Goal: Task Accomplishment & Management: Manage account settings

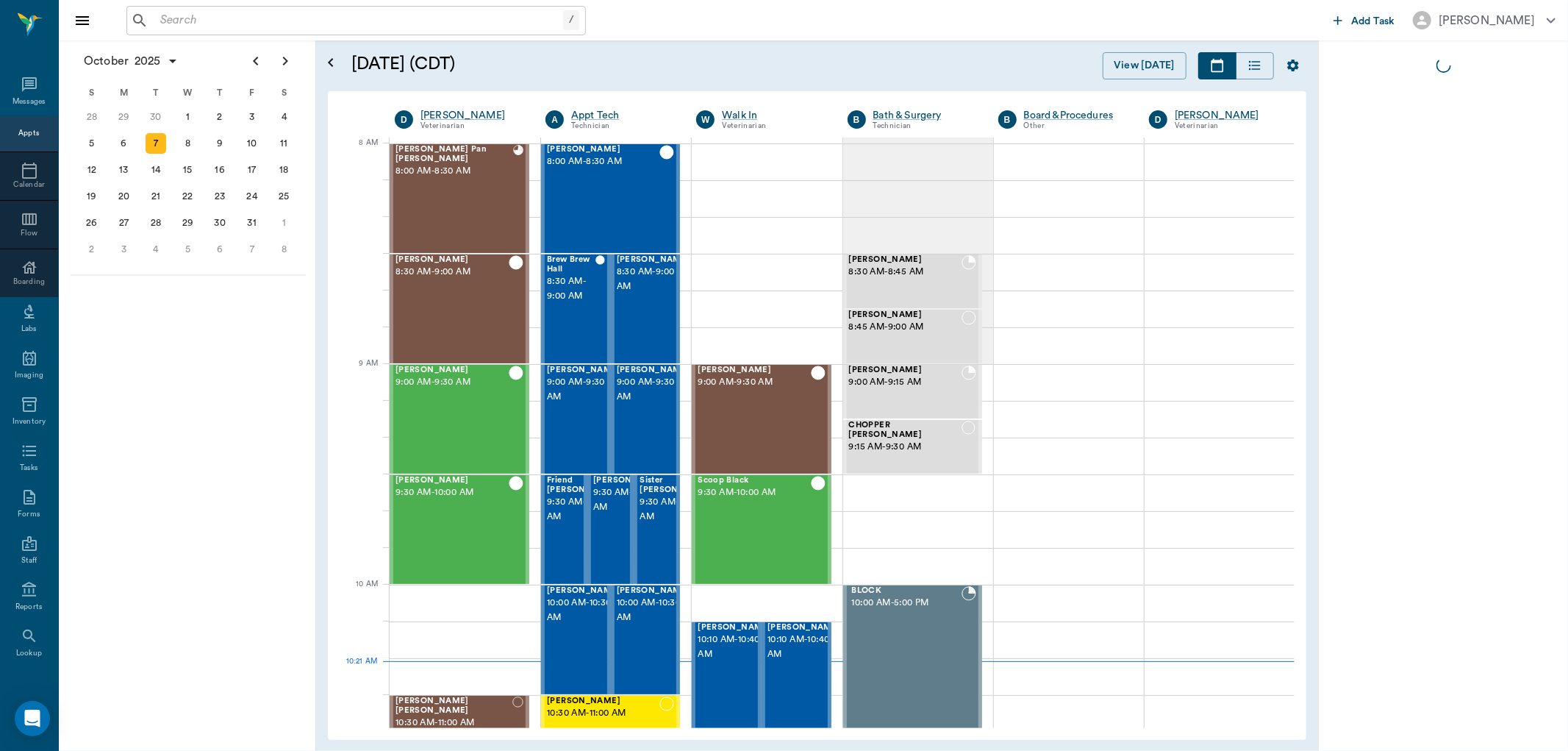
scroll to position [1, 0]
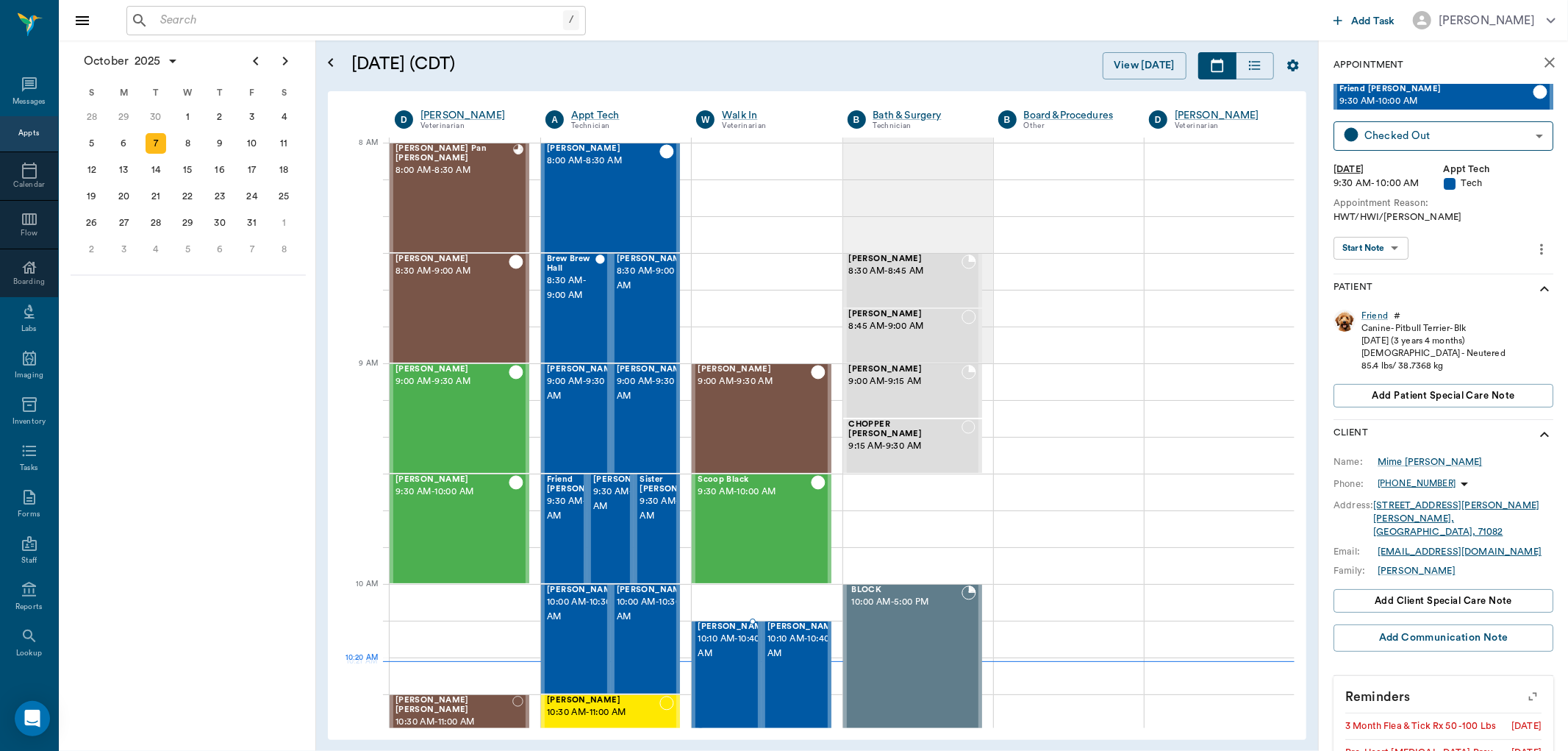
click at [700, 661] on span "10:10 AM - 10:40 AM" at bounding box center [734, 647] width 73 height 30
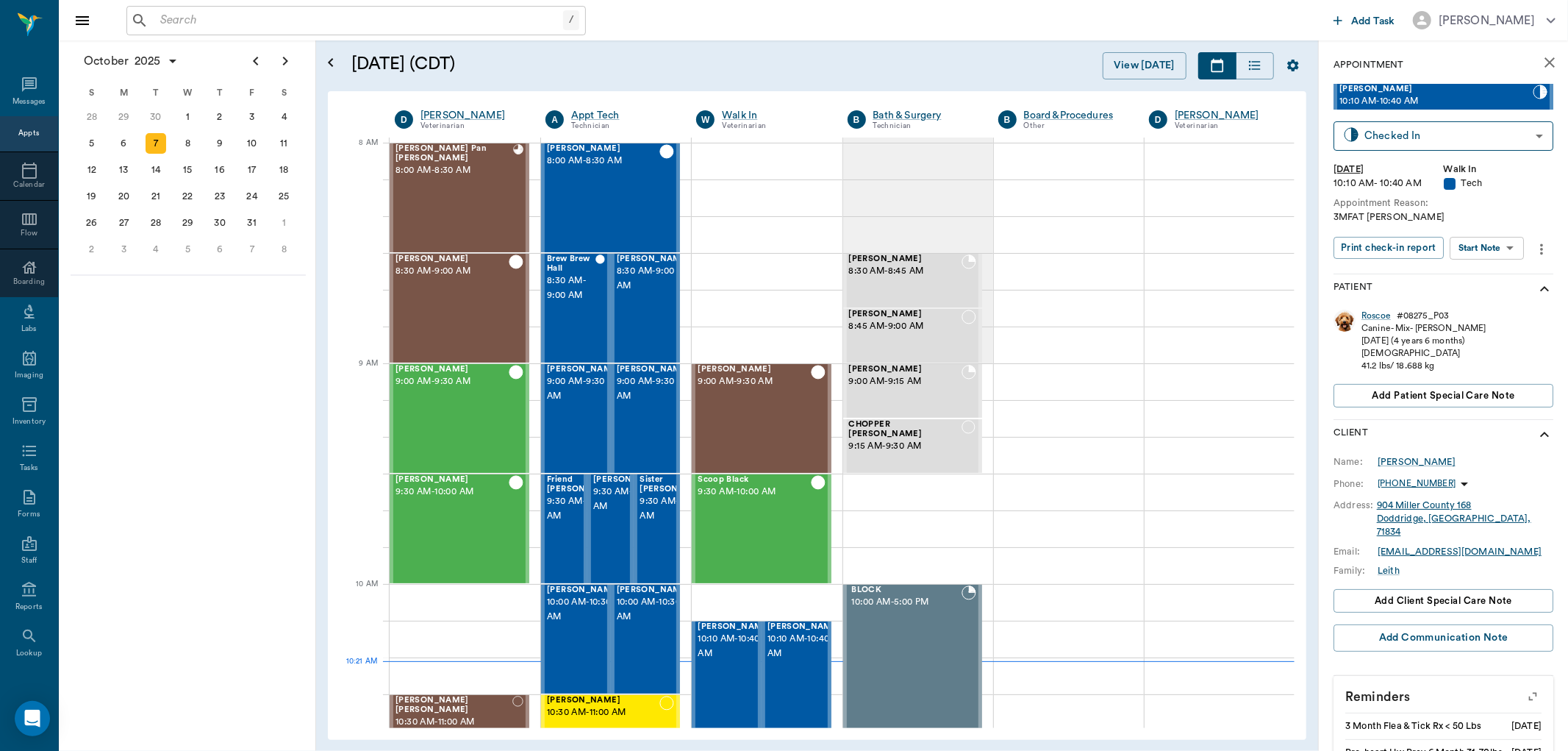
click at [1519, 243] on body "/ ​ Add Task Dr. Bert Ellsworth Nectar Messages Appts Calendar Flow Boarding La…" at bounding box center [784, 375] width 1568 height 751
click at [1363, 314] on div at bounding box center [784, 375] width 1568 height 751
click at [1373, 313] on div "Roscoe" at bounding box center [1377, 316] width 30 height 12
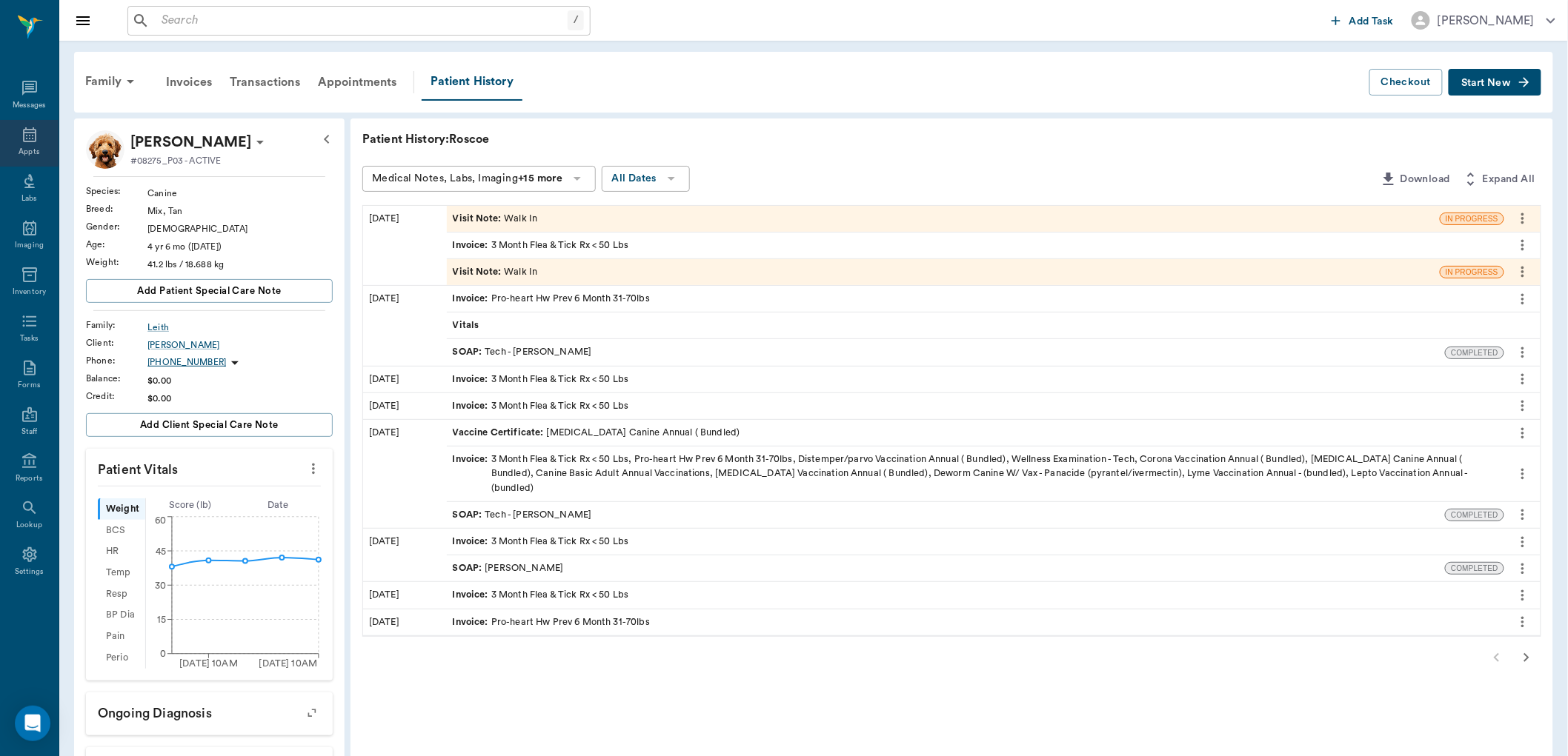
click at [31, 136] on icon at bounding box center [29, 135] width 18 height 18
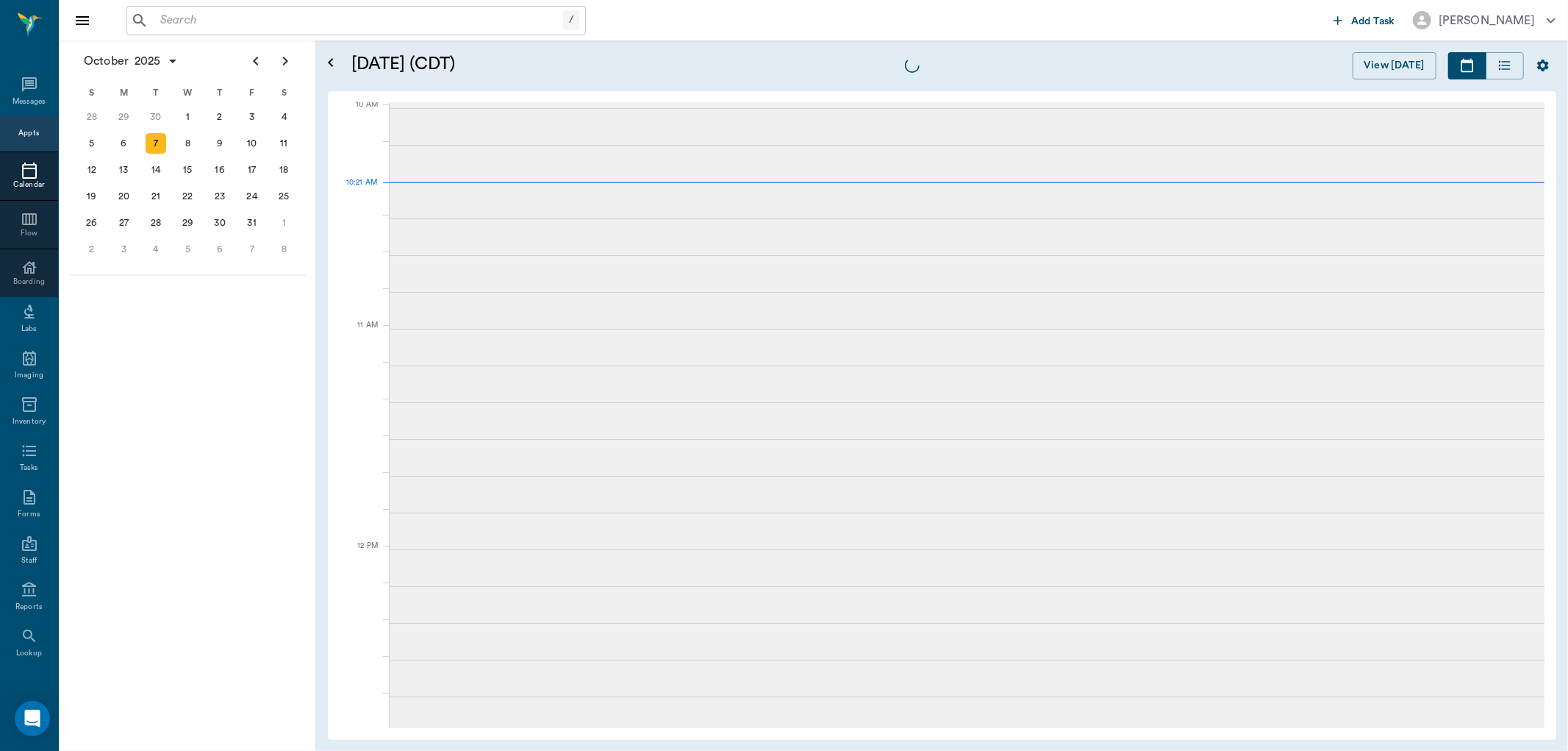
scroll to position [445, 0]
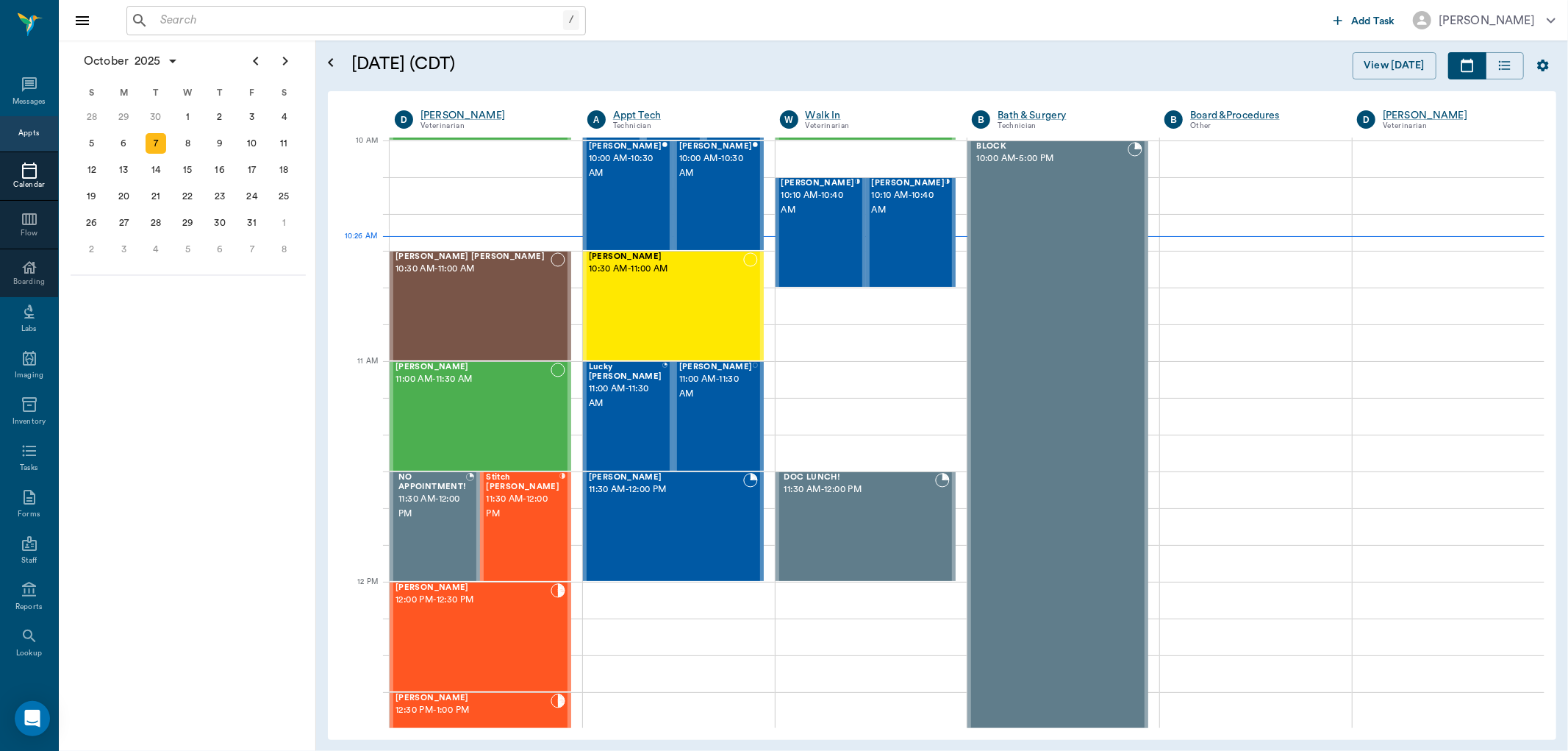
click at [252, 12] on input "text" at bounding box center [358, 20] width 409 height 20
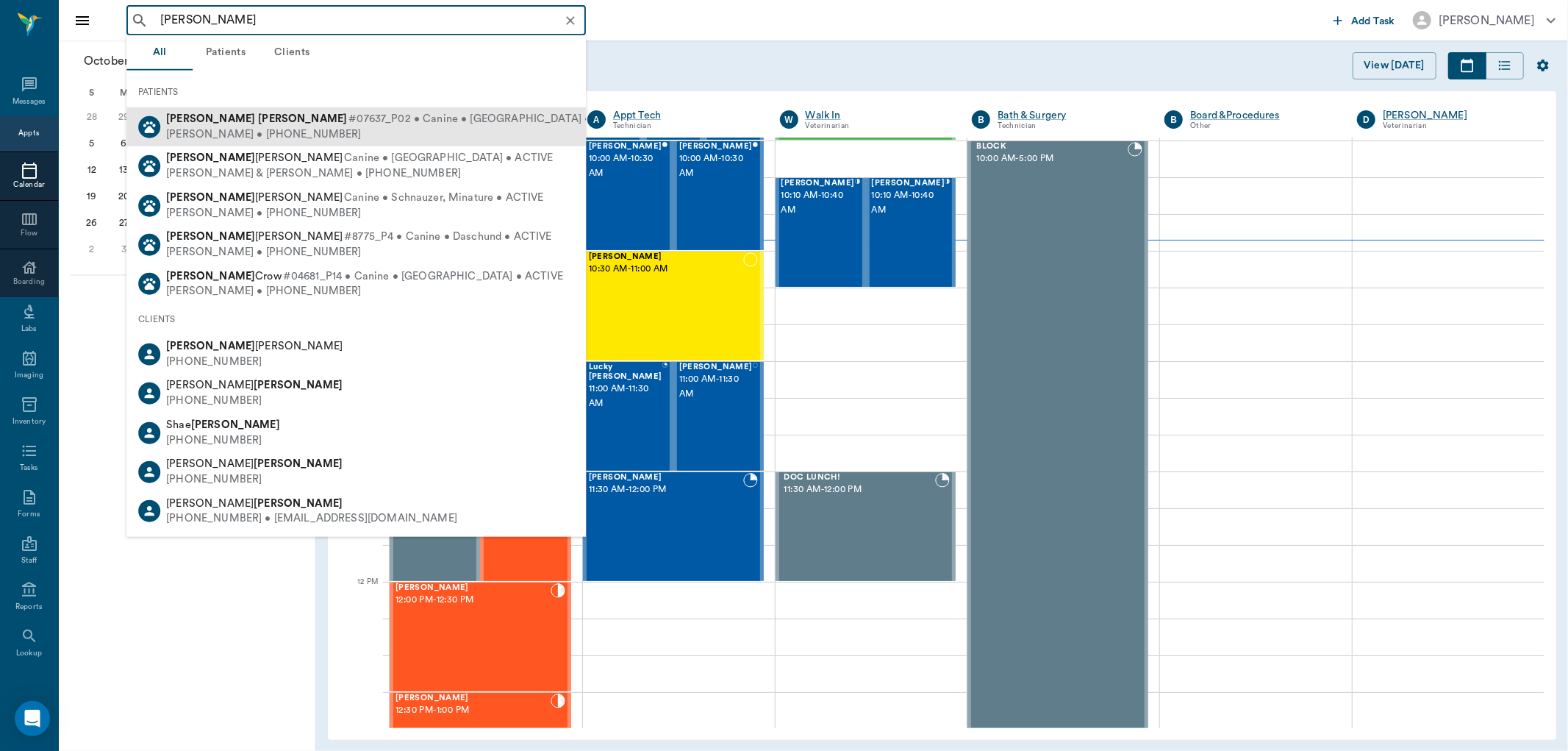
click at [319, 136] on div "Sondra Butera • (210) 781-0340" at bounding box center [399, 134] width 466 height 16
type input "spencer buter"
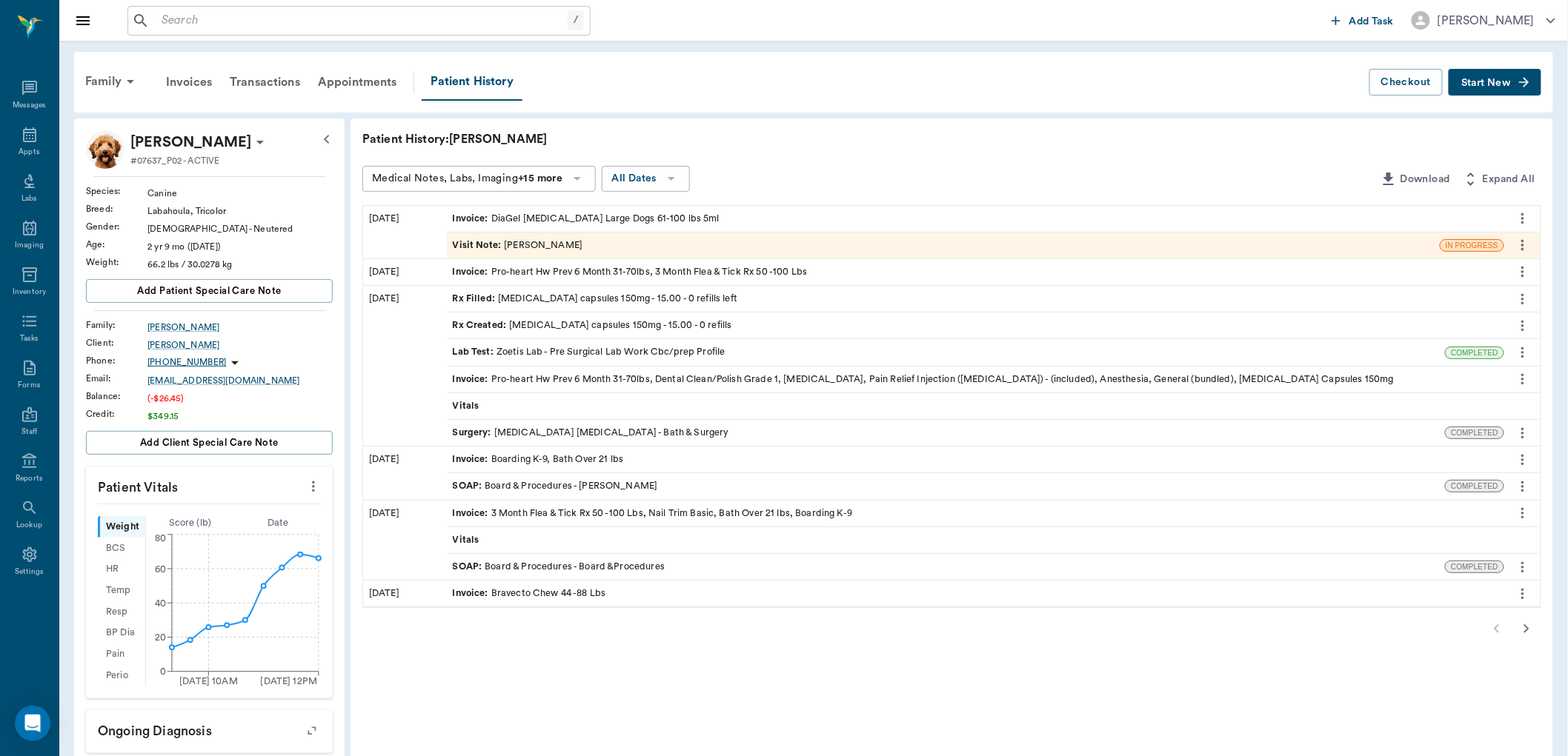
click at [712, 241] on div "Visit Note : Dr. Bert Ellsworth" at bounding box center [943, 246] width 993 height 26
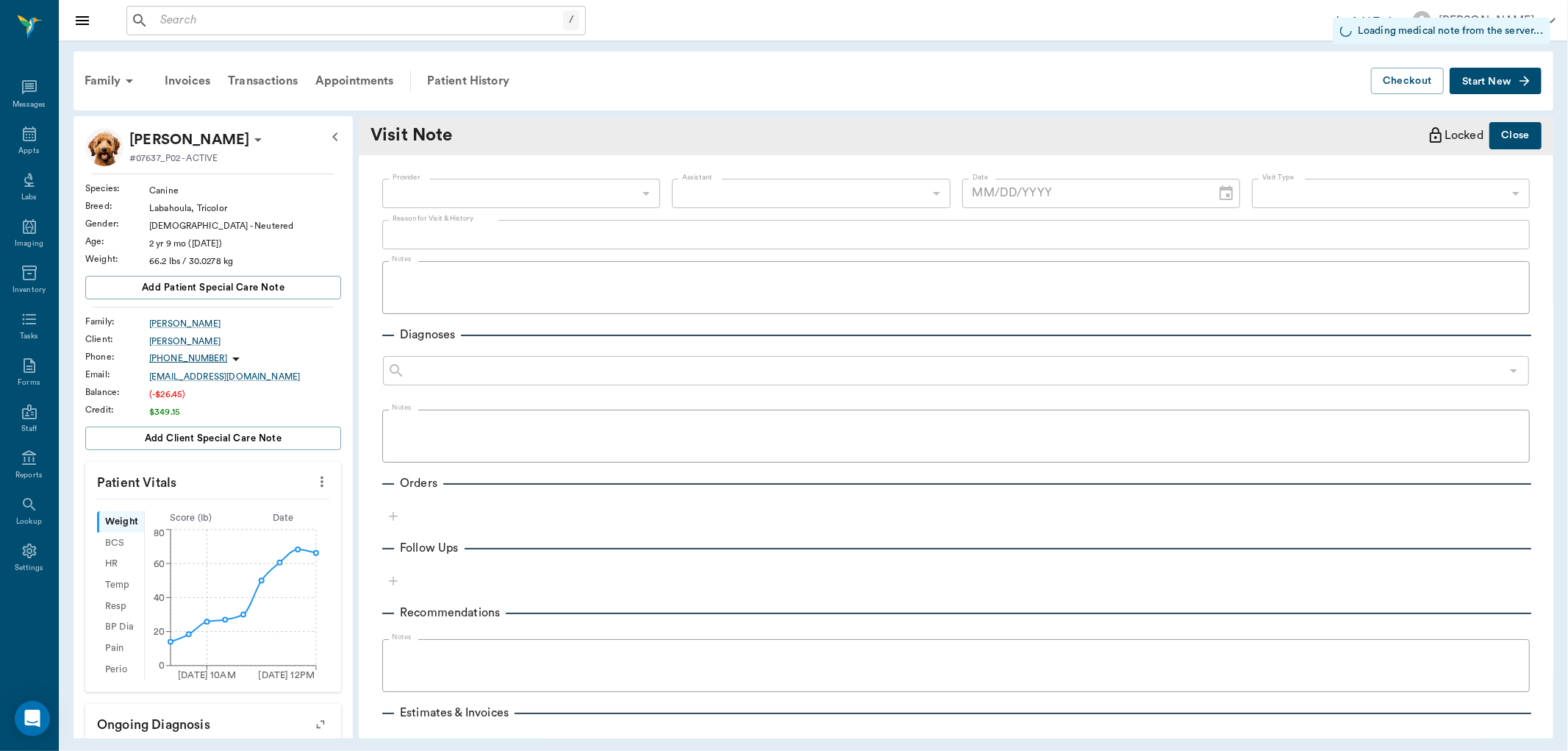
type input "63ec2f075fda476ae8351a4d"
type input "63ec2e7e52e12b0ba117b124"
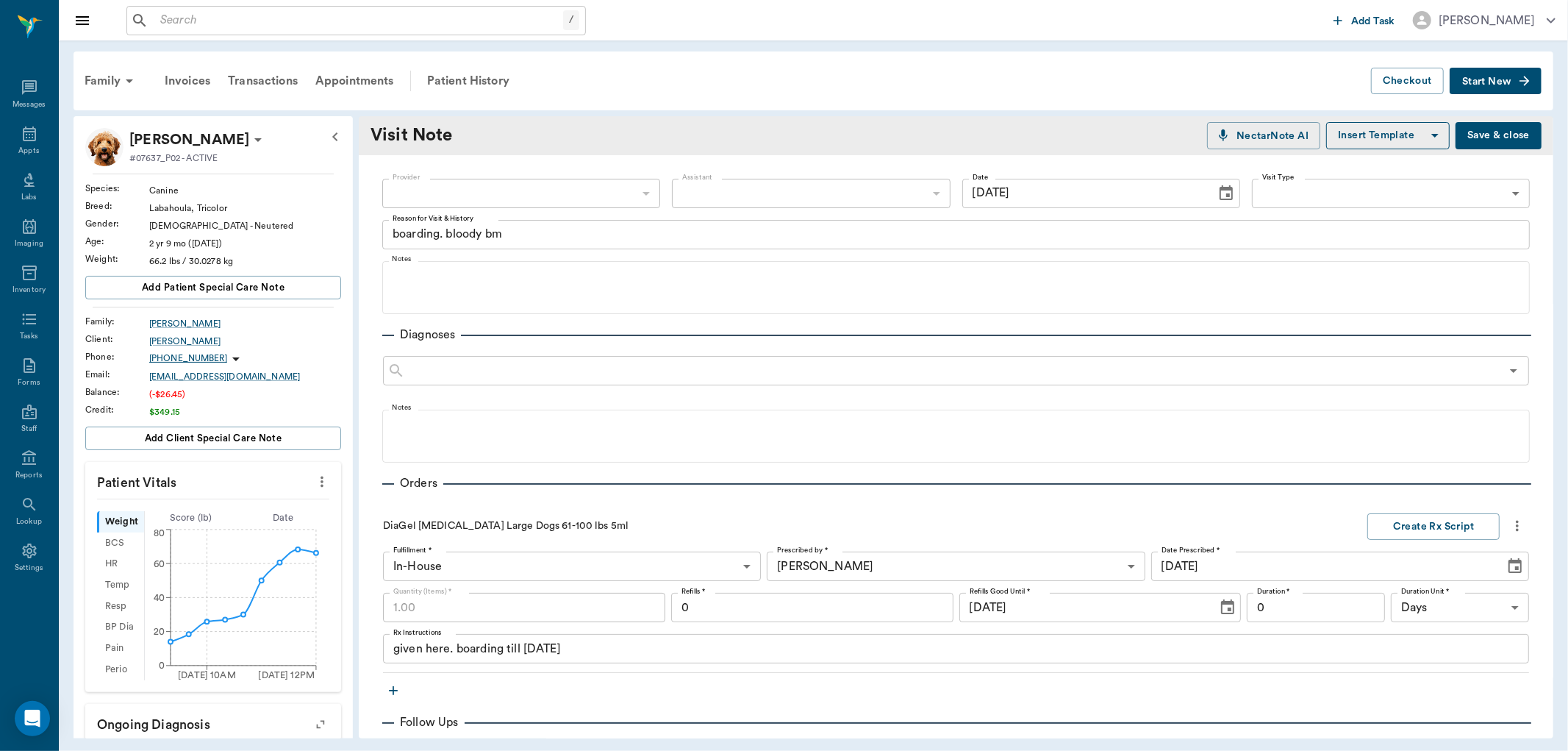
type input "09/30/2025"
type textarea "boarding. bloody bm"
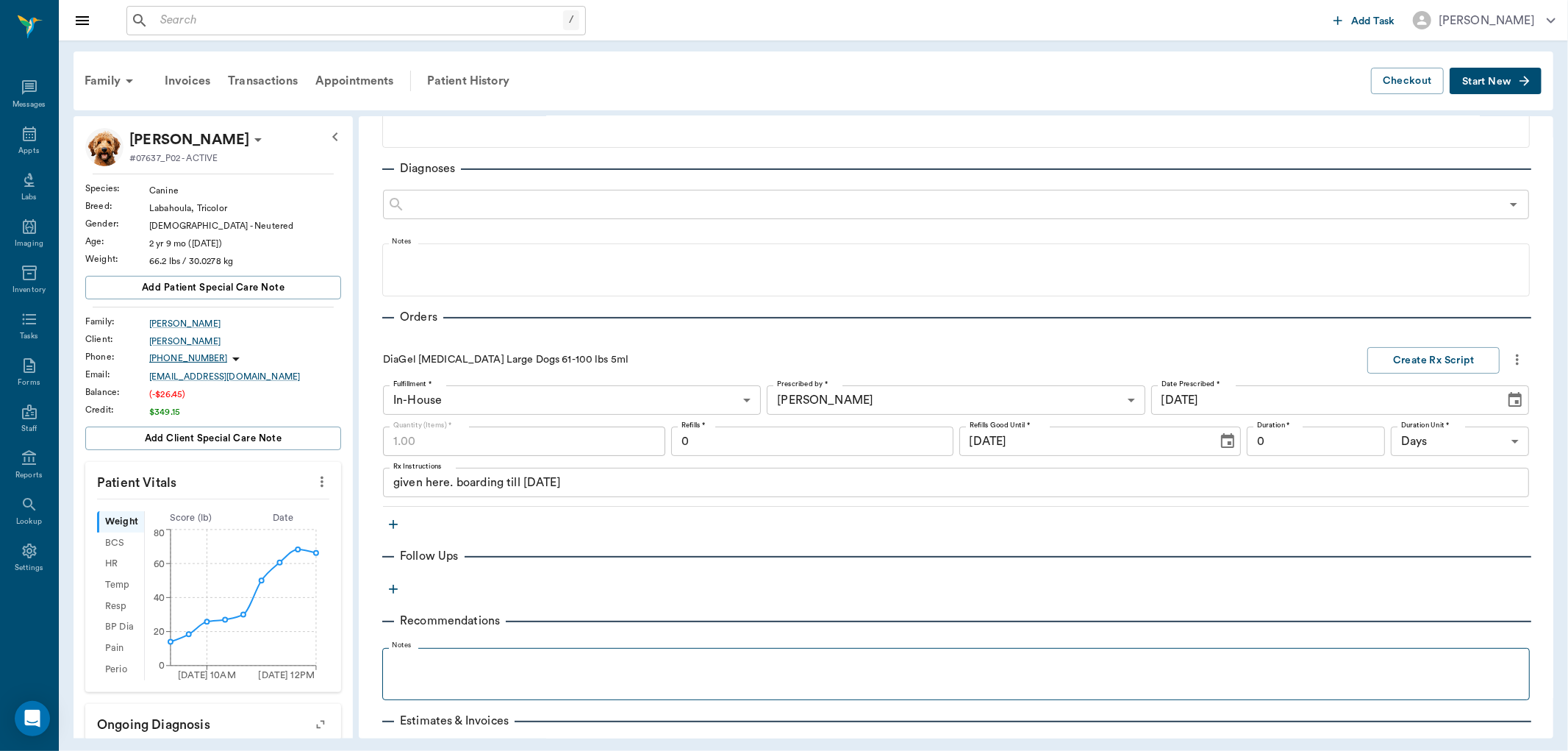
scroll to position [306, 0]
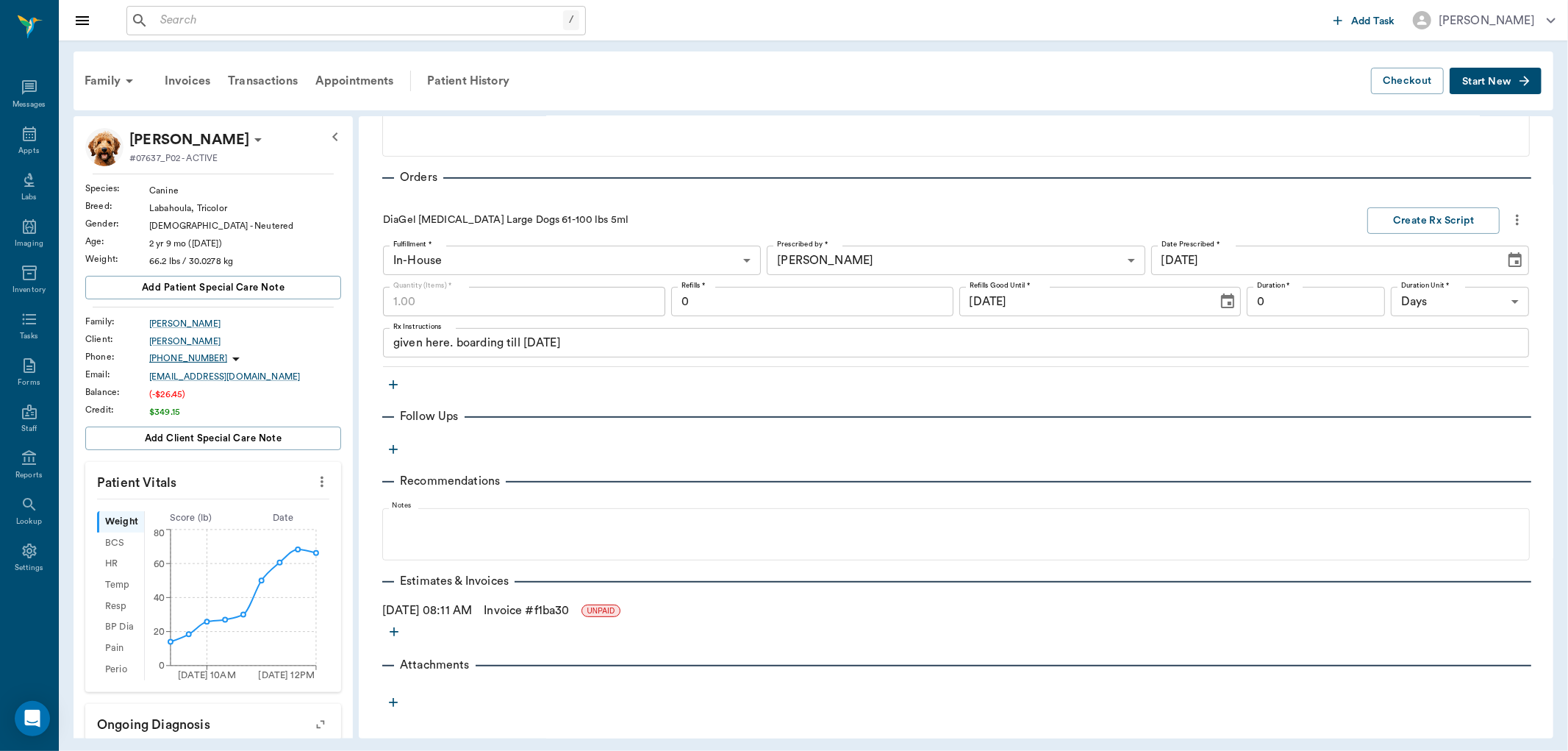
click at [395, 386] on icon "button" at bounding box center [393, 385] width 15 height 15
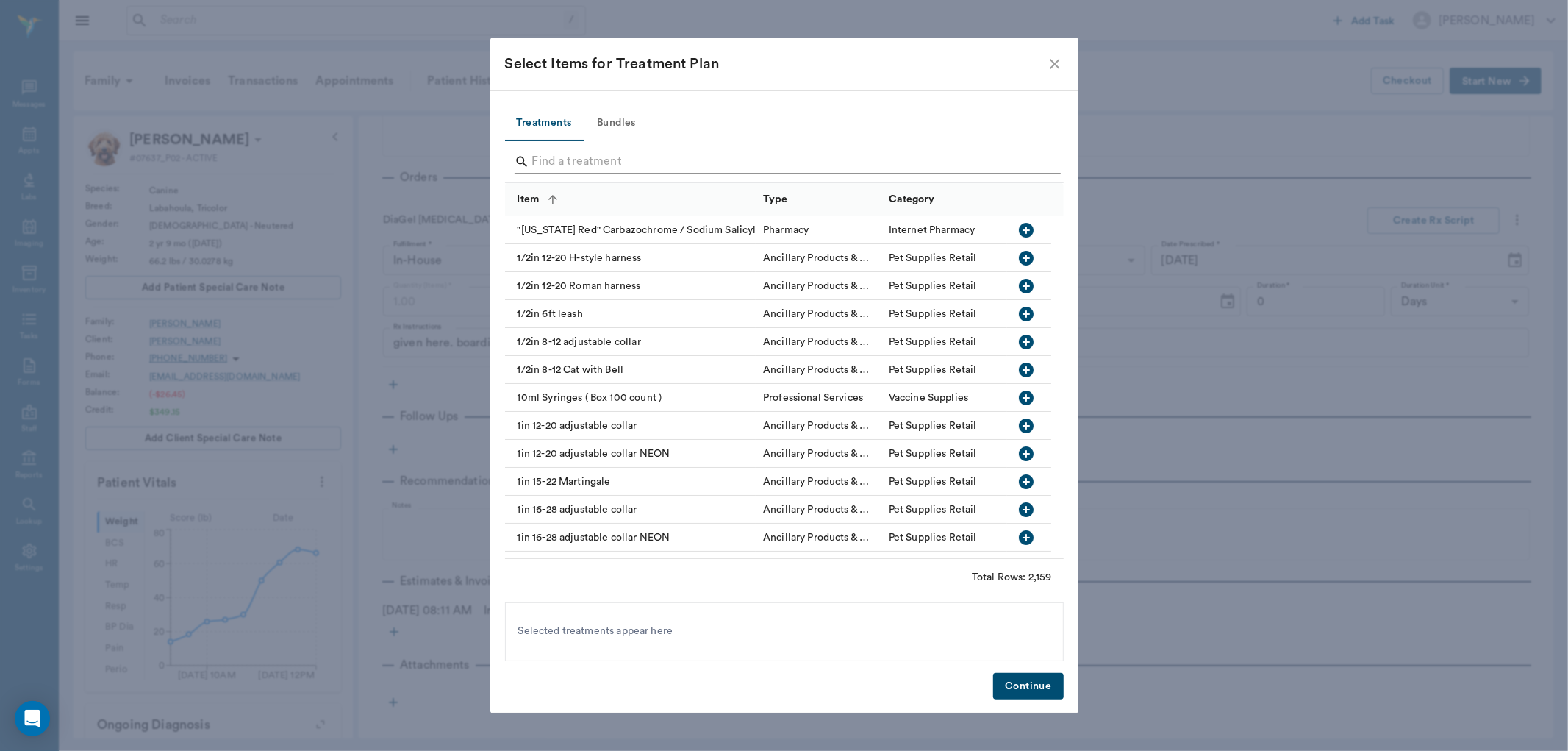
click at [629, 162] on input "Search" at bounding box center [786, 162] width 507 height 23
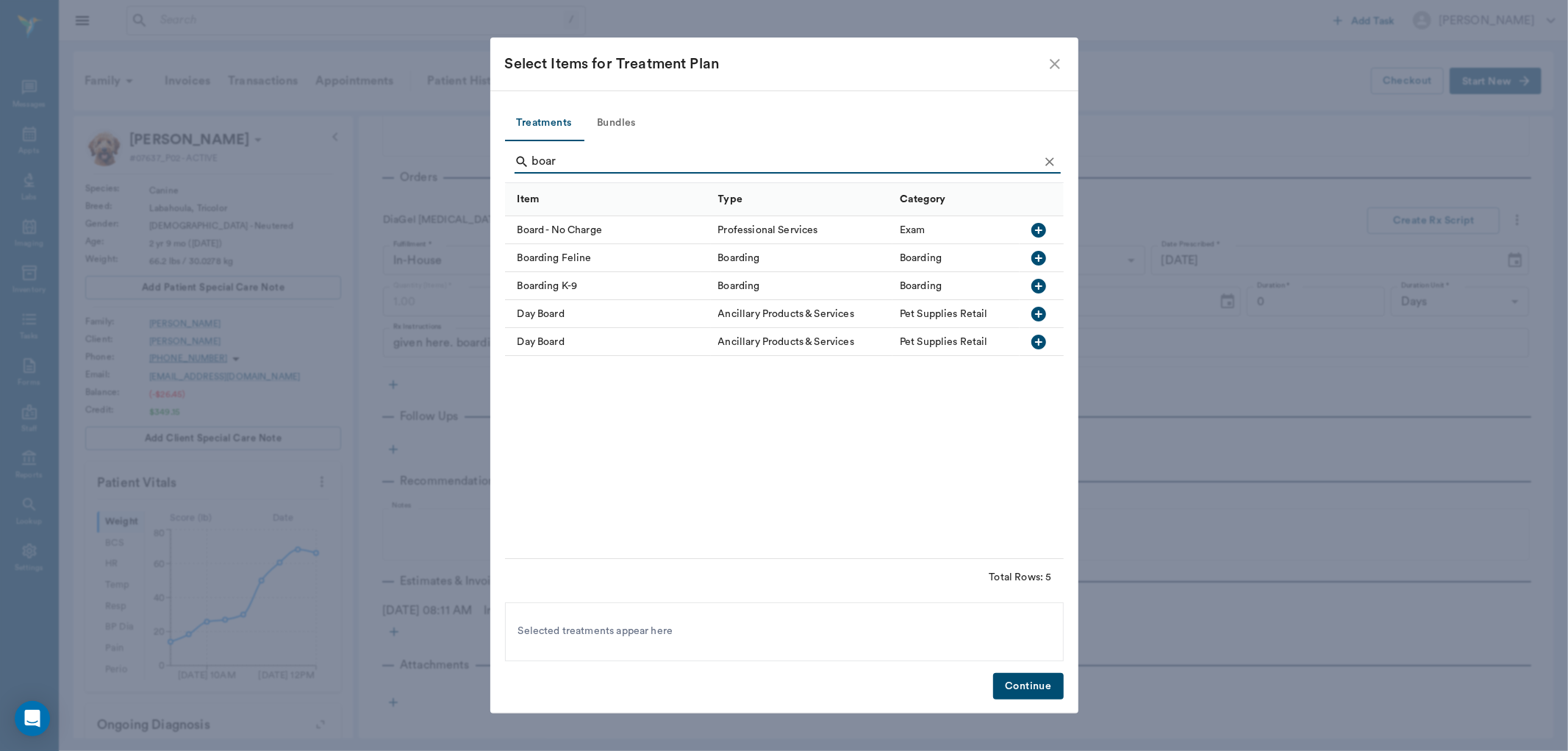
type input "boar"
click at [1043, 282] on icon "button" at bounding box center [1039, 286] width 15 height 15
click at [1047, 158] on icon "Clear" at bounding box center [1050, 162] width 15 height 15
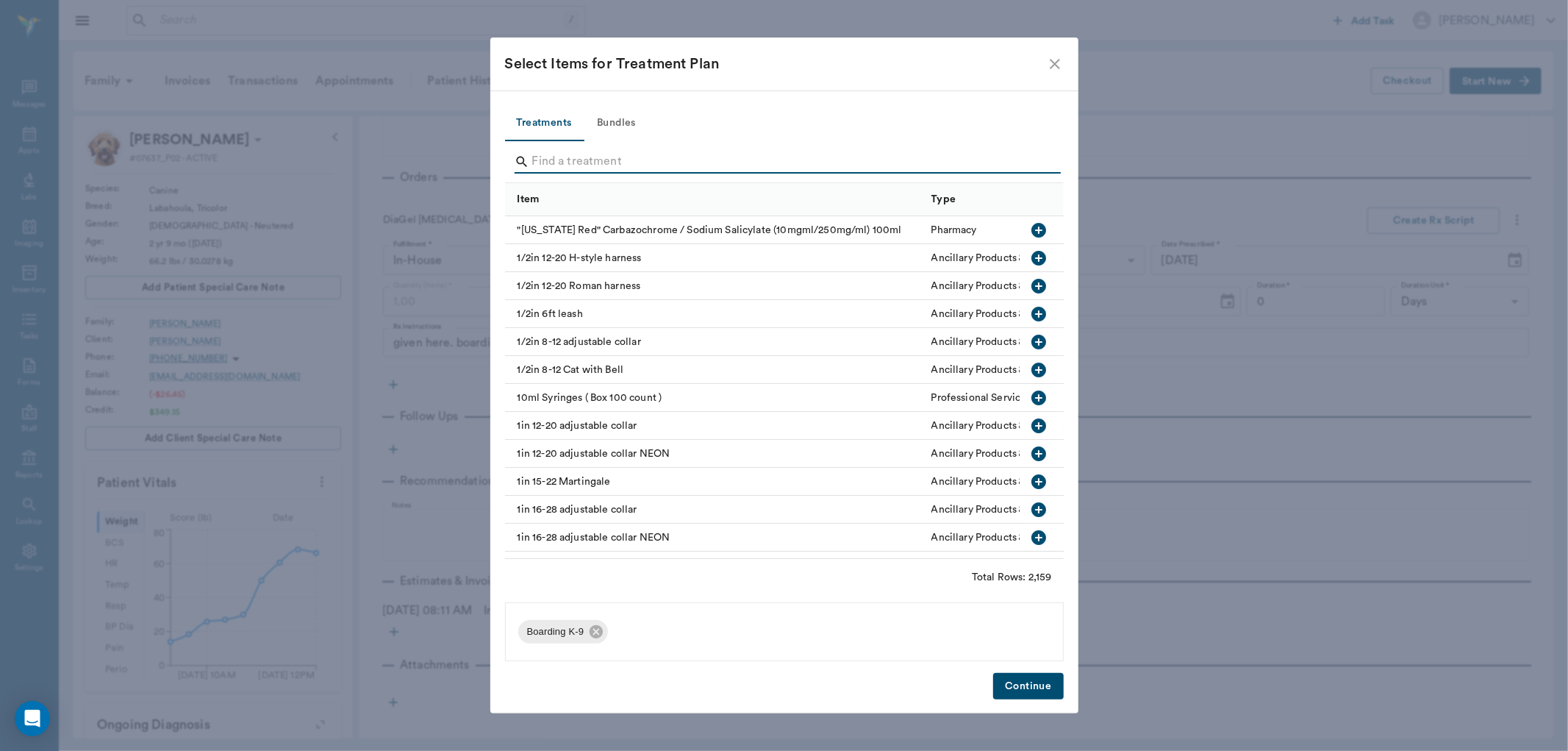
click at [1033, 158] on input "Search" at bounding box center [786, 162] width 507 height 23
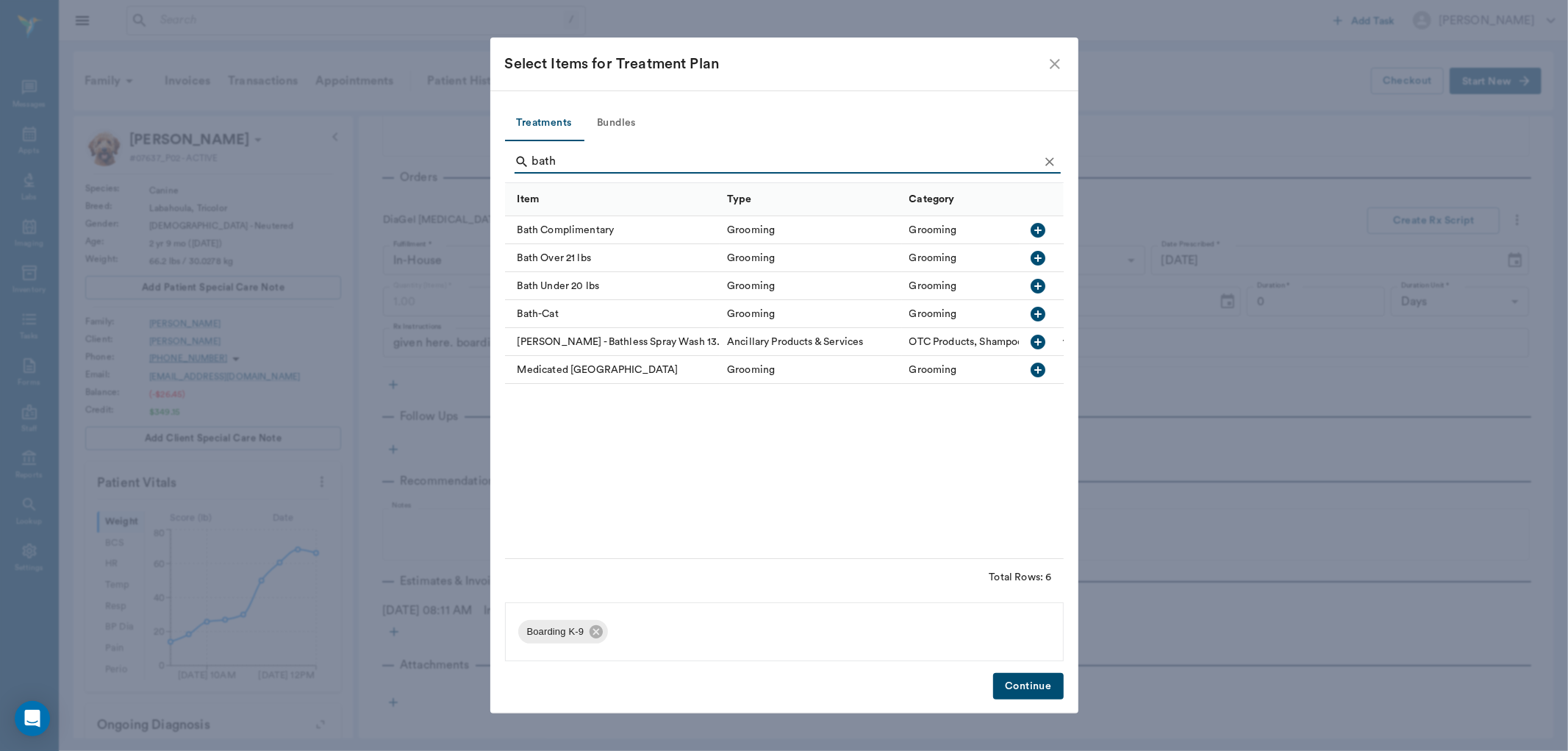
type input "bath"
click at [1040, 258] on icon "button" at bounding box center [1038, 258] width 18 height 18
click at [1053, 162] on icon "Clear" at bounding box center [1050, 162] width 15 height 15
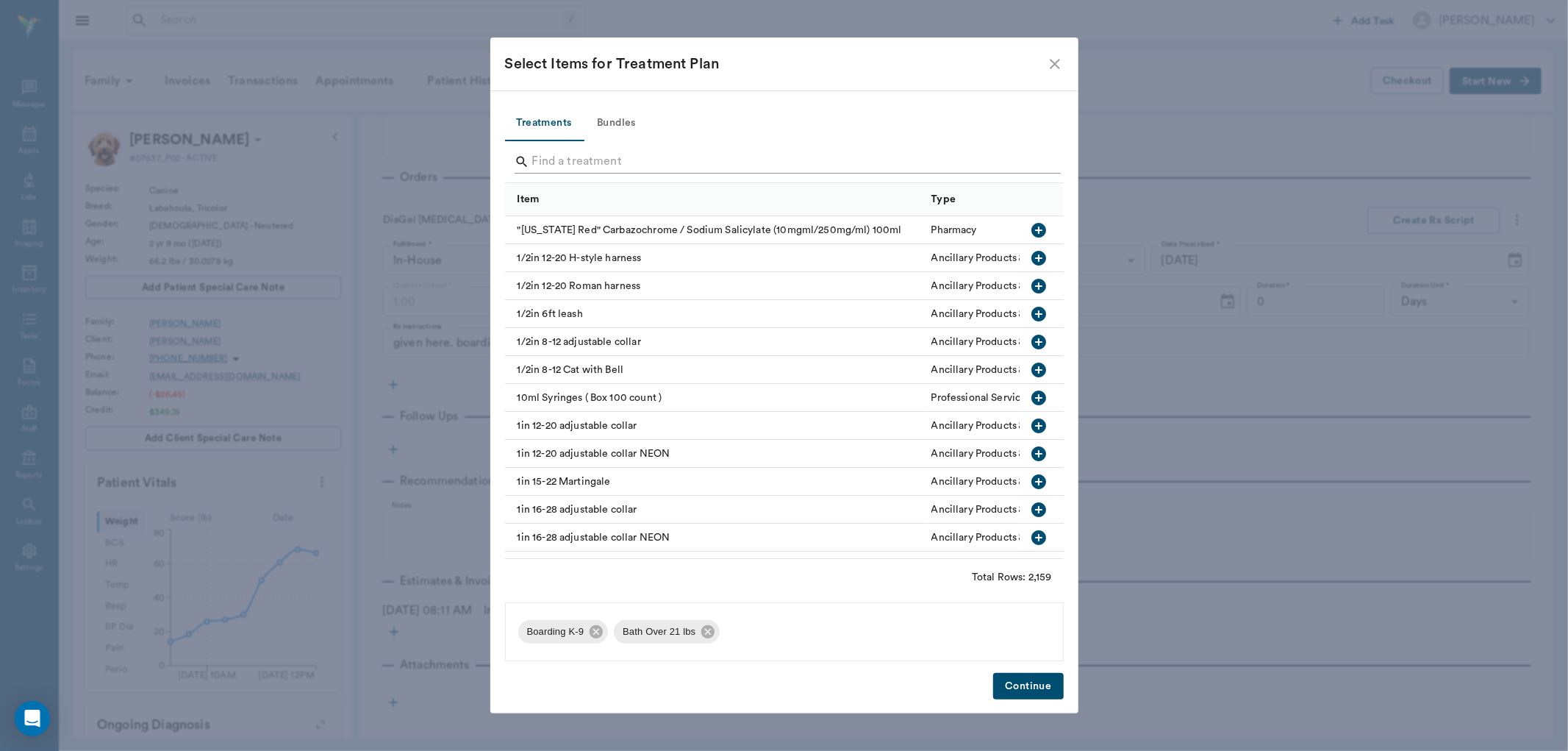
click at [1040, 161] on div "Search" at bounding box center [788, 162] width 546 height 23
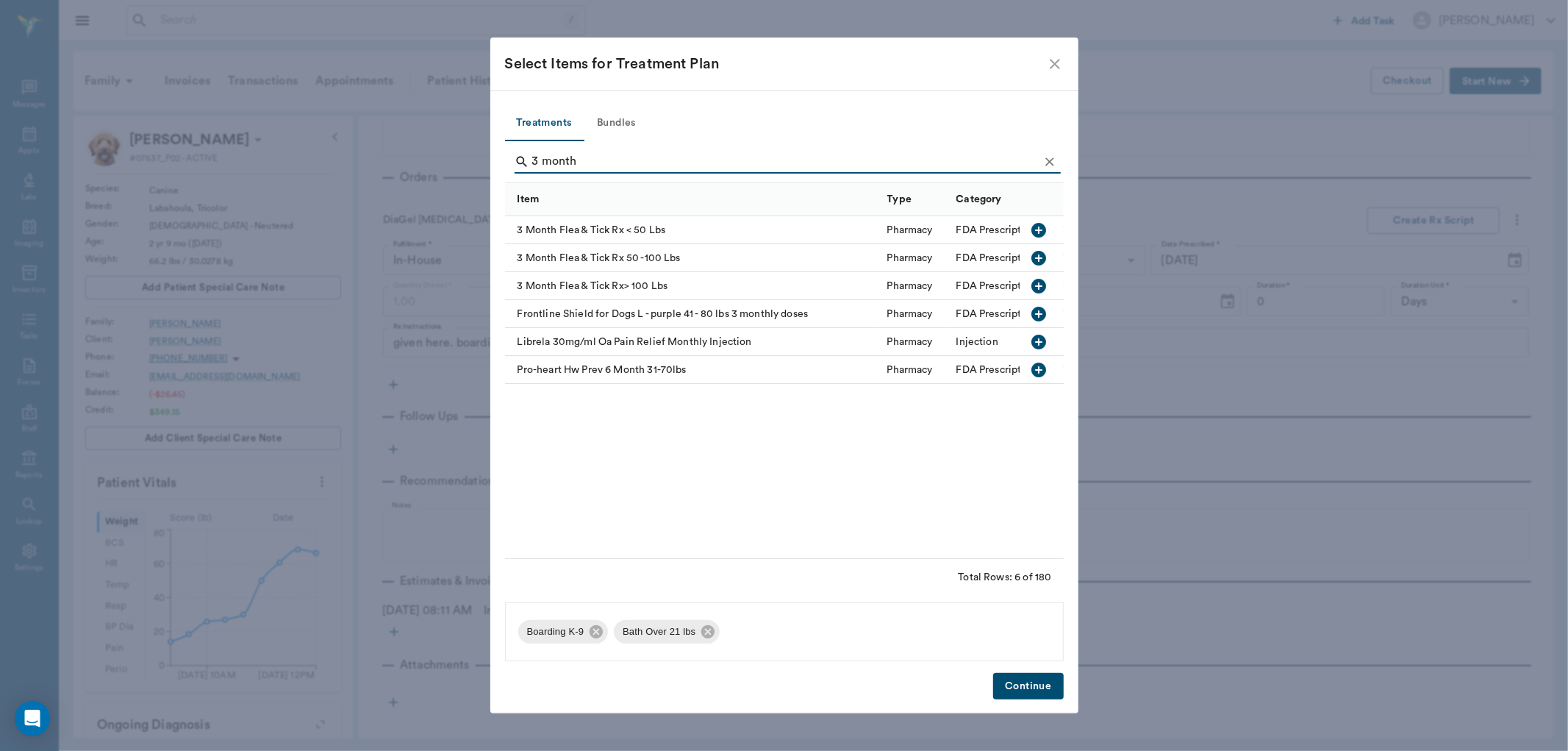
type input "3 month"
click at [1033, 254] on icon "button" at bounding box center [1039, 258] width 15 height 15
click at [1047, 166] on icon "Clear" at bounding box center [1050, 162] width 15 height 15
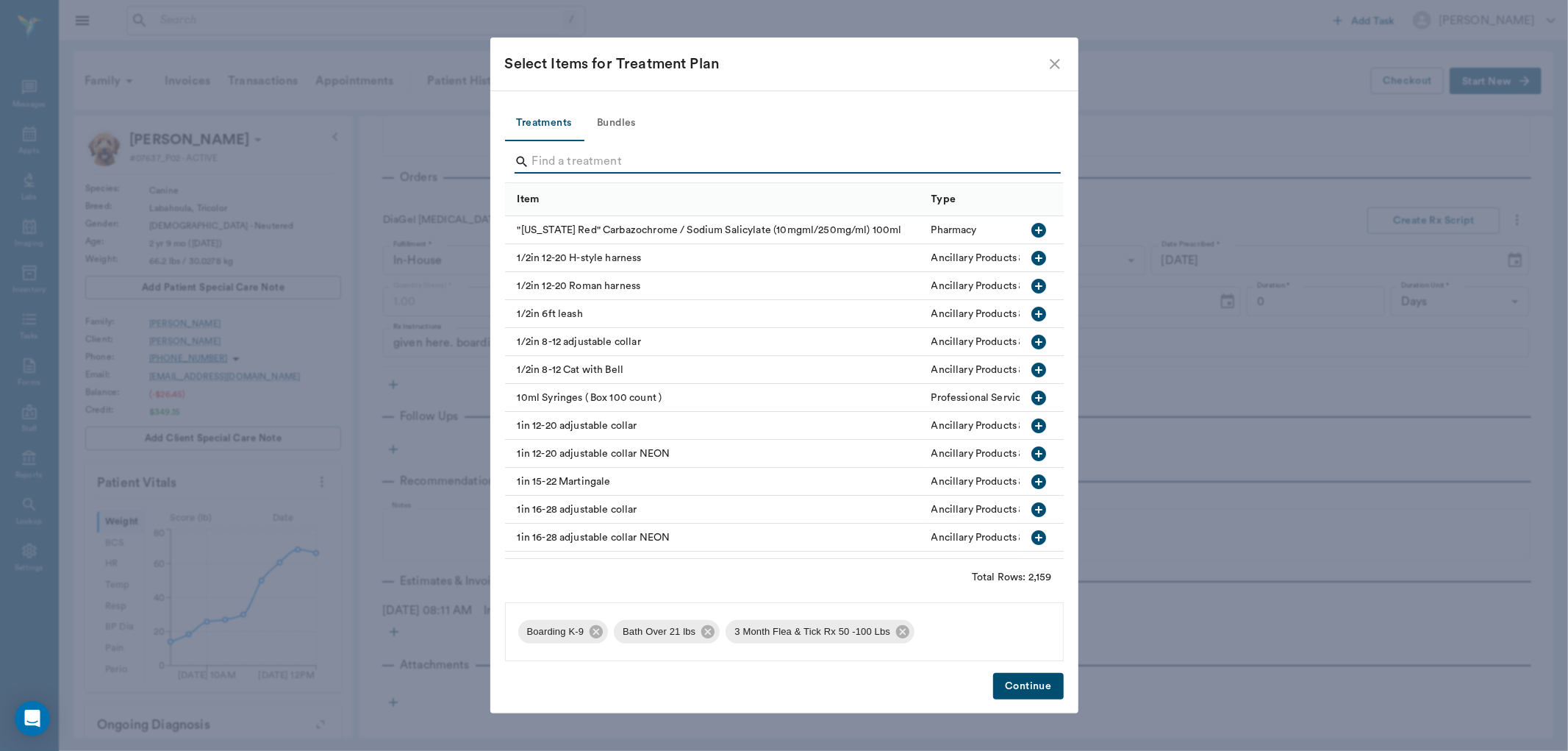
click at [1035, 161] on input "Search" at bounding box center [786, 162] width 507 height 23
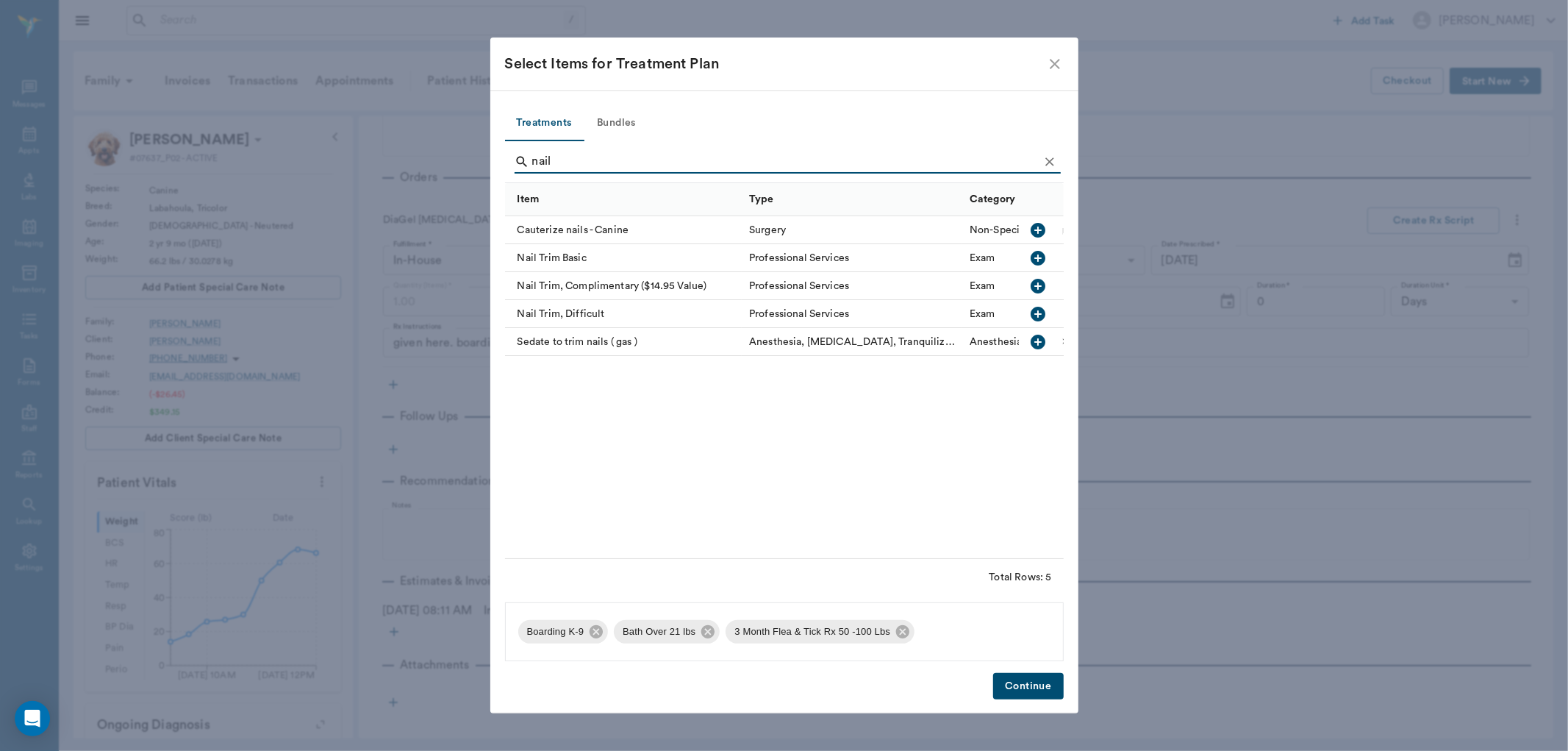
type input "nail"
click at [1037, 252] on icon "button" at bounding box center [1039, 258] width 15 height 15
click at [1008, 688] on button "Continue" at bounding box center [1028, 686] width 70 height 27
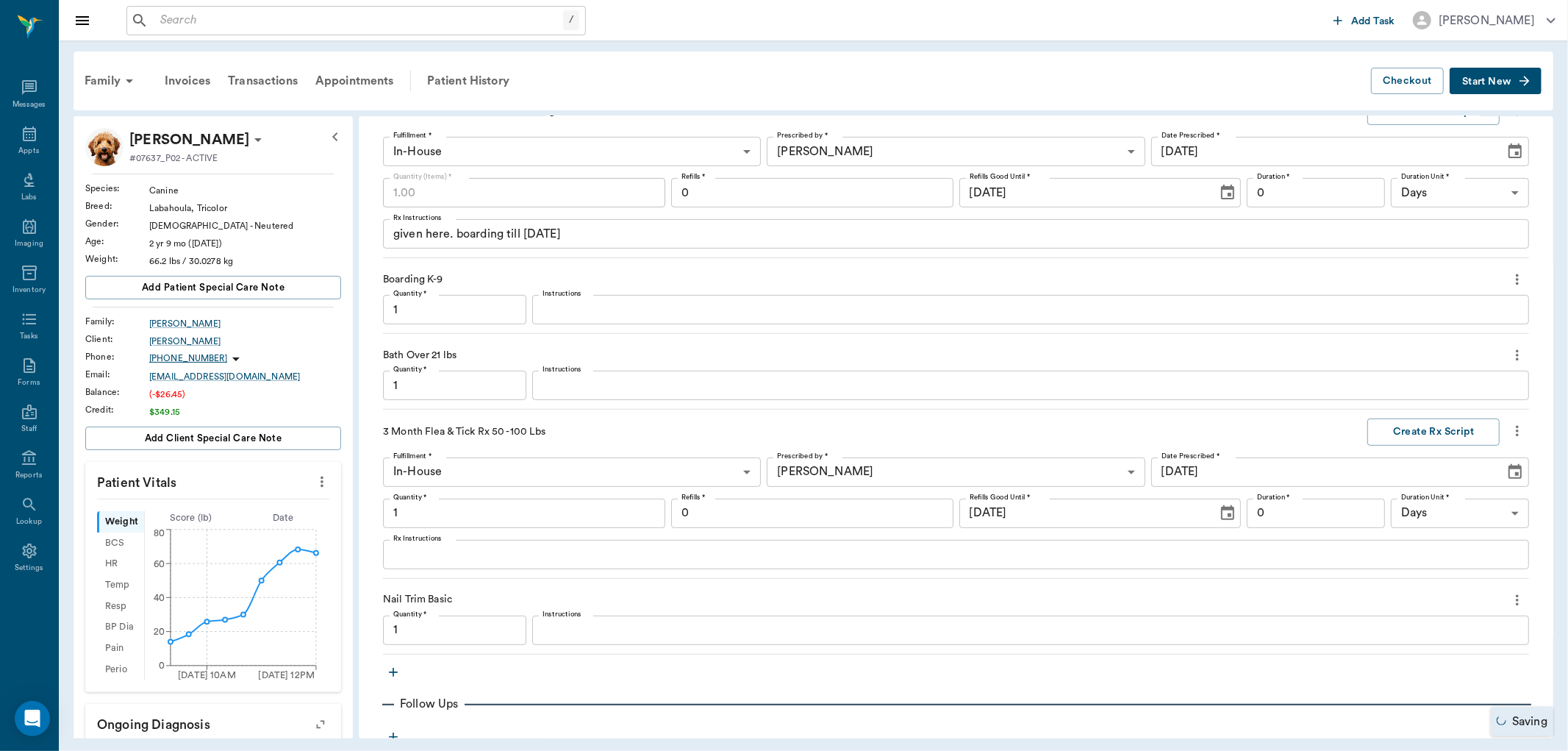
type input "1.00"
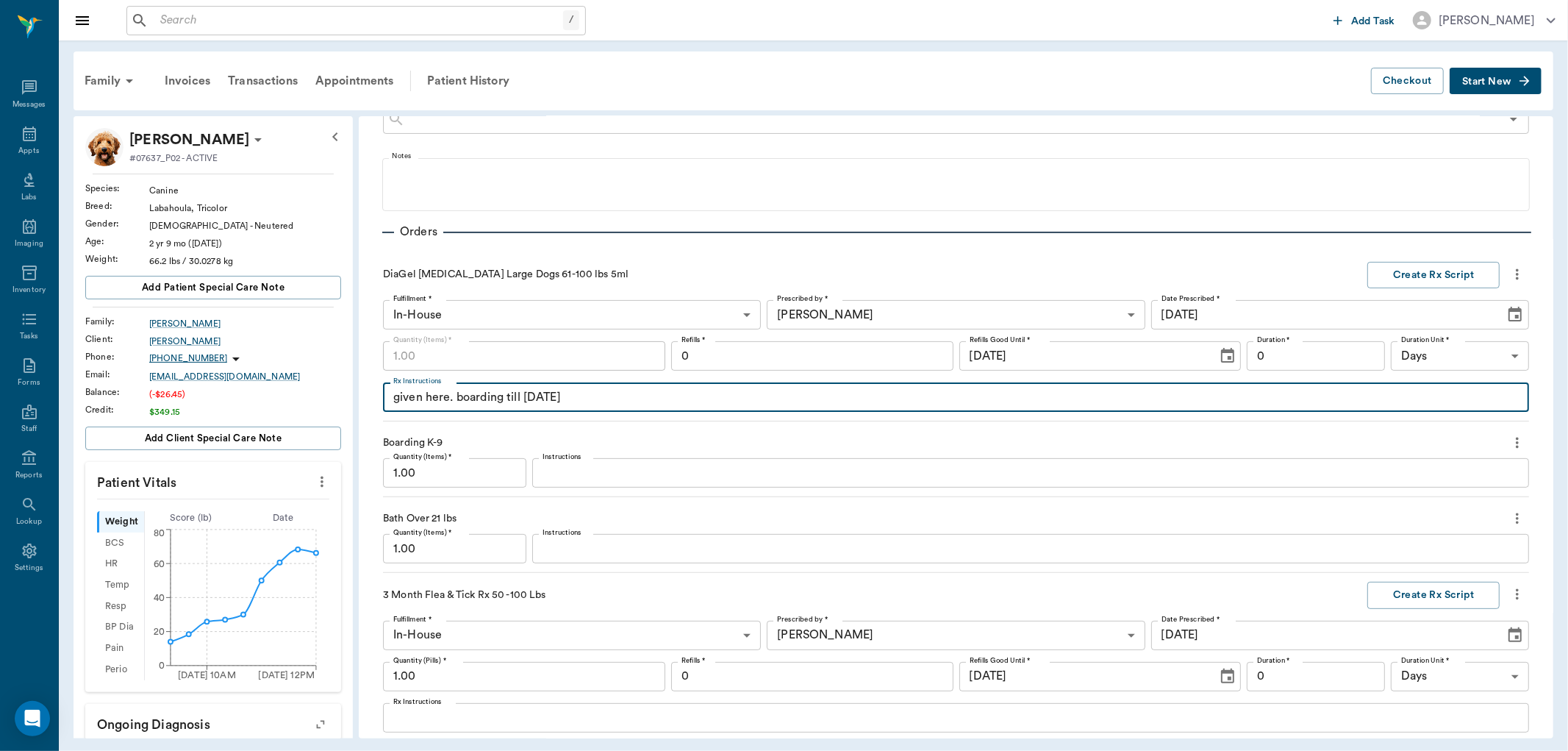
click at [544, 398] on textarea "given here. boarding till 10/1/25" at bounding box center [956, 397] width 1125 height 17
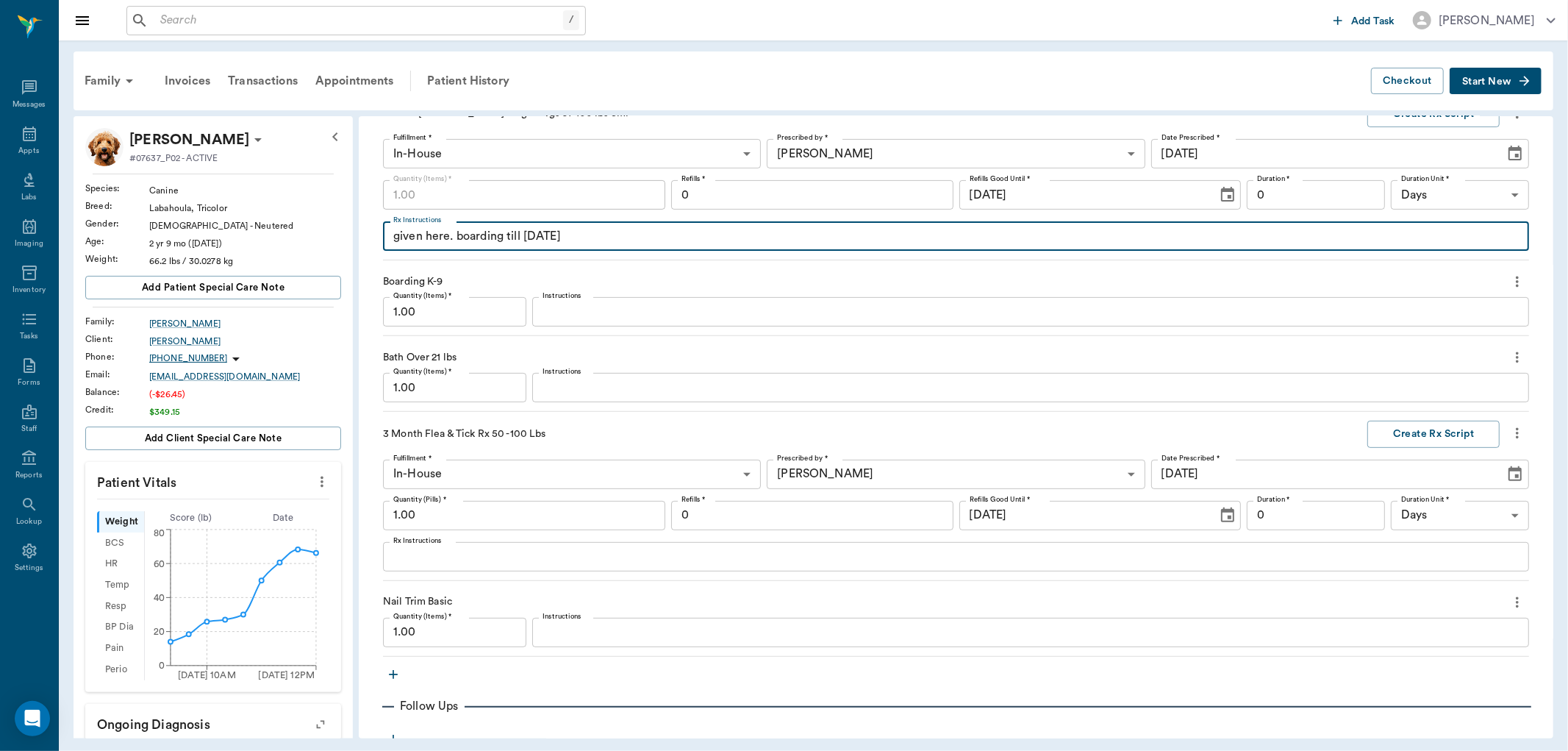
scroll to position [415, 0]
type textarea "given here. boarding till 10/7/25"
click at [559, 394] on textarea "Instructions" at bounding box center [1031, 386] width 976 height 17
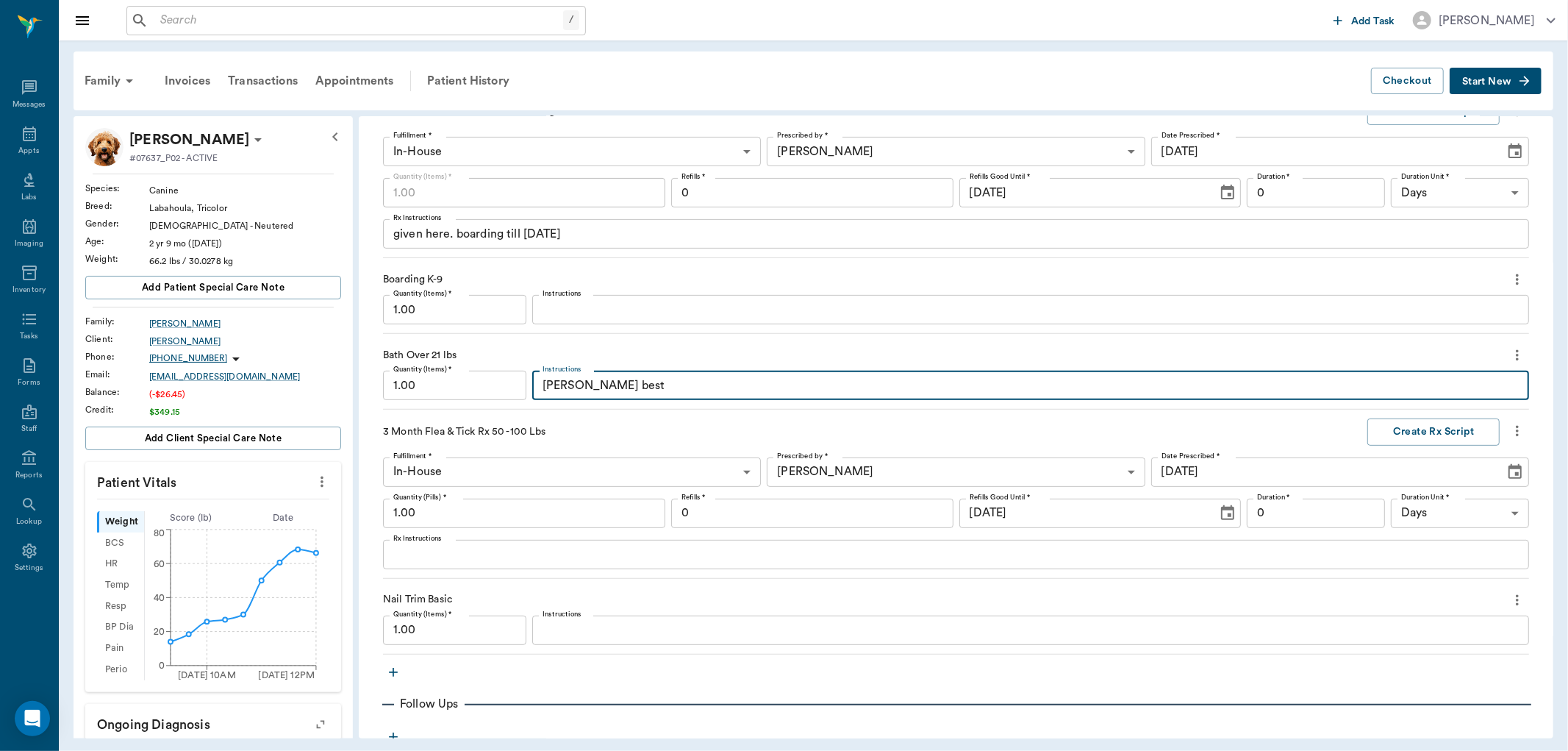
type textarea "Davis best"
click at [454, 305] on input "1.00" at bounding box center [455, 310] width 144 height 30
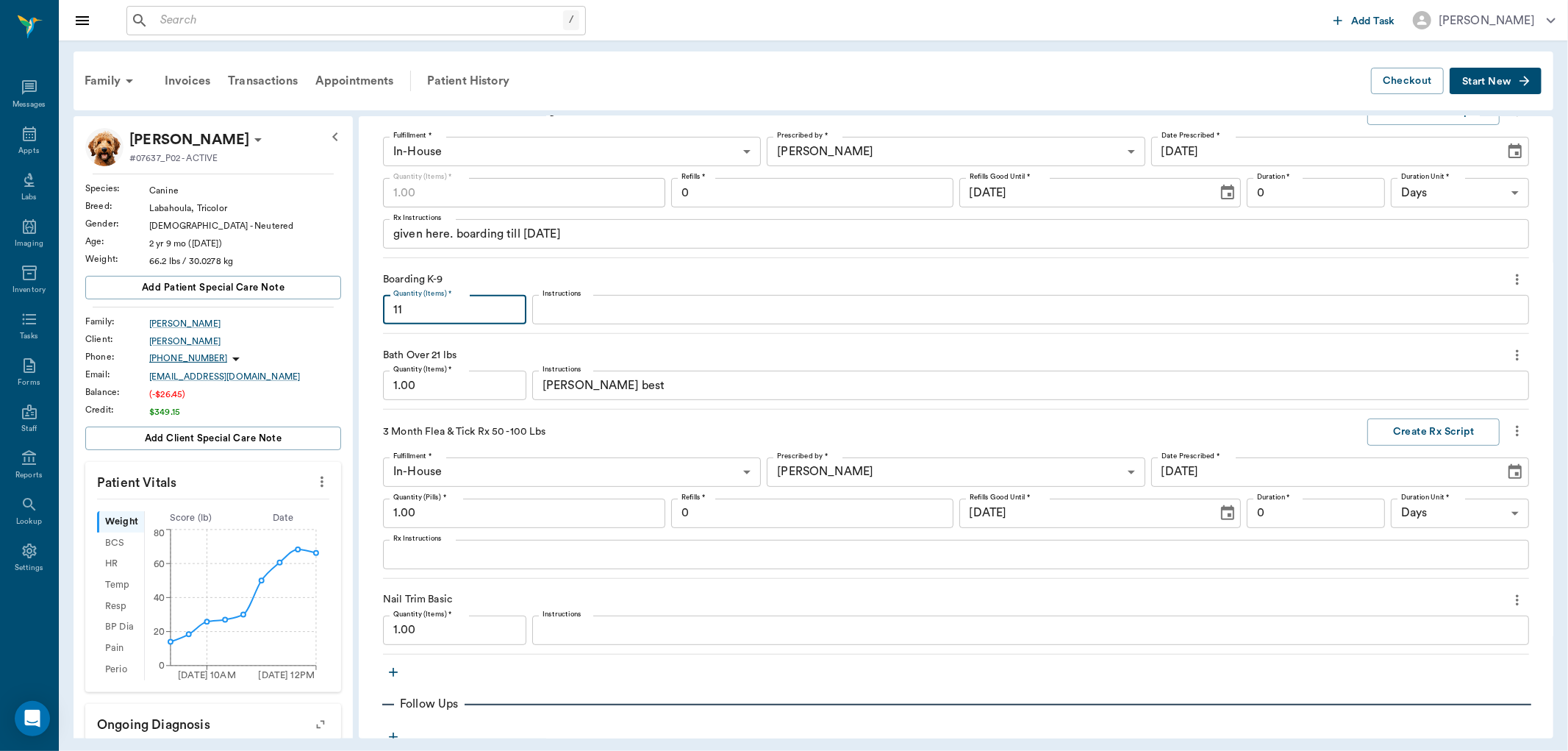
click at [517, 285] on div "Boarding K-9" at bounding box center [956, 279] width 1146 height 25
type input "11.00"
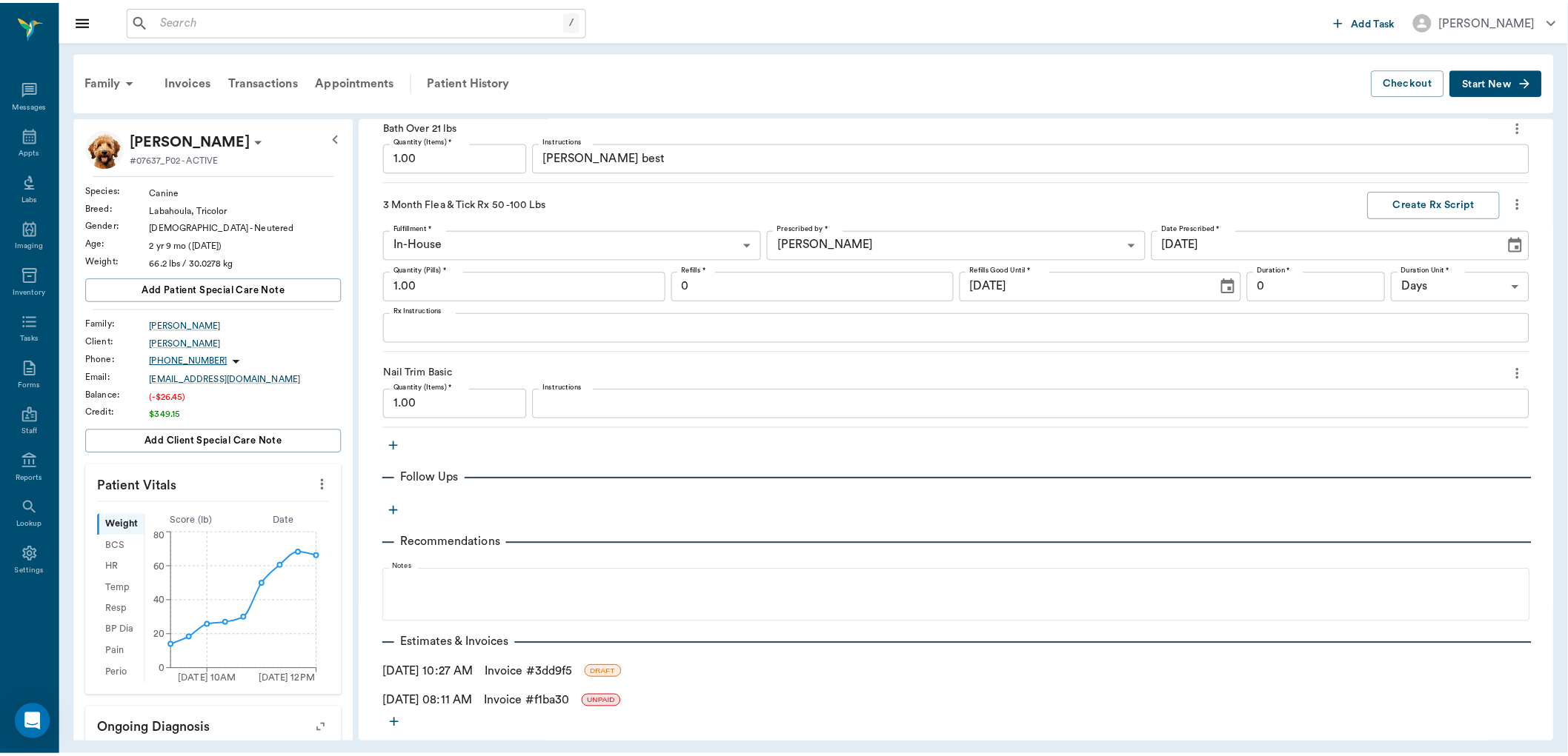
scroll to position [736, 0]
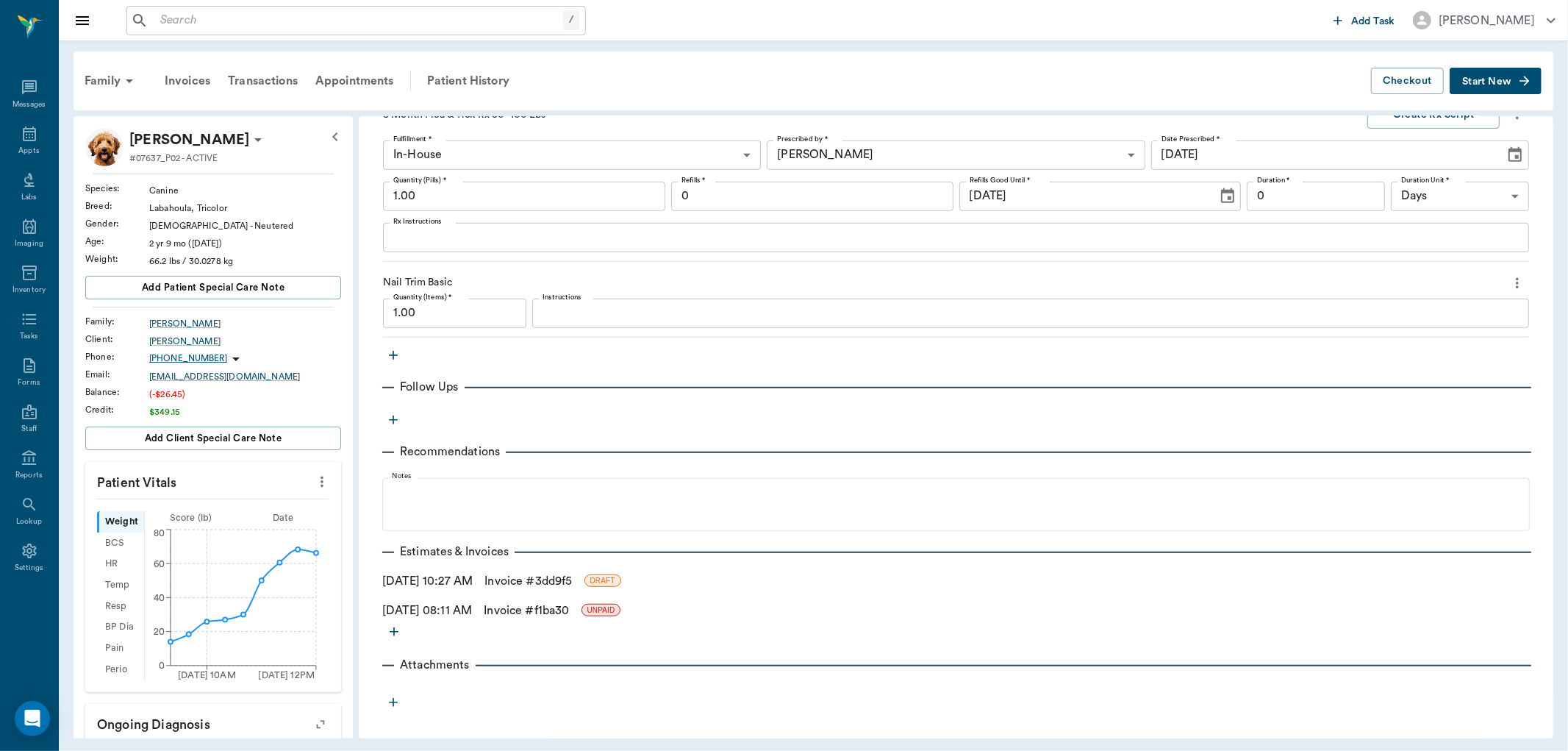
click at [533, 585] on link "Invoice # 3dd9f5" at bounding box center [528, 581] width 87 height 18
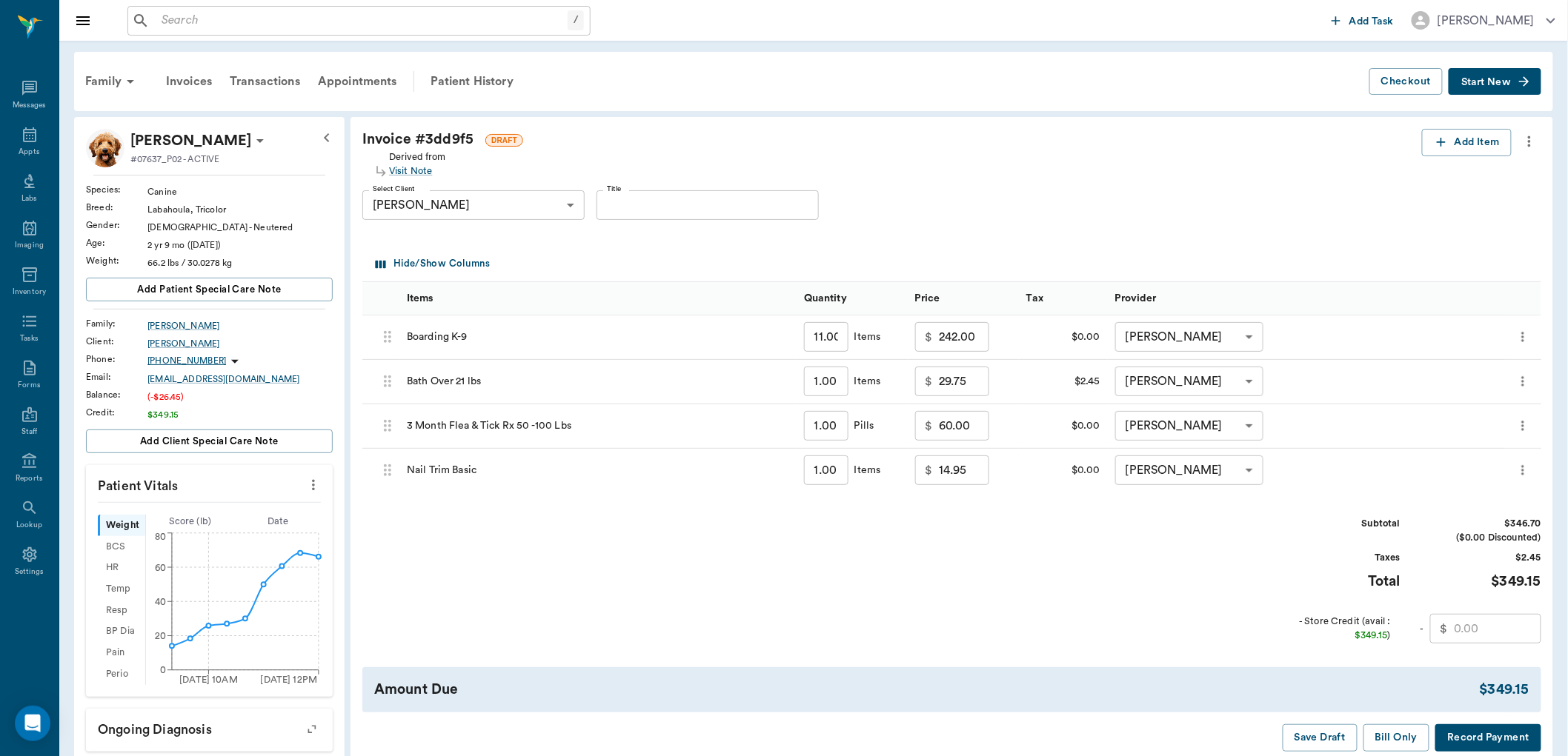
scroll to position [82, 0]
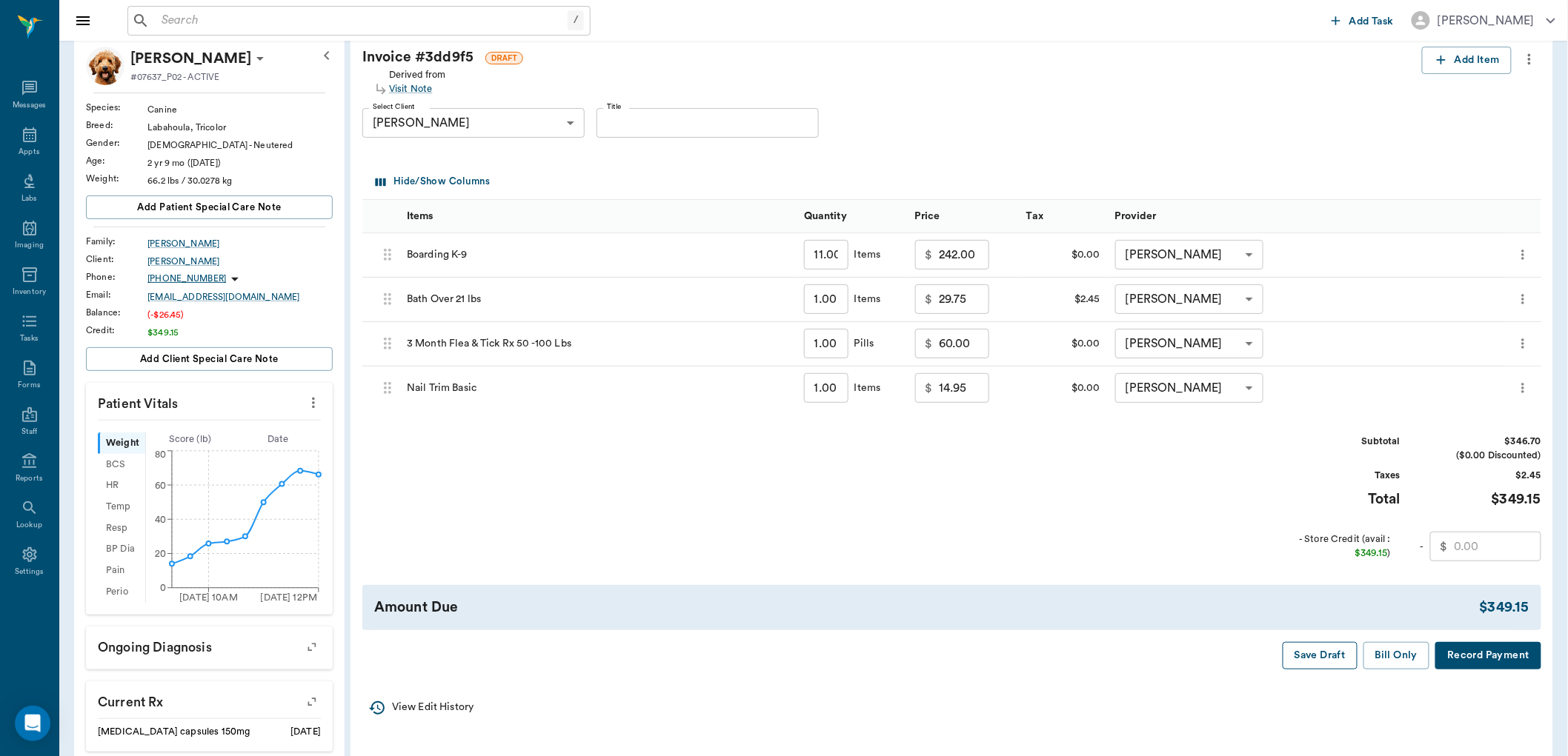
click at [1312, 652] on button "Save Draft" at bounding box center [1320, 655] width 75 height 27
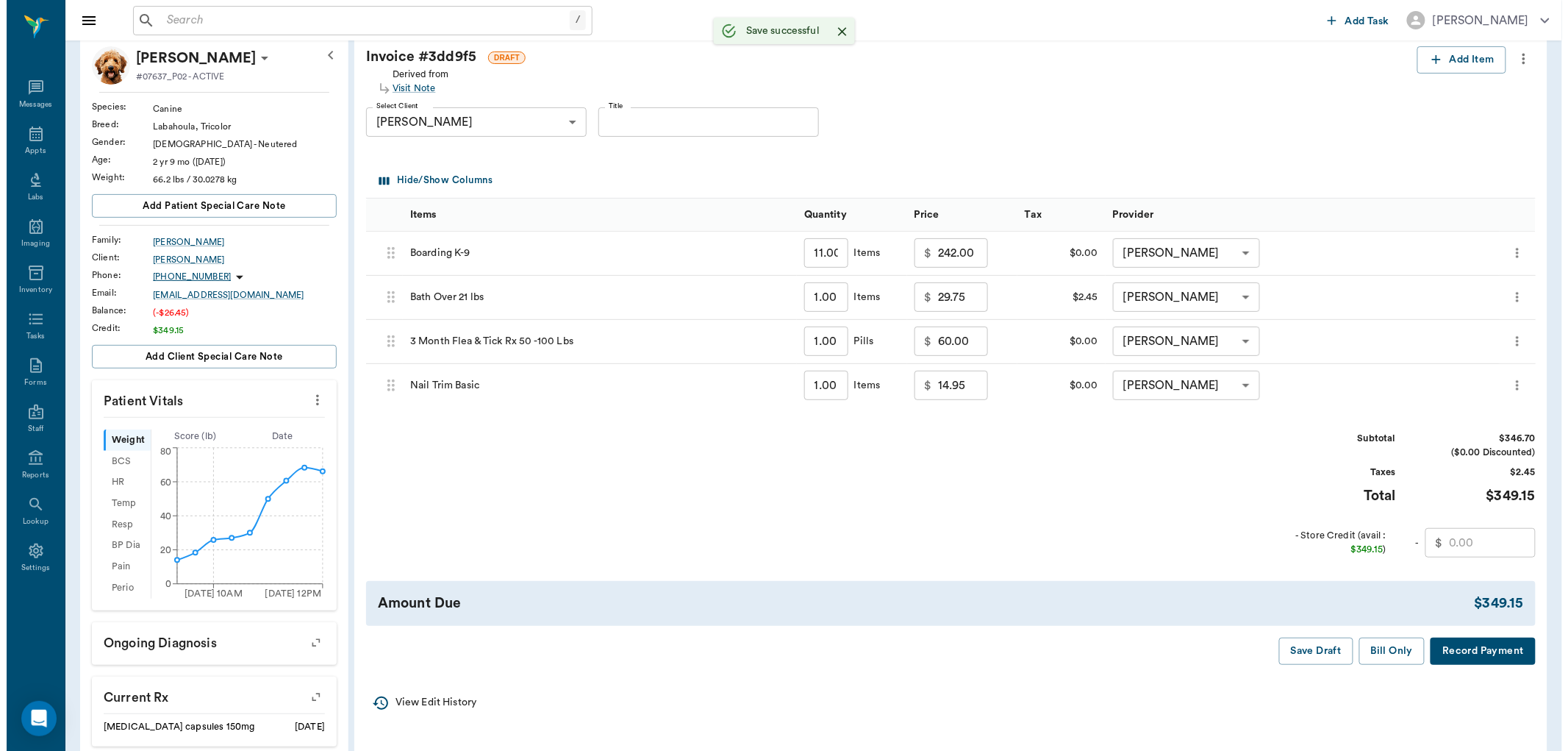
scroll to position [0, 0]
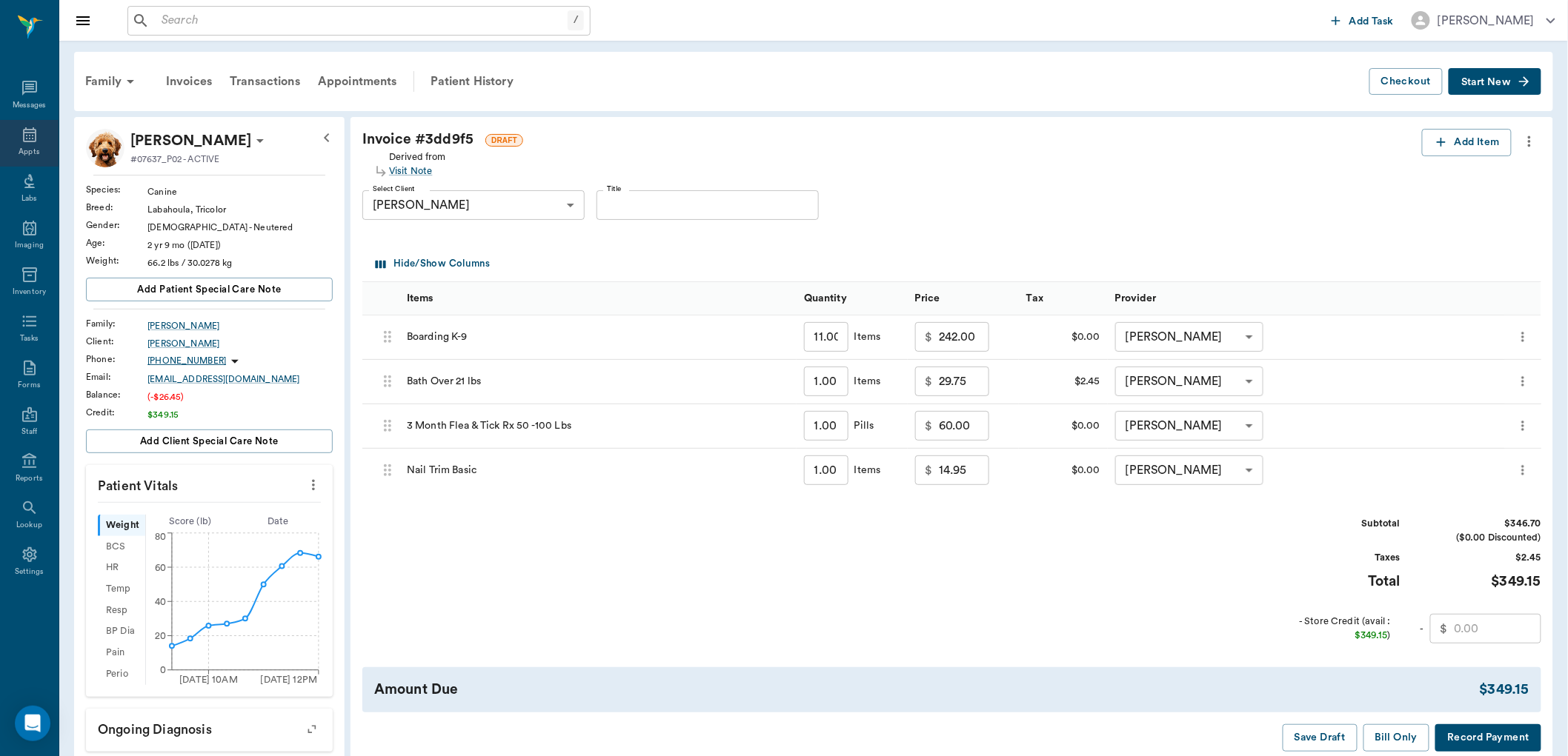
click at [37, 139] on icon at bounding box center [29, 135] width 18 height 18
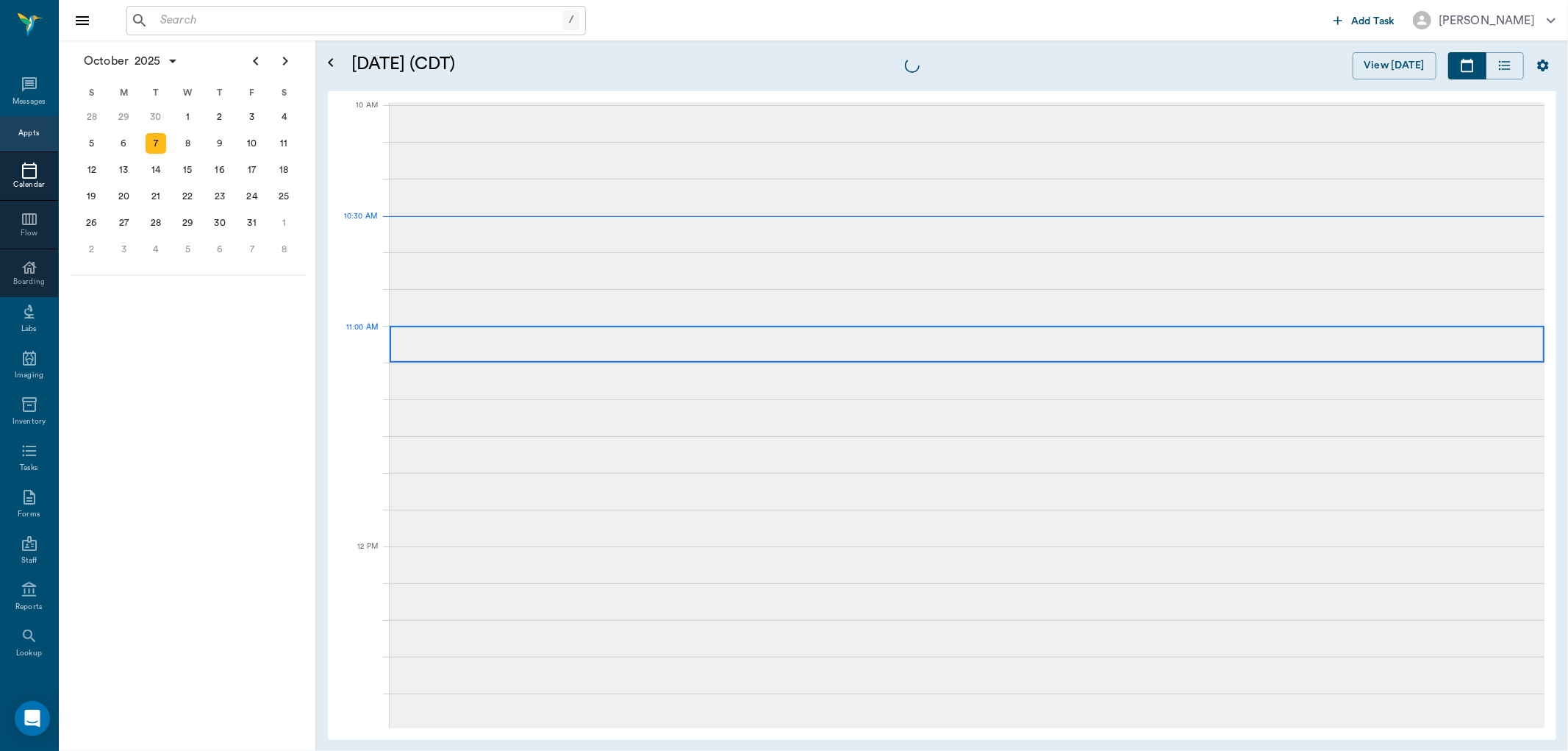
scroll to position [444, 0]
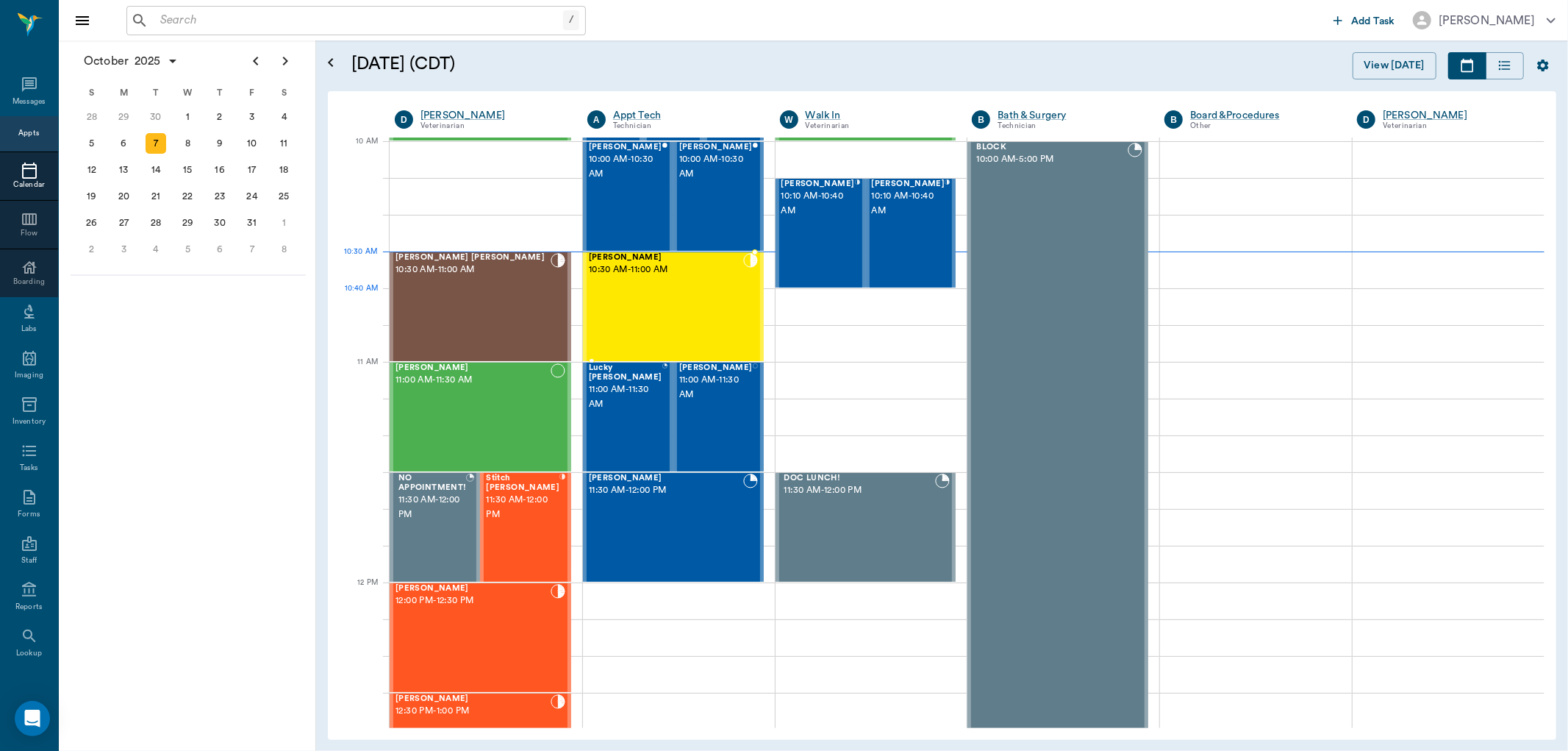
click at [743, 322] on div at bounding box center [751, 307] width 15 height 108
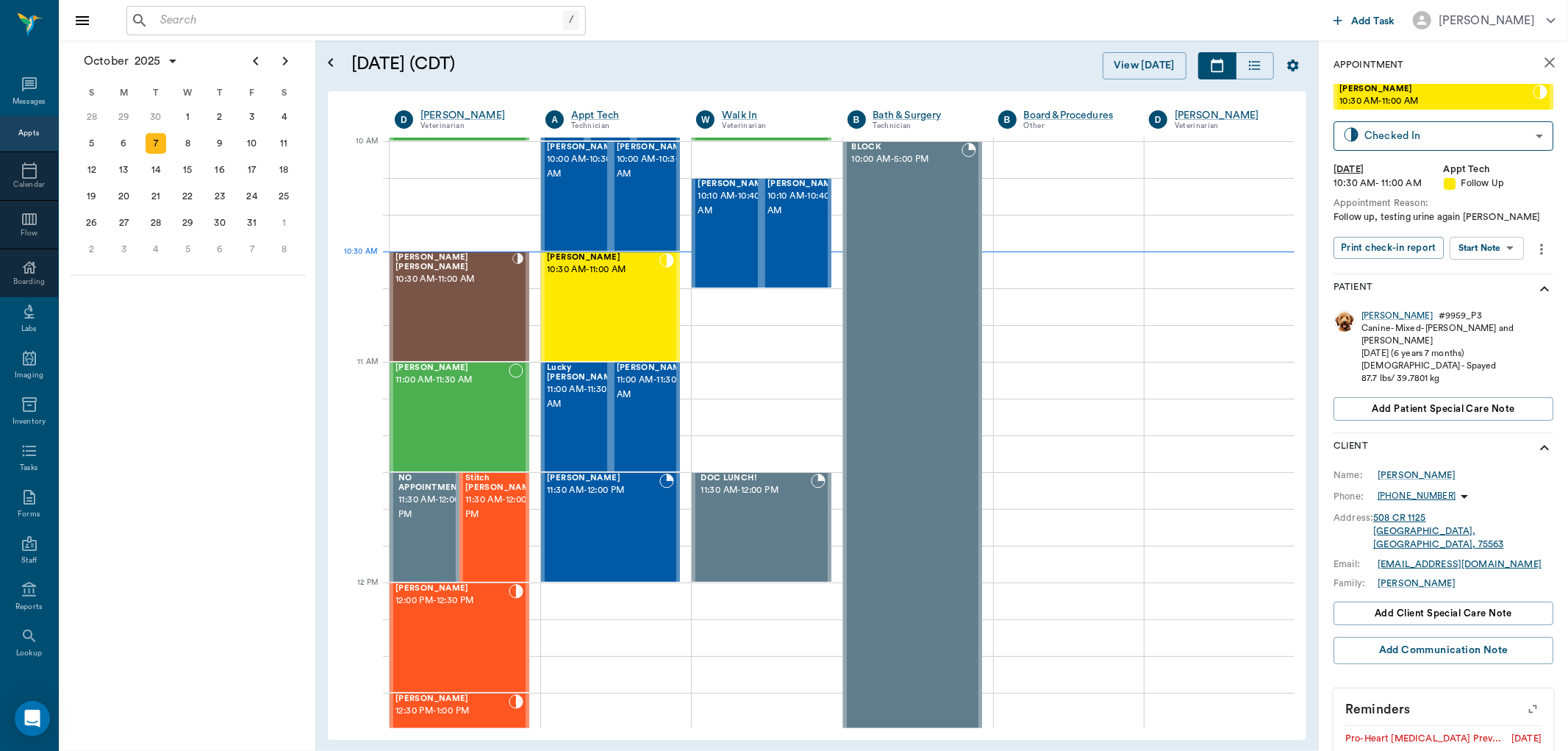
click at [1502, 245] on body "/ ​ Add Task Dr. Bert Ellsworth Nectar Messages Appts Calendar Flow Boarding La…" at bounding box center [784, 375] width 1568 height 751
click at [1518, 268] on li "Start SOAP" at bounding box center [1488, 277] width 102 height 24
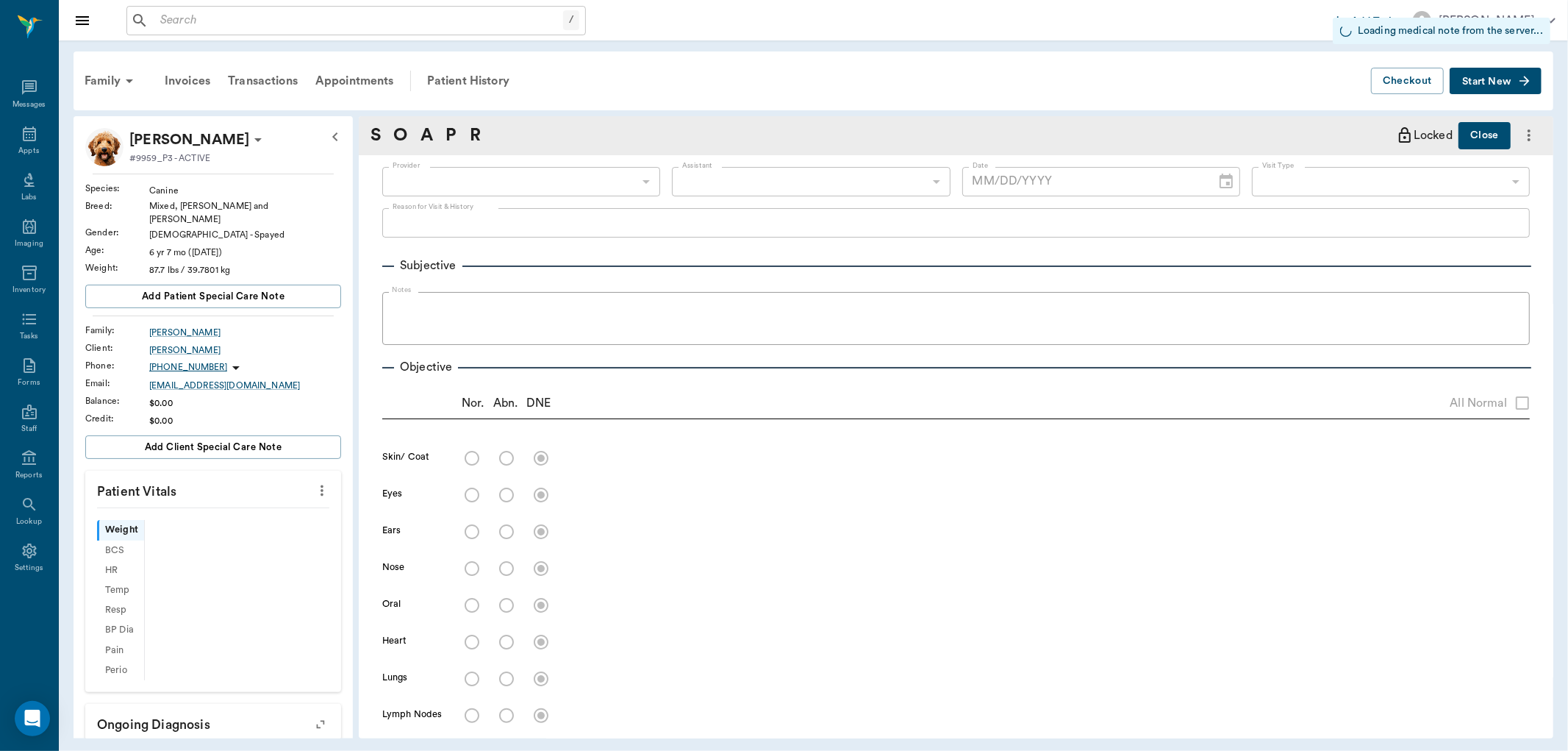
type input "63ec2f075fda476ae8351a4c"
type input "65d2be4f46e3a538d89b8c16"
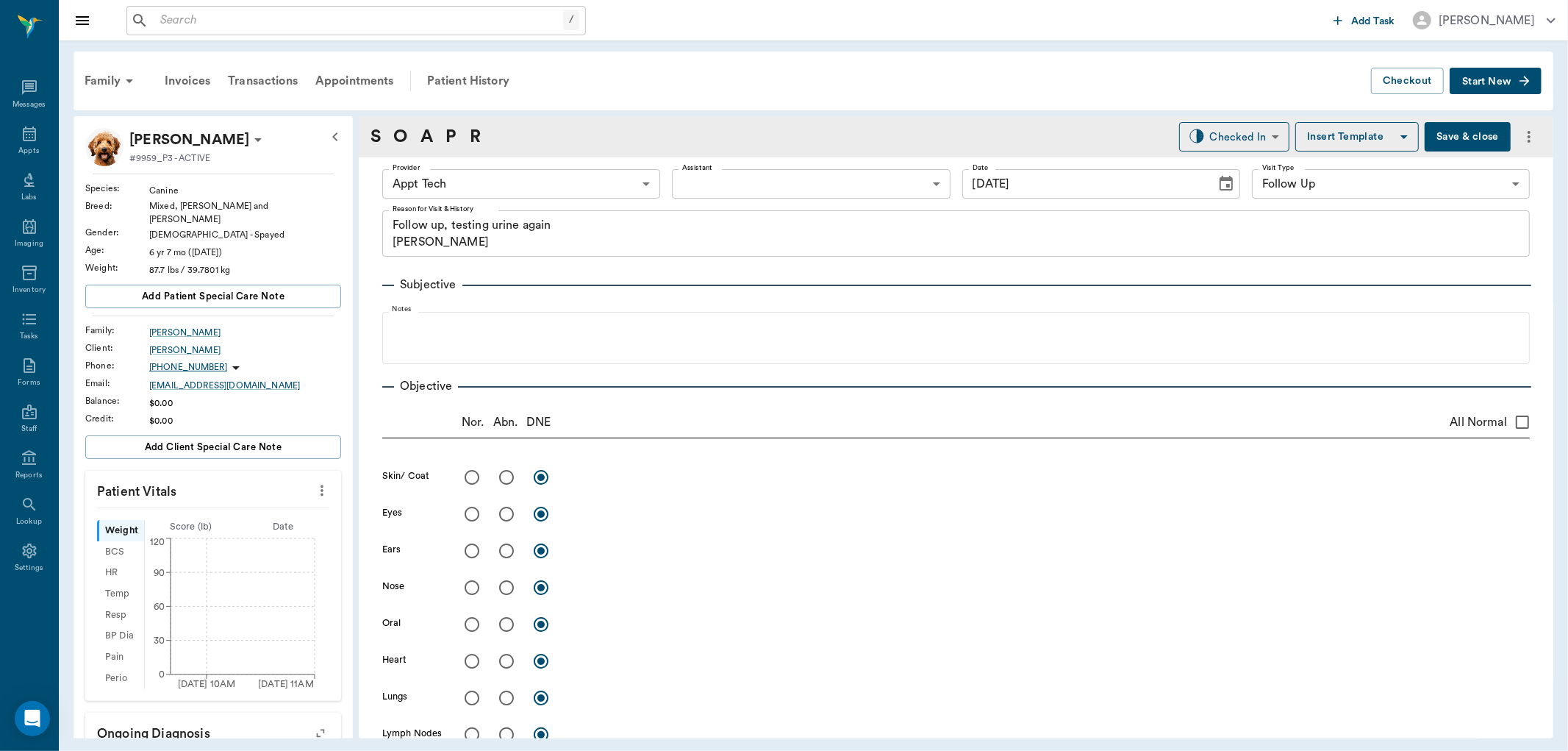
type input "[DATE]"
type textarea "Follow up, testing urine again Christy"
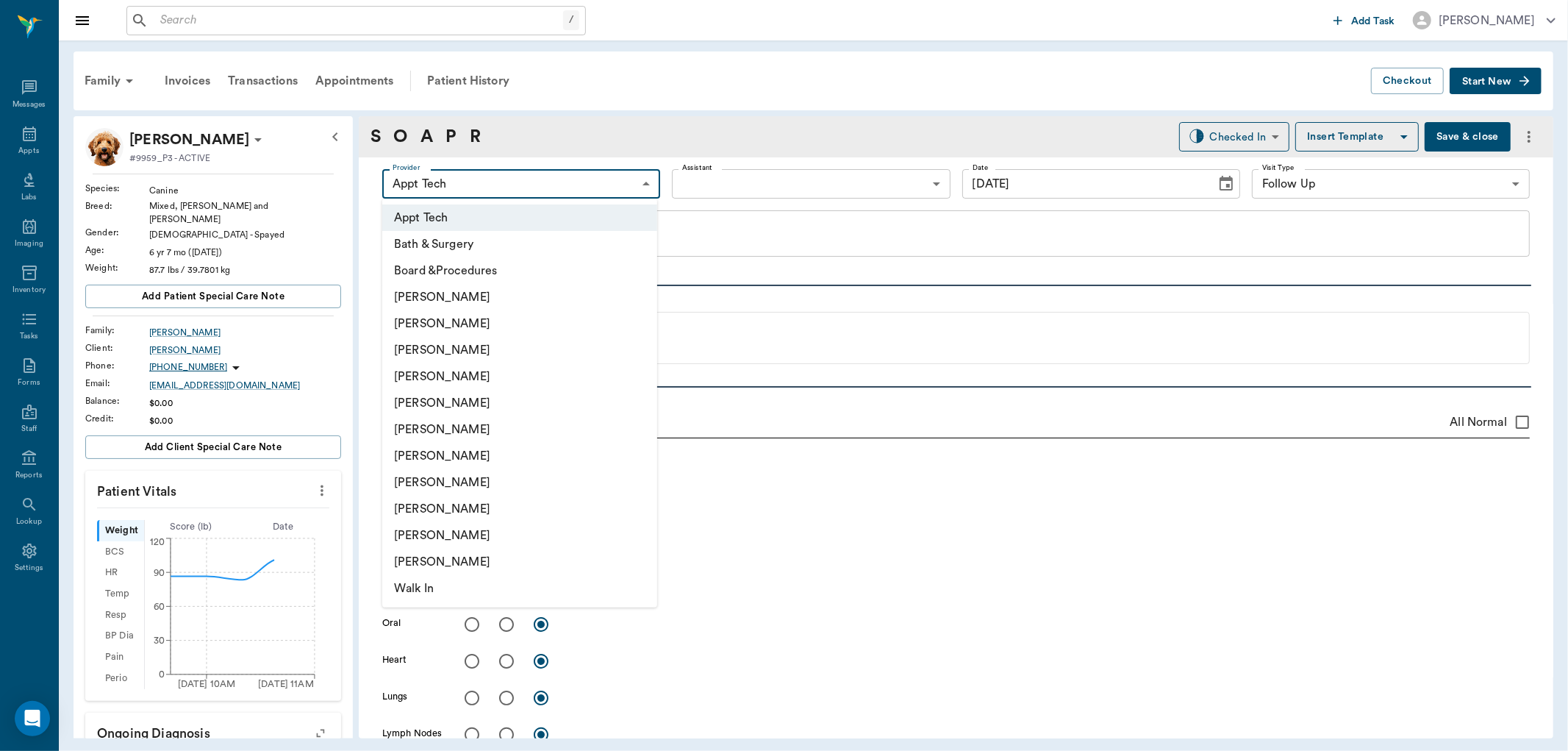
click at [598, 178] on body "/ ​ Add Task Dr. Bert Ellsworth Nectar Messages Appts Labs Imaging Inventory Ta…" at bounding box center [784, 375] width 1568 height 751
click at [515, 374] on li "[PERSON_NAME]" at bounding box center [520, 376] width 275 height 27
type input "63ec2f075fda476ae8351a4d"
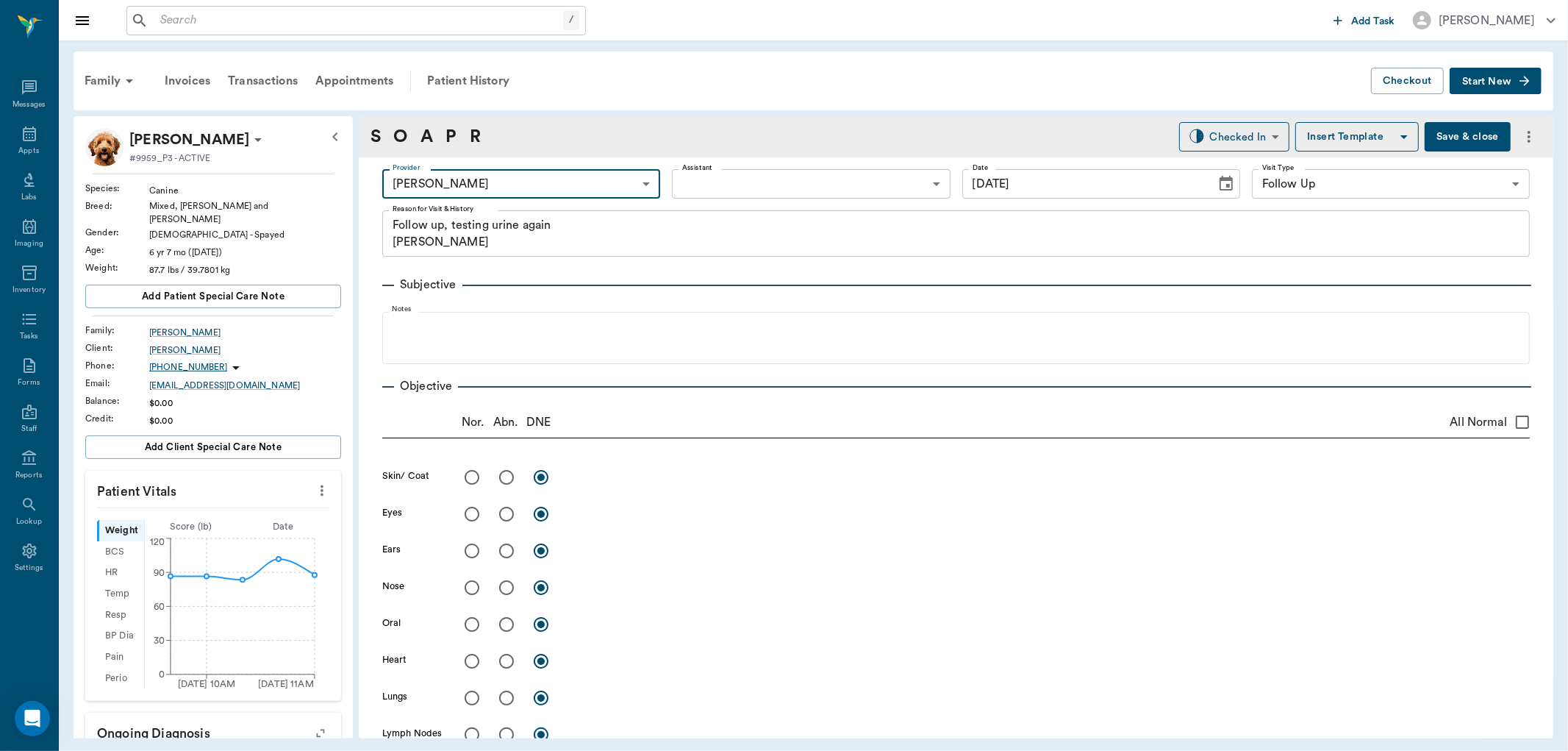
click at [873, 188] on body "/ ​ Add Task Dr. Bert Ellsworth Nectar Messages Appts Labs Imaging Inventory Ta…" at bounding box center [784, 375] width 1568 height 751
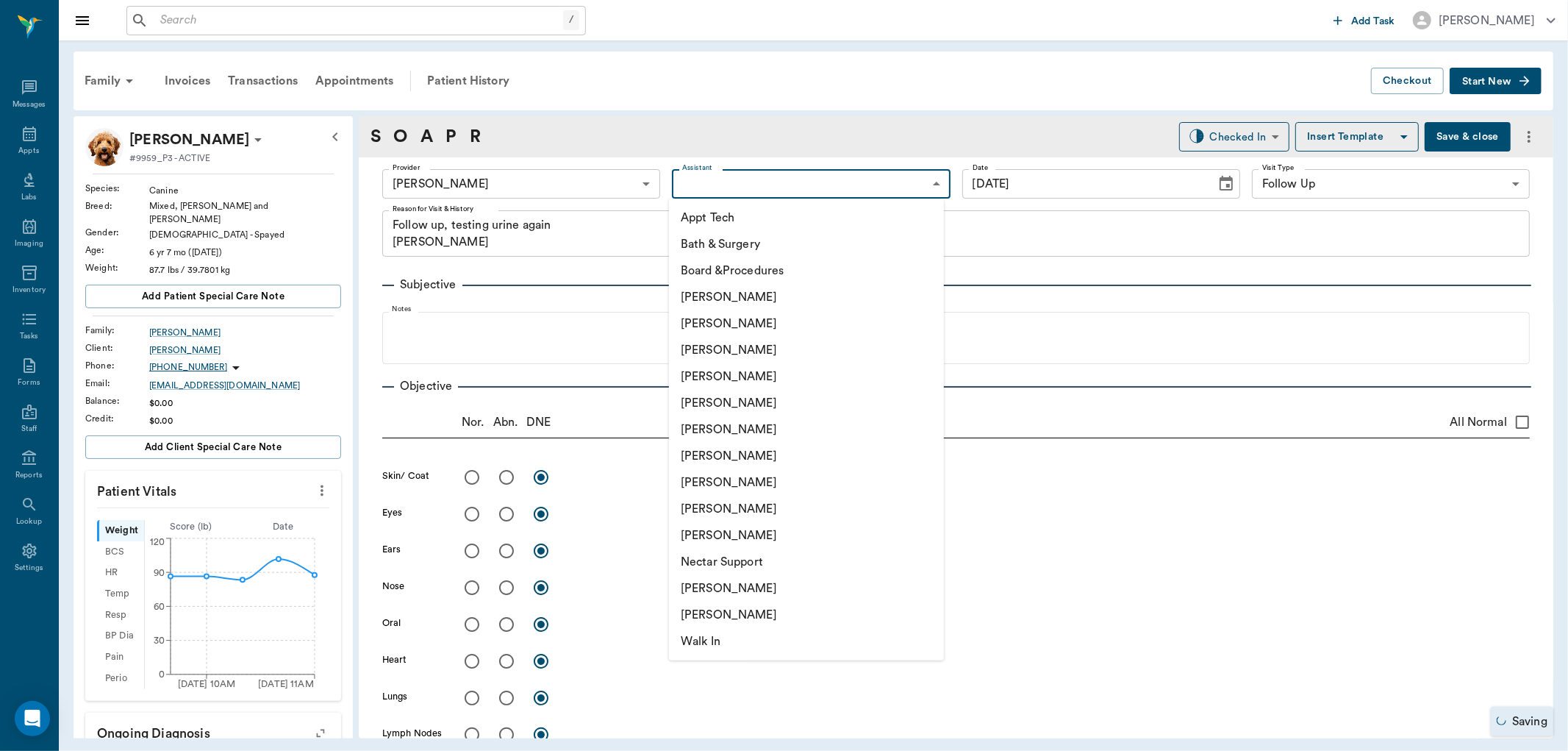
click at [803, 354] on li "[PERSON_NAME]" at bounding box center [806, 350] width 275 height 27
type input "642ef10e332a41444de2bad1"
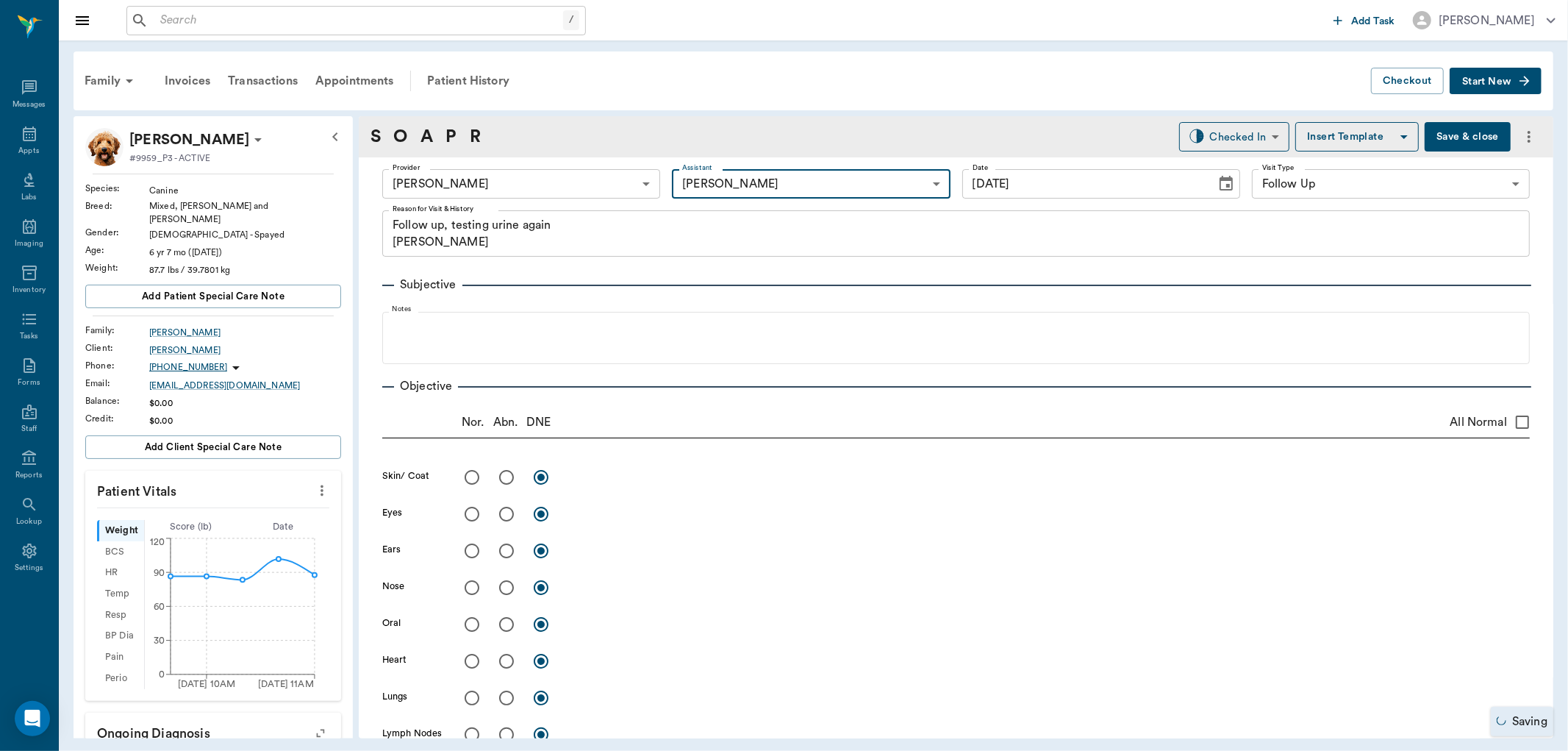
click at [314, 482] on icon "more" at bounding box center [321, 490] width 16 height 18
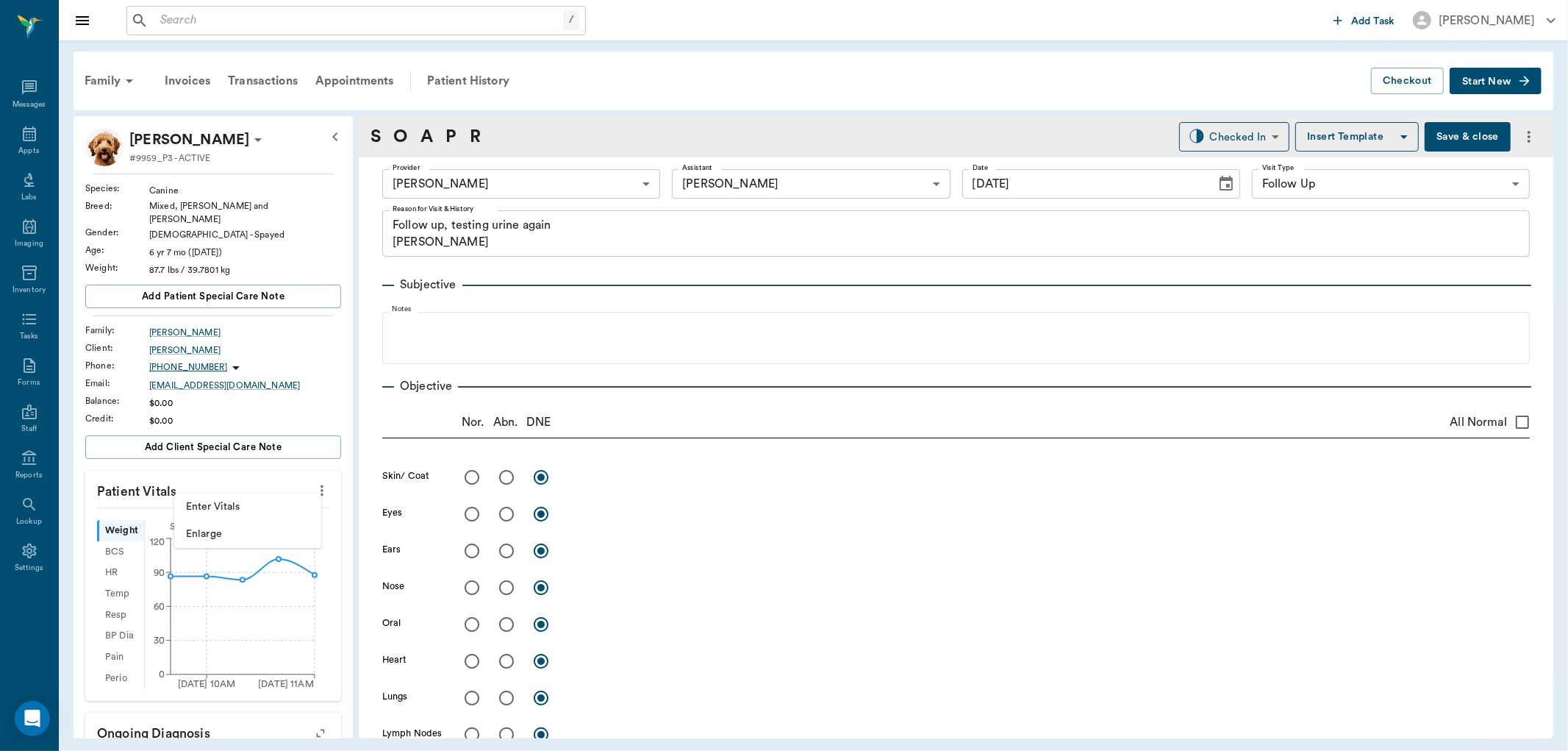
click at [245, 488] on div at bounding box center [784, 375] width 1568 height 751
click at [226, 516] on body "/ ​ Add Task Dr. Bert Ellsworth Nectar Messages Appts Labs Imaging Inventory Ta…" at bounding box center [784, 375] width 1568 height 751
click at [310, 488] on div at bounding box center [321, 490] width 23 height 25
click at [314, 483] on icon "more" at bounding box center [321, 490] width 16 height 18
click at [223, 508] on span "Enter Vitals" at bounding box center [247, 507] width 123 height 16
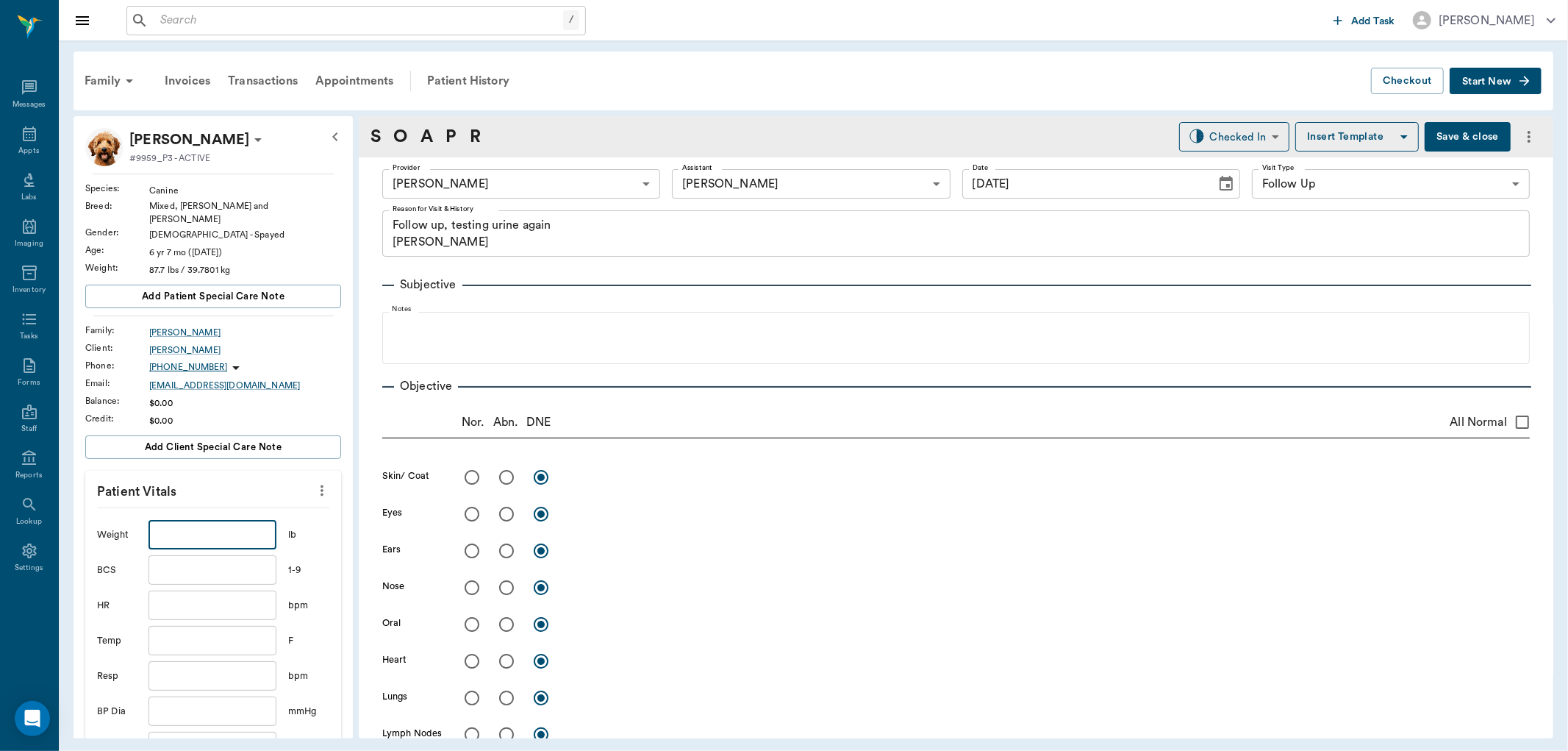
click at [215, 527] on input "text" at bounding box center [212, 535] width 128 height 30
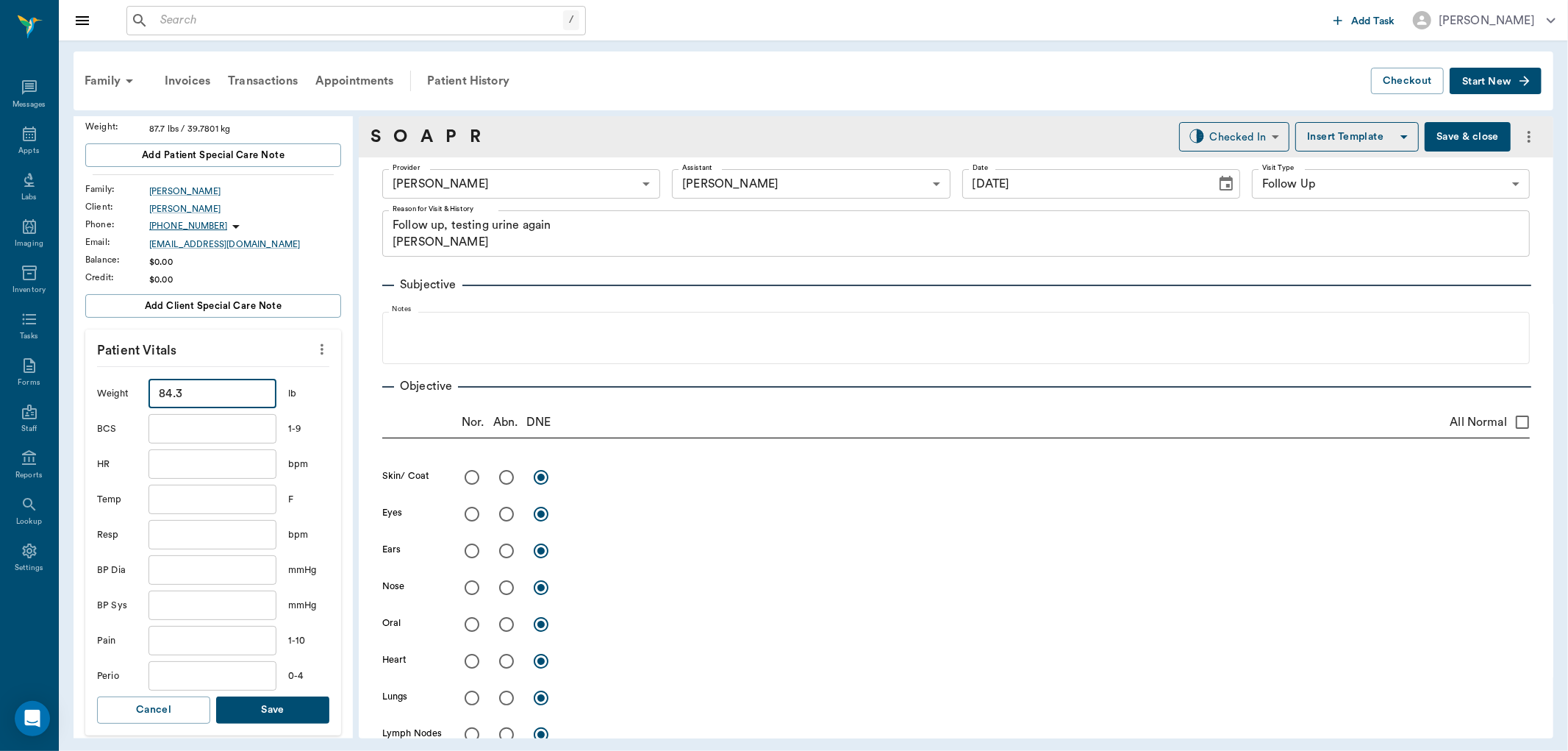
scroll to position [163, 0]
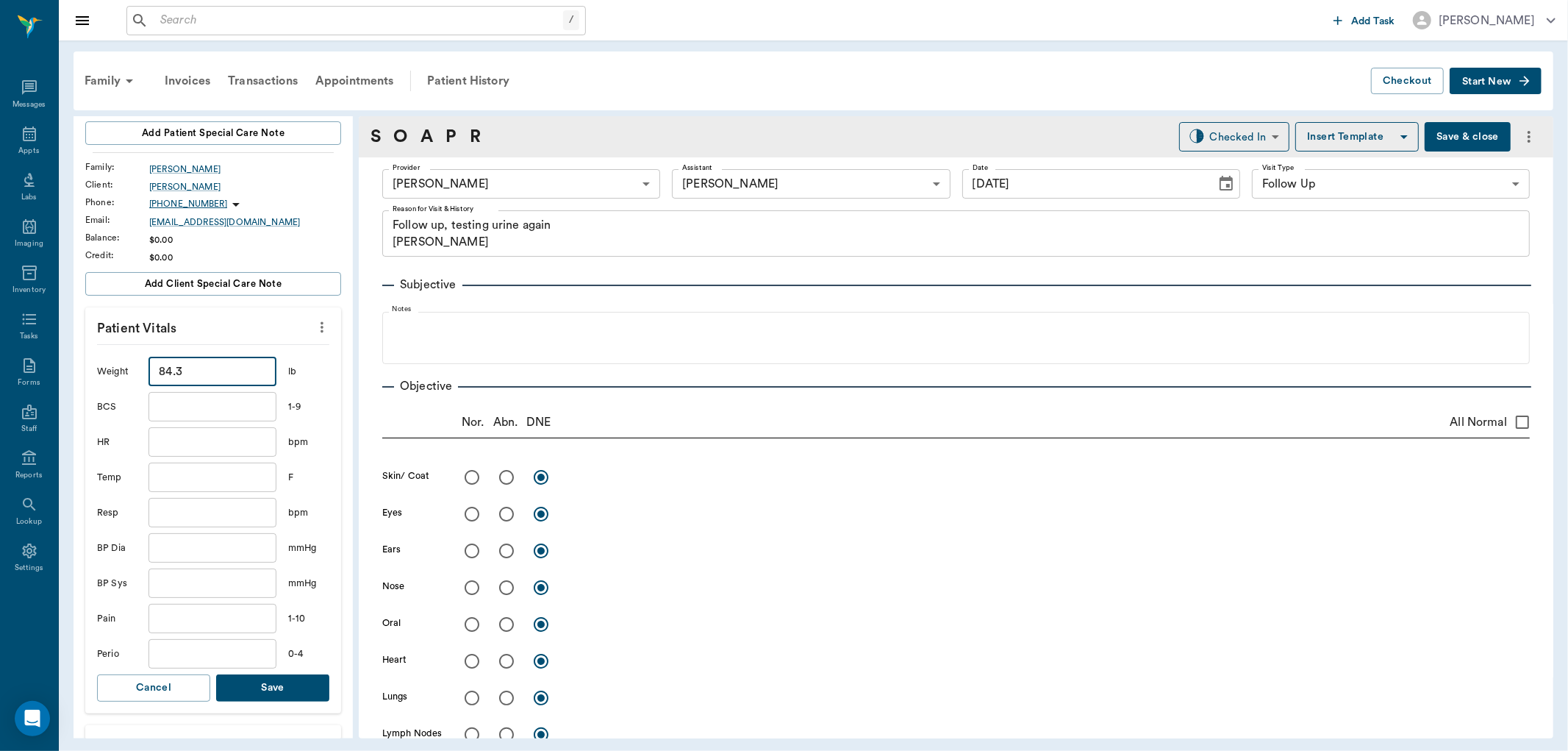
type input "84.3"
click at [292, 675] on button "Save" at bounding box center [273, 688] width 113 height 27
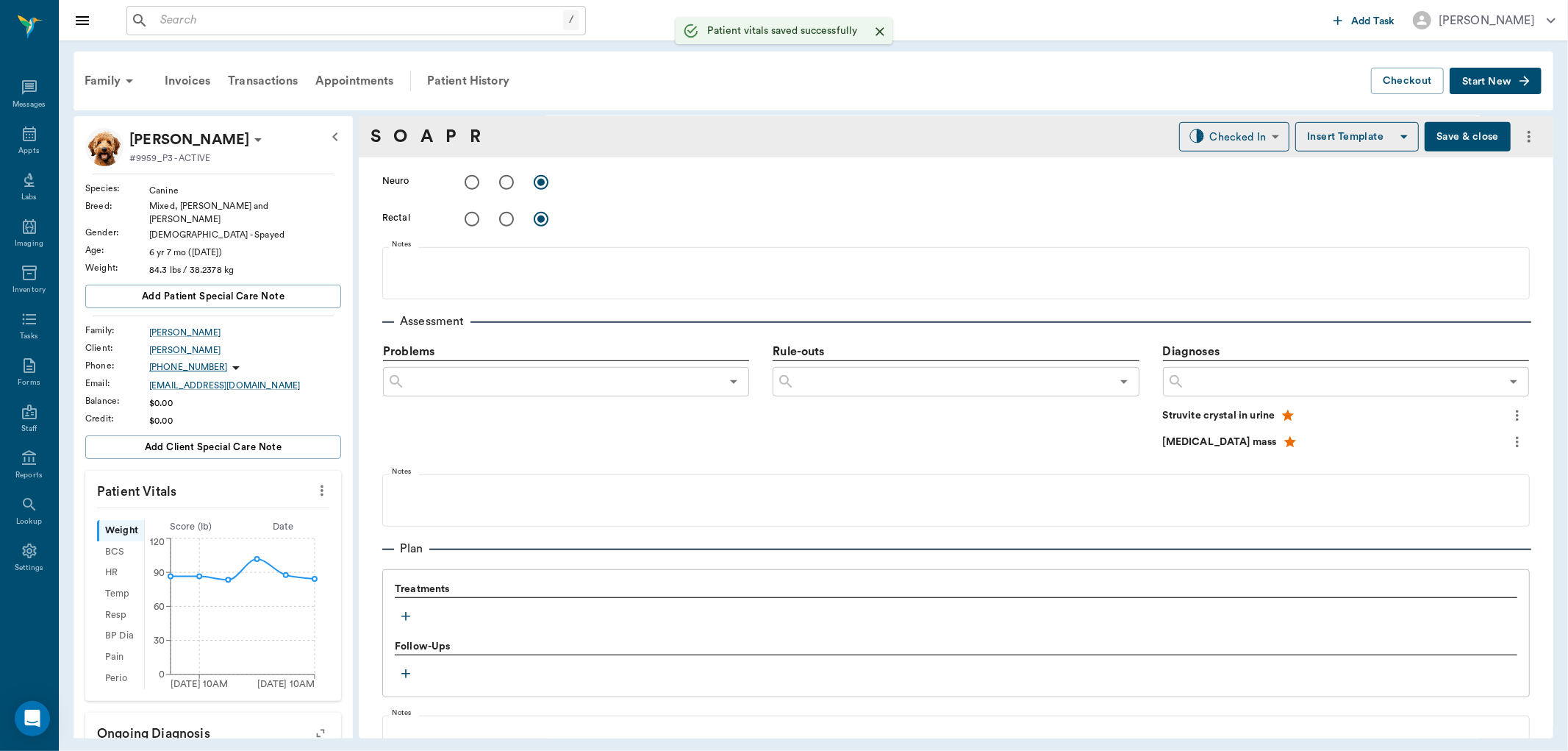
scroll to position [817, 0]
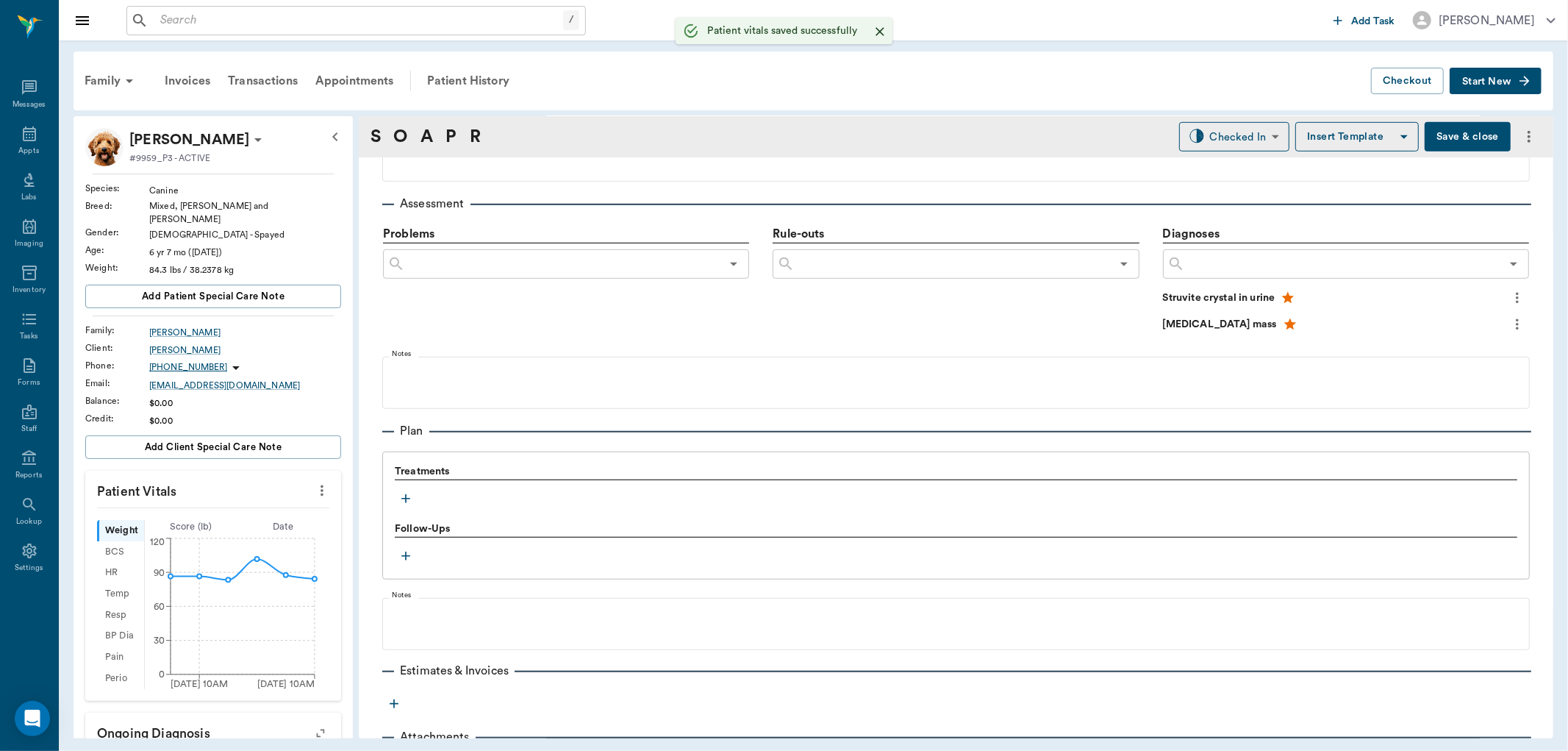
click at [412, 501] on icon "button" at bounding box center [406, 499] width 15 height 15
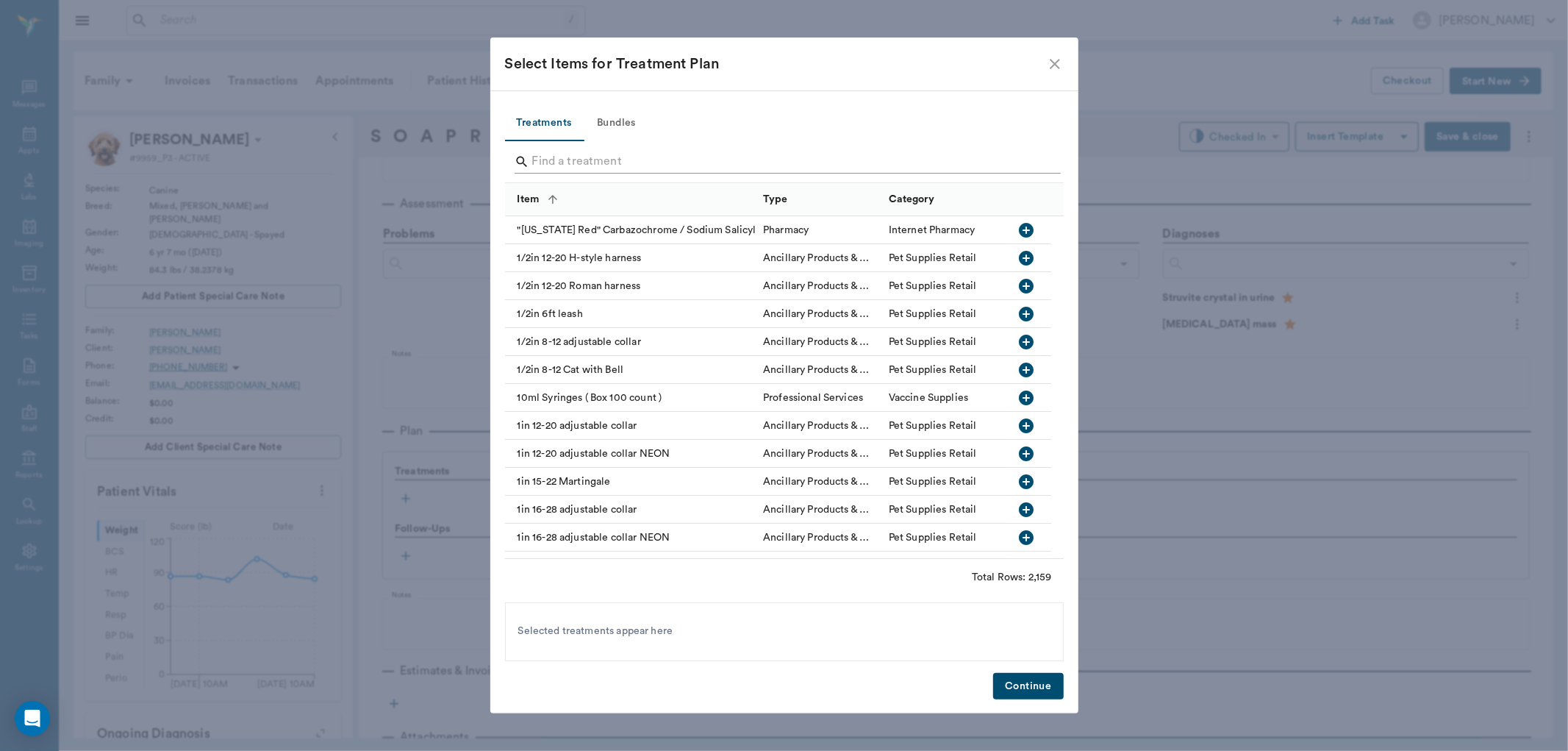
click at [600, 156] on input "Search" at bounding box center [786, 162] width 507 height 23
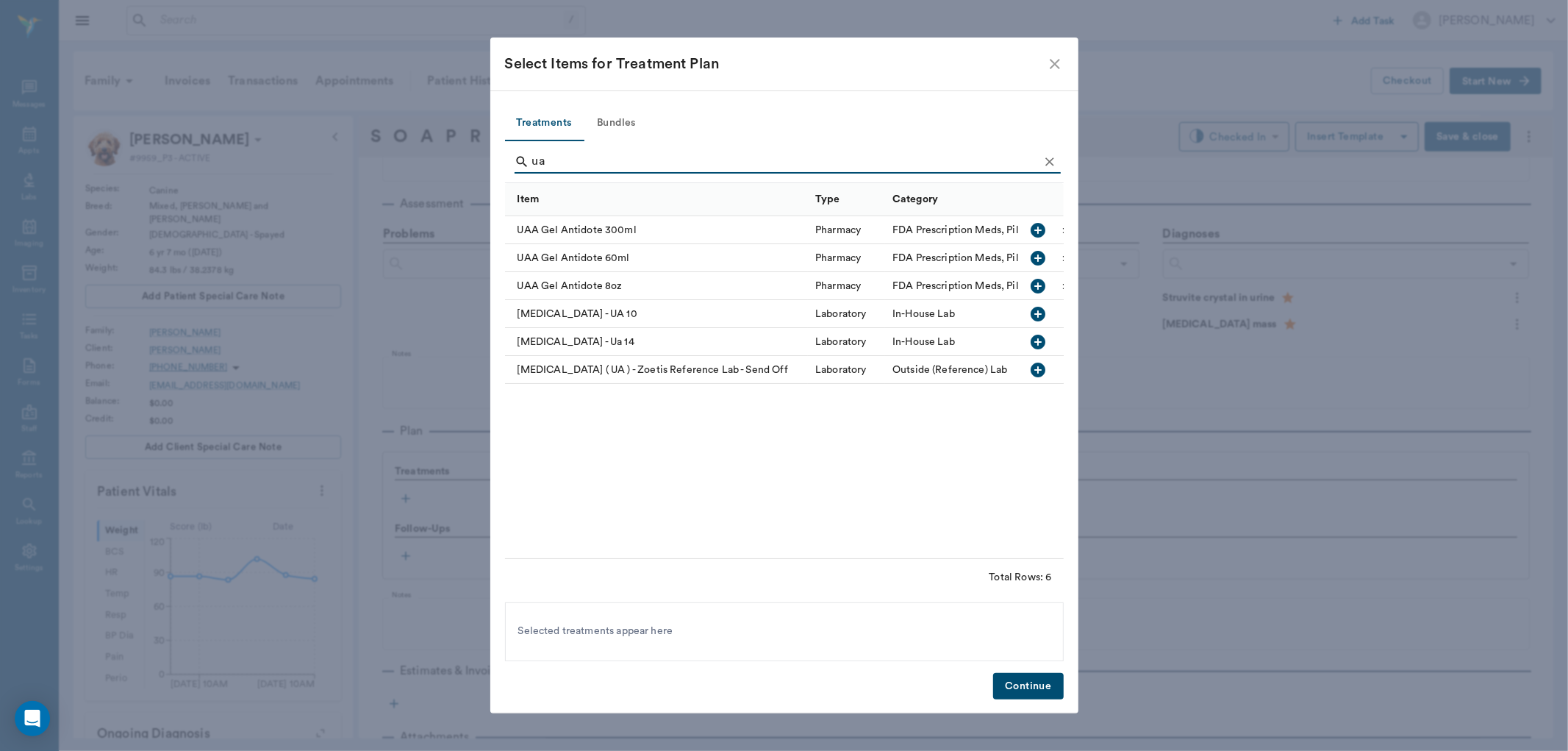
type input "ua"
click at [1045, 337] on icon "button" at bounding box center [1038, 342] width 18 height 18
click at [1033, 682] on button "Continue" at bounding box center [1028, 686] width 70 height 27
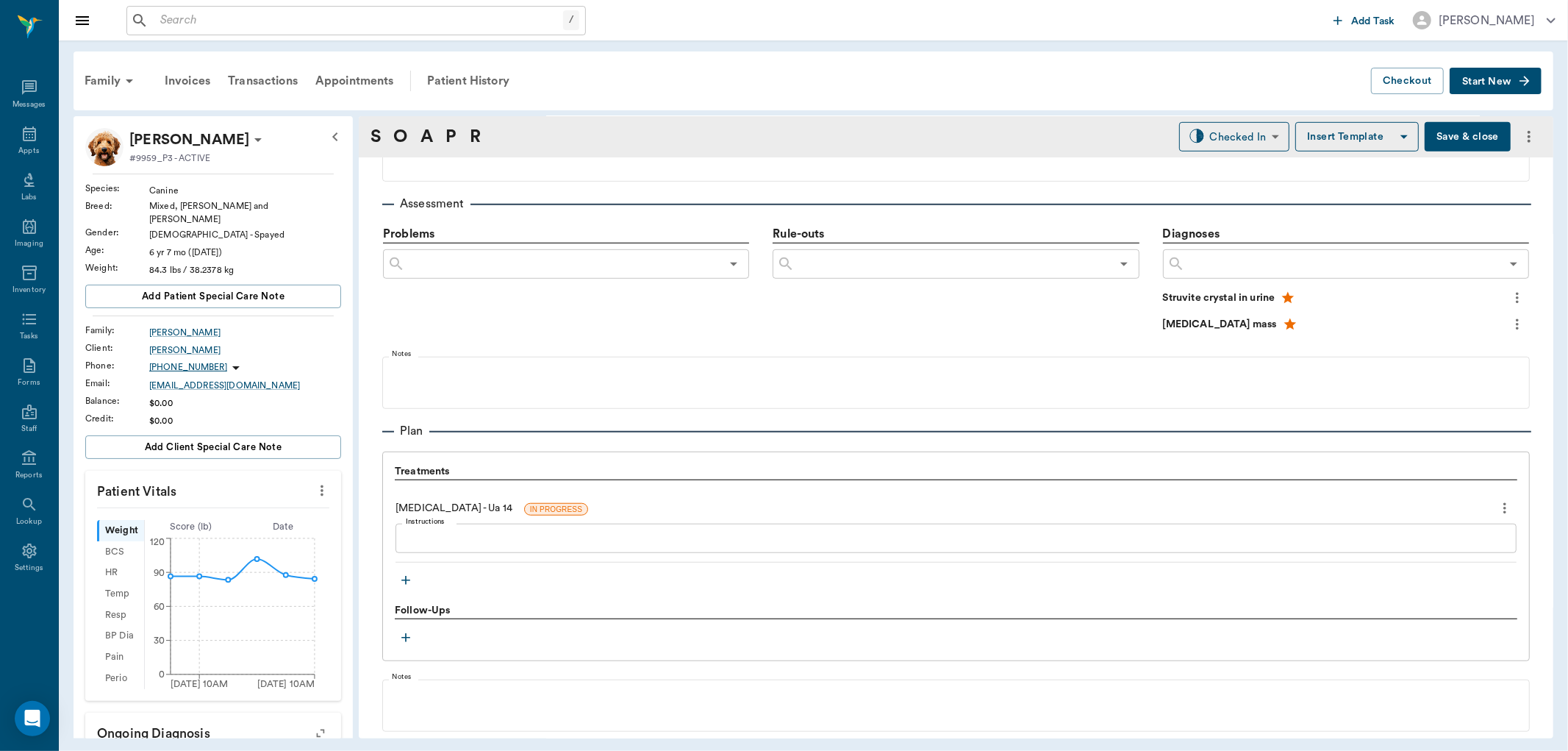
click at [314, 482] on icon "more" at bounding box center [321, 490] width 16 height 18
click at [288, 501] on span "Enter Vitals" at bounding box center [247, 507] width 123 height 16
click at [228, 643] on input "text" at bounding box center [212, 641] width 128 height 30
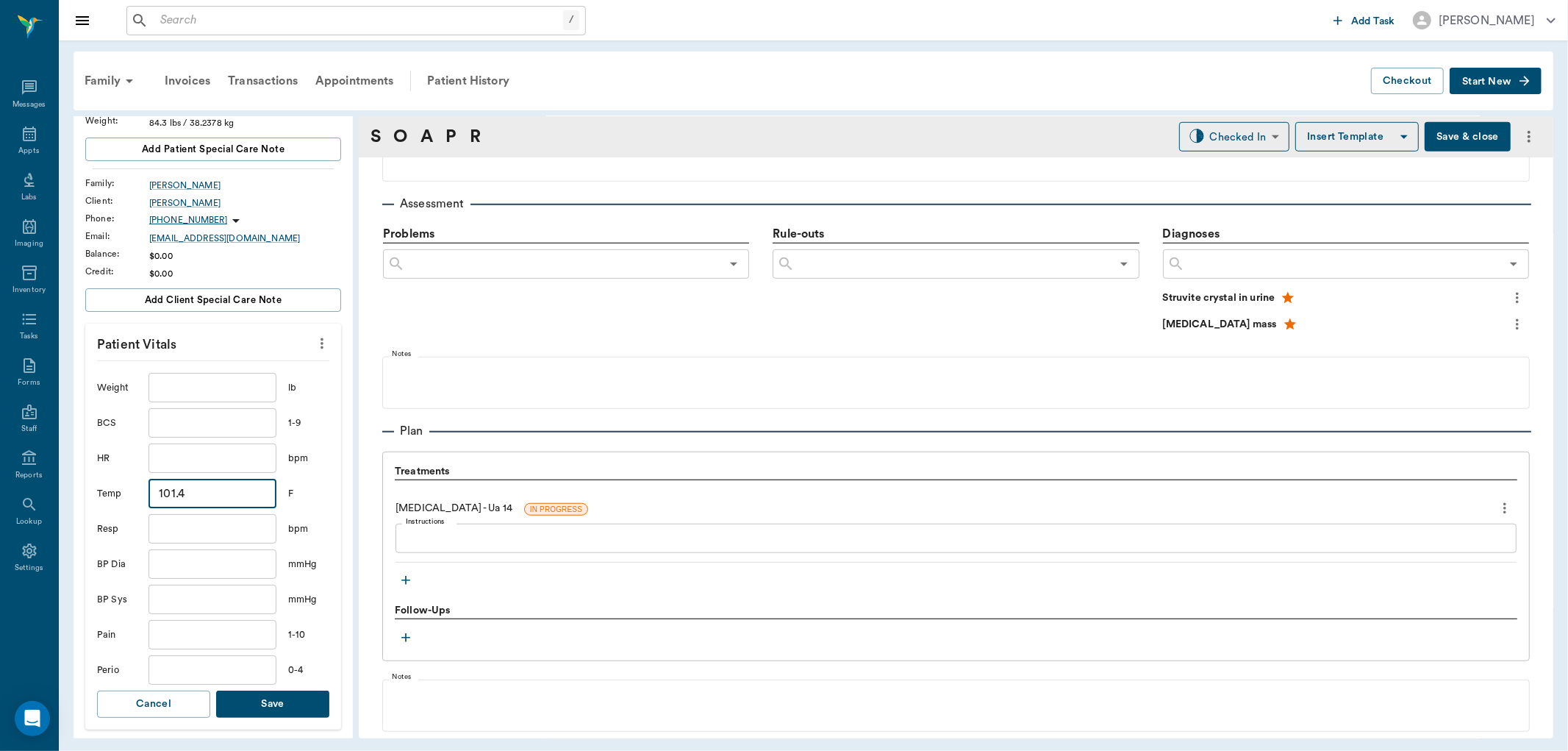
scroll to position [245, 0]
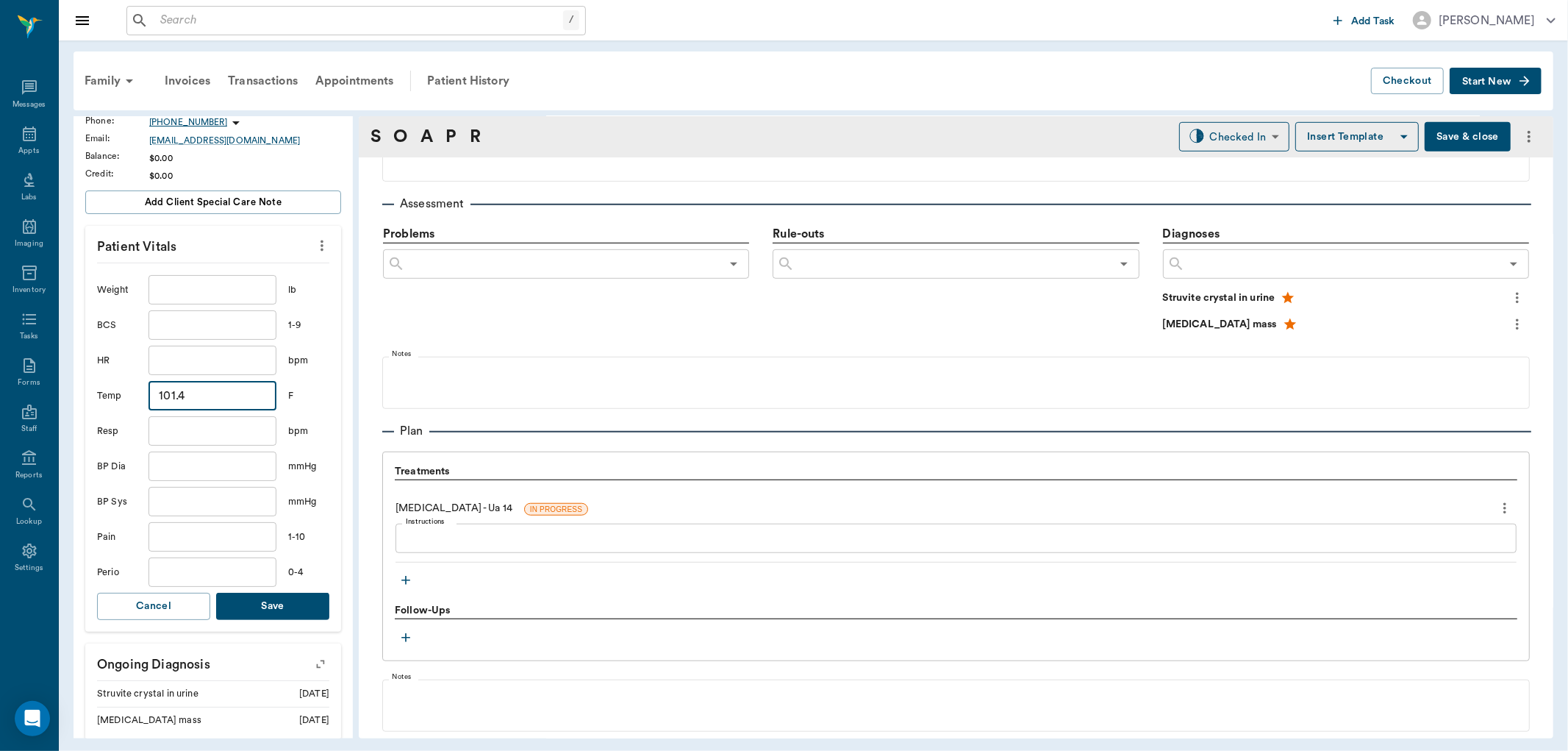
type input "101.4"
click at [273, 604] on button "Save" at bounding box center [273, 606] width 113 height 27
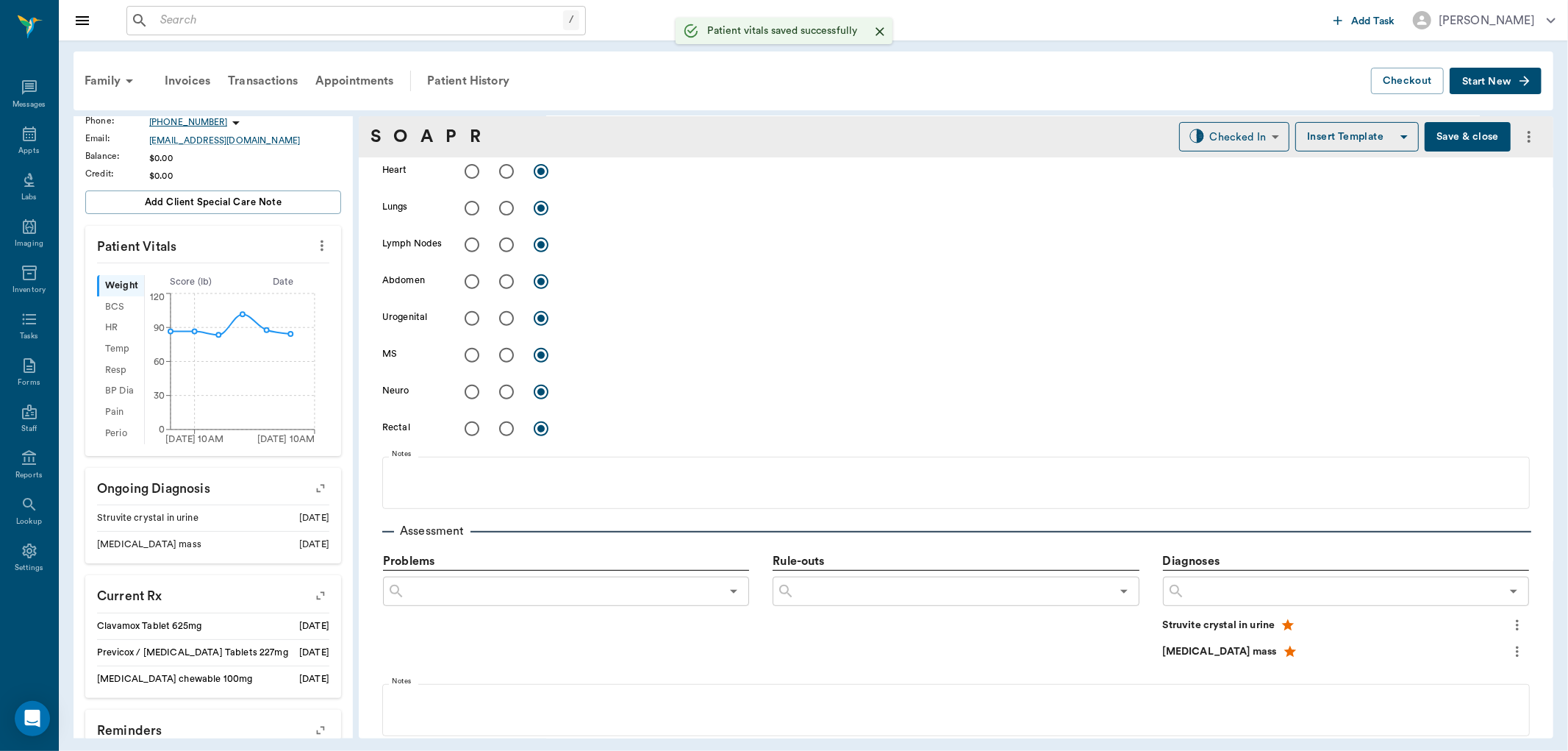
scroll to position [965, 0]
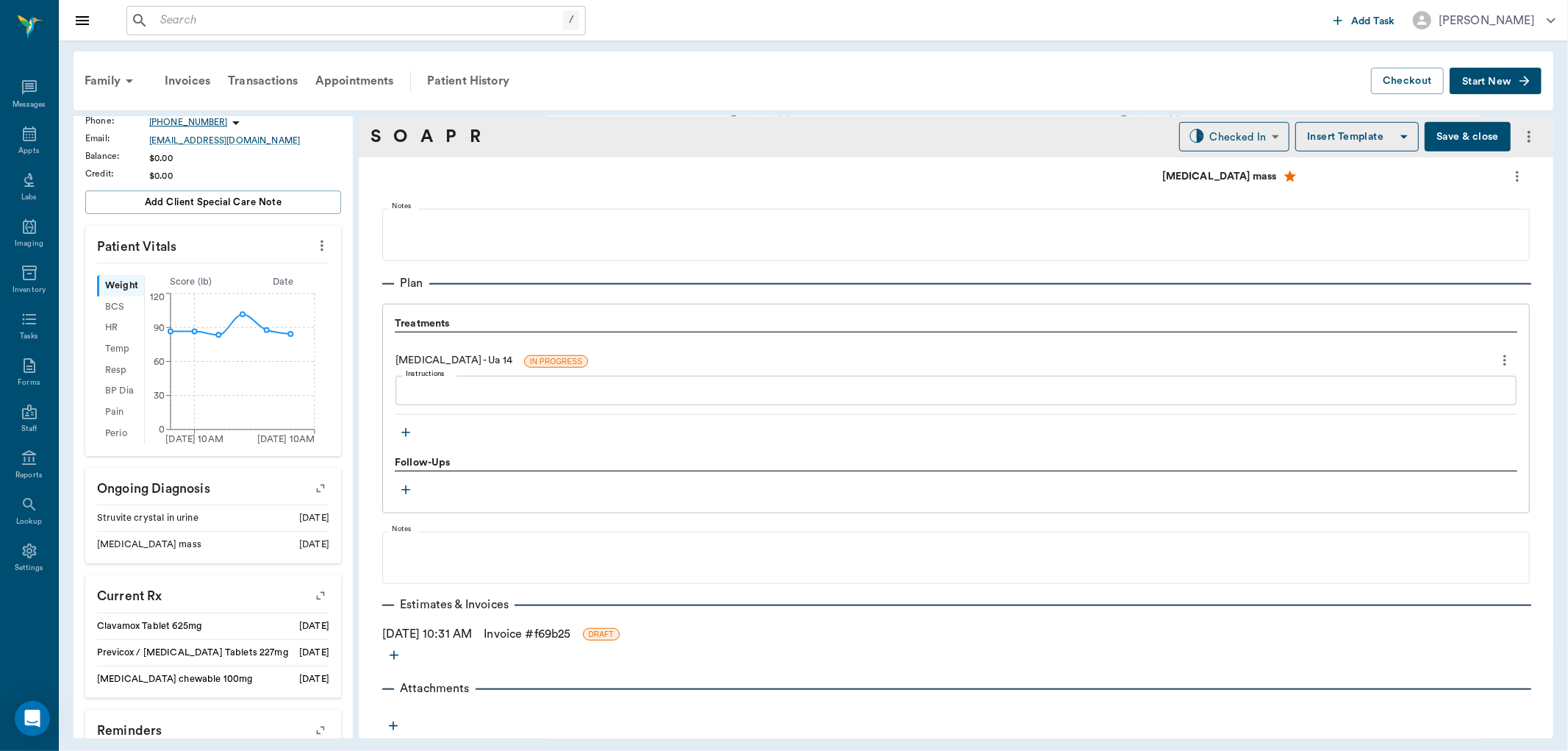
click at [395, 724] on icon "button" at bounding box center [393, 726] width 15 height 15
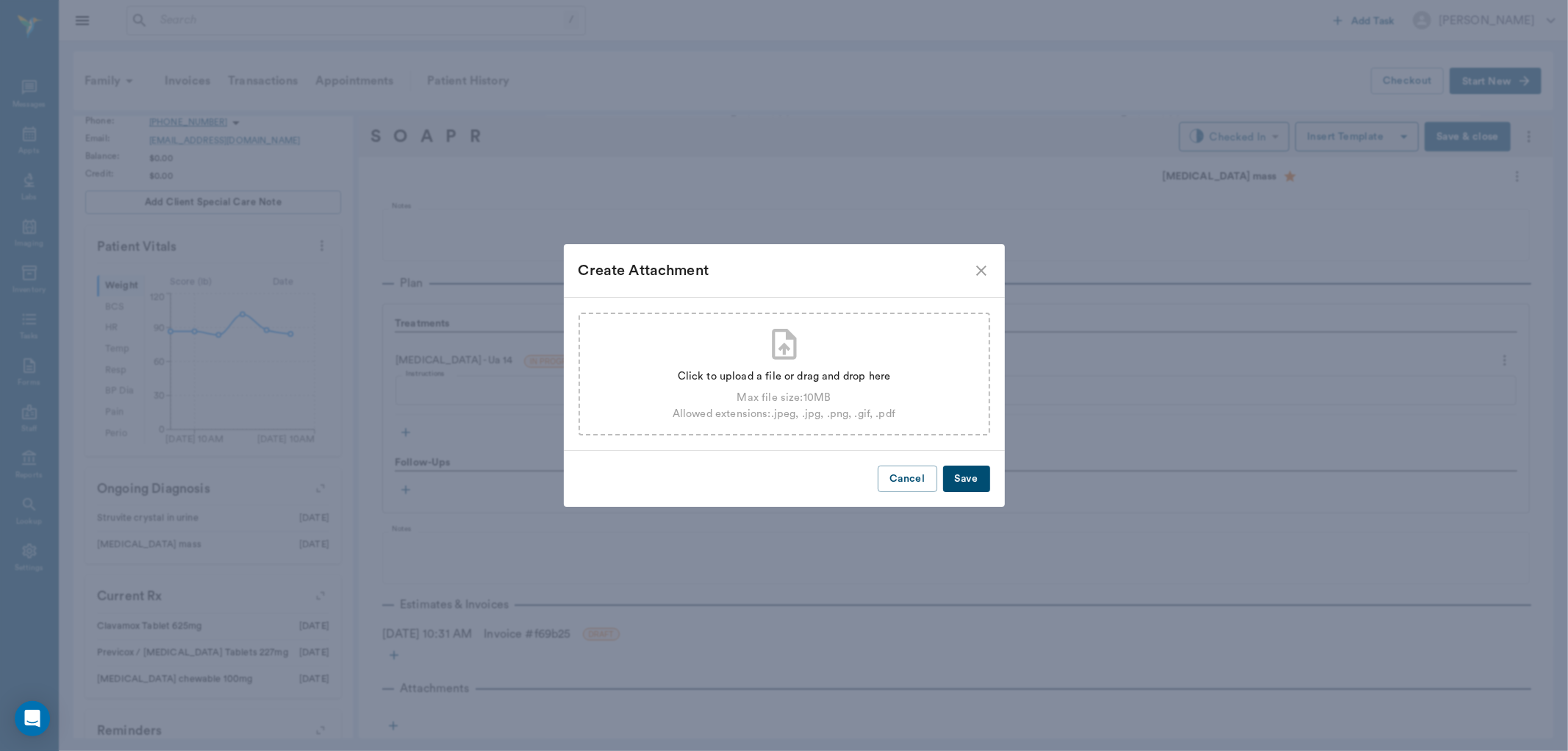
click at [700, 370] on div "Click to upload a file or drag and drop here" at bounding box center [784, 376] width 223 height 16
type input "C:\fakepath\Lucy Olson UA14 10-7.pdf"
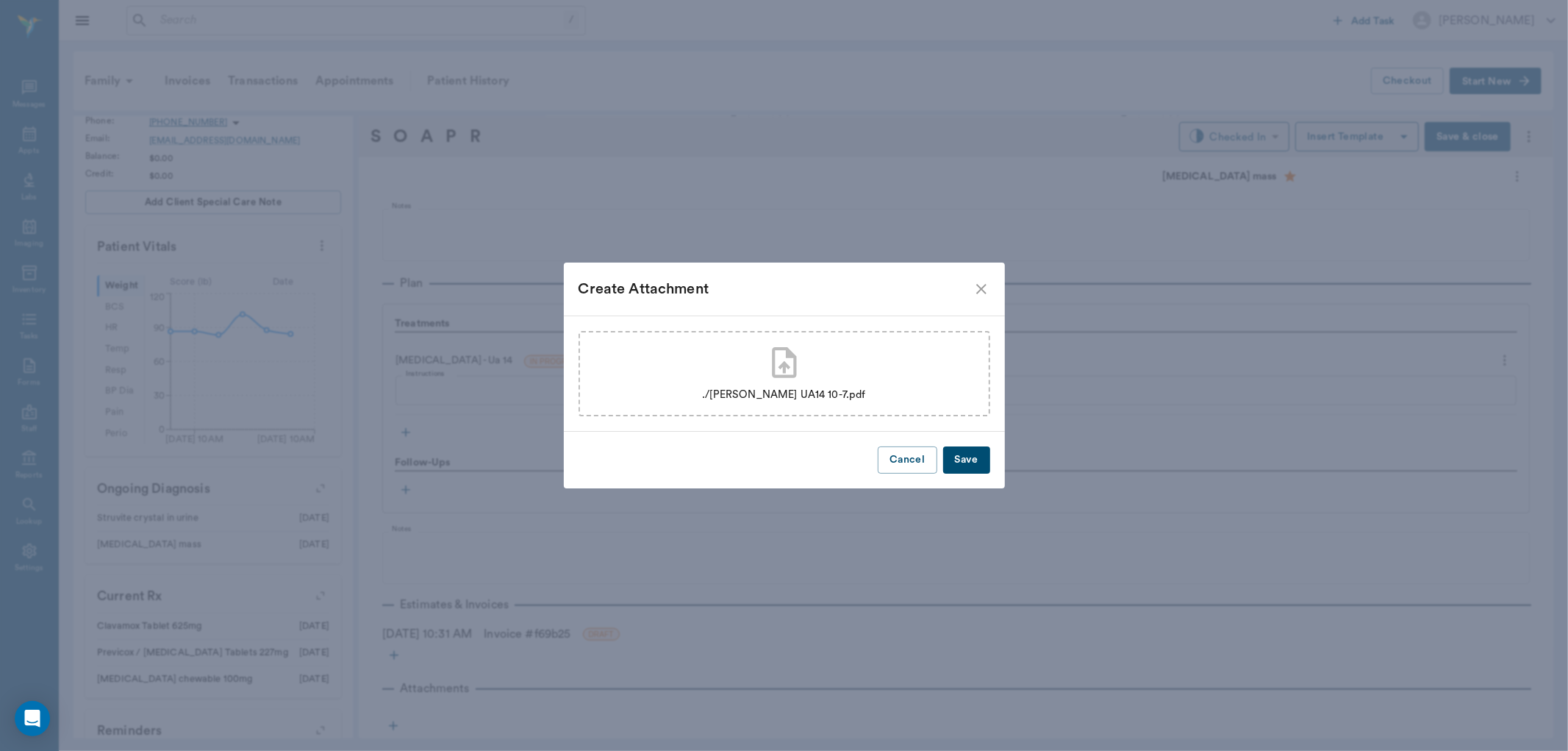
click at [972, 458] on button "Save" at bounding box center [967, 460] width 47 height 27
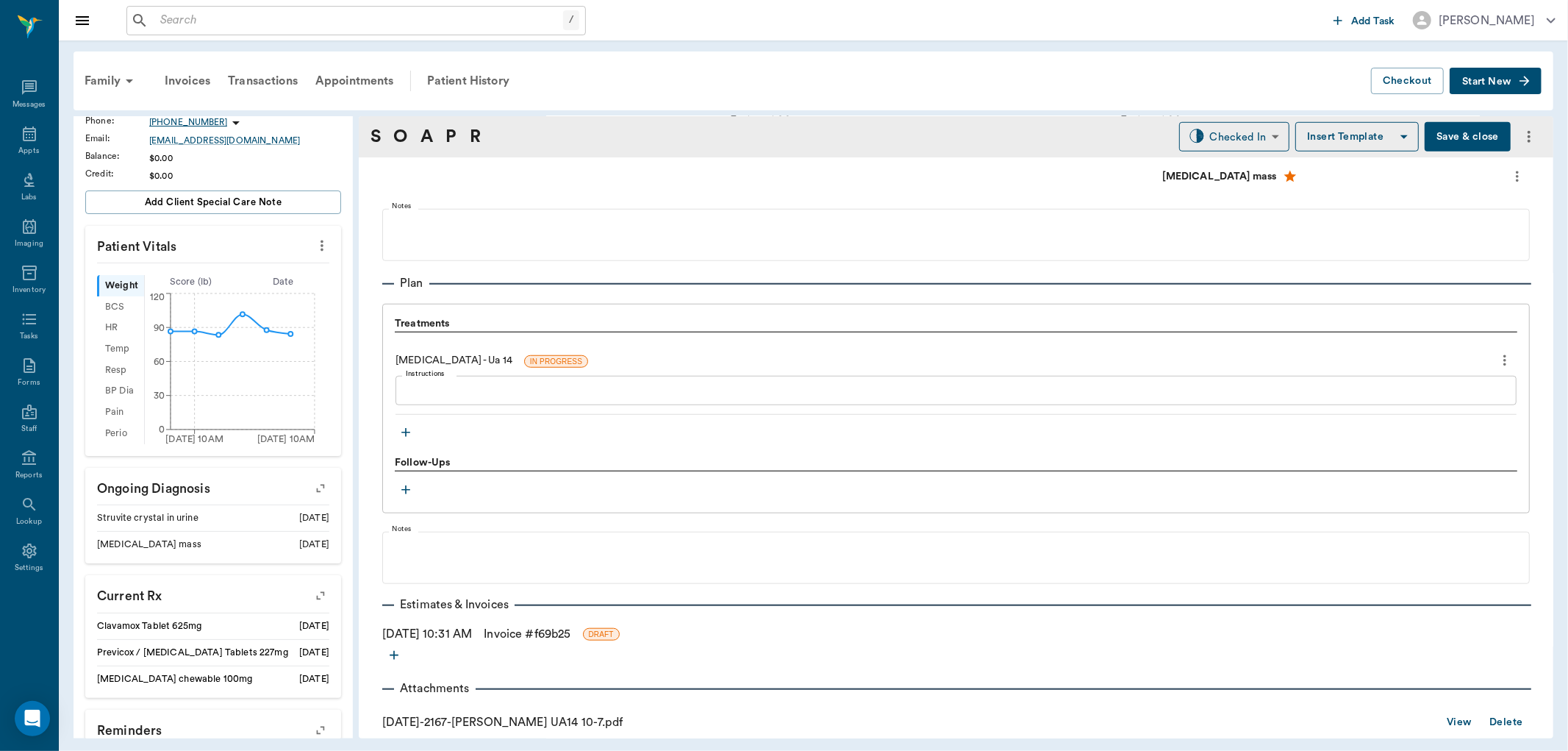
click at [409, 429] on icon "button" at bounding box center [406, 433] width 15 height 15
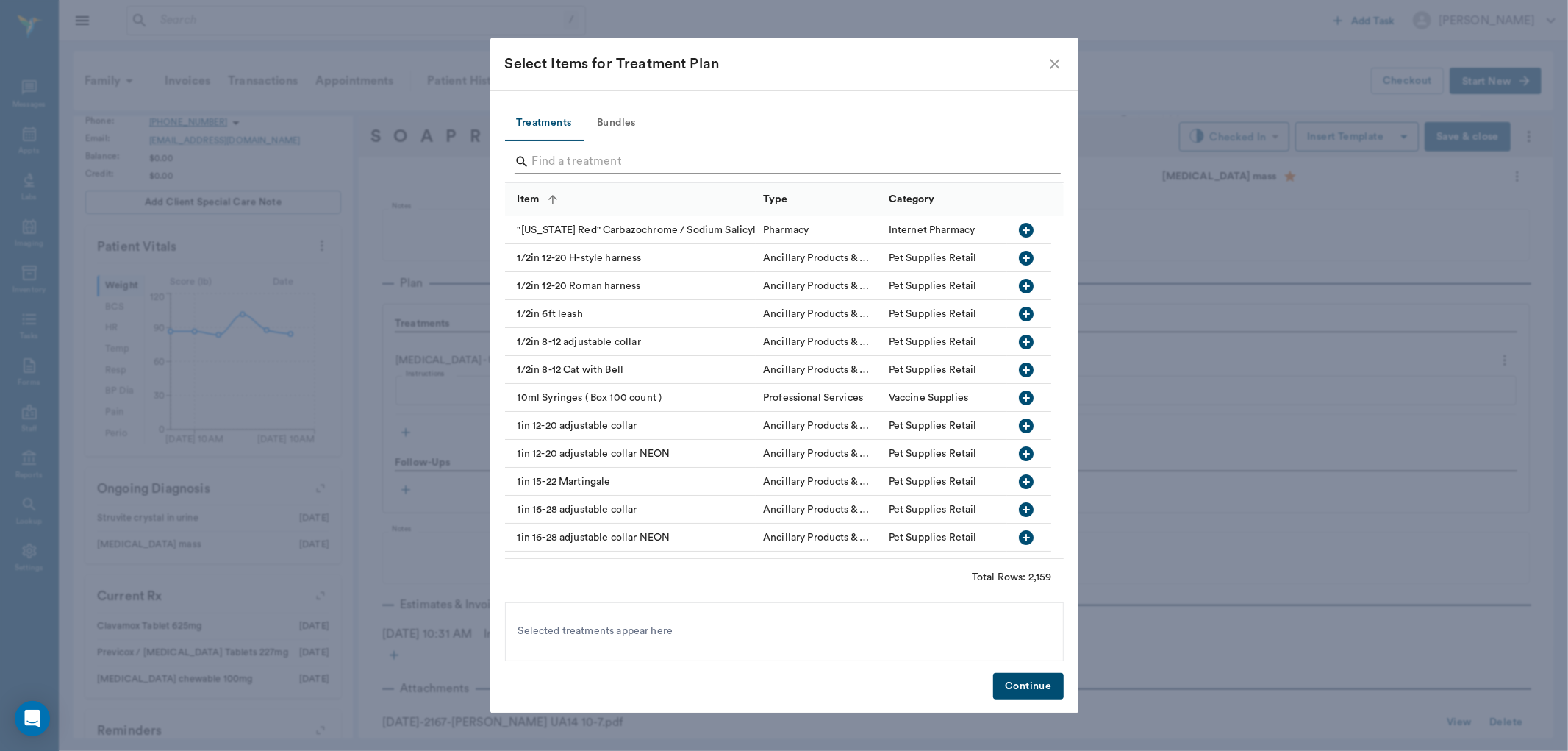
click at [697, 160] on input "Search" at bounding box center [786, 162] width 507 height 23
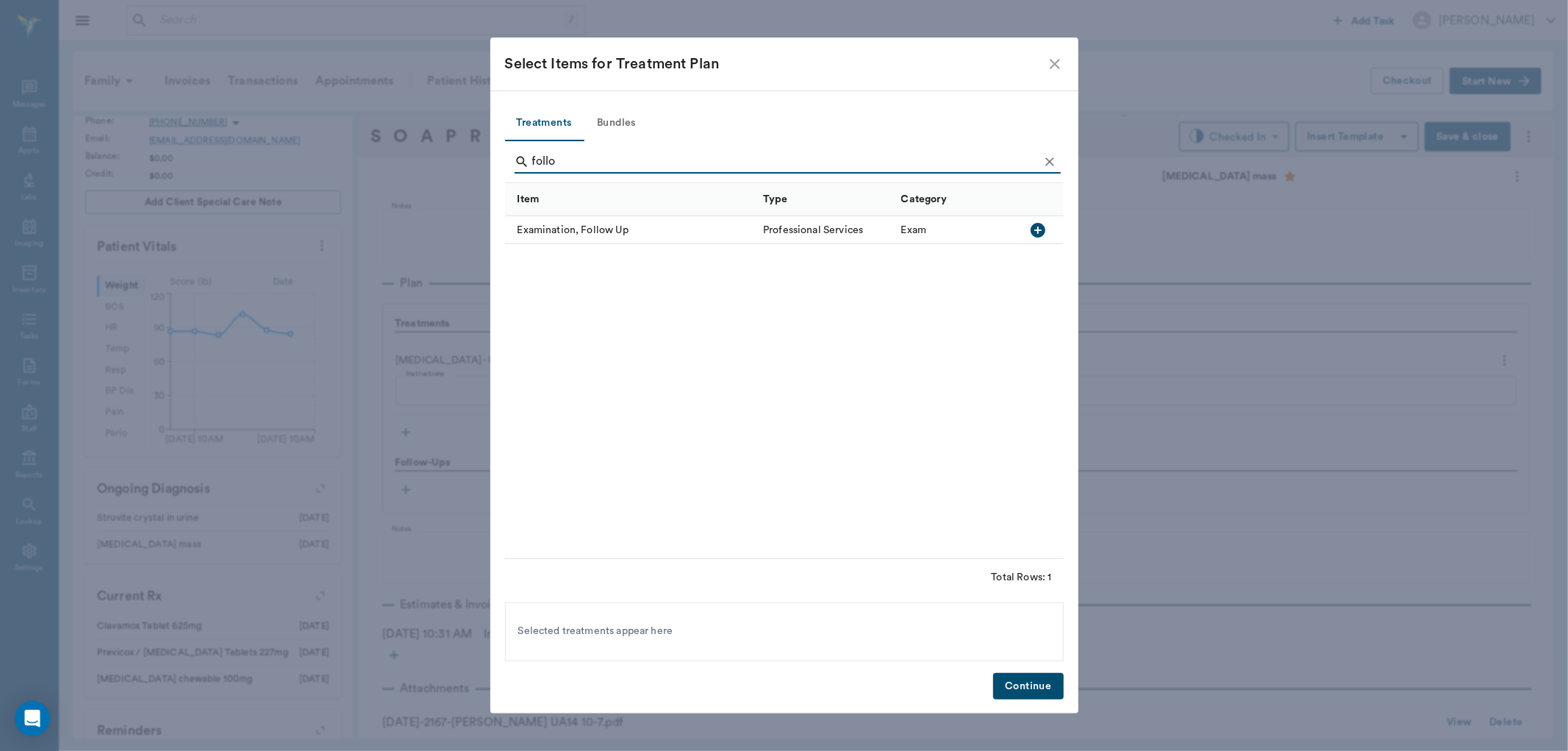
type input "follo"
click at [1047, 228] on icon "button" at bounding box center [1037, 230] width 18 height 18
click at [1019, 686] on button "Continue" at bounding box center [1028, 686] width 70 height 27
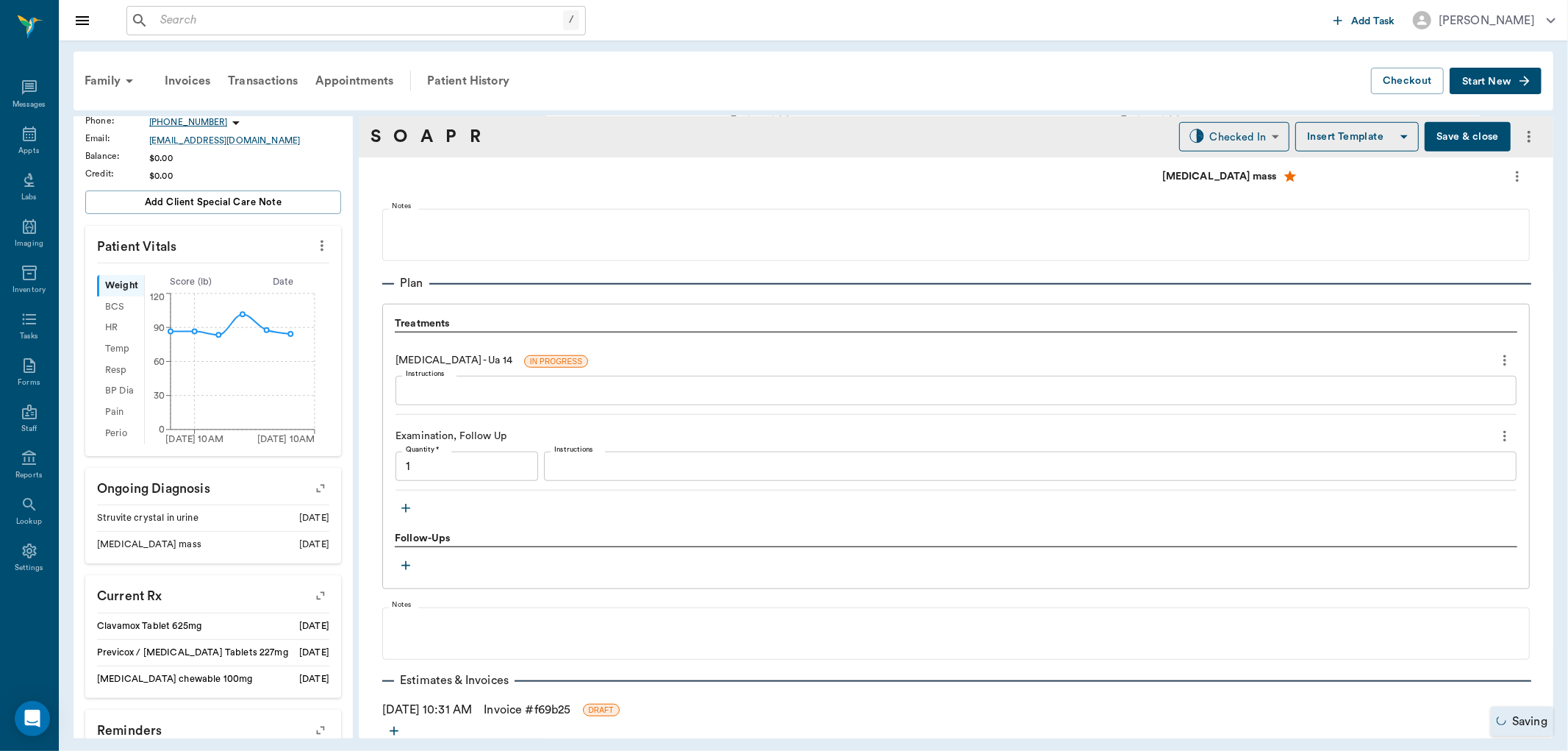
type input "1.00"
click at [27, 136] on icon at bounding box center [29, 134] width 18 height 18
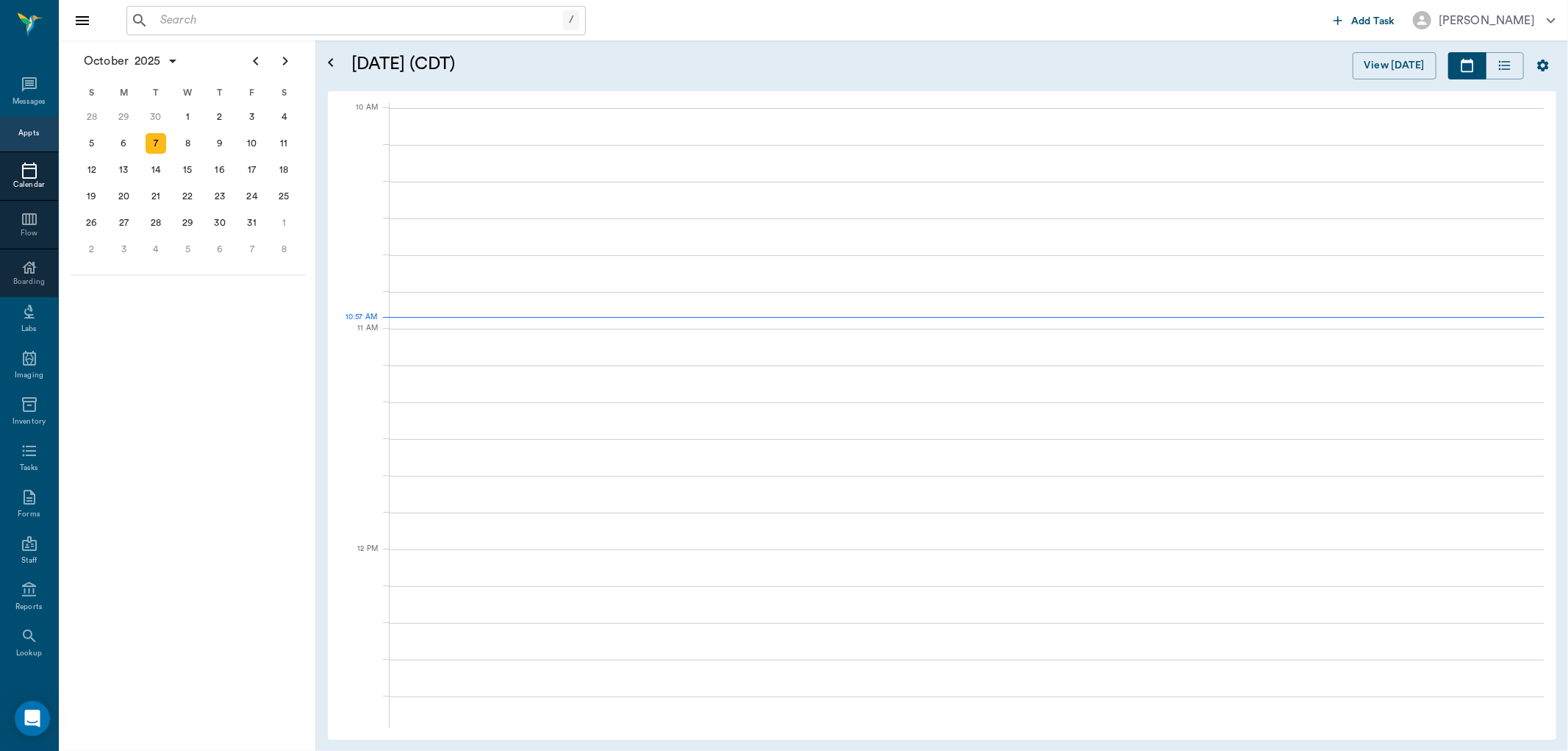
scroll to position [442, 0]
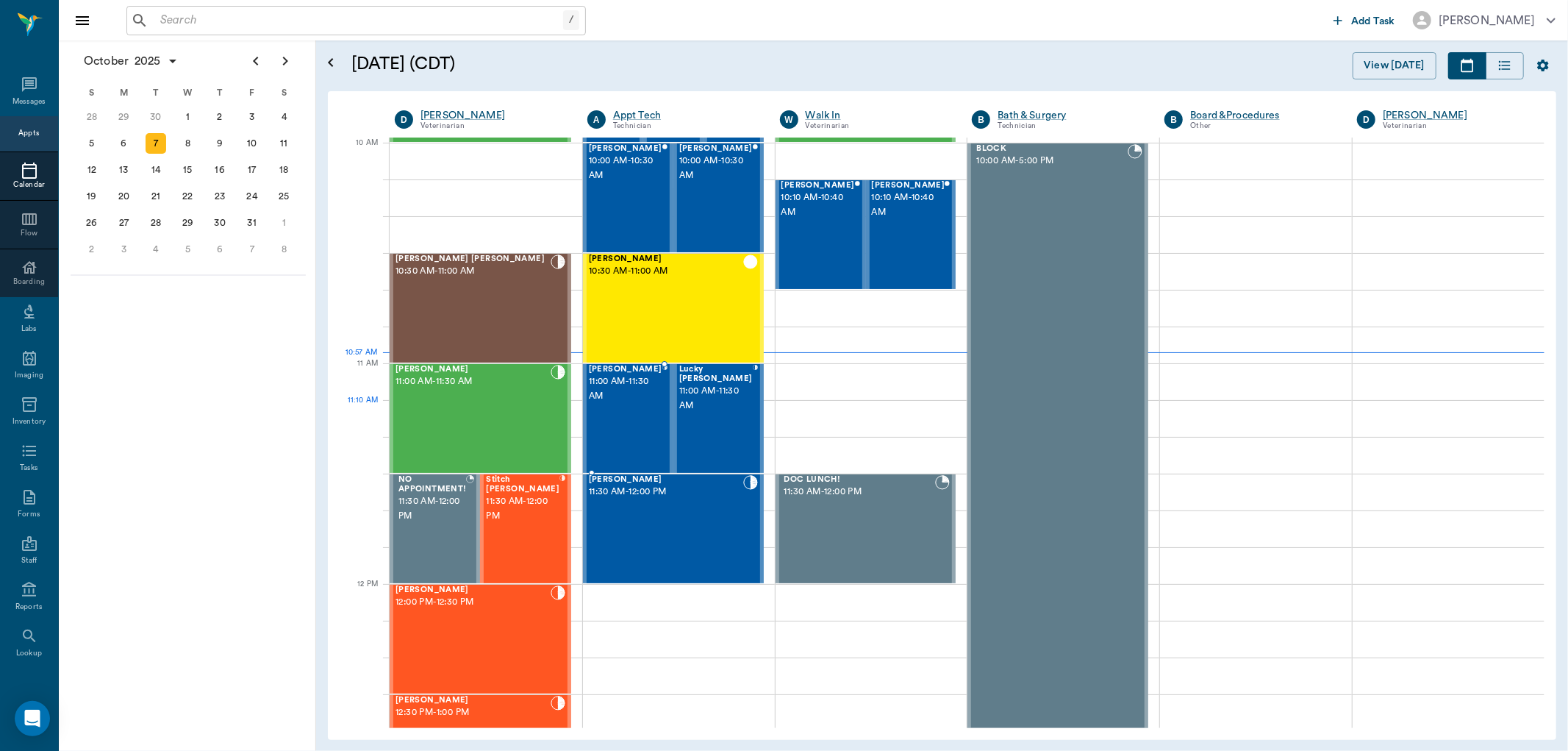
drag, startPoint x: 650, startPoint y: 420, endPoint x: 1123, endPoint y: 410, distance: 473.1
click at [650, 418] on div "[PERSON_NAME] 11:00 AM - 11:30 AM" at bounding box center [625, 419] width 73 height 108
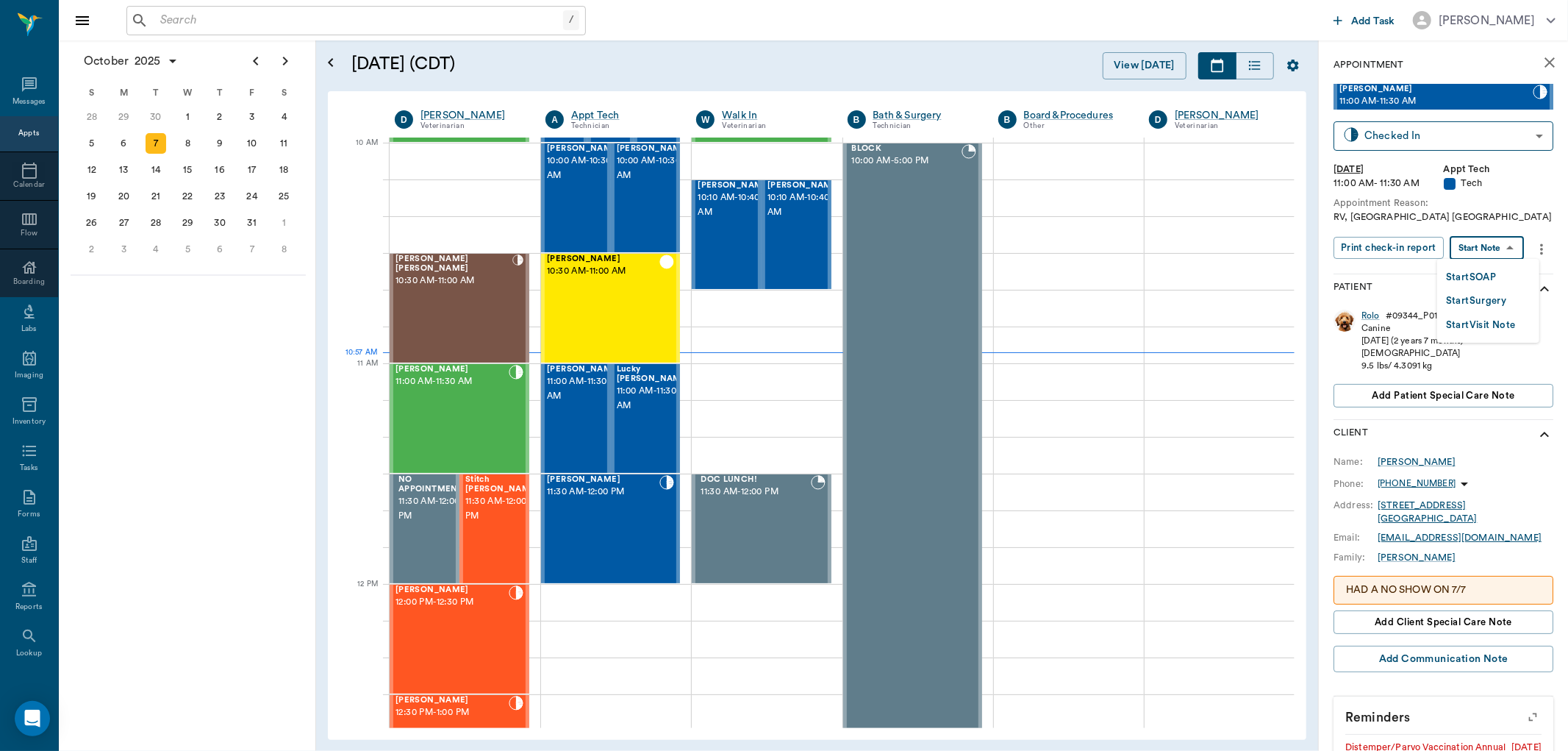
click at [1490, 252] on body "/ ​ Add Task Dr. Bert Ellsworth Nectar Messages Appts Calendar Flow Boarding La…" at bounding box center [784, 375] width 1568 height 751
click at [1493, 282] on button "Start SOAP" at bounding box center [1472, 278] width 50 height 17
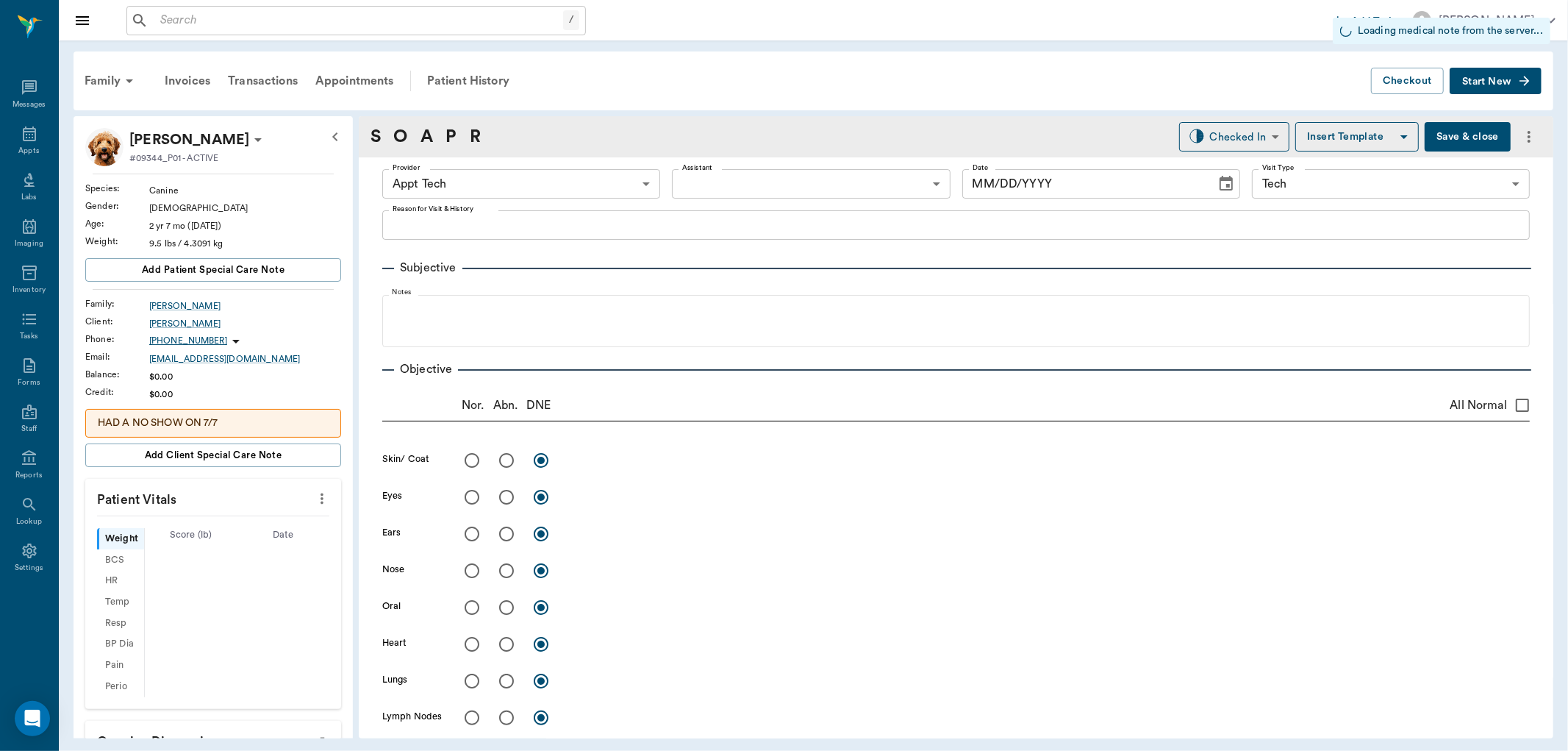
type input "63ec2f075fda476ae8351a4c"
type input "65d2be4f46e3a538d89b8c1a"
type input "[DATE]"
type textarea "RV, [GEOGRAPHIC_DATA] [GEOGRAPHIC_DATA]"
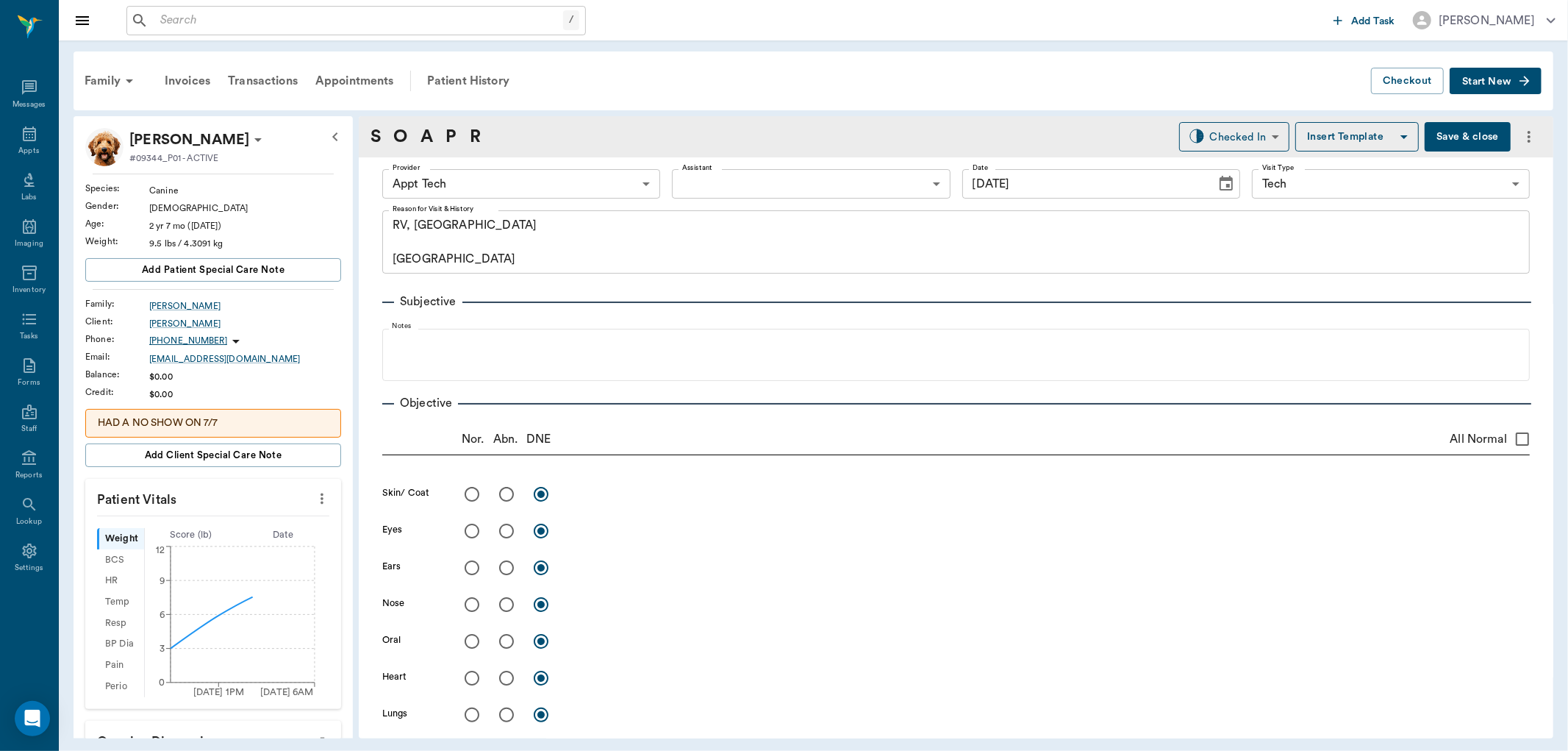
click at [314, 496] on icon "more" at bounding box center [321, 499] width 16 height 18
click at [295, 521] on span "Enter Vitals" at bounding box center [247, 524] width 123 height 16
click at [251, 544] on input "text" at bounding box center [212, 543] width 128 height 30
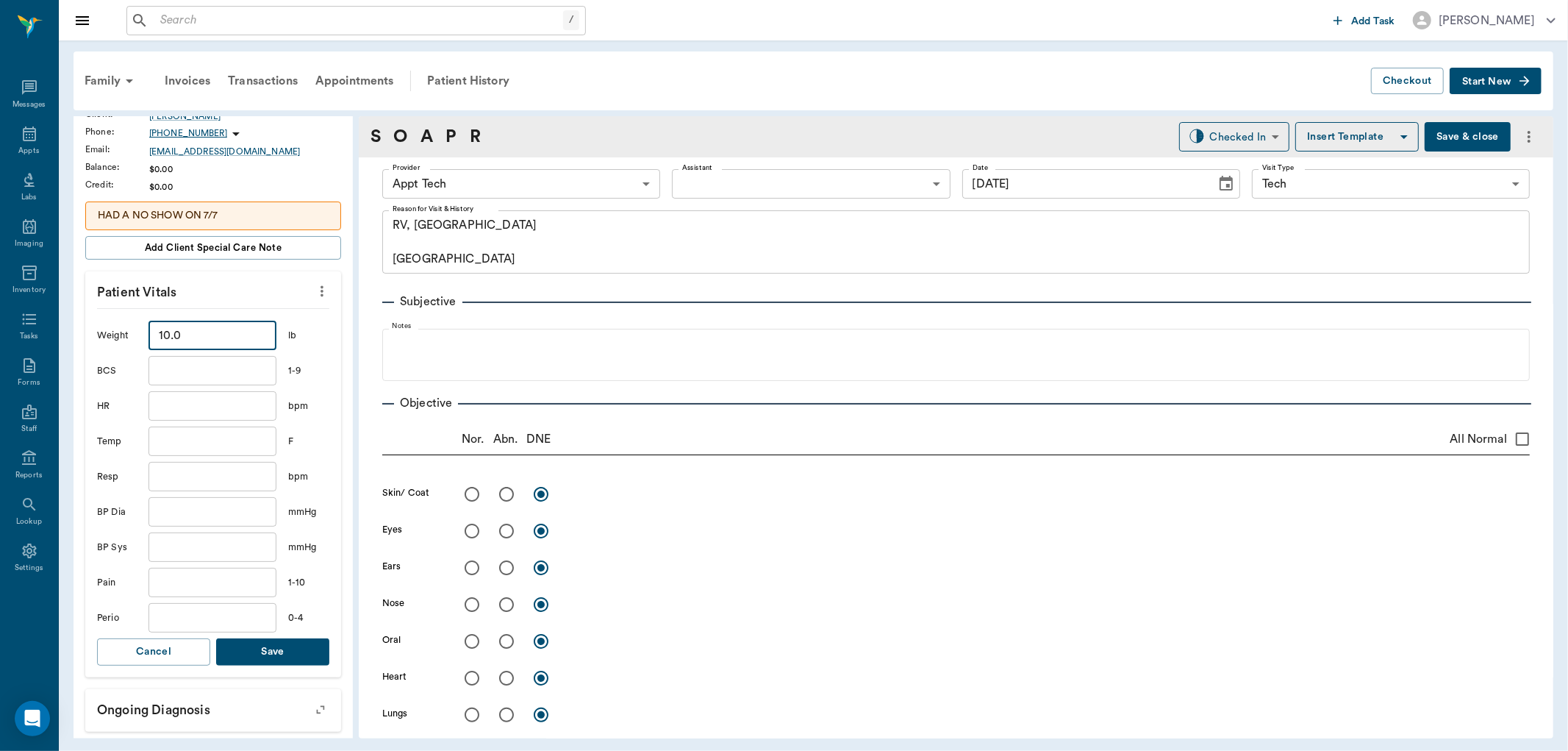
scroll to position [245, 0]
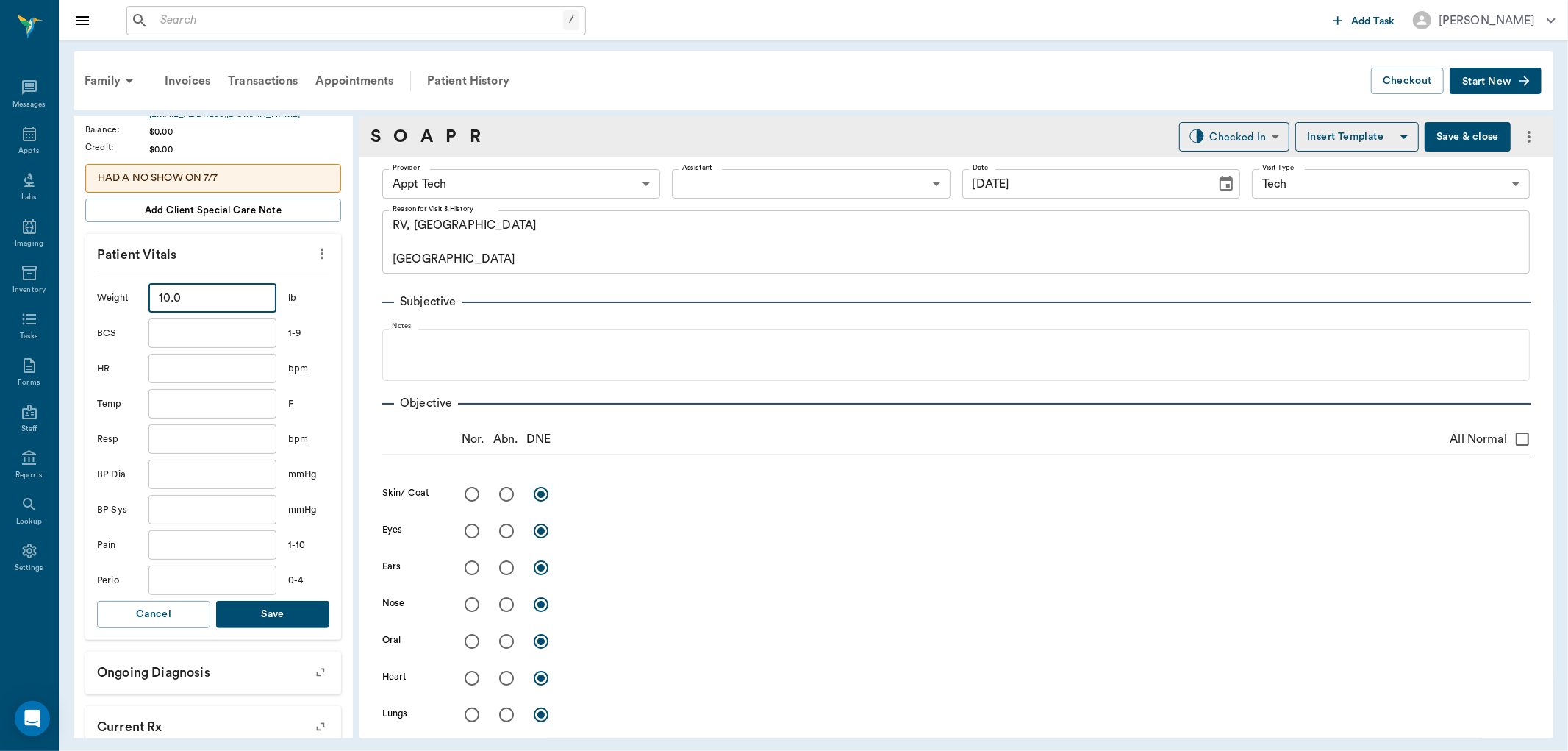
type input "10"
click at [269, 605] on button "Save" at bounding box center [273, 614] width 113 height 27
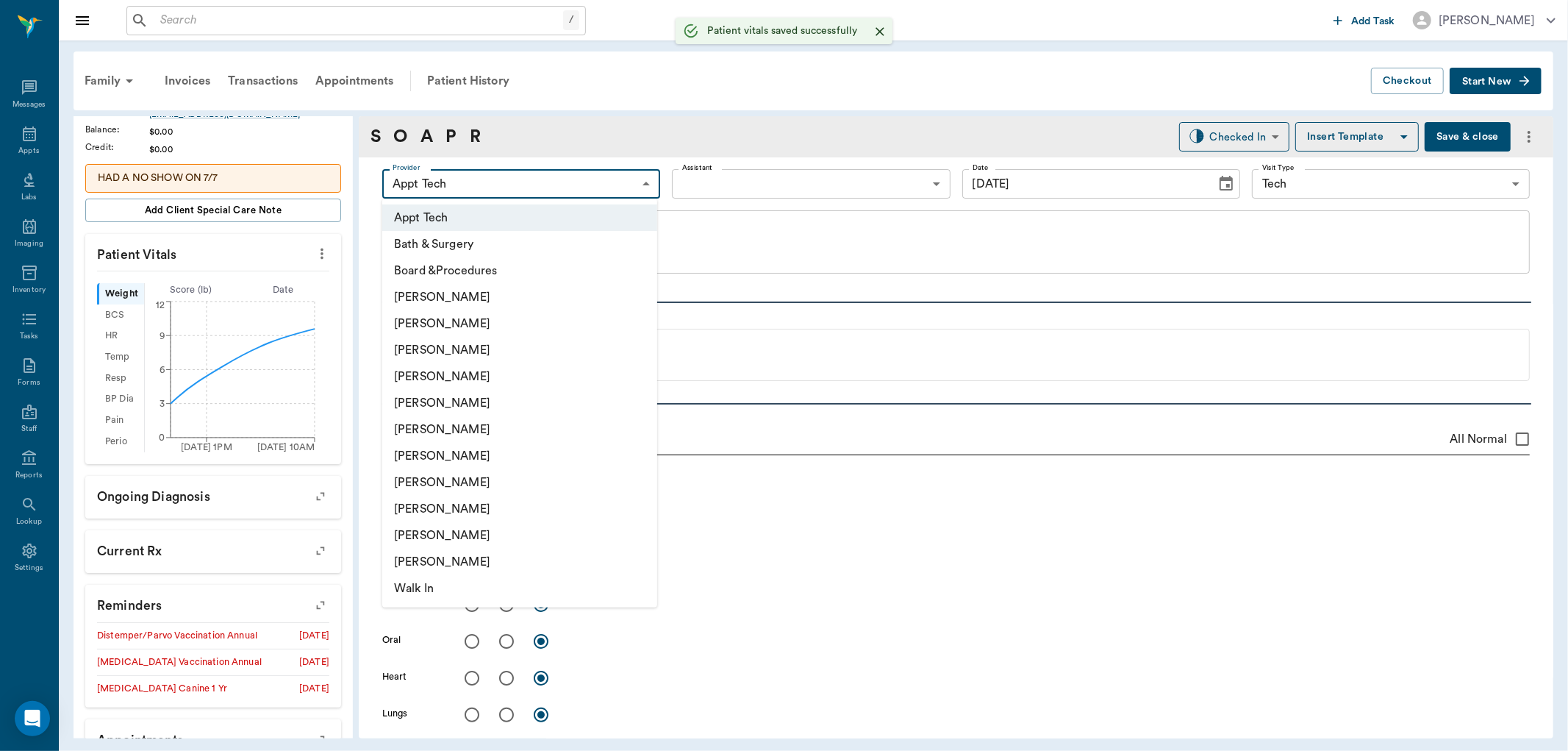
click at [530, 182] on body "/ ​ Add Task Dr. Bert Ellsworth Nectar Messages Appts Labs Imaging Inventory Ta…" at bounding box center [784, 375] width 1568 height 751
click at [483, 448] on li "[PERSON_NAME]" at bounding box center [520, 456] width 275 height 27
type input "682b670d8bdc6f7f8feef3db"
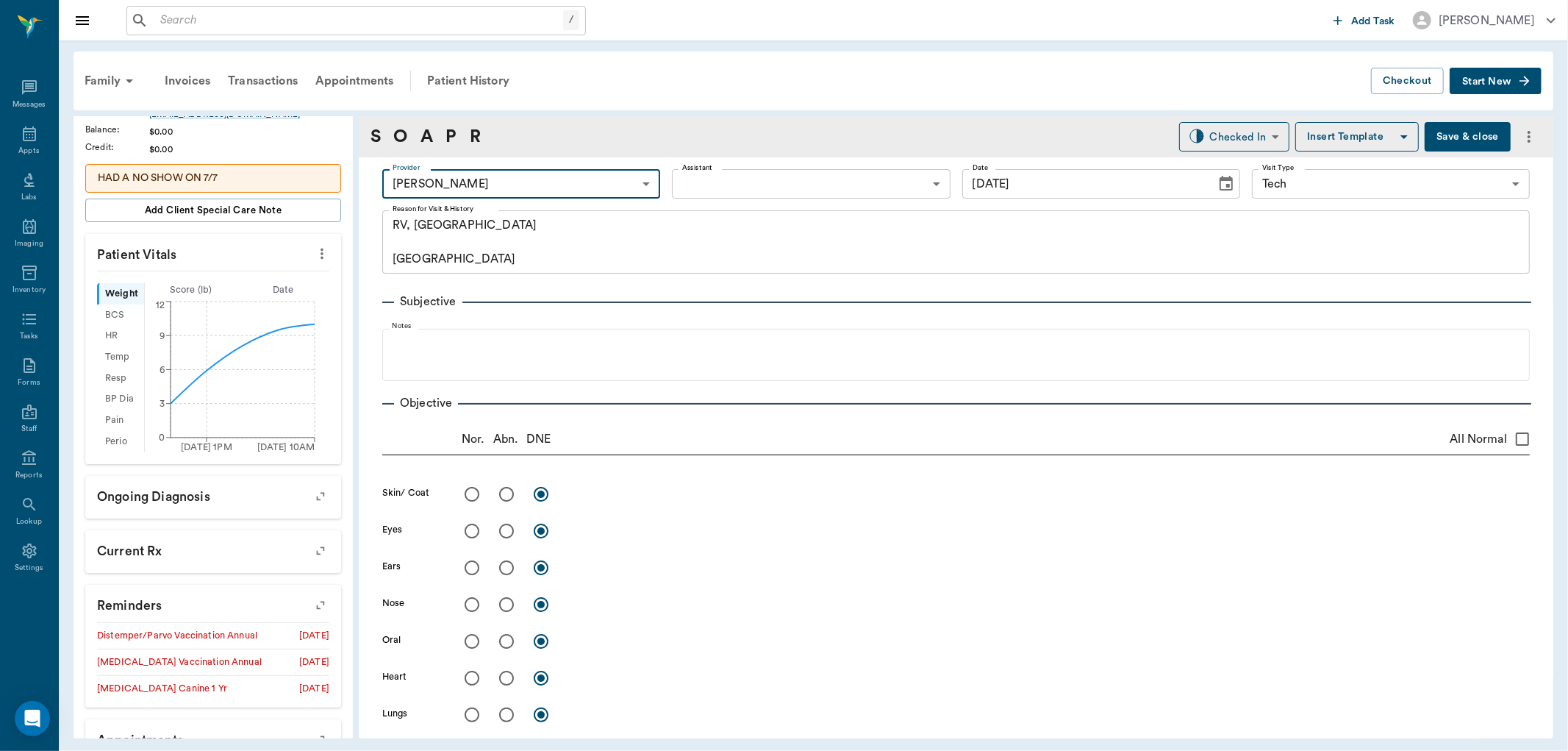
click at [699, 182] on body "/ ​ Add Task Dr. Bert Ellsworth Nectar Messages Appts Labs Imaging Inventory Ta…" at bounding box center [784, 375] width 1568 height 751
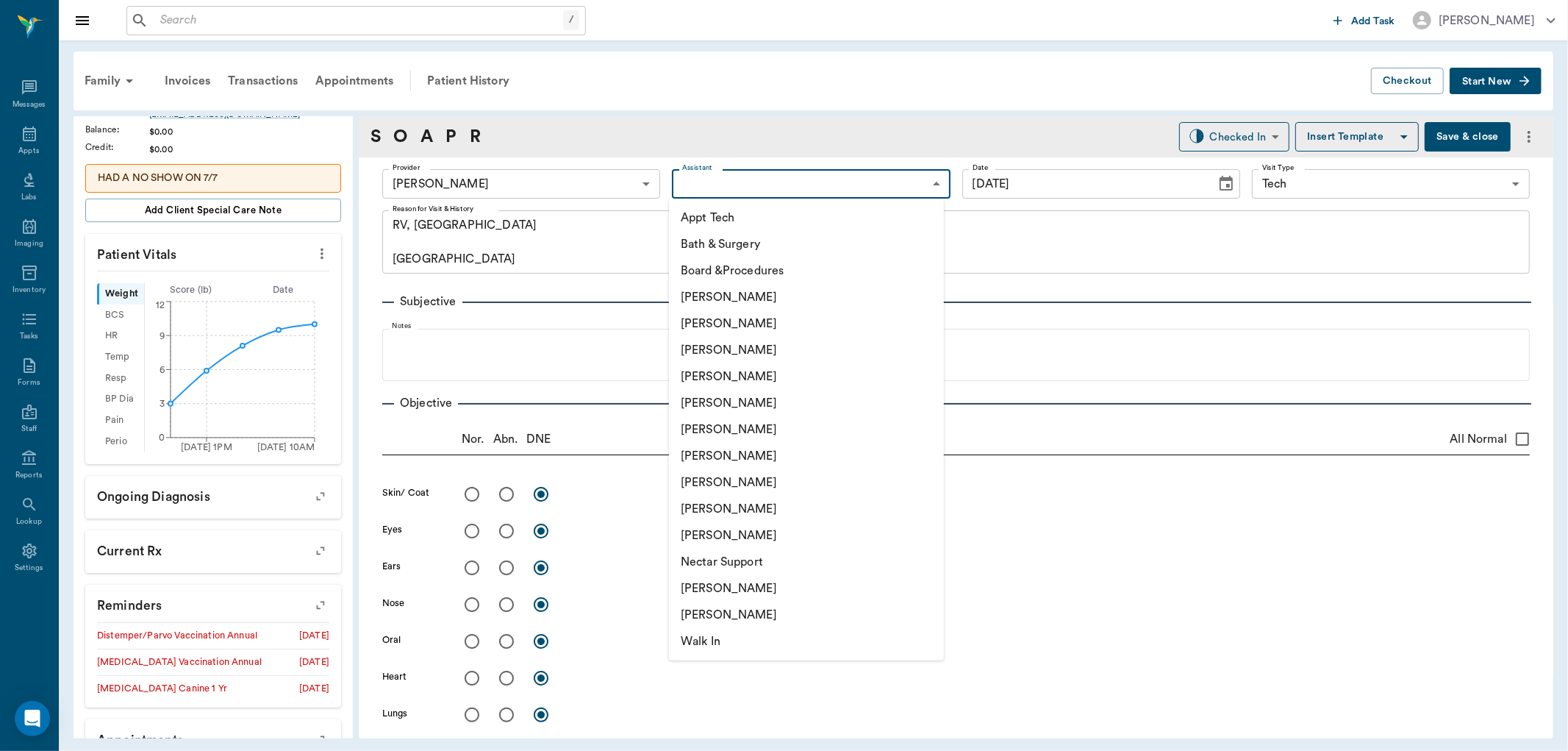
click at [703, 209] on li "Appt Tech" at bounding box center [806, 217] width 275 height 27
type input "63ec2f075fda476ae8351a4c"
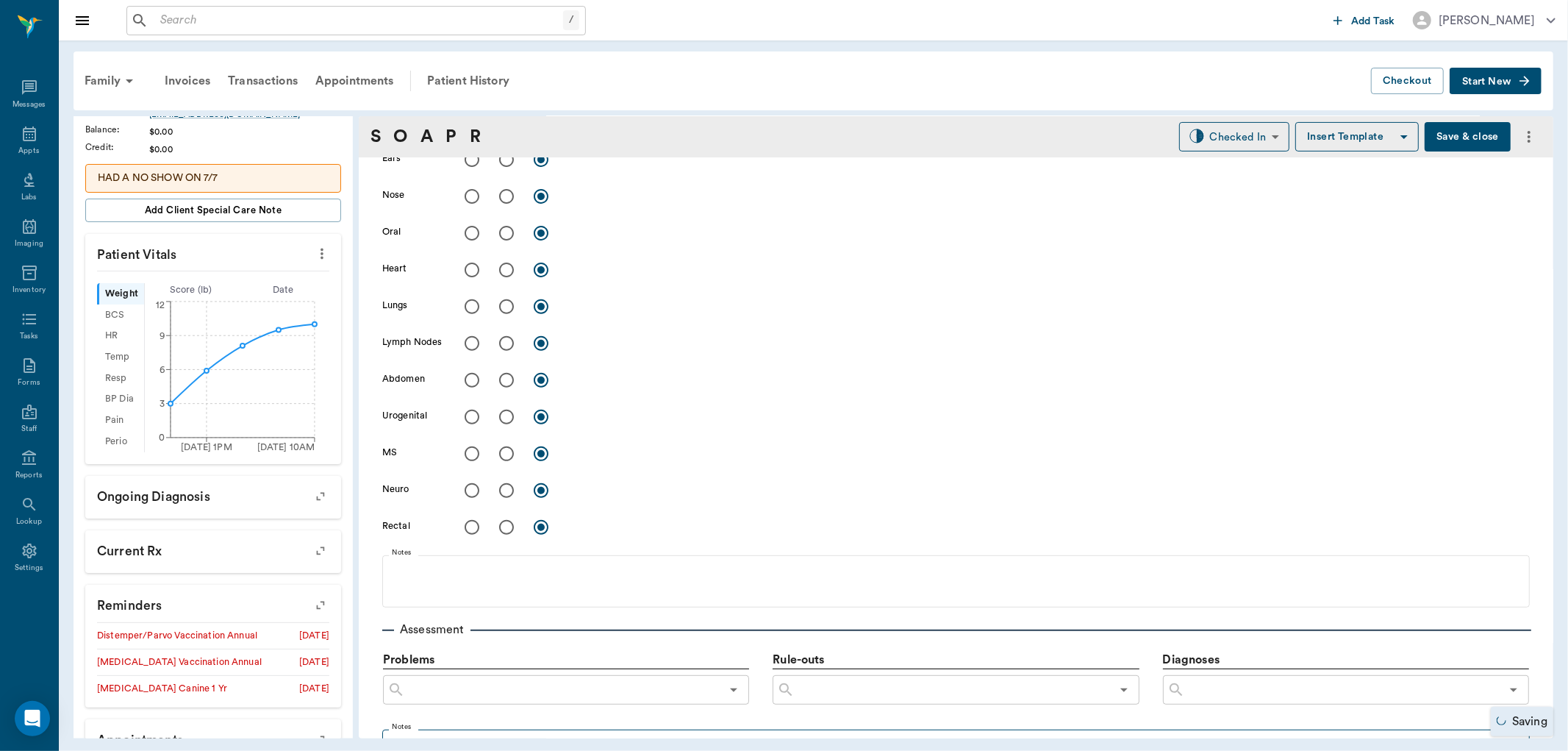
scroll to position [654, 0]
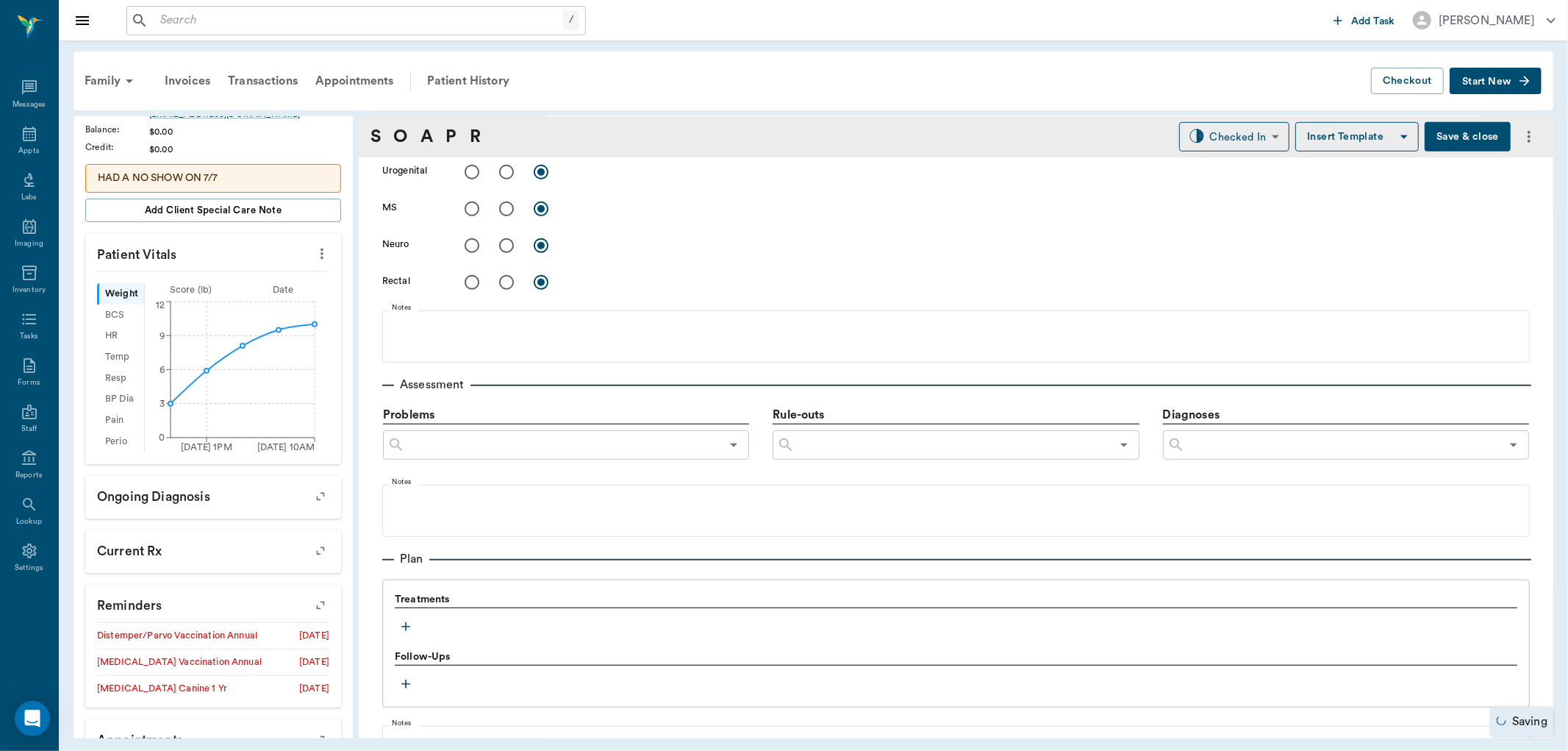
click at [400, 622] on icon "button" at bounding box center [406, 627] width 15 height 15
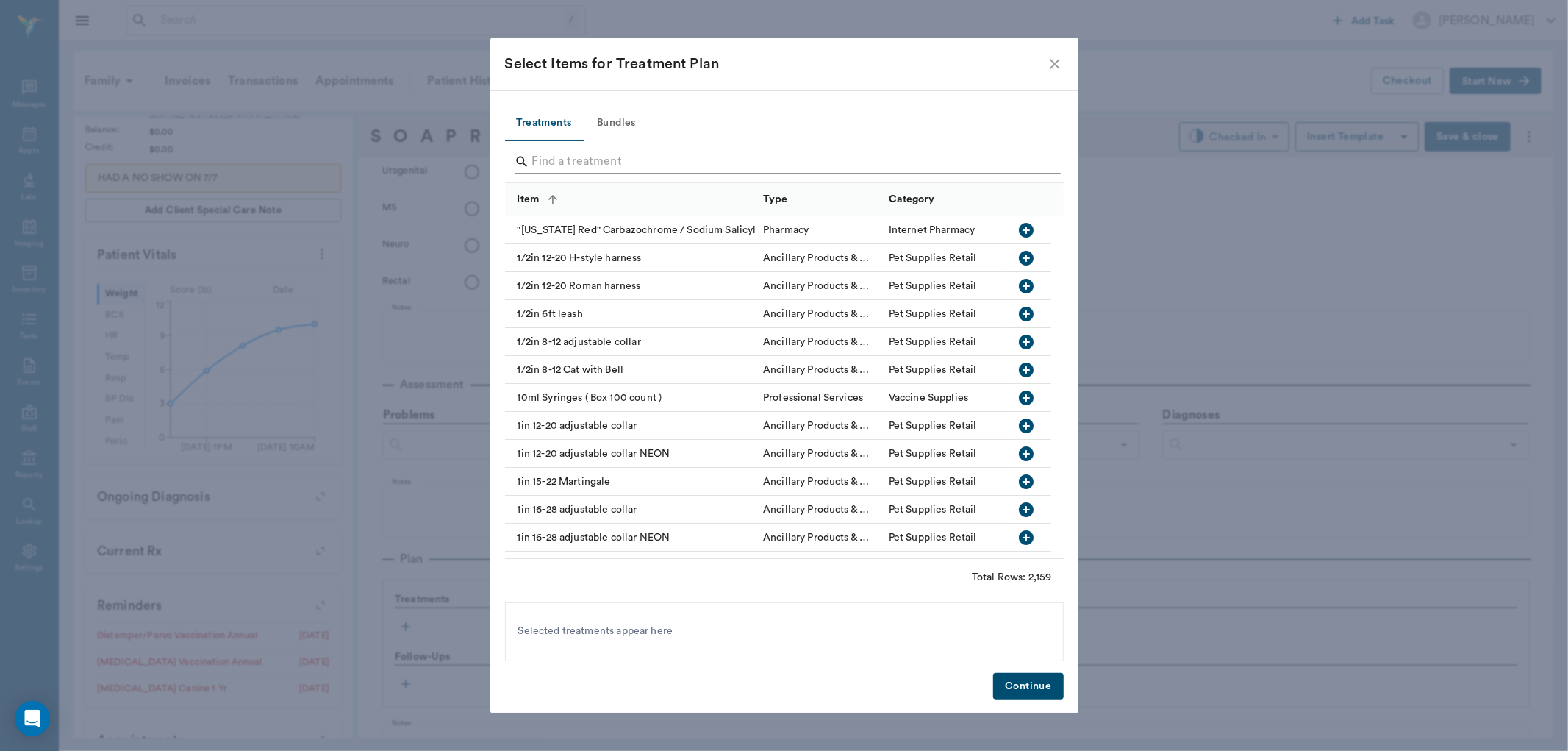
click at [625, 155] on input "Search" at bounding box center [786, 162] width 507 height 23
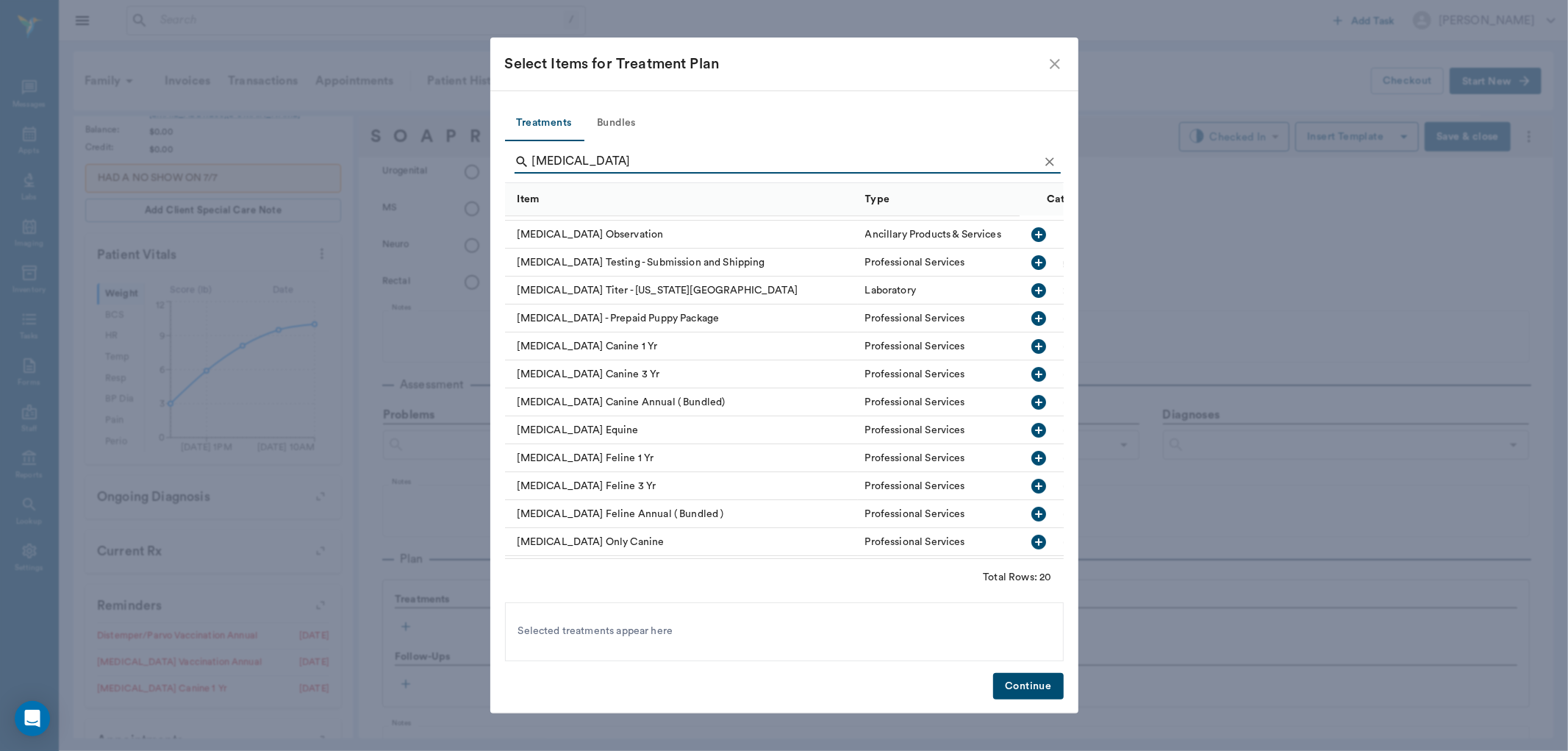
scroll to position [229, 0]
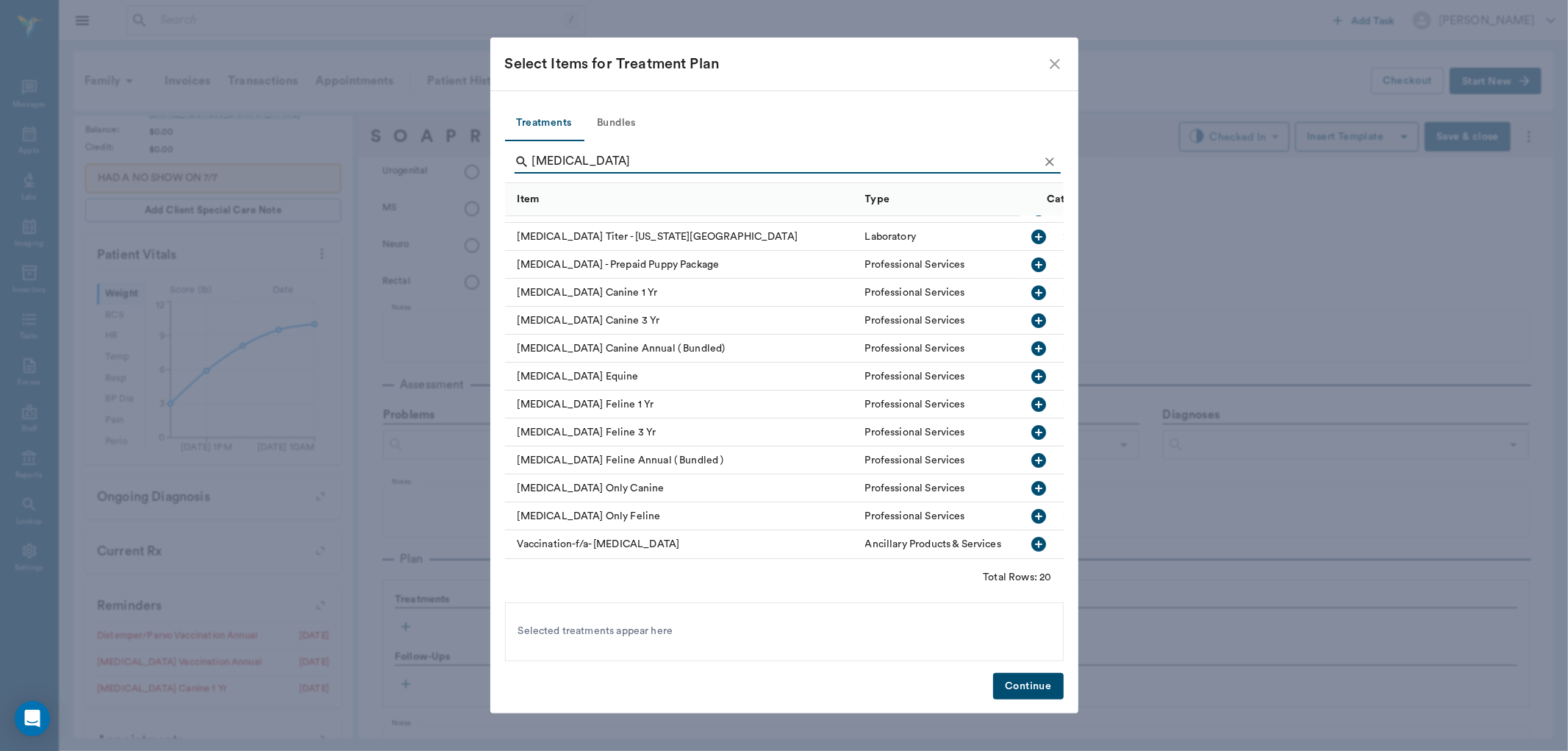
type input "rabies"
click at [1030, 480] on icon "button" at bounding box center [1038, 488] width 18 height 18
click at [1047, 159] on icon "Clear" at bounding box center [1050, 162] width 9 height 9
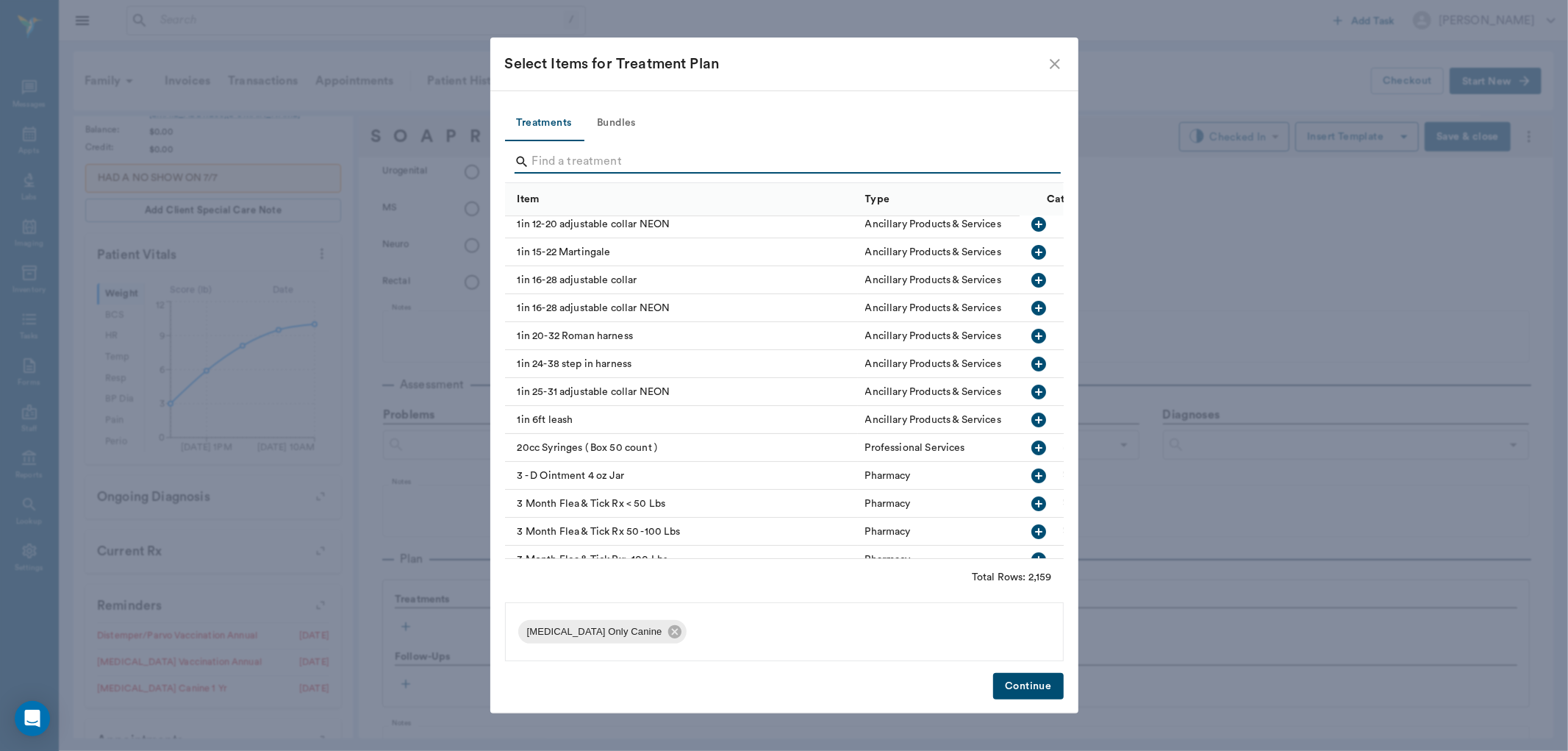
click at [1036, 160] on input "Search" at bounding box center [786, 162] width 507 height 23
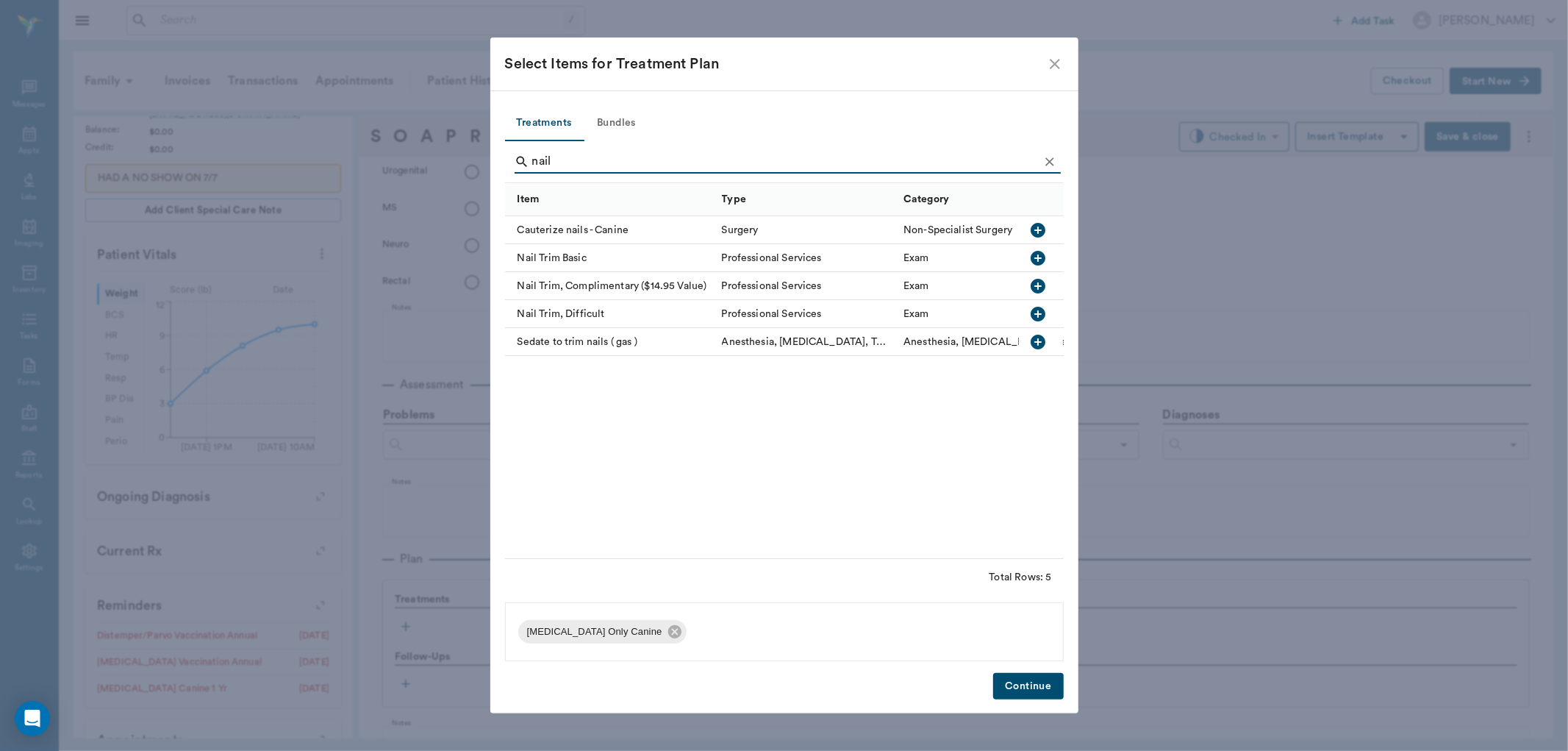
scroll to position [0, 0]
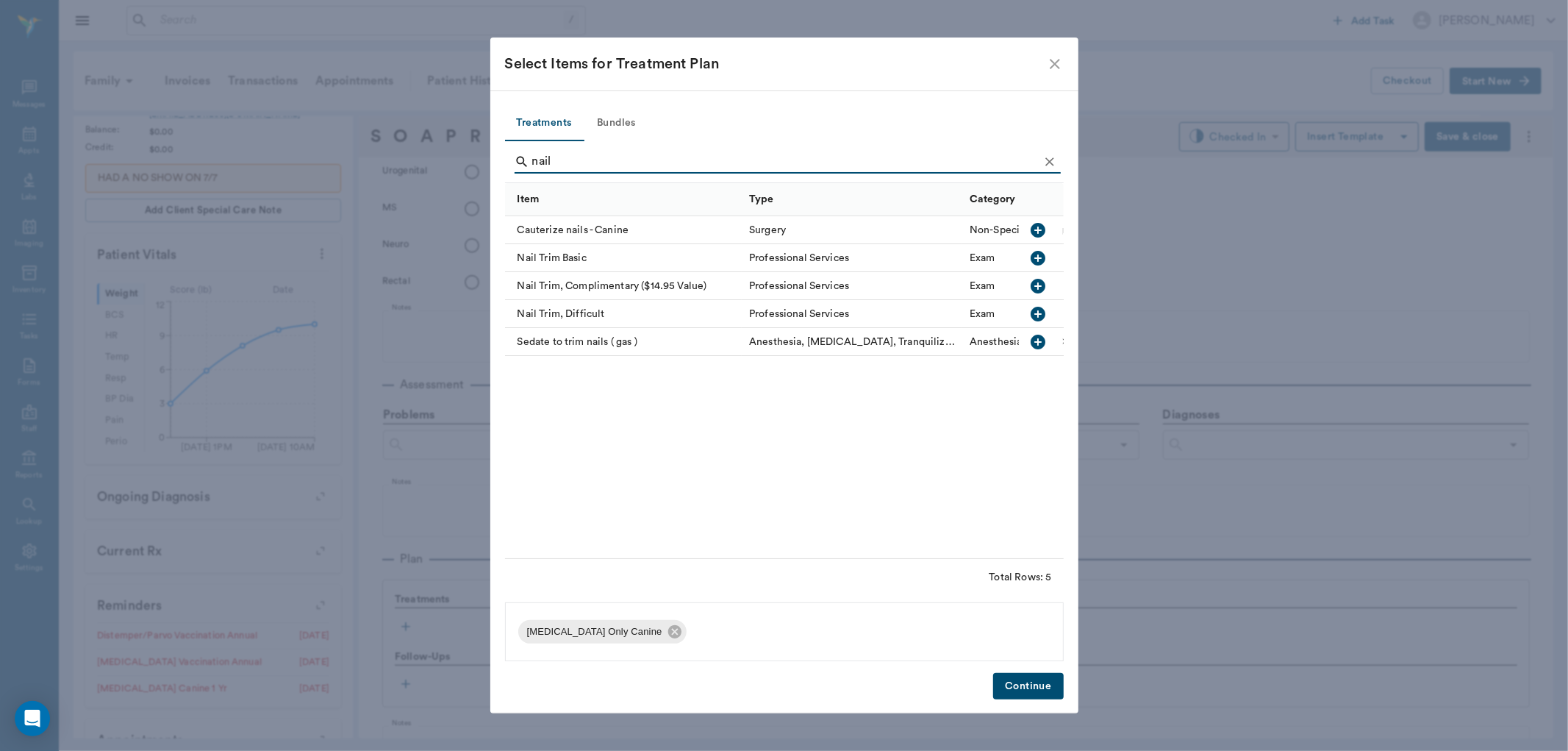
type input "nail"
click at [1038, 255] on icon "button" at bounding box center [1038, 258] width 18 height 18
click at [1051, 680] on button "Continue" at bounding box center [1028, 686] width 70 height 27
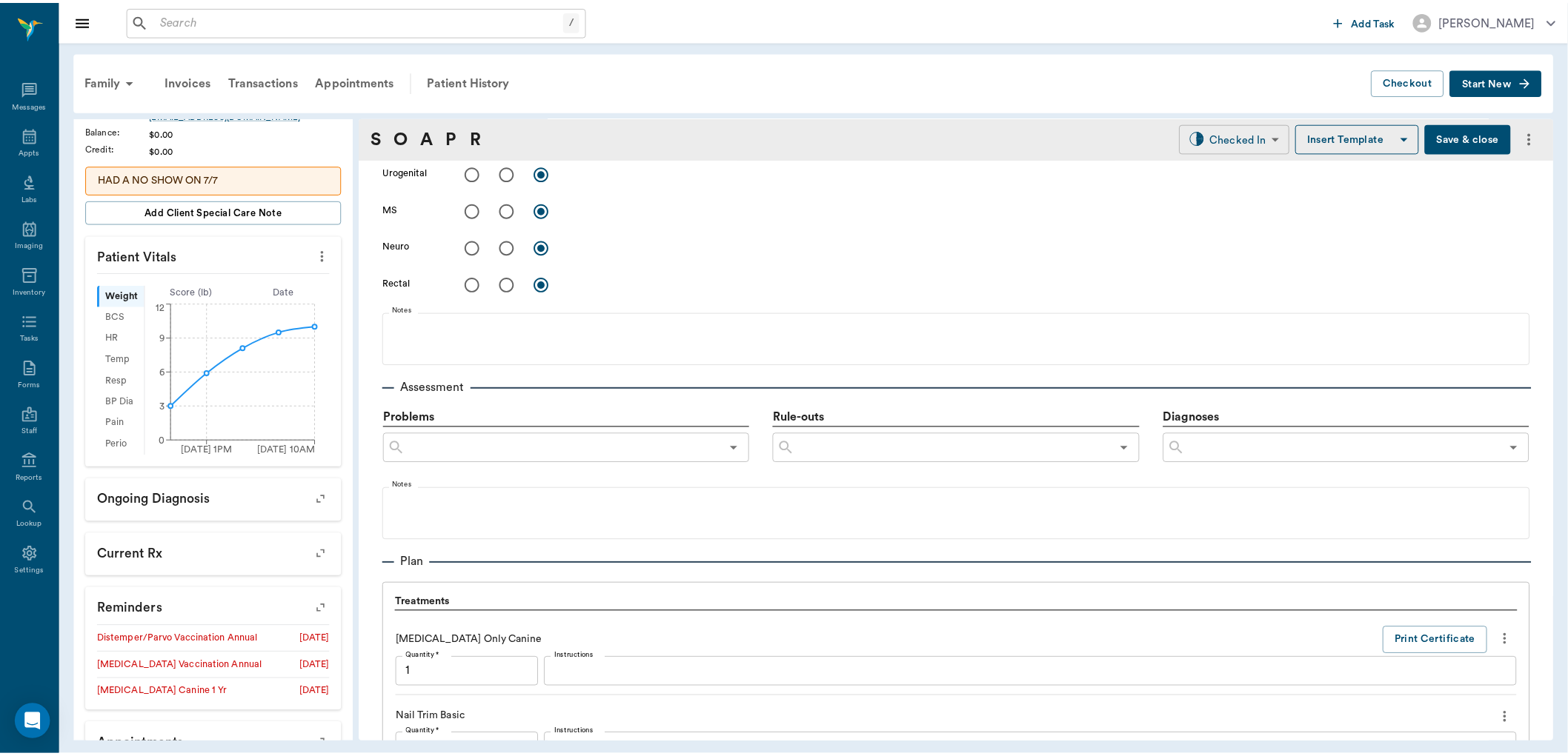
scroll to position [995, 0]
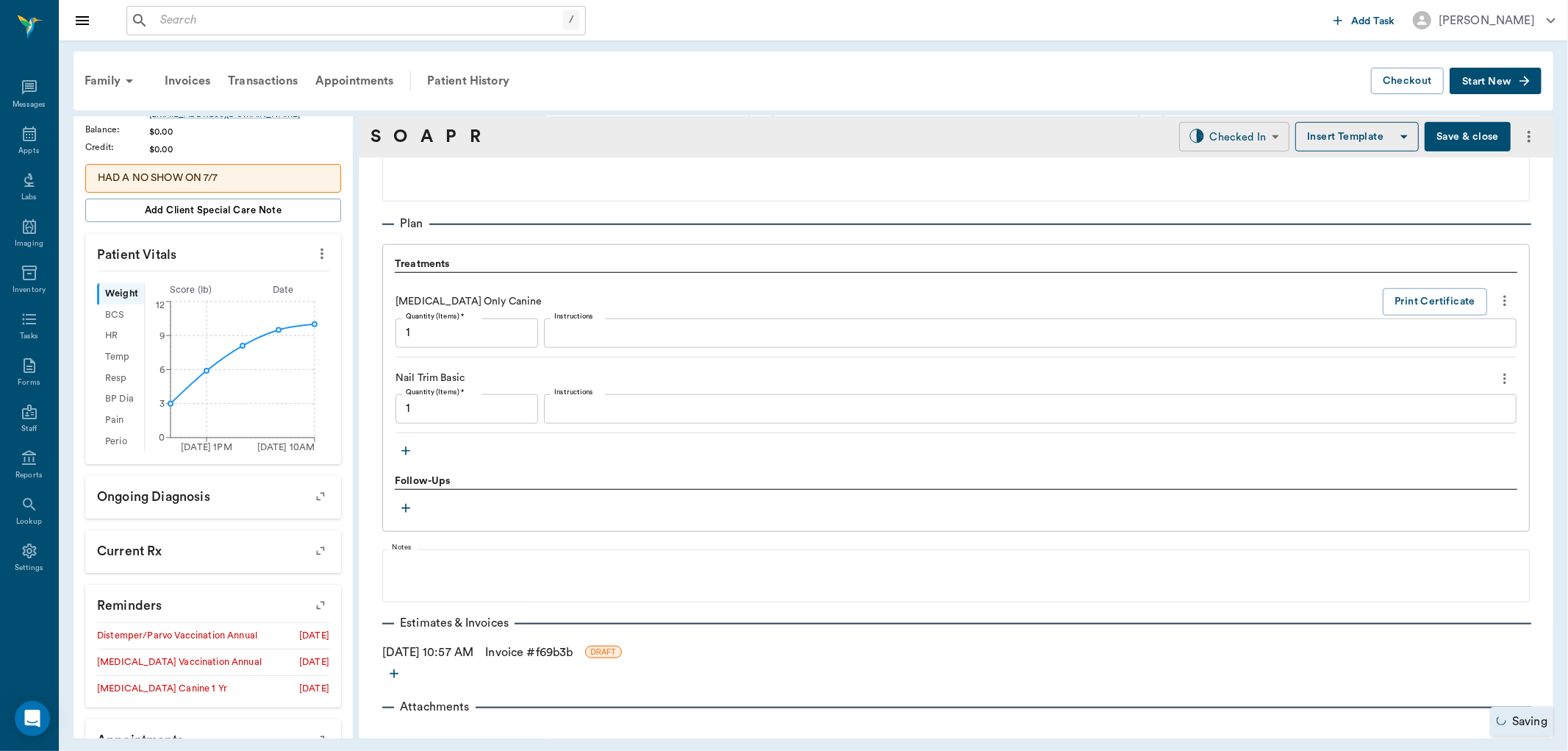
type input "1.00"
click at [1209, 136] on body "/ ​ Add Task Dr. Bert Ellsworth Nectar Messages Appts Labs Imaging Inventory Ta…" at bounding box center [784, 375] width 1568 height 751
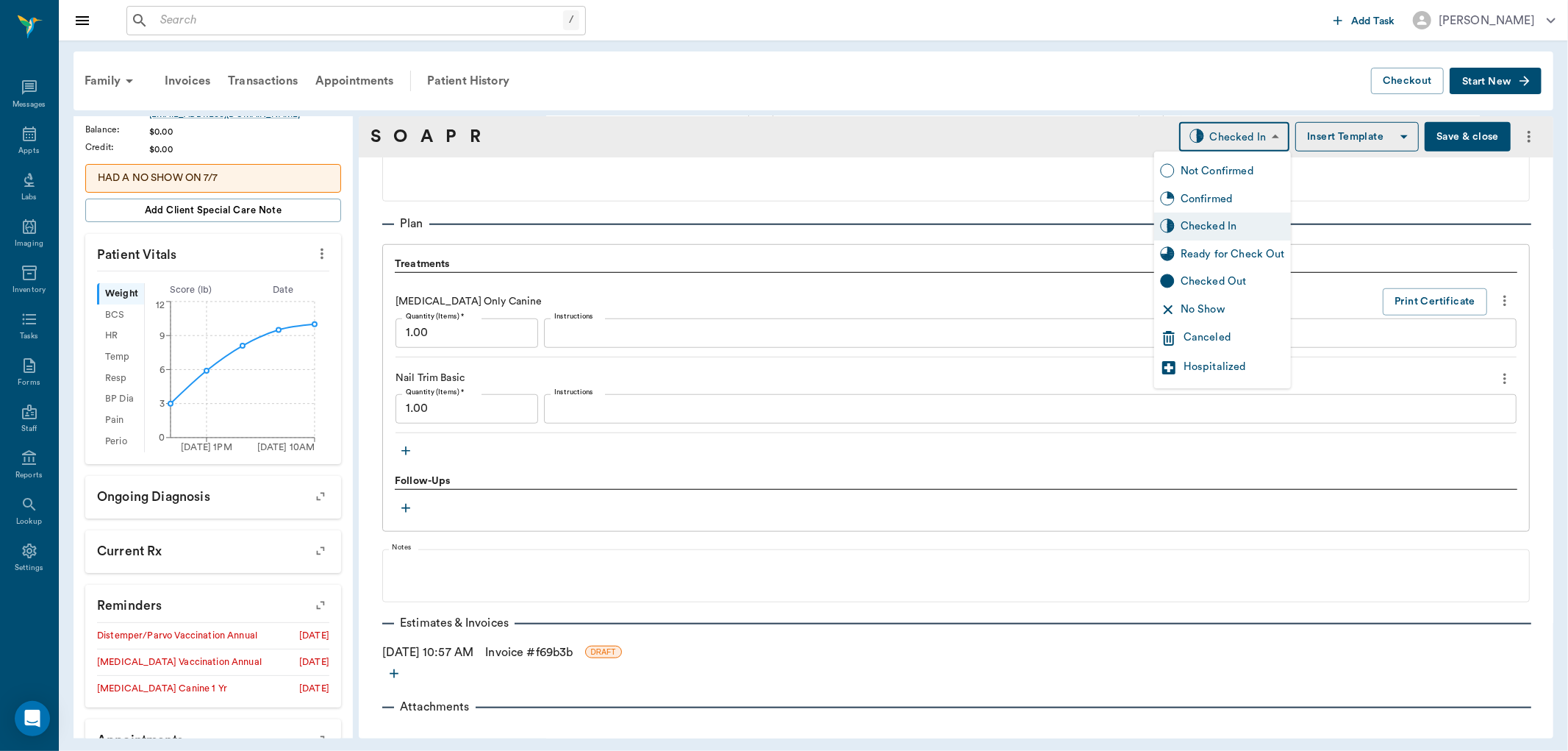
click at [1214, 253] on div "Ready for Check Out" at bounding box center [1233, 253] width 105 height 16
type input "READY_TO_CHECKOUT"
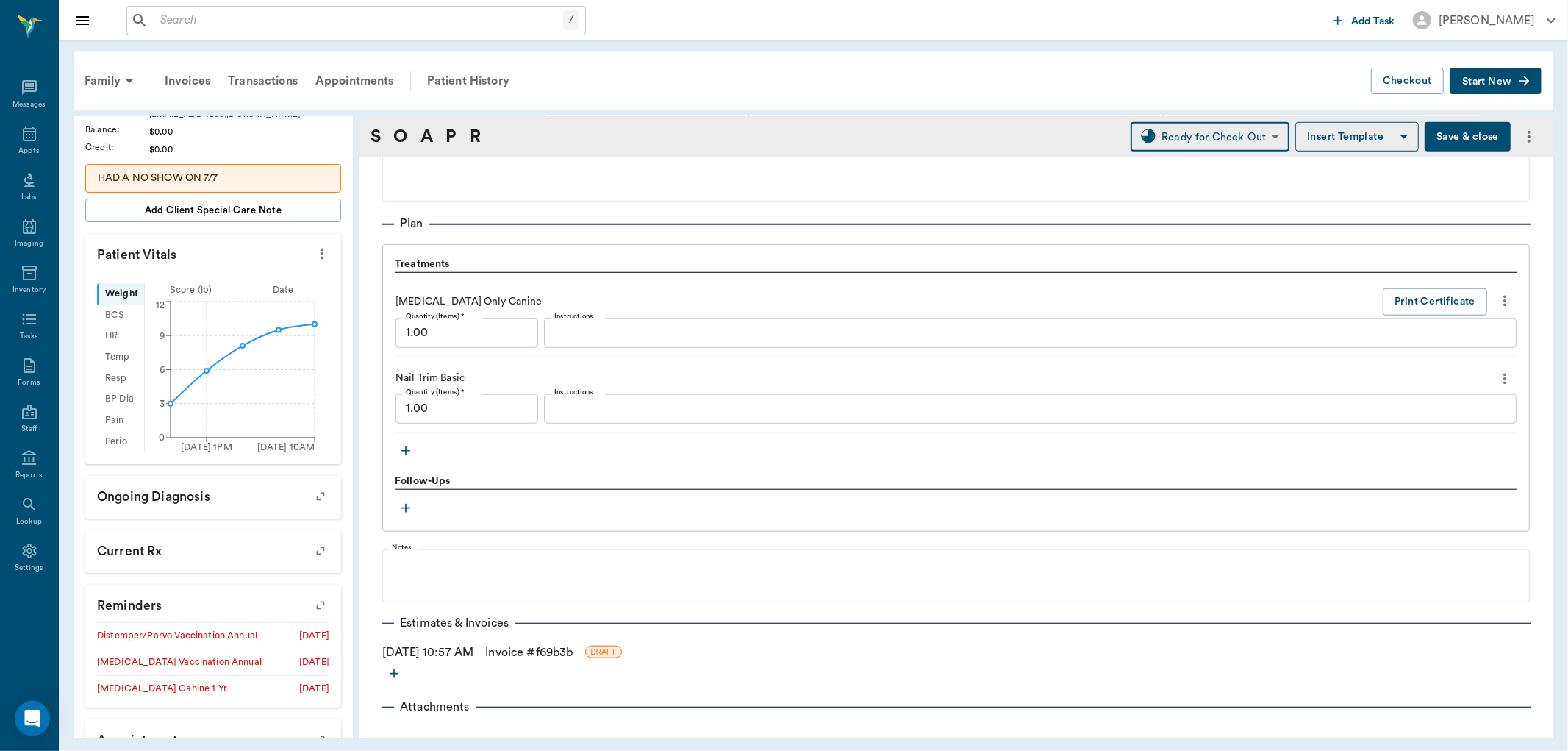
drag, startPoint x: 522, startPoint y: 648, endPoint x: 554, endPoint y: 631, distance: 36.2
click at [521, 647] on link "Invoice # f69b3b" at bounding box center [529, 652] width 87 height 18
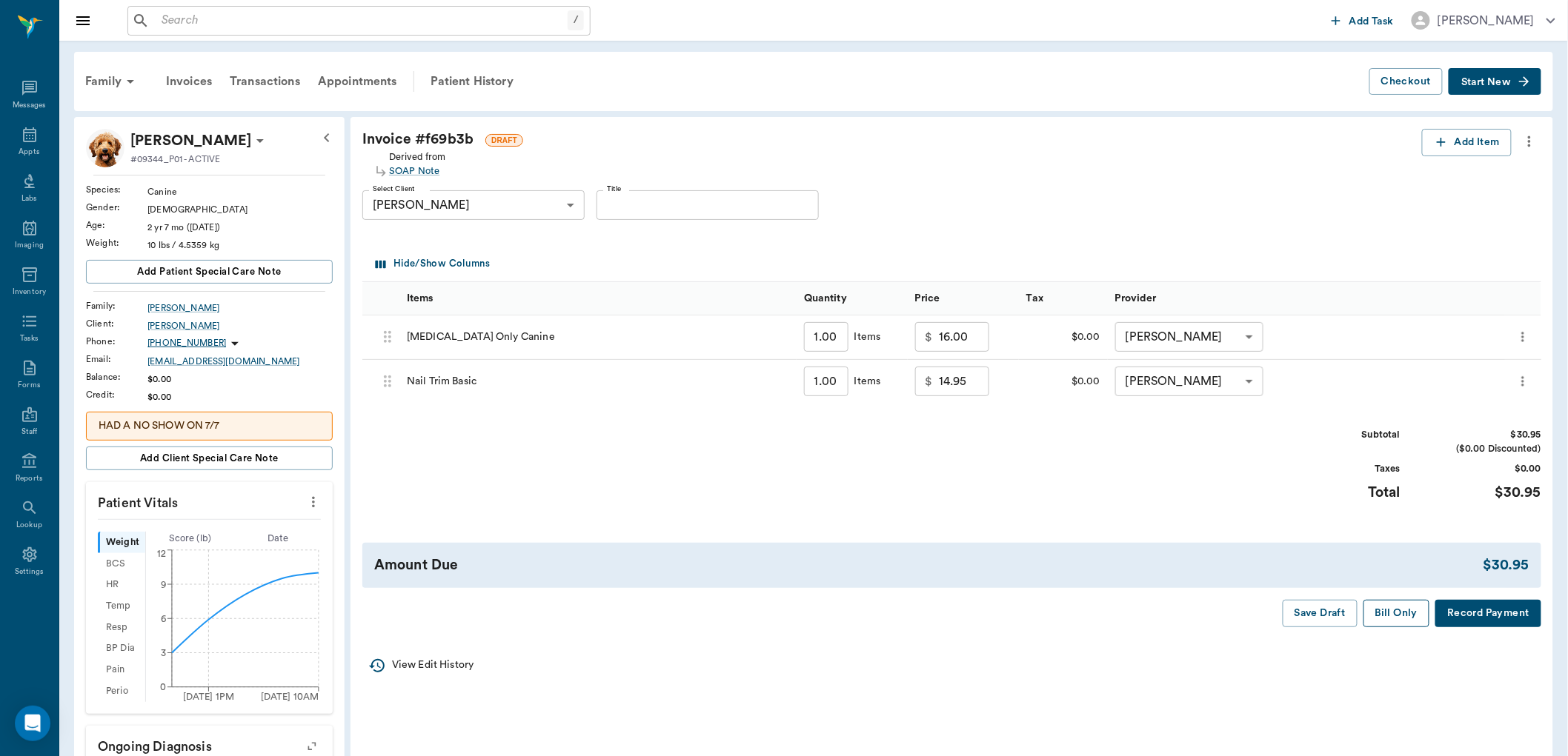
click at [1411, 608] on button "Bill Only" at bounding box center [1396, 613] width 66 height 27
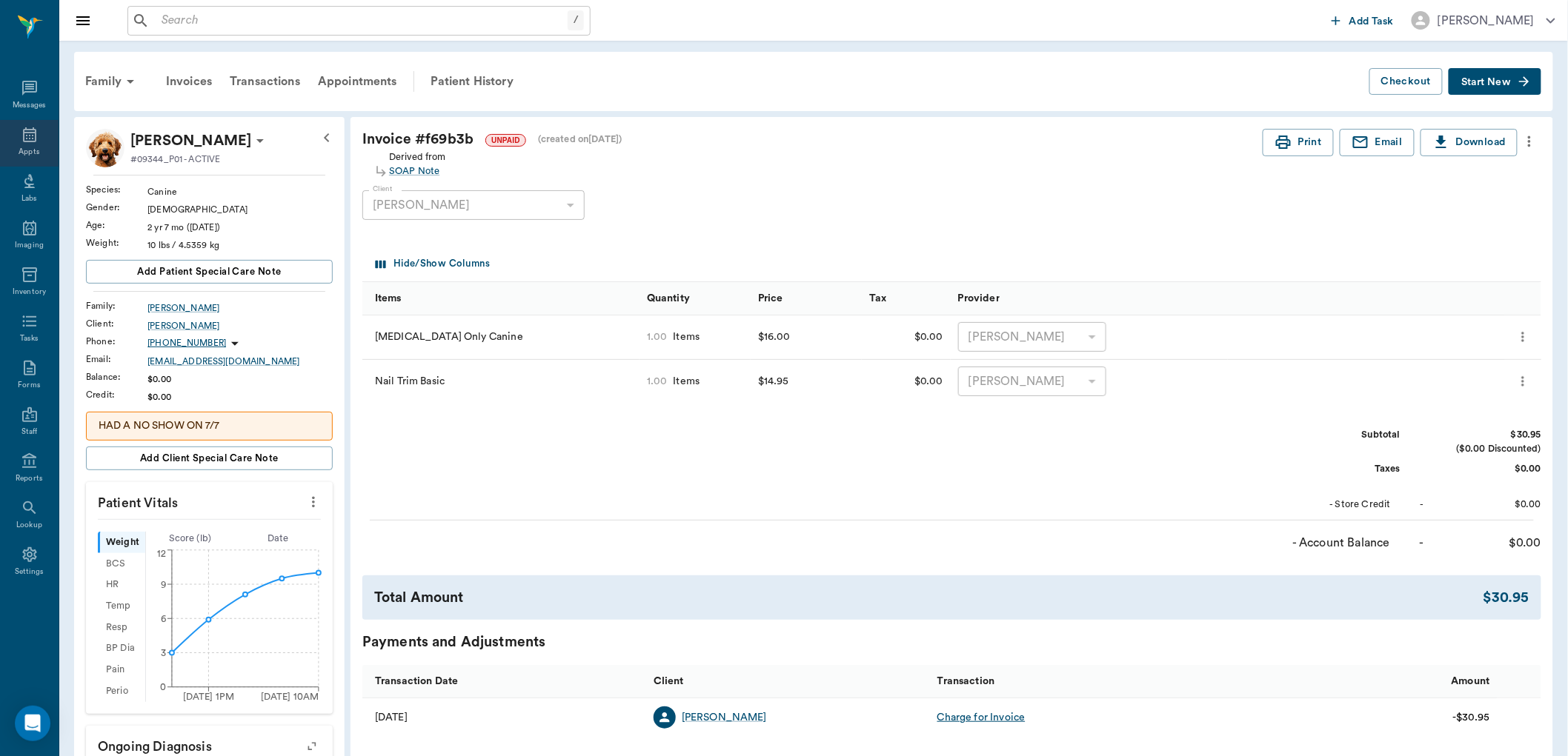
click at [25, 153] on div "Appts" at bounding box center [29, 152] width 21 height 11
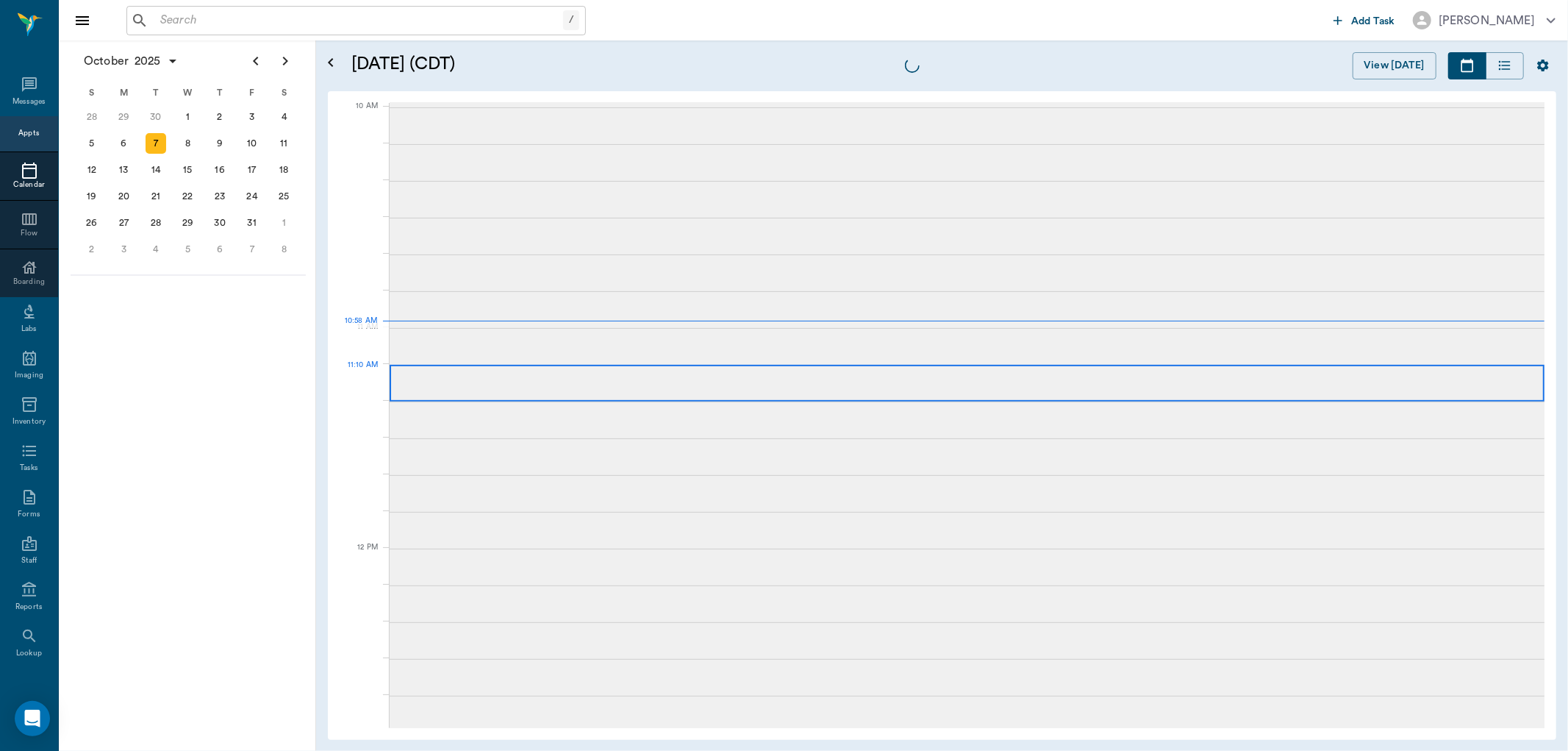
scroll to position [443, 0]
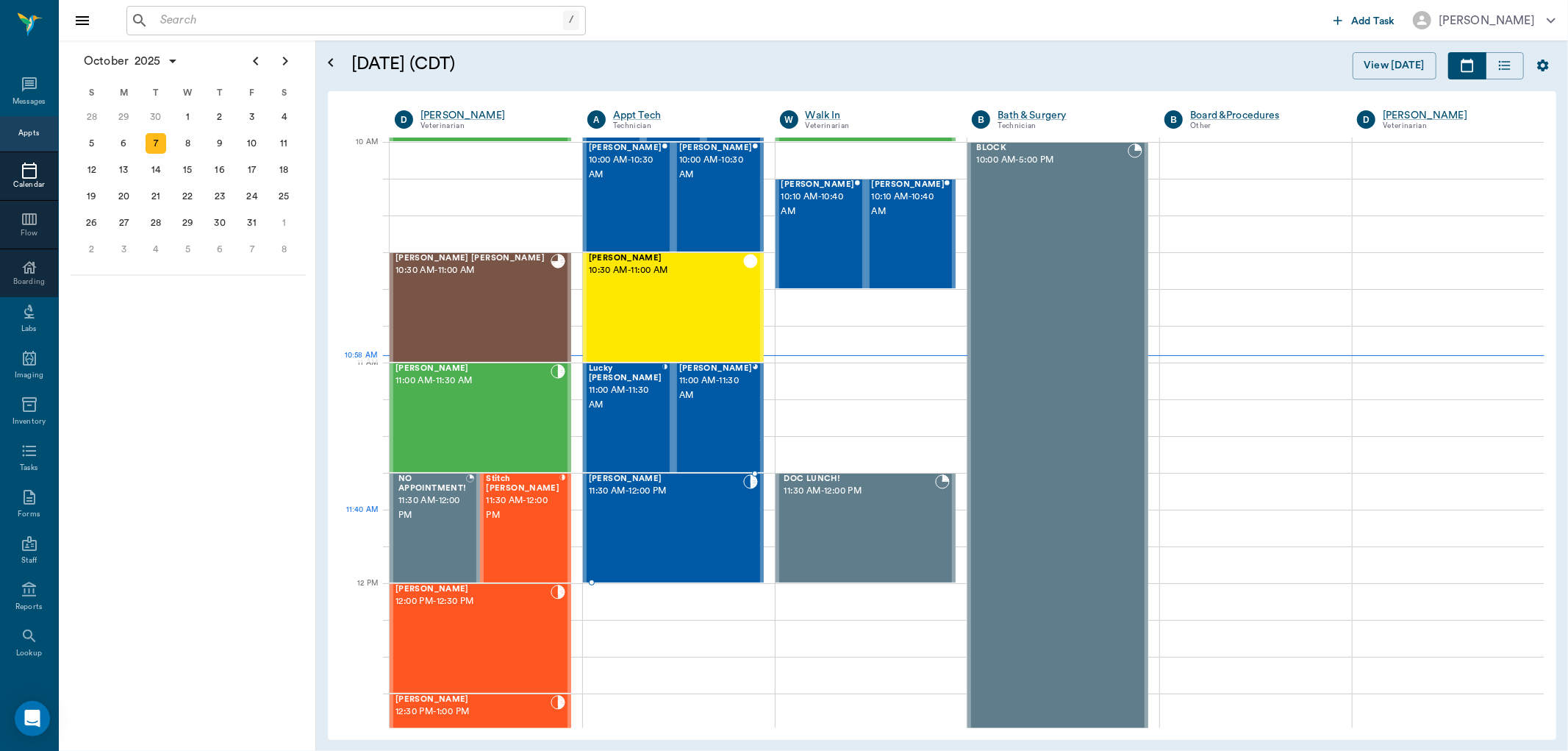
click at [657, 513] on div "Sam Chambers 11:30 AM - 12:00 PM" at bounding box center [666, 528] width 154 height 108
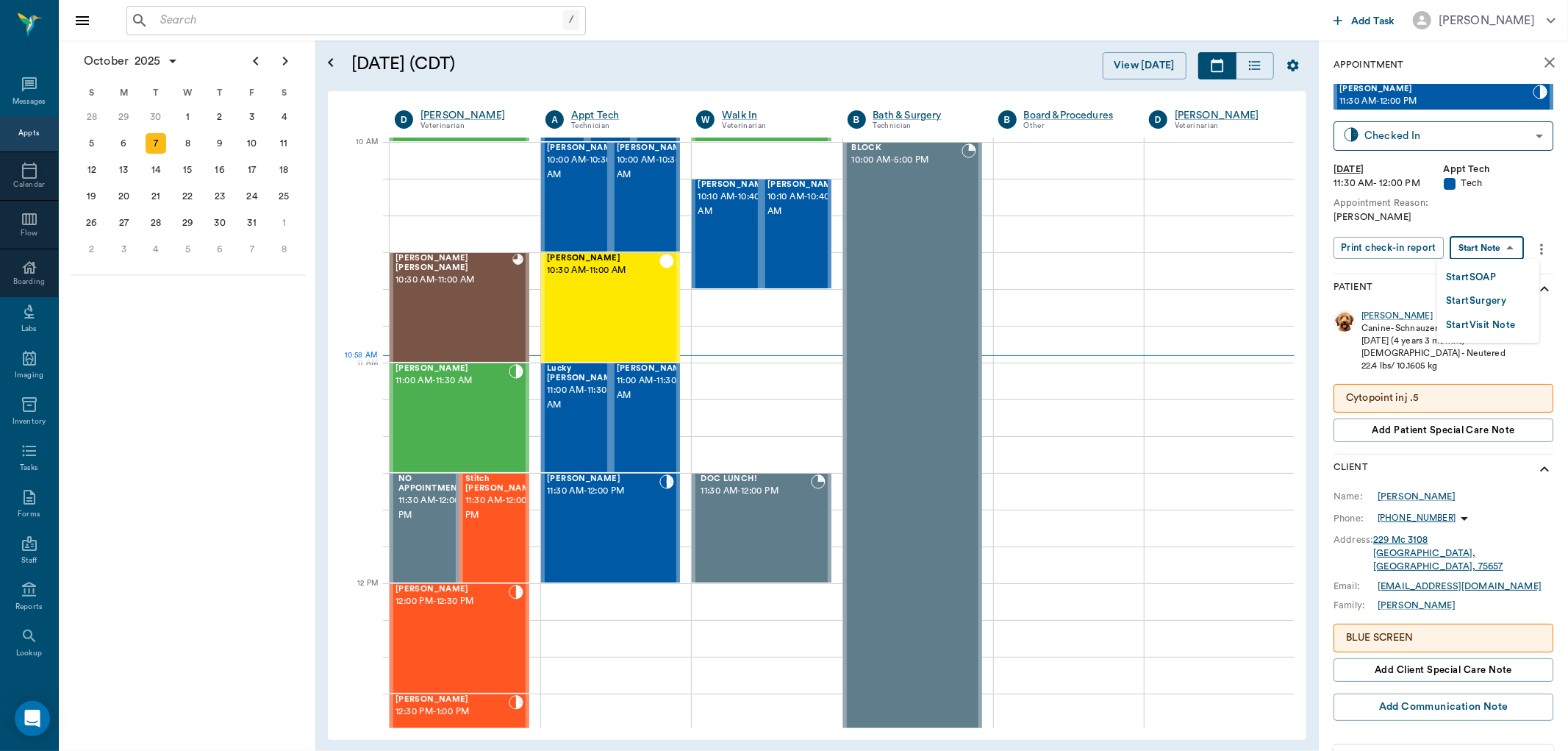
click at [1474, 252] on body "/ ​ Add Task Dr. Bert Ellsworth Nectar Messages Appts Calendar Flow Boarding La…" at bounding box center [784, 375] width 1568 height 751
click at [1471, 275] on button "Start SOAP" at bounding box center [1472, 278] width 50 height 17
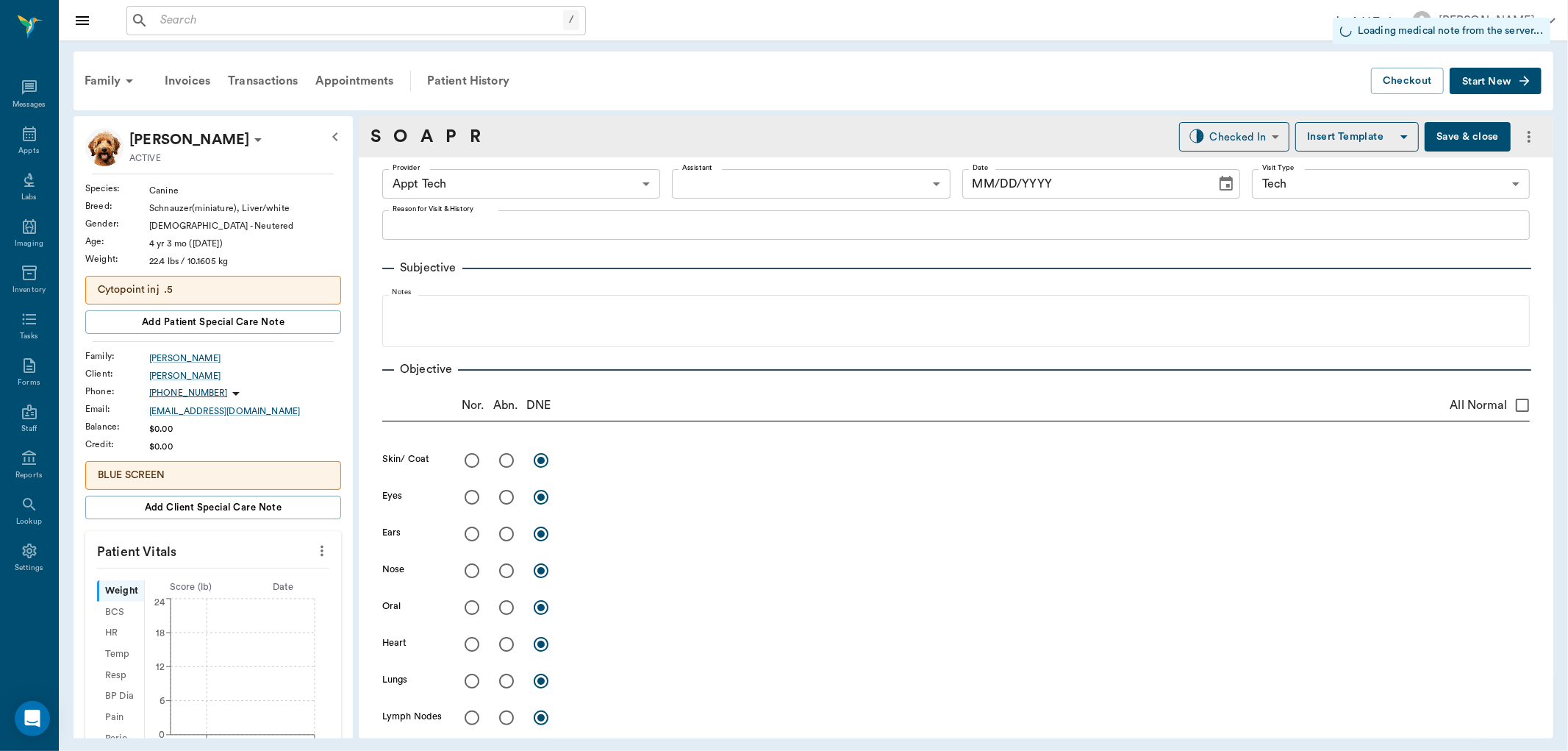
type input "63ec2f075fda476ae8351a4c"
type input "65d2be4f46e3a538d89b8c1a"
type input "[DATE]"
type textarea "HWI Christy"
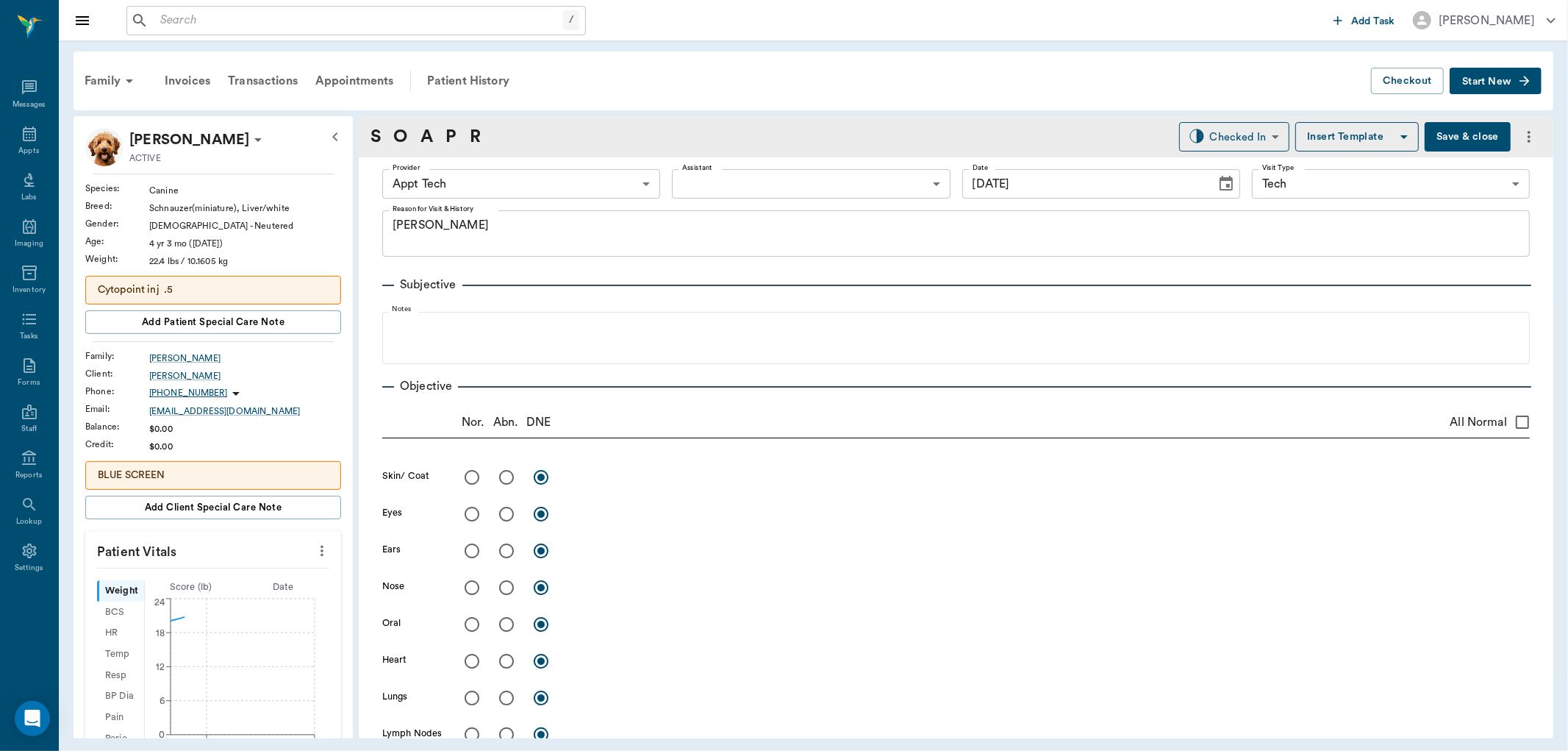
click at [321, 550] on icon "more" at bounding box center [322, 551] width 3 height 11
click at [266, 570] on span "Enter Vitals" at bounding box center [247, 576] width 123 height 16
click at [196, 590] on input "text" at bounding box center [212, 595] width 128 height 30
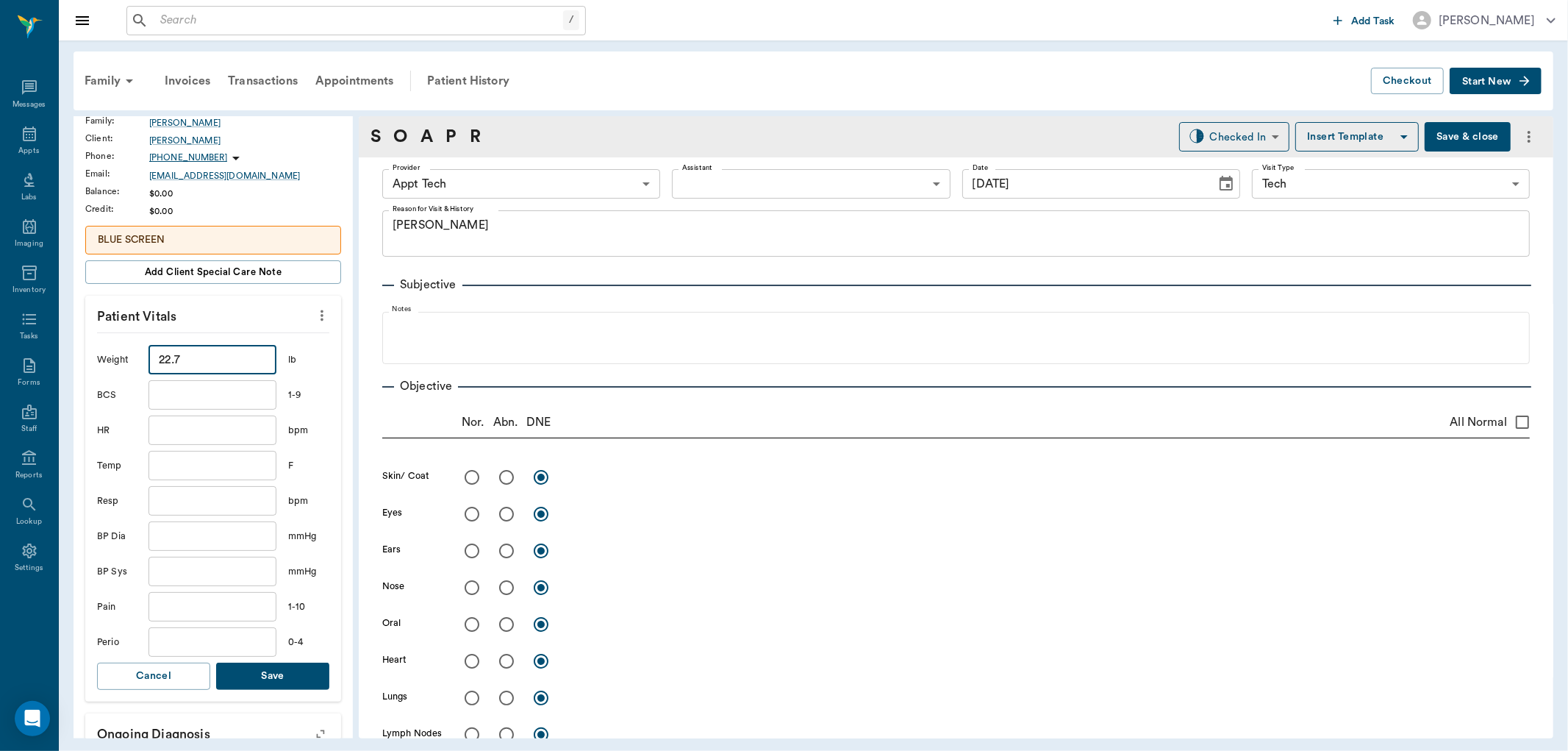
scroll to position [327, 0]
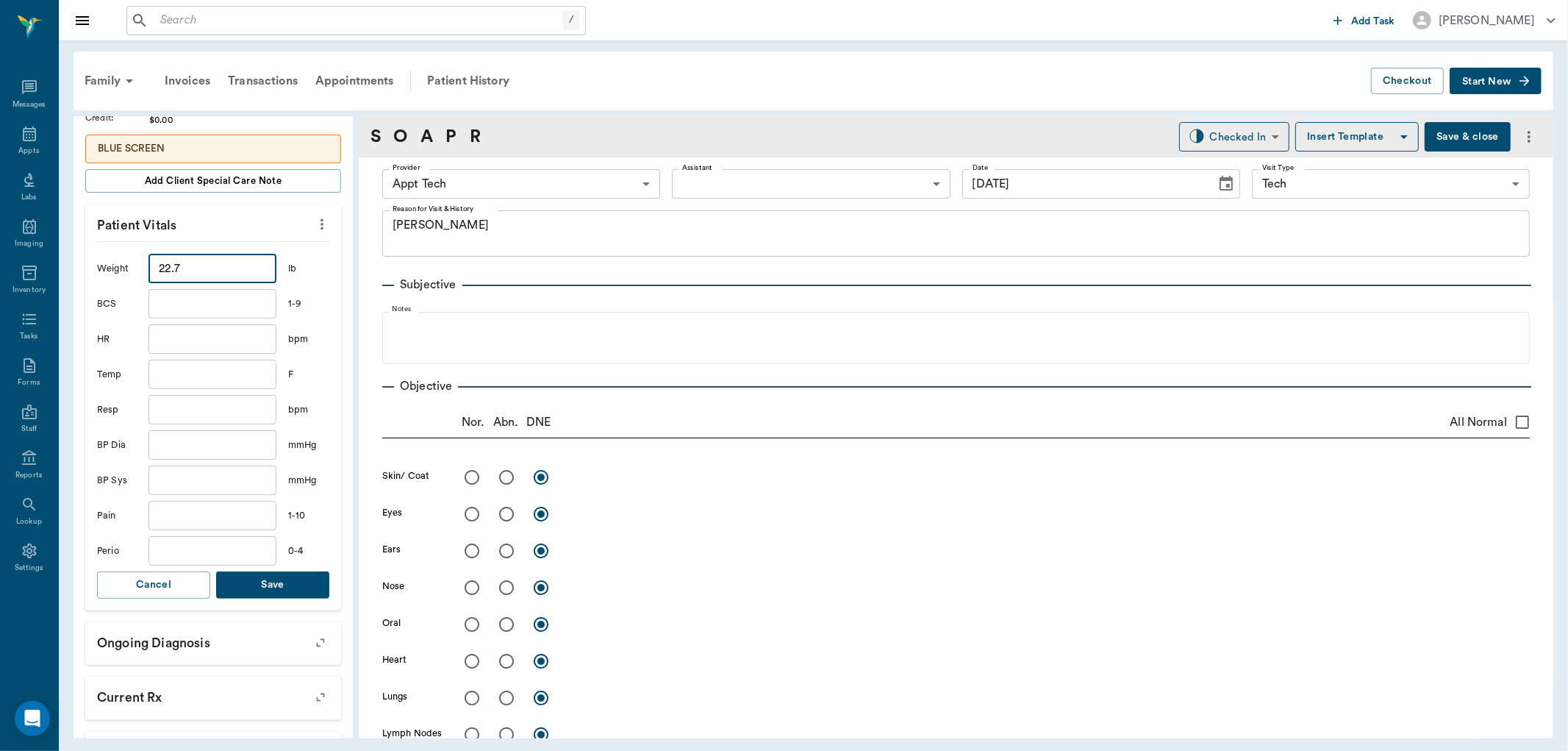
type input "22.7"
click at [282, 591] on button "Save" at bounding box center [273, 585] width 113 height 27
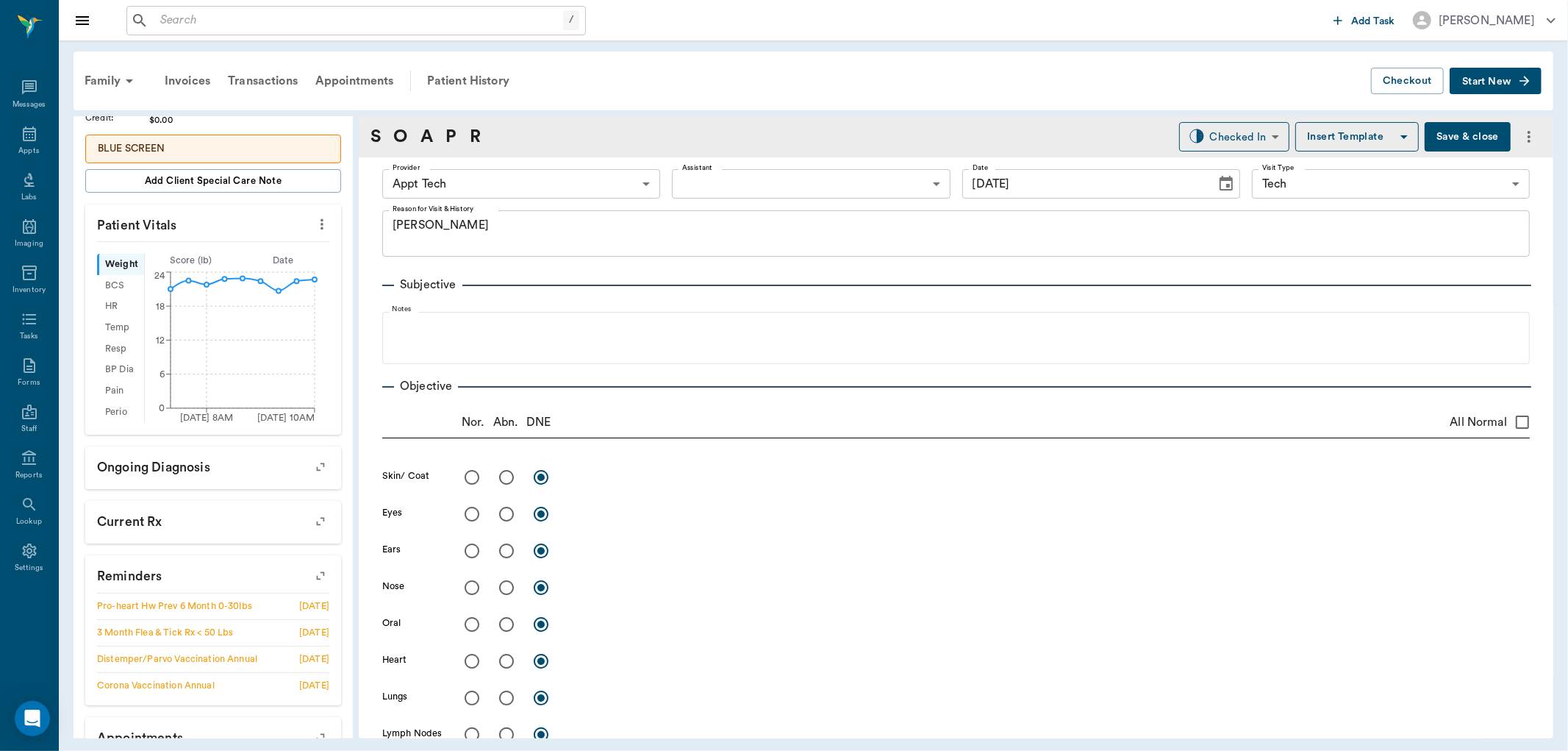
click at [502, 188] on body "/ ​ Add Task Dr. Bert Ellsworth Nectar Messages Appts Labs Imaging Inventory Ta…" at bounding box center [784, 375] width 1568 height 751
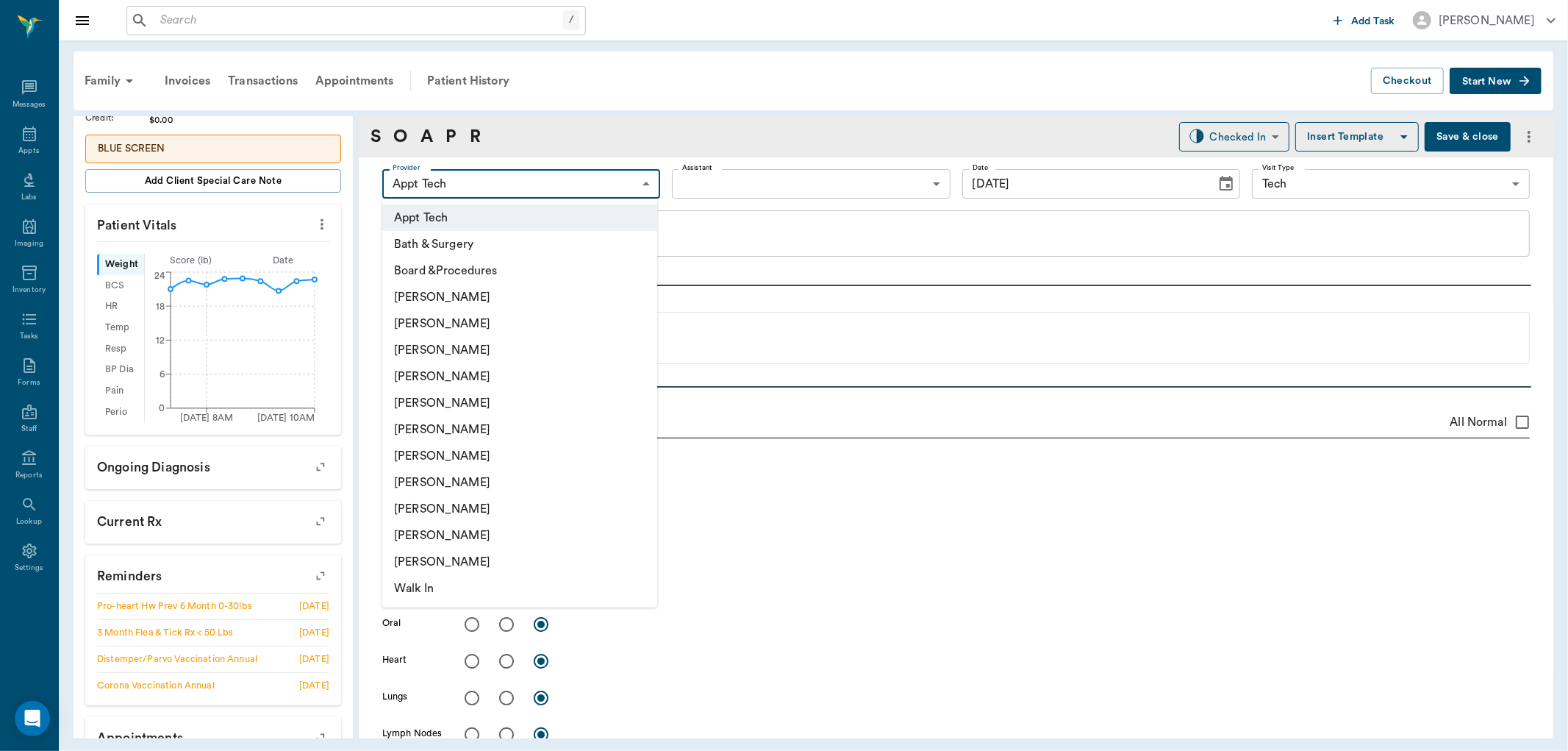
click at [456, 478] on li "[PERSON_NAME]" at bounding box center [520, 483] width 275 height 27
type input "63ec2e7e52e12b0ba117b124"
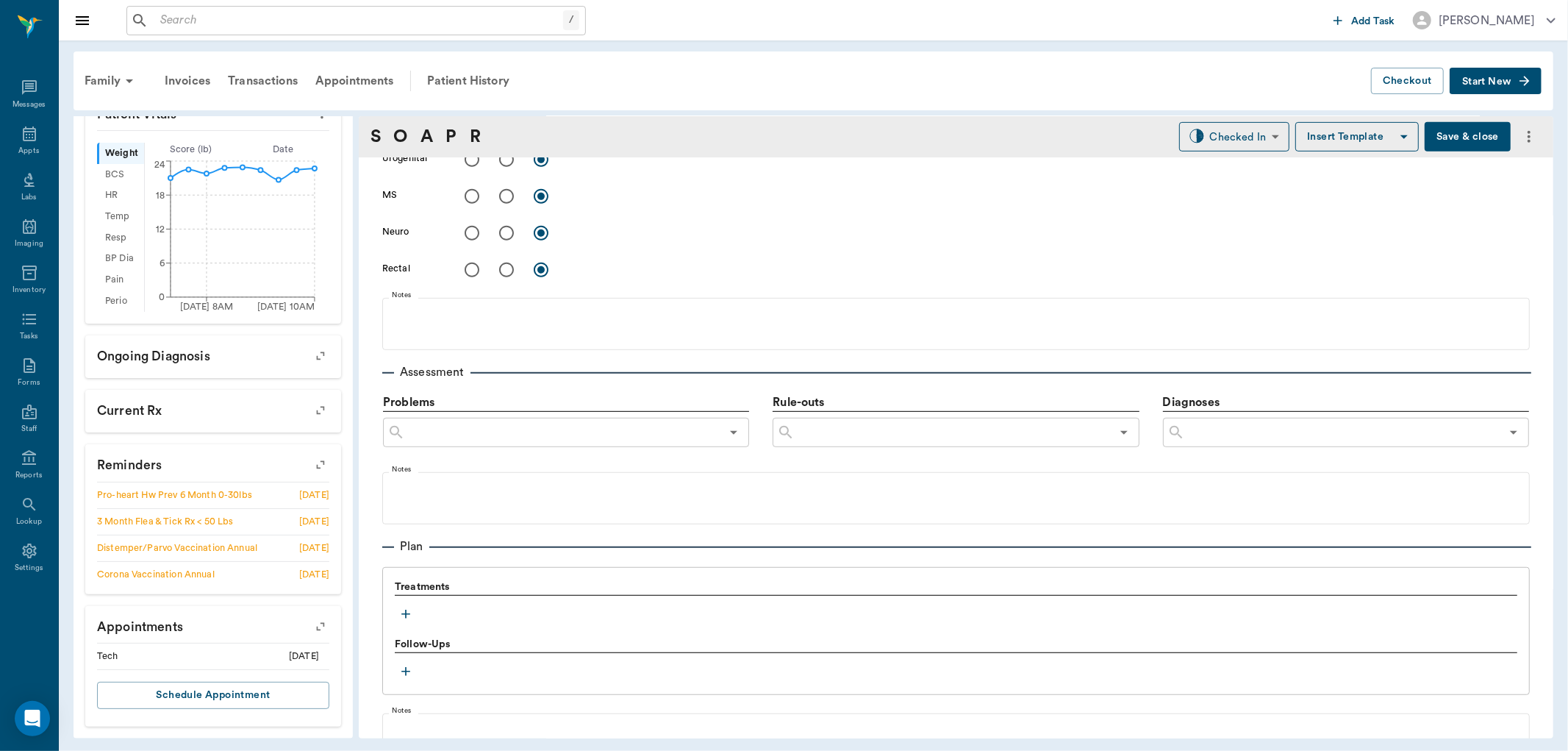
scroll to position [654, 0]
click at [405, 597] on div at bounding box center [957, 598] width 1123 height 2
click at [403, 608] on icon "button" at bounding box center [406, 610] width 9 height 9
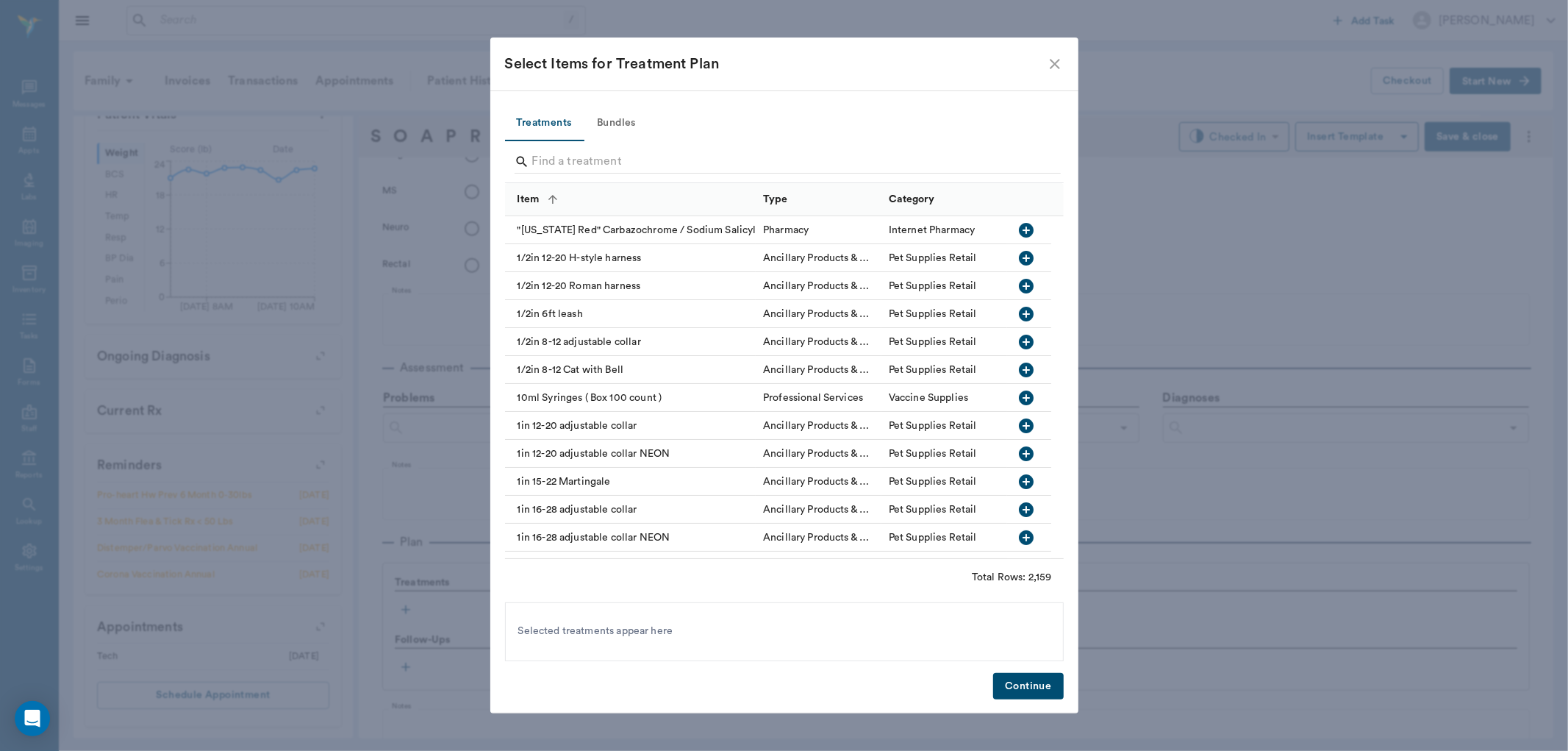
click at [566, 158] on input "Search" at bounding box center [786, 162] width 507 height 23
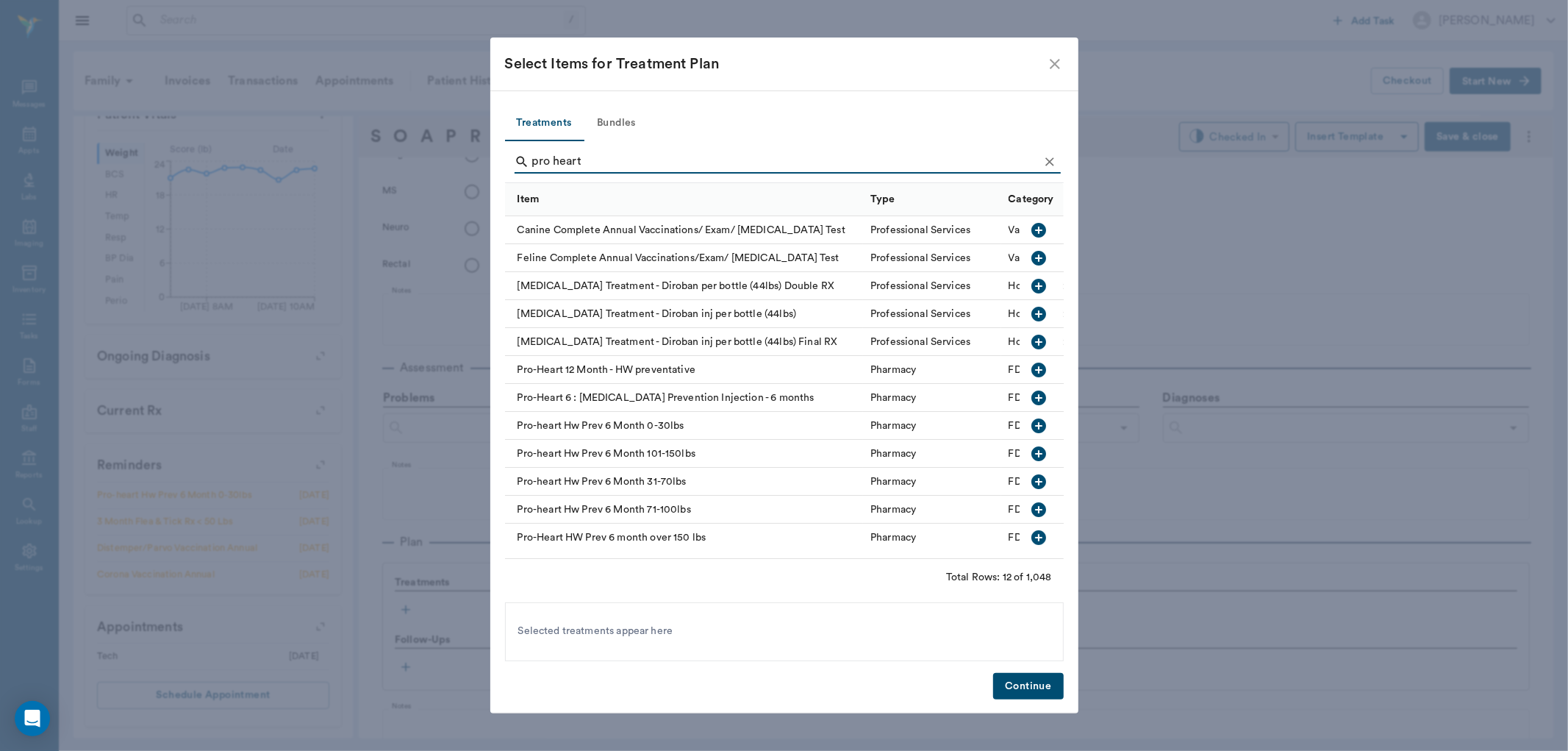
type input "pro heart"
click at [1032, 427] on icon "button" at bounding box center [1039, 426] width 15 height 15
click at [1041, 693] on button "Continue" at bounding box center [1028, 686] width 70 height 27
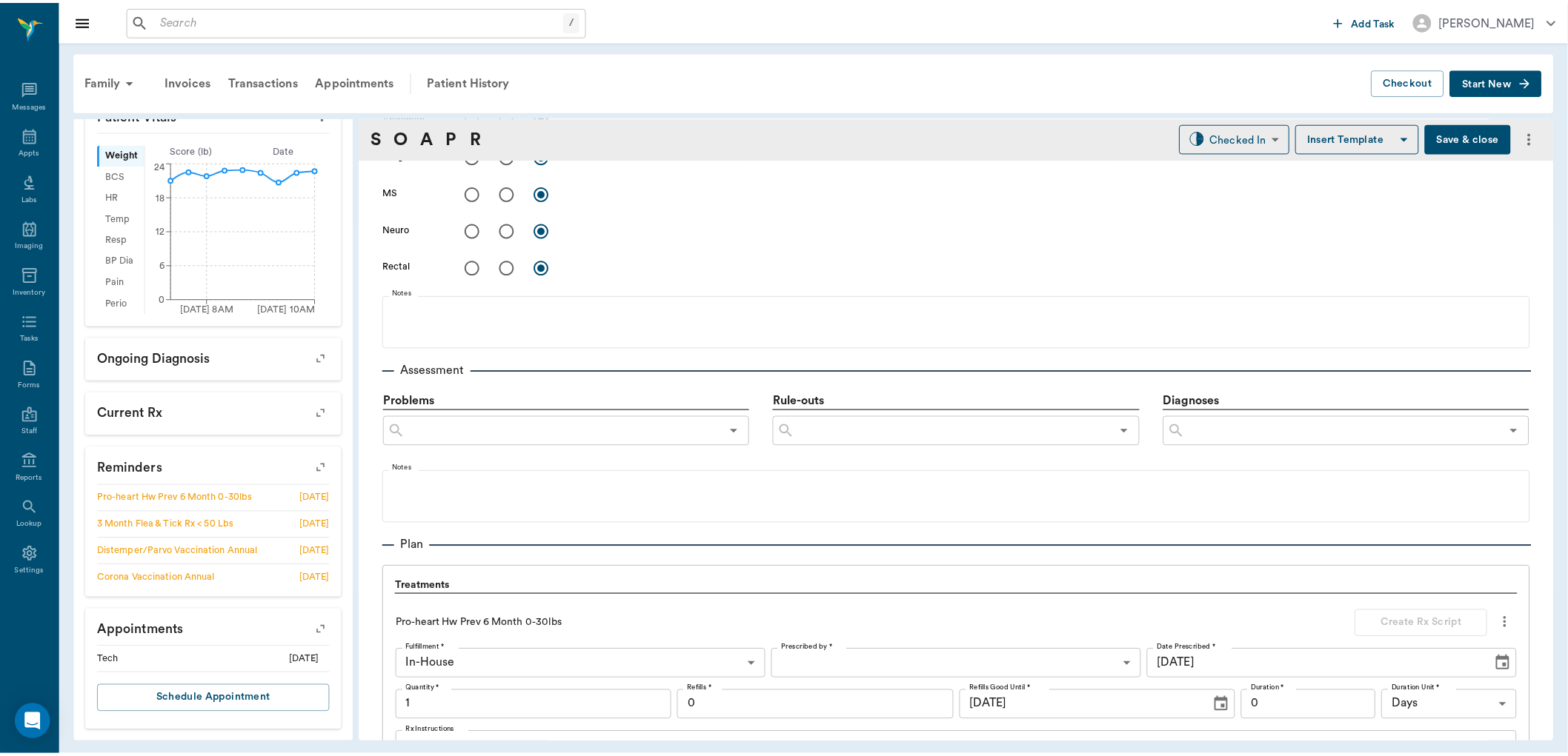
scroll to position [993, 0]
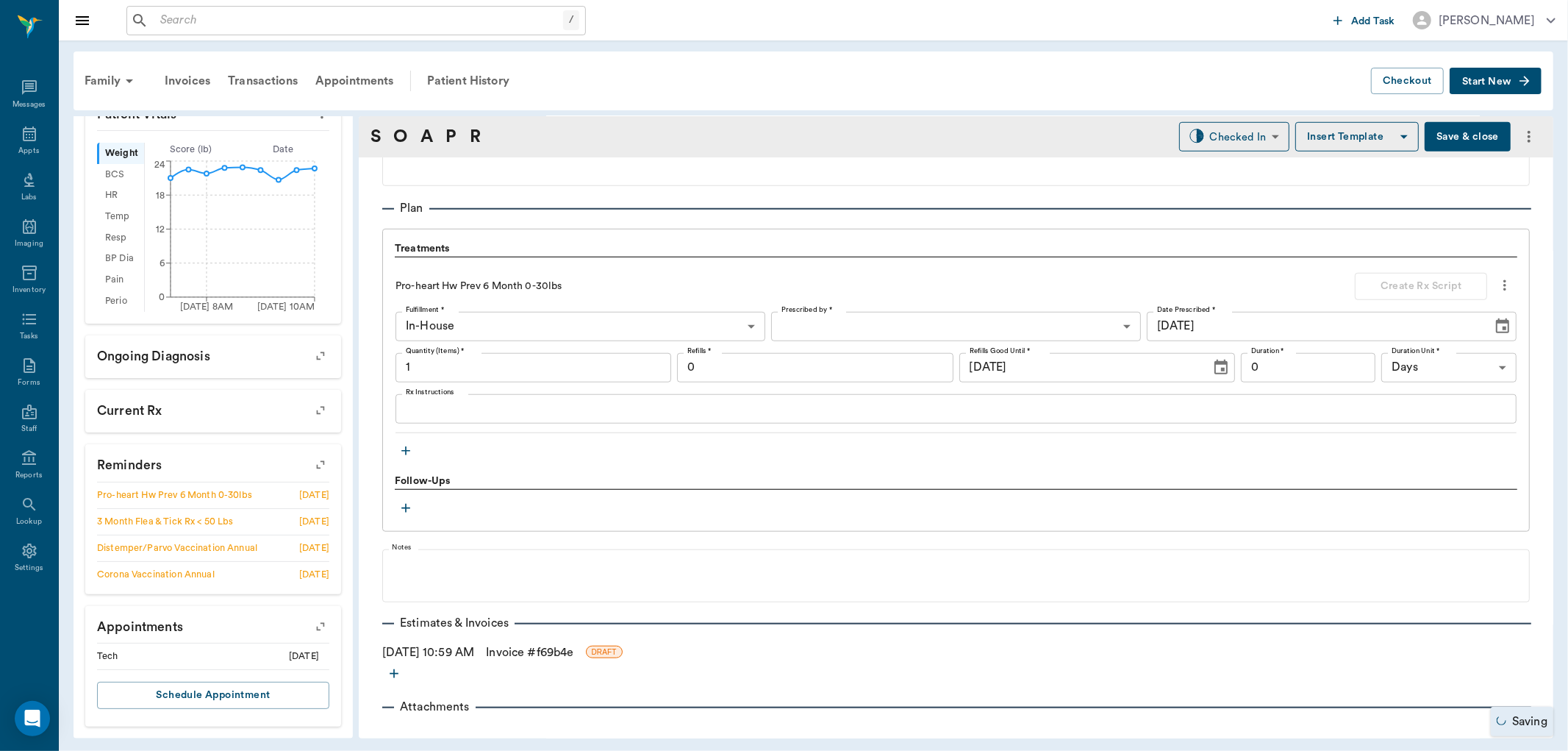
type input "1.00"
click at [1230, 140] on body "/ ​ Add Task Dr. Bert Ellsworth Nectar Messages Appts Labs Imaging Inventory Ta…" at bounding box center [784, 375] width 1568 height 751
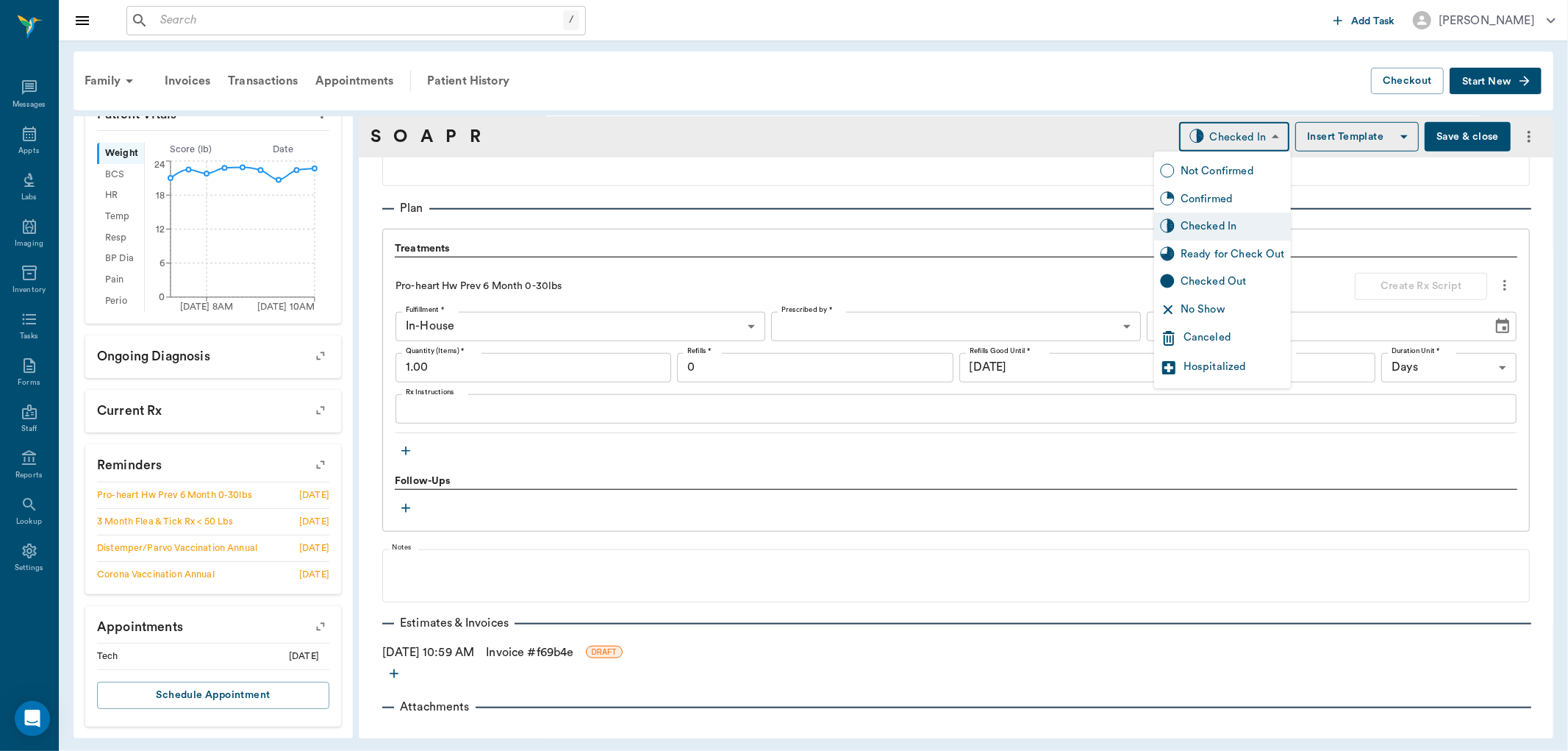
drag, startPoint x: 1188, startPoint y: 259, endPoint x: 1151, endPoint y: 265, distance: 37.5
click at [1188, 258] on div "Ready for Check Out" at bounding box center [1233, 253] width 105 height 16
type input "READY_TO_CHECKOUT"
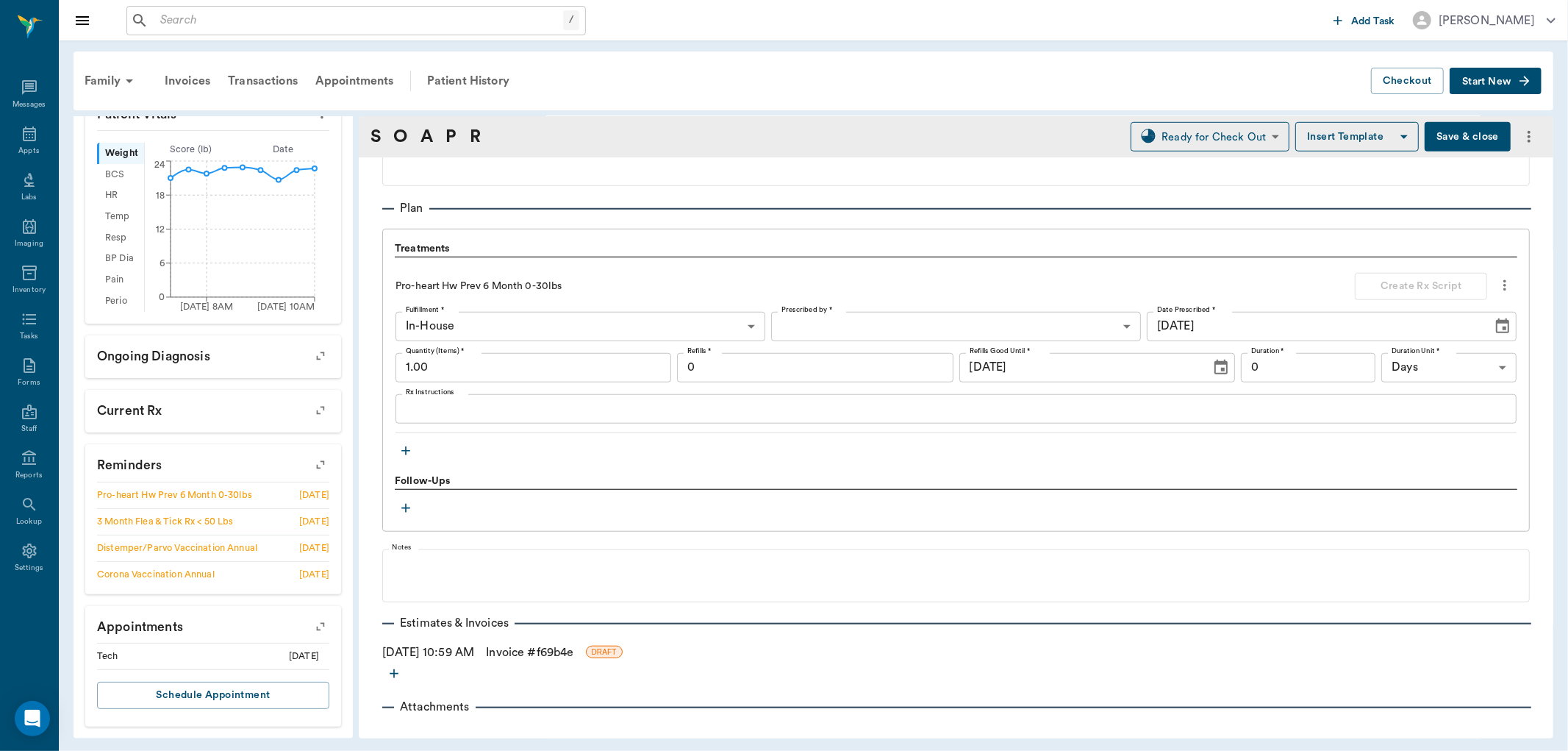
click at [567, 646] on link "Invoice # f69b4e" at bounding box center [530, 652] width 87 height 18
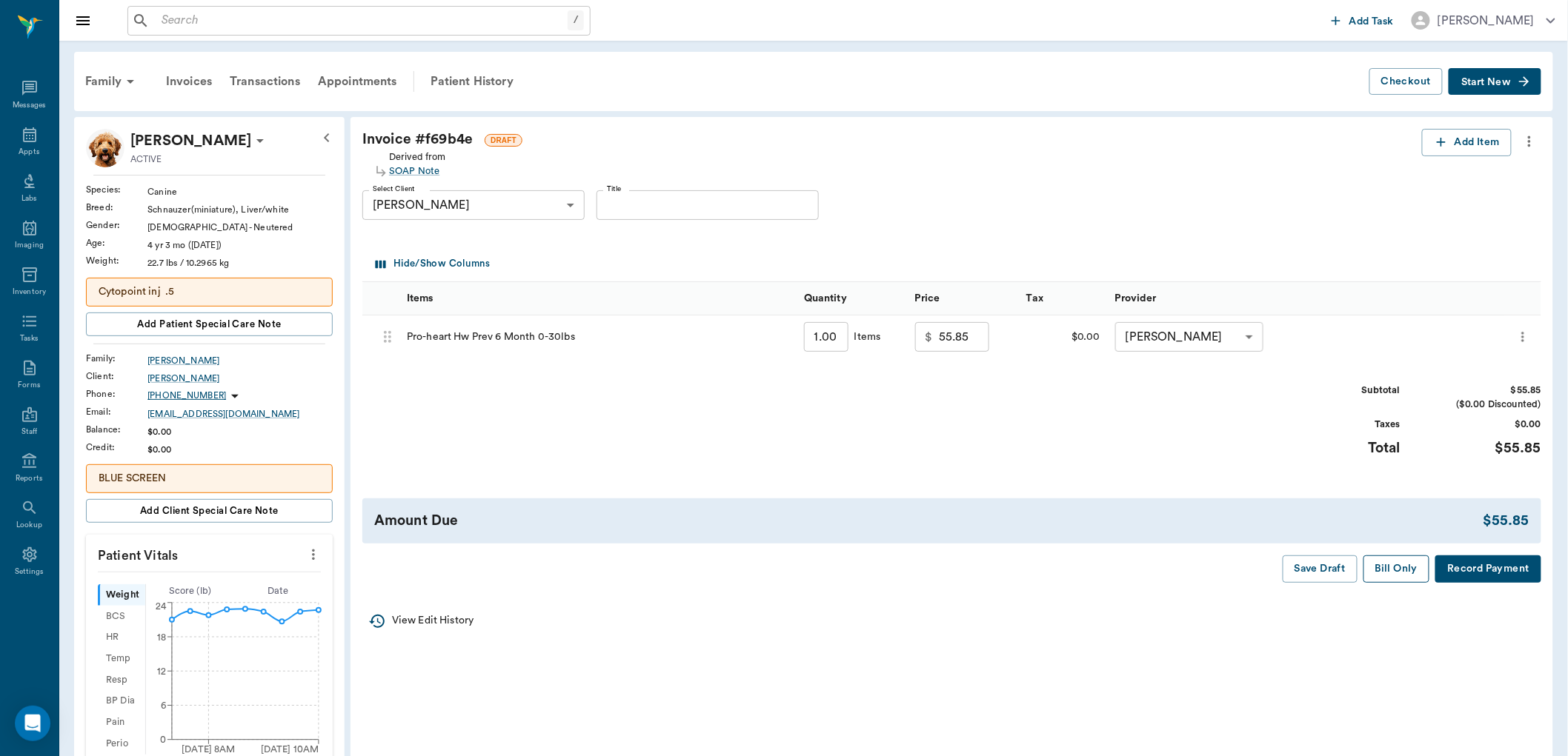
click at [1411, 560] on button "Bill Only" at bounding box center [1396, 568] width 66 height 27
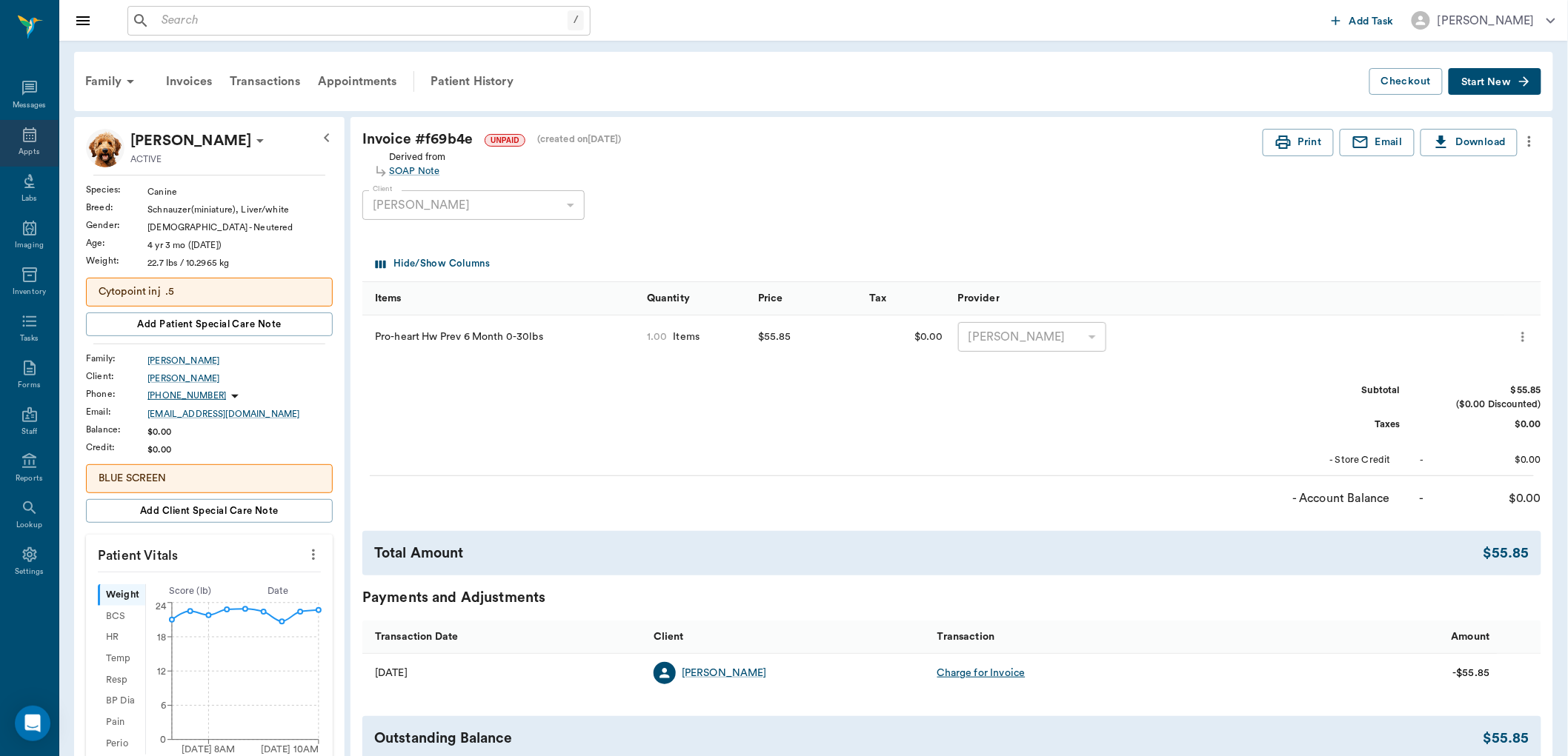
click at [45, 142] on div "Appts" at bounding box center [29, 143] width 59 height 47
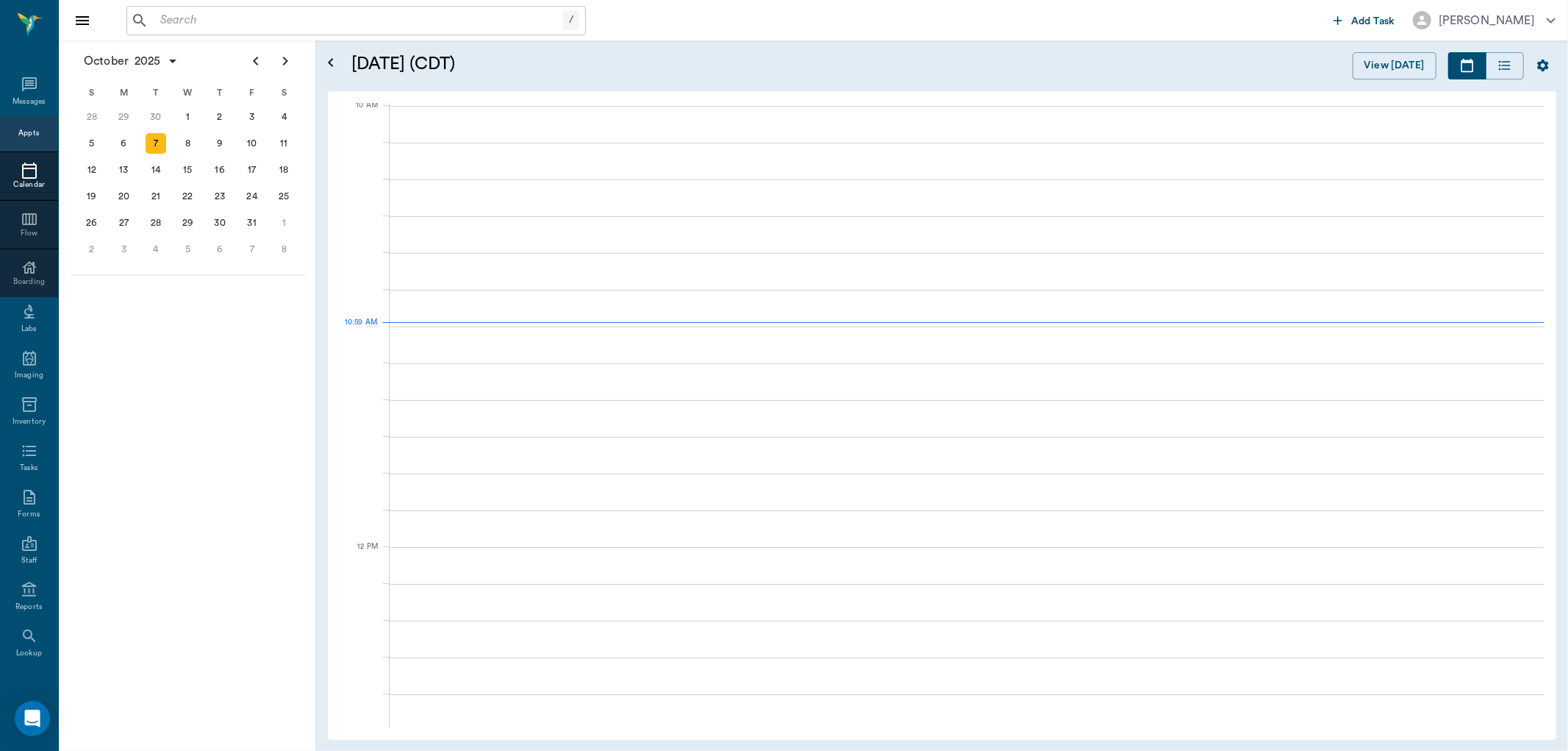
scroll to position [445, 0]
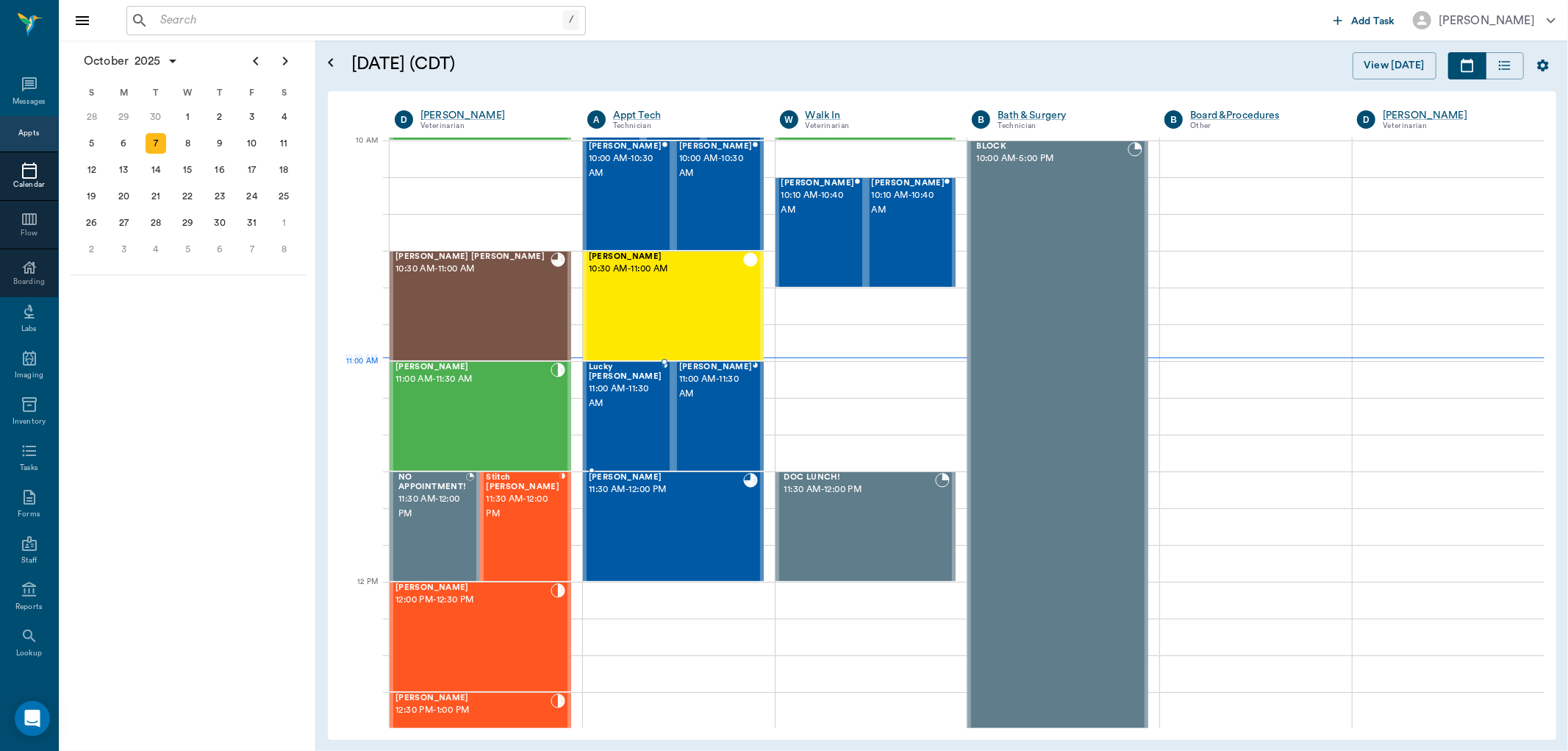
click at [635, 395] on span "11:00 AM - 11:30 AM" at bounding box center [625, 396] width 73 height 30
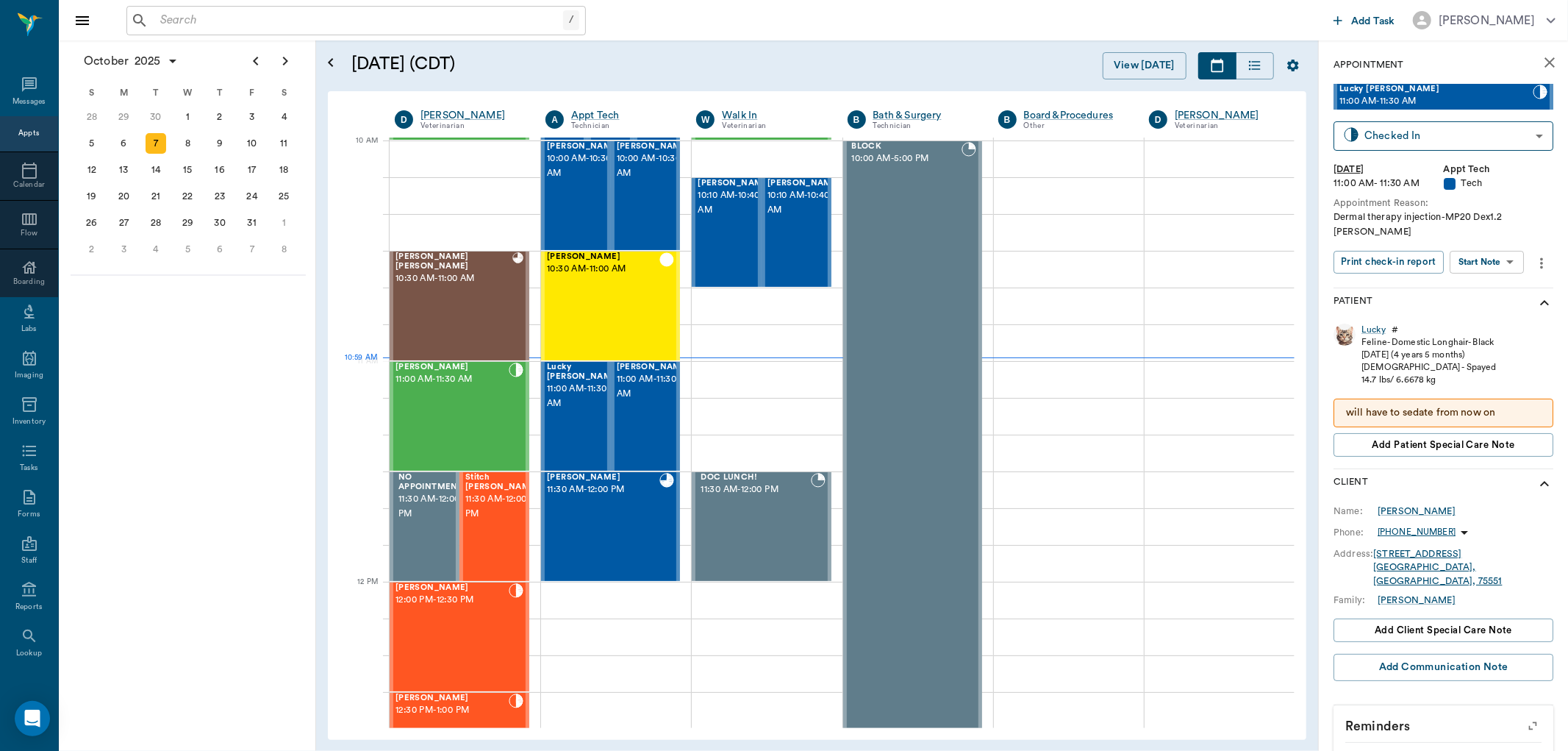
click at [1493, 259] on body "/ ​ Add Task Dr. Bert Ellsworth Nectar Messages Appts Calendar Flow Boarding La…" at bounding box center [784, 375] width 1568 height 751
click at [1483, 279] on button "Start SOAP" at bounding box center [1472, 278] width 50 height 17
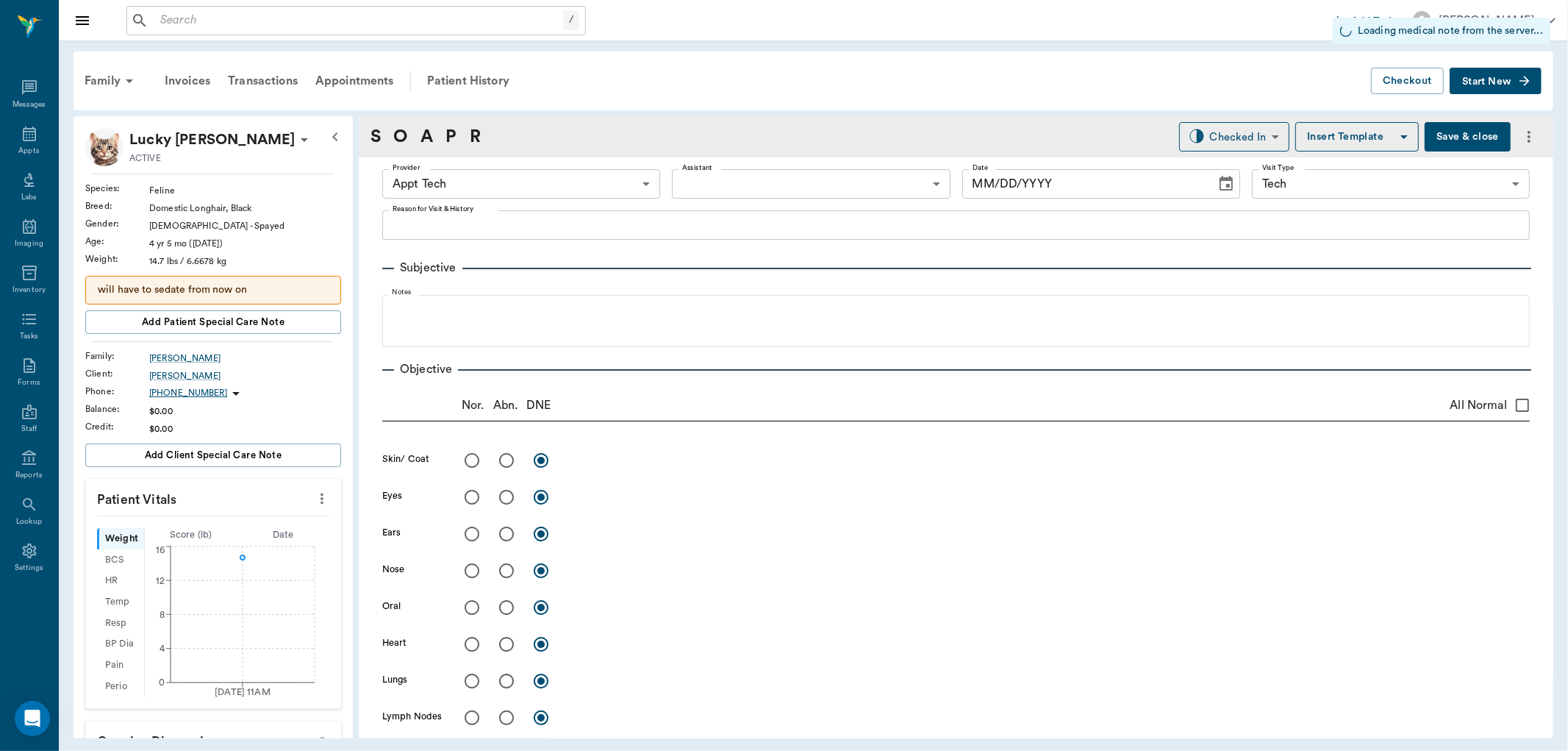
type input "63ec2f075fda476ae8351a4c"
type input "65d2be4f46e3a538d89b8c1a"
type input "[DATE]"
type textarea "Dermal therapy injection-MP20 Dex1.2 [PERSON_NAME]"
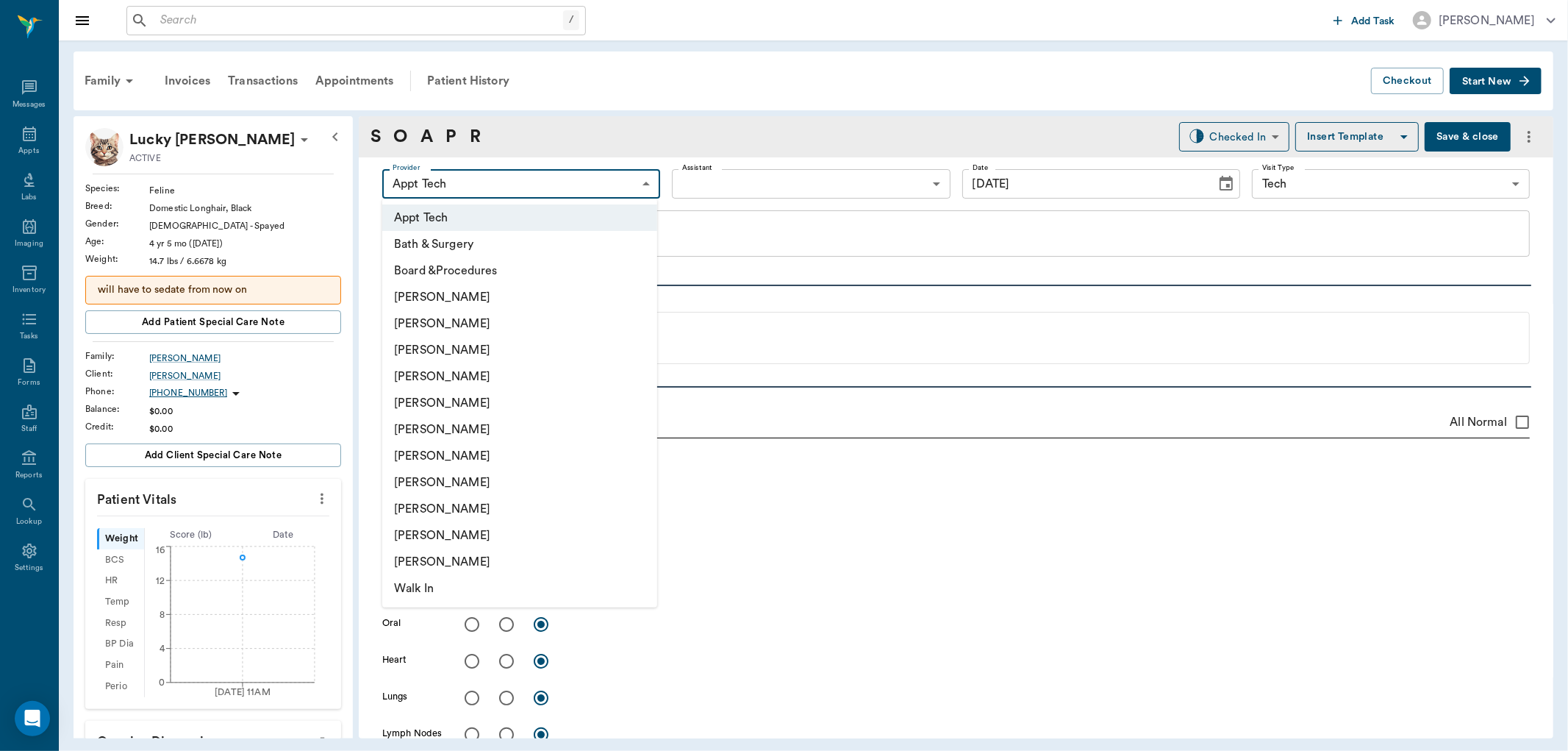
click at [490, 186] on body "/ ​ Add Task Dr. Bert Ellsworth Nectar Messages Appts Labs Imaging Inventory Ta…" at bounding box center [784, 375] width 1568 height 751
click at [493, 450] on li "[PERSON_NAME]" at bounding box center [520, 456] width 275 height 27
type input "682b670d8bdc6f7f8feef3db"
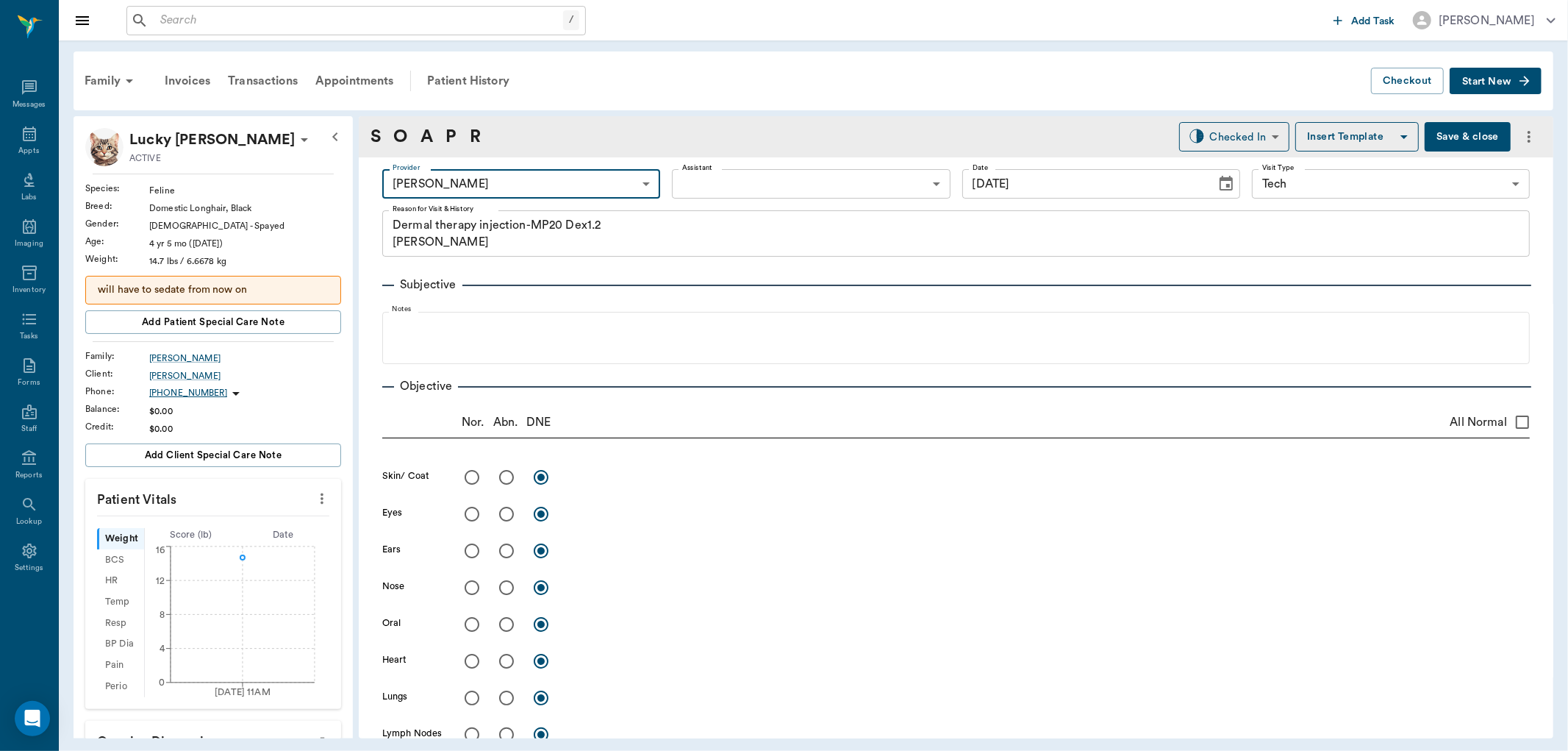
click at [707, 179] on body "/ ​ Add Task Dr. Bert Ellsworth Nectar Messages Appts Labs Imaging Inventory Ta…" at bounding box center [784, 375] width 1568 height 751
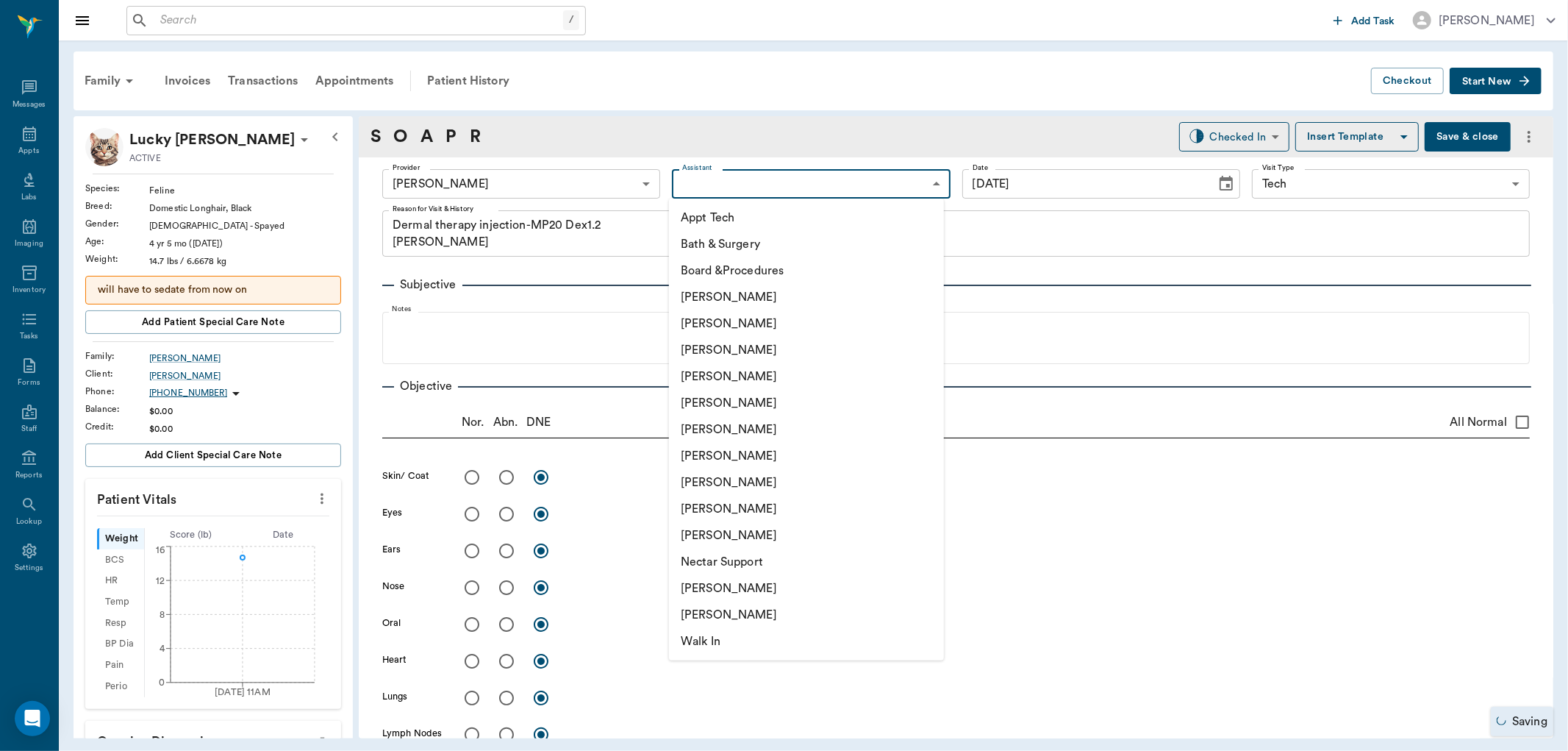
click at [711, 218] on li "Appt Tech" at bounding box center [806, 217] width 275 height 27
type input "63ec2f075fda476ae8351a4c"
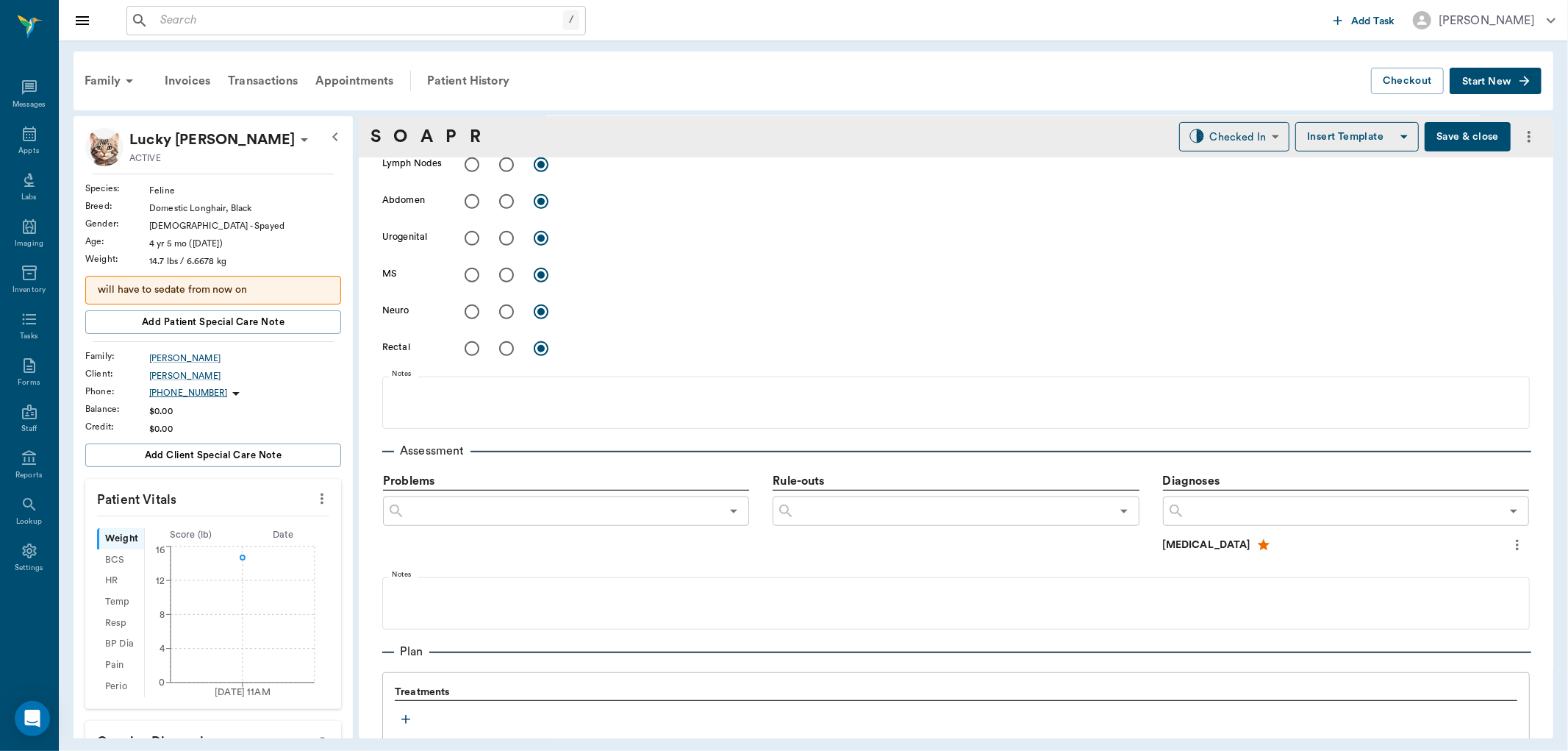
scroll to position [572, 0]
click at [405, 715] on icon "button" at bounding box center [406, 719] width 15 height 15
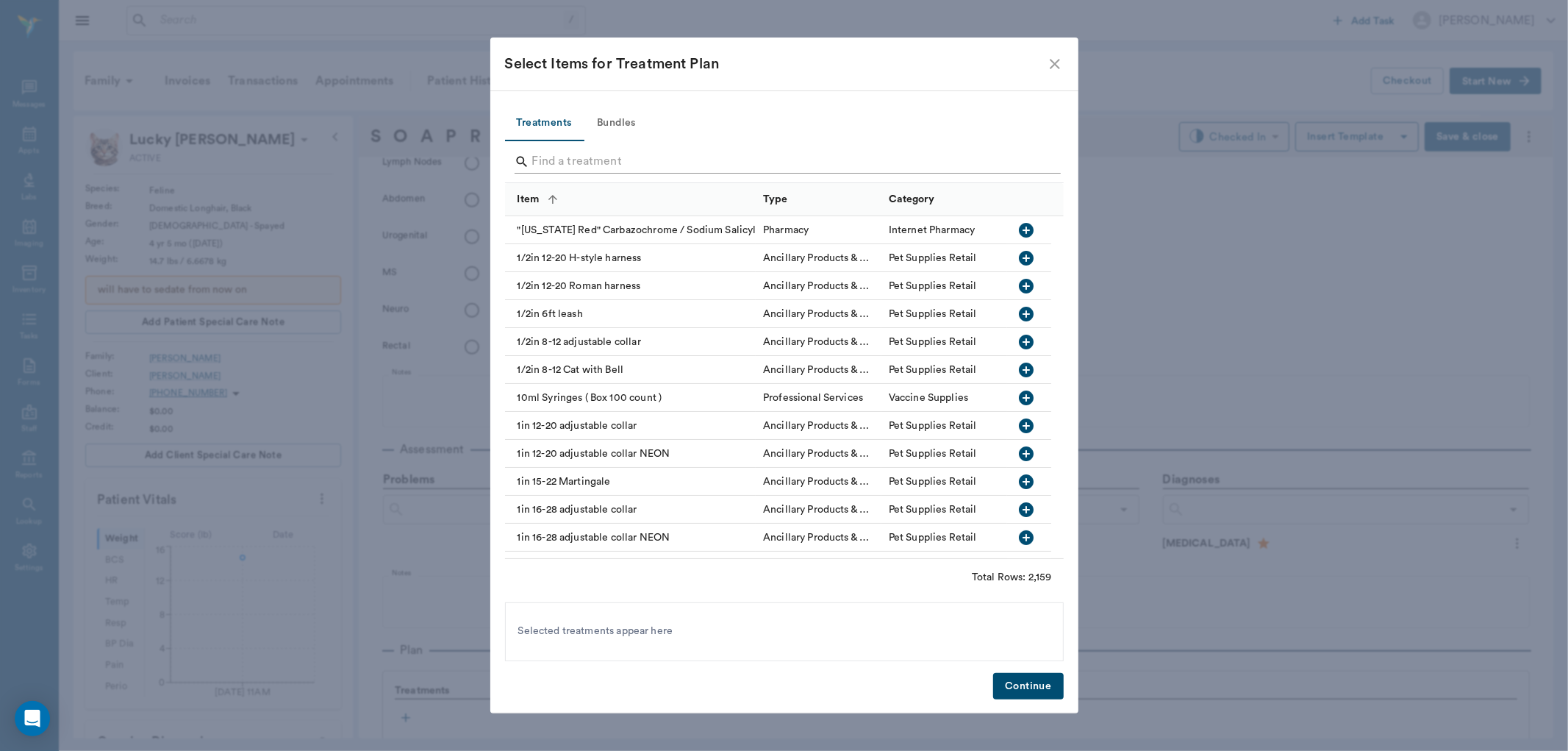
click at [669, 165] on input "Search" at bounding box center [786, 162] width 507 height 23
click at [656, 158] on input "Search" at bounding box center [786, 162] width 507 height 23
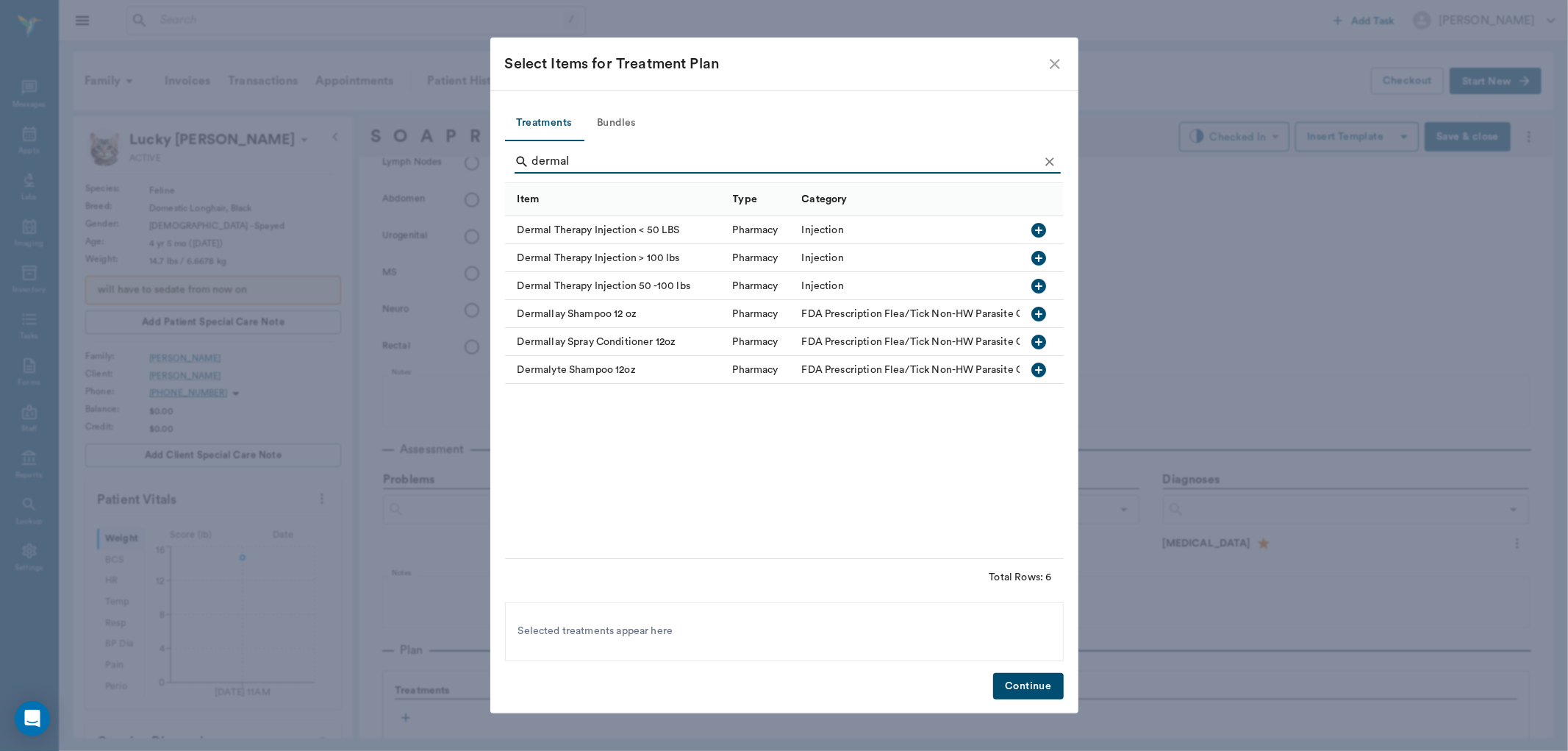
type input "dermal"
click at [1034, 226] on icon "button" at bounding box center [1039, 230] width 15 height 15
click at [1029, 693] on button "Continue" at bounding box center [1028, 686] width 70 height 27
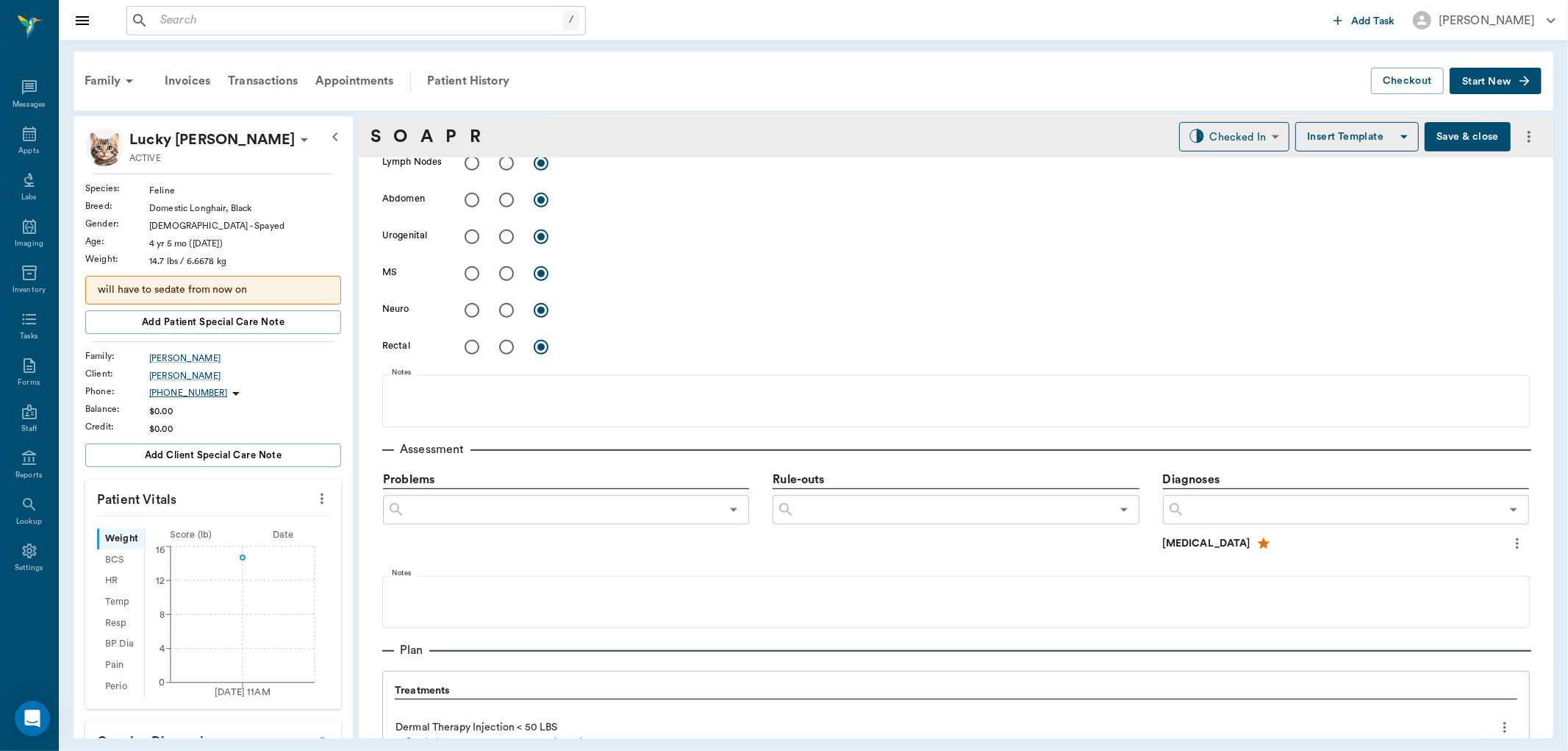
scroll to position [921, 0]
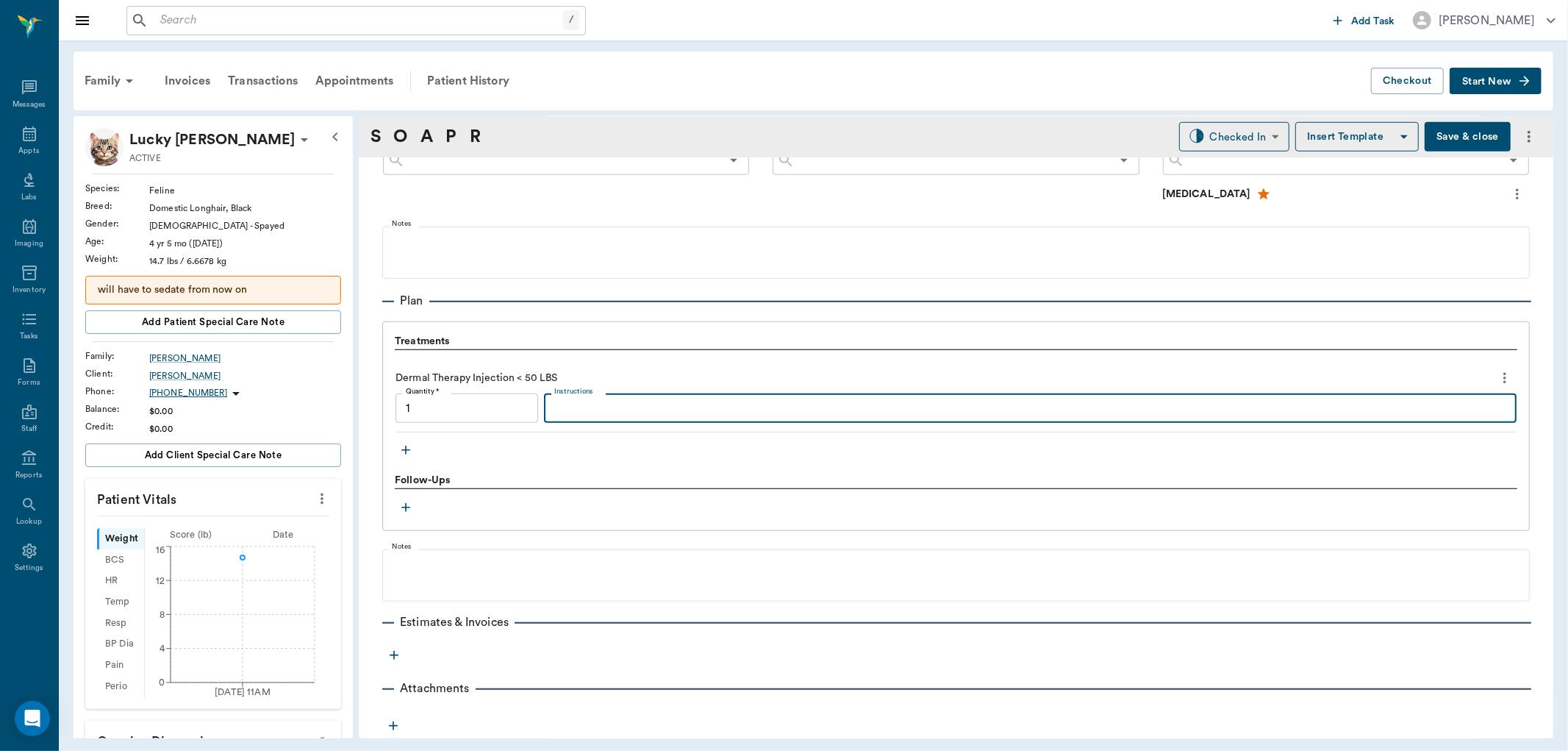
click at [641, 400] on textarea "Instructions" at bounding box center [1031, 408] width 952 height 17
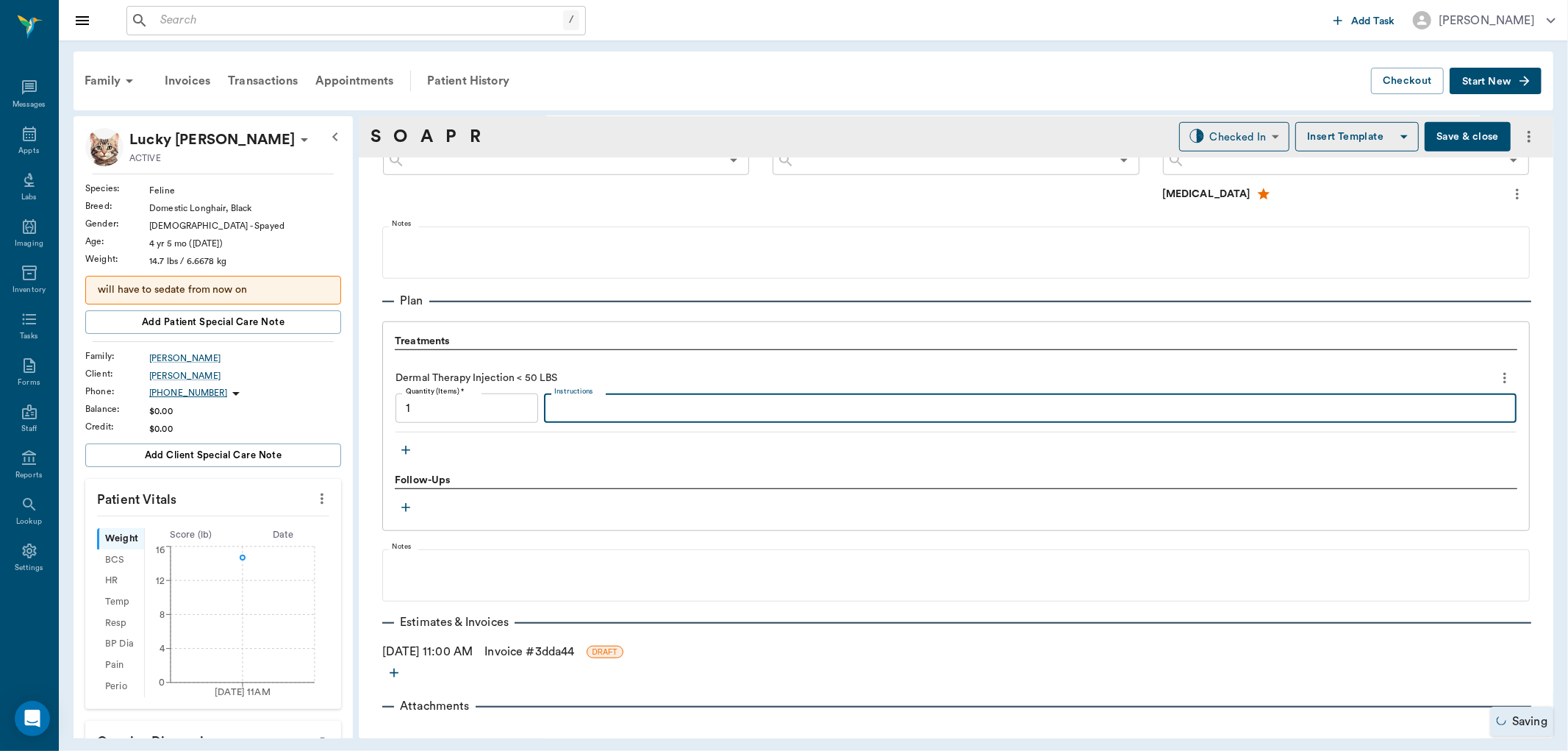
type input "1.00"
type textarea "MP 20/ DEX 1.2"
click at [1209, 134] on body "/ ​ Add Task Dr. Bert Ellsworth Nectar Messages Appts Labs Imaging Inventory Ta…" at bounding box center [784, 375] width 1568 height 751
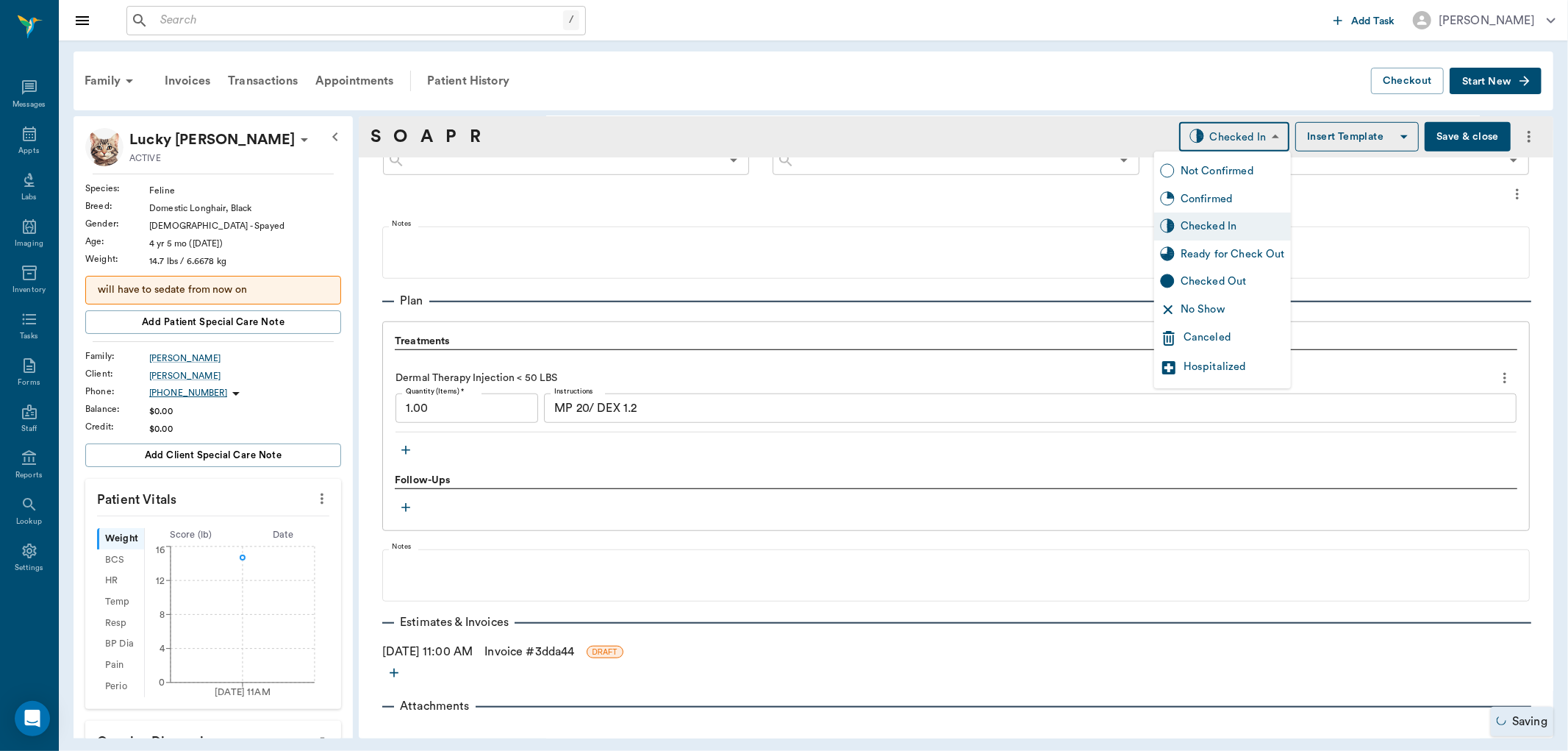
click at [1207, 248] on div "Ready for Check Out" at bounding box center [1233, 253] width 105 height 16
type input "READY_TO_CHECKOUT"
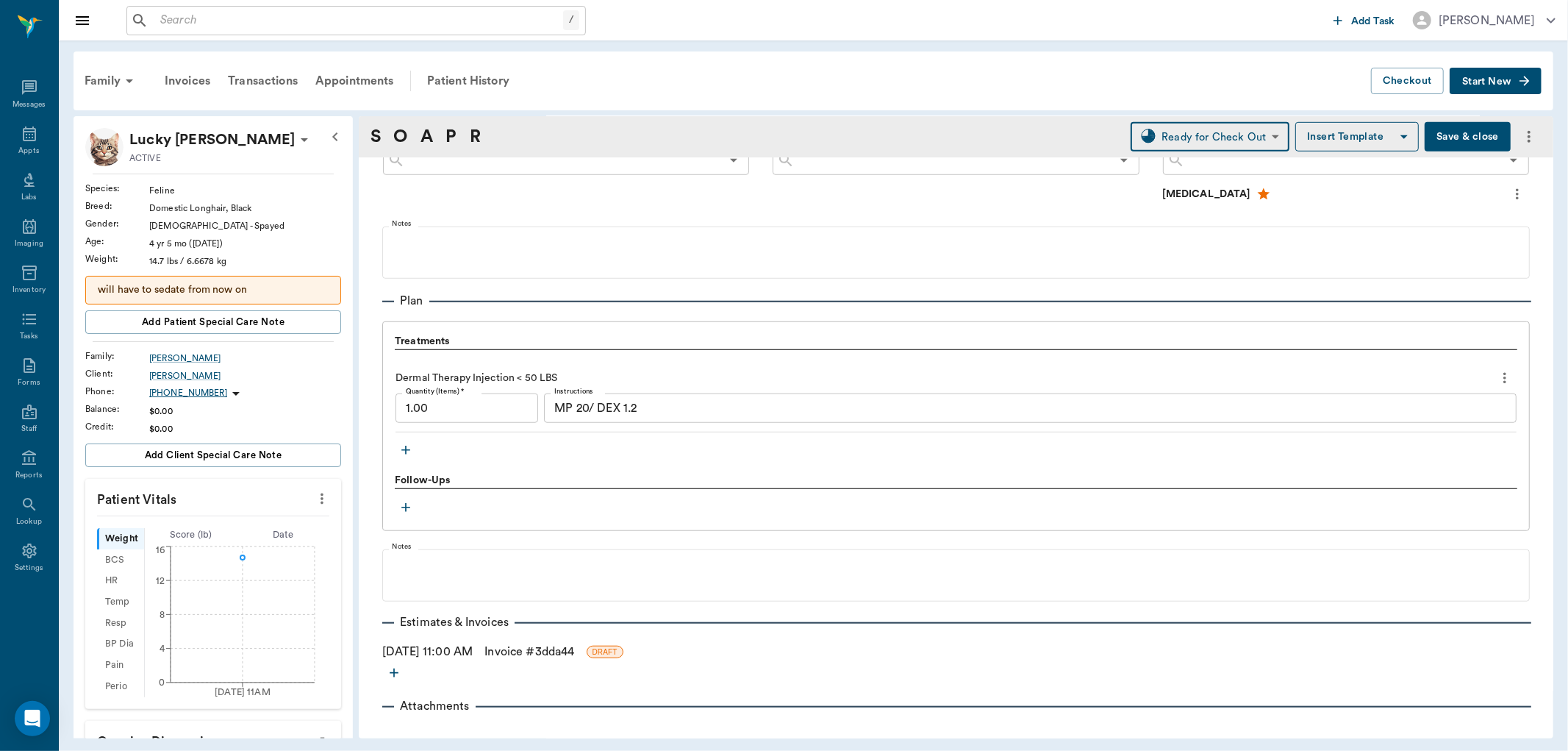
click at [522, 652] on link "Invoice # 3dda44" at bounding box center [529, 652] width 90 height 18
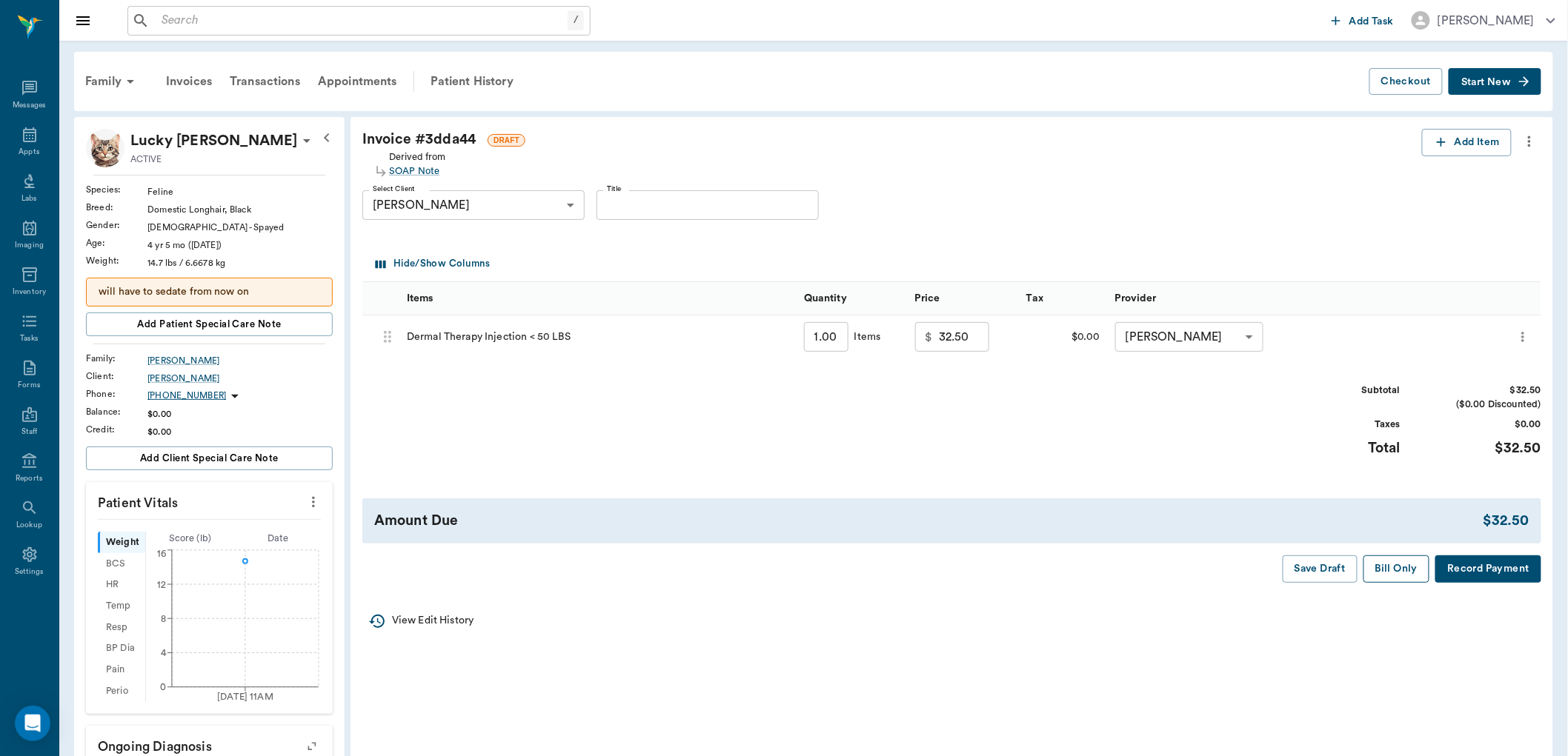
click at [1386, 578] on button "Bill Only" at bounding box center [1396, 568] width 66 height 27
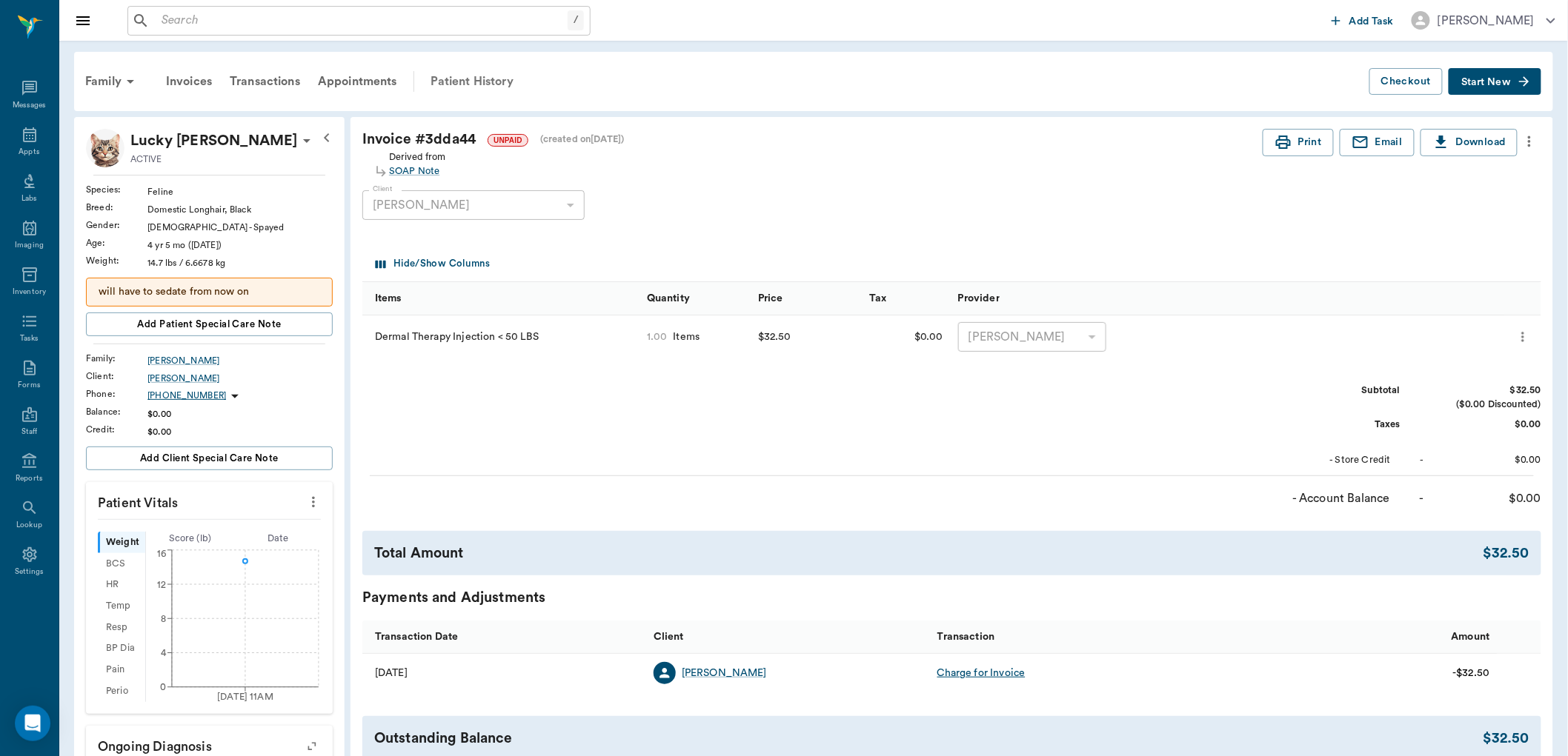
click at [465, 76] on div "Patient History" at bounding box center [472, 81] width 101 height 36
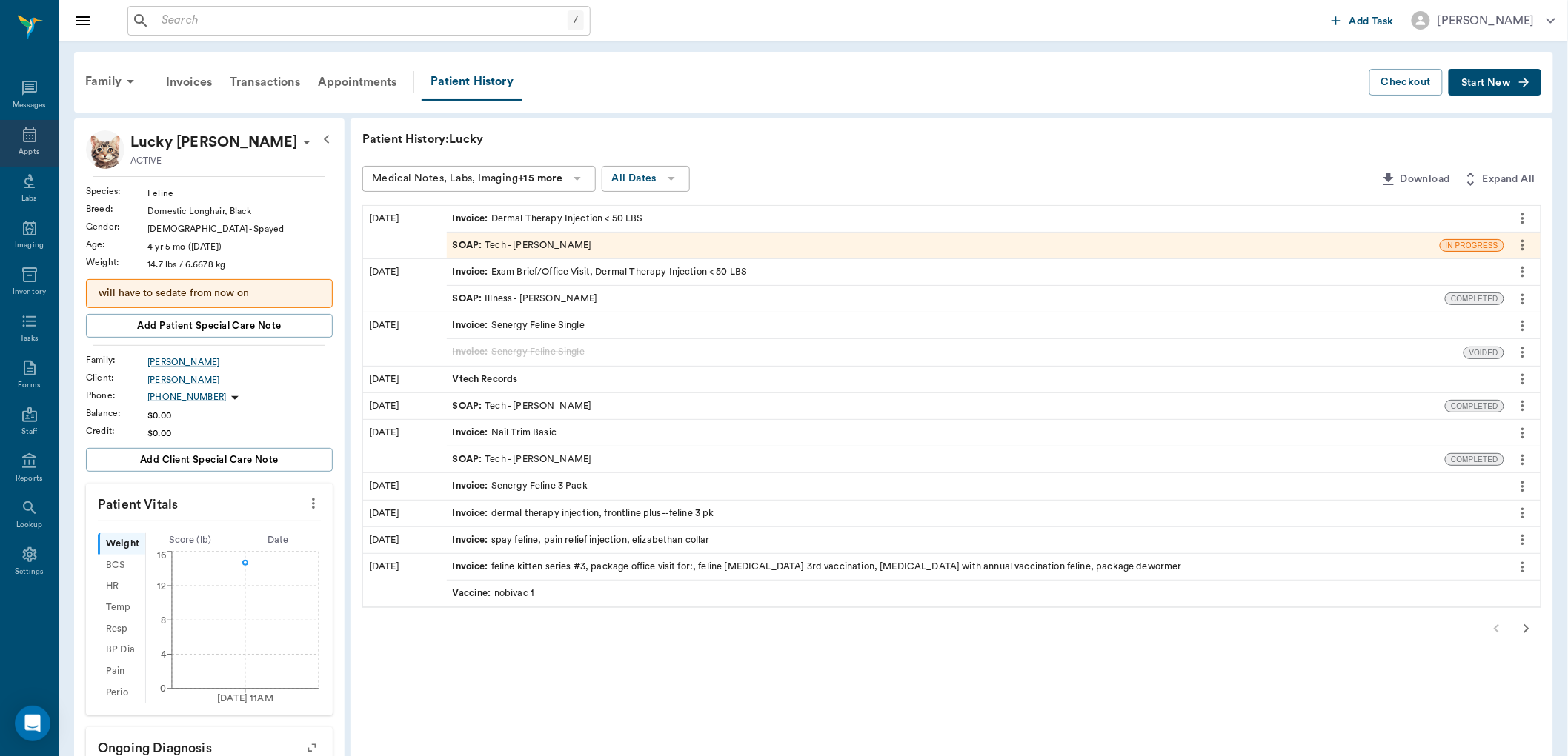
click at [28, 136] on icon at bounding box center [29, 135] width 18 height 18
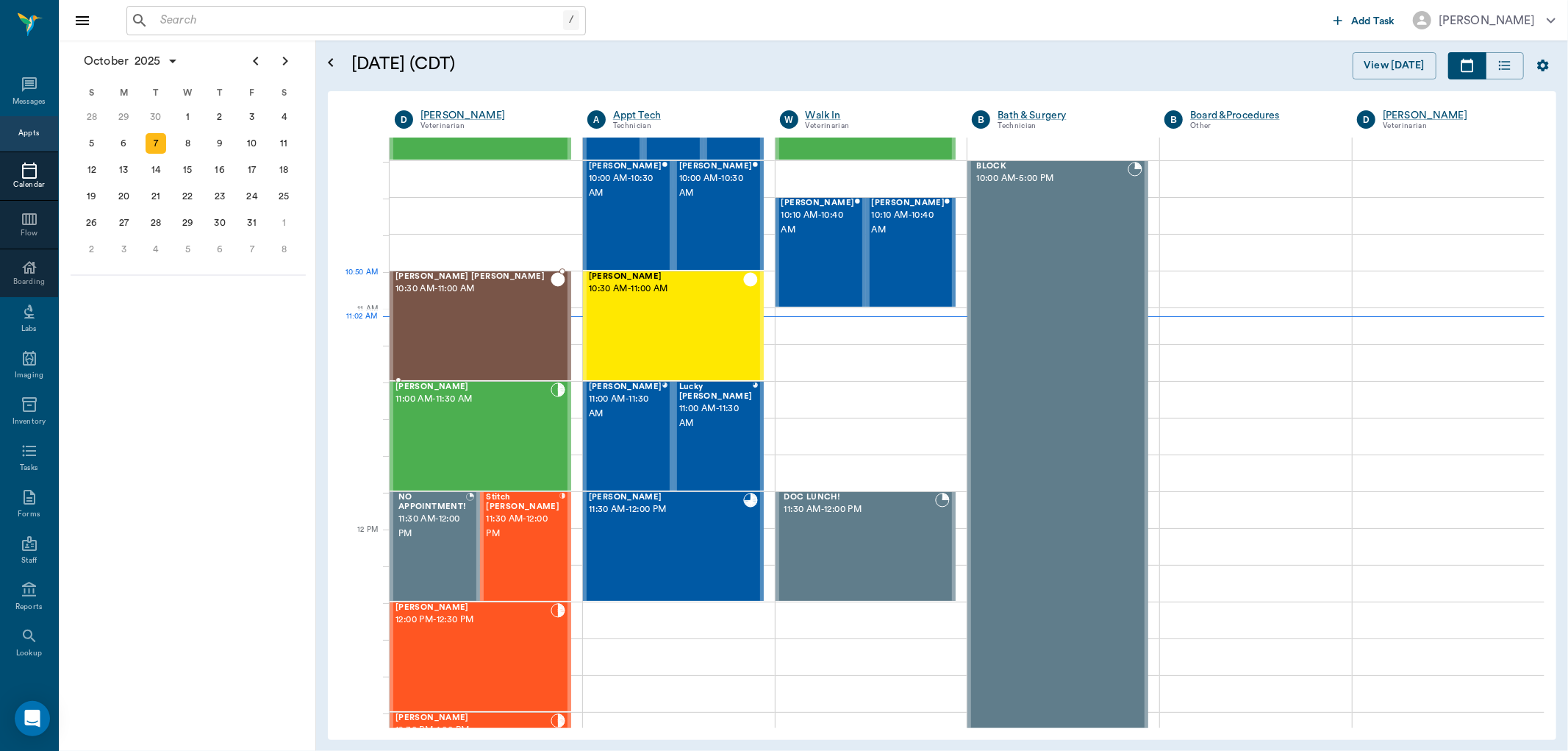
scroll to position [417, 0]
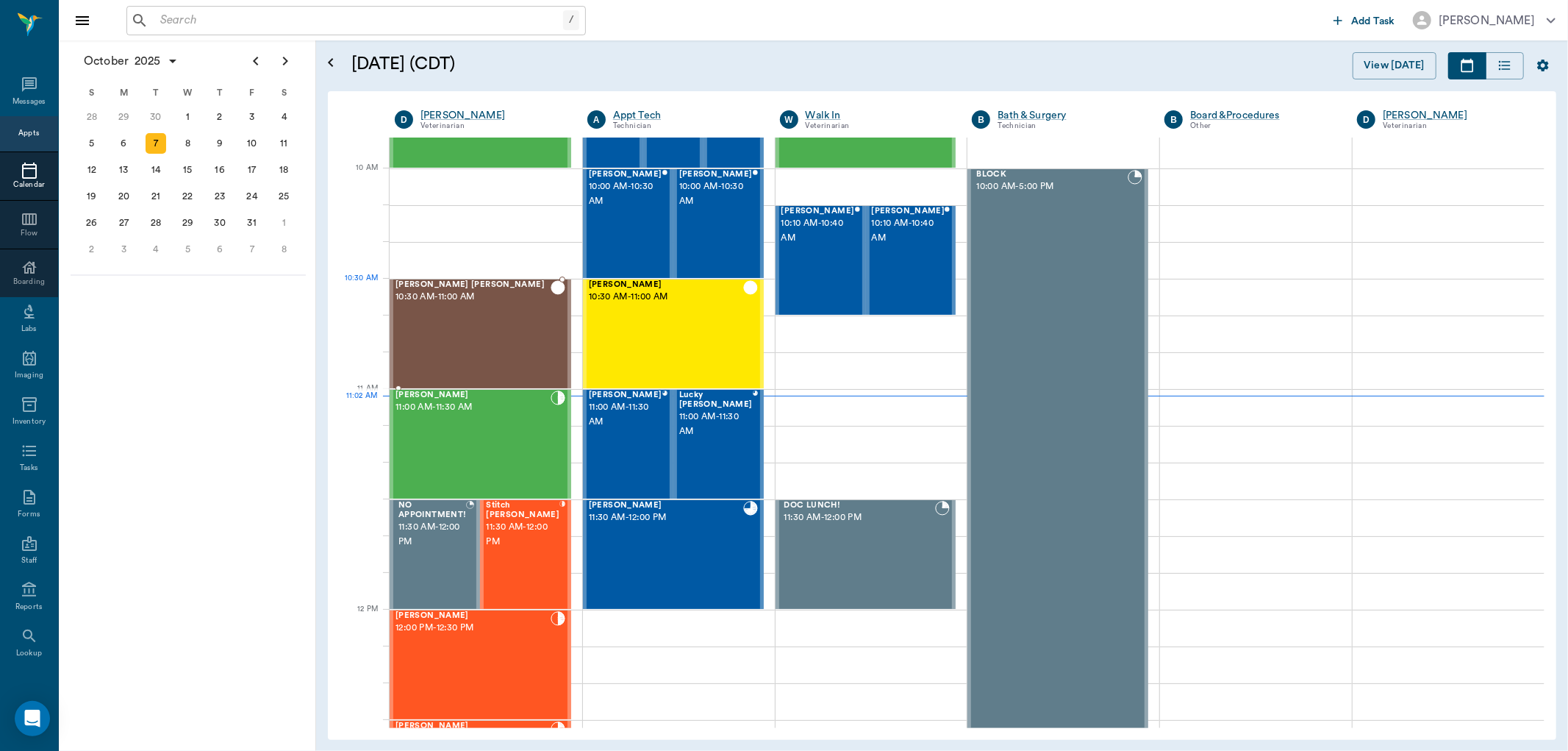
click at [452, 306] on div "Bauer O'brien 10:30 AM - 11:00 AM" at bounding box center [472, 334] width 155 height 108
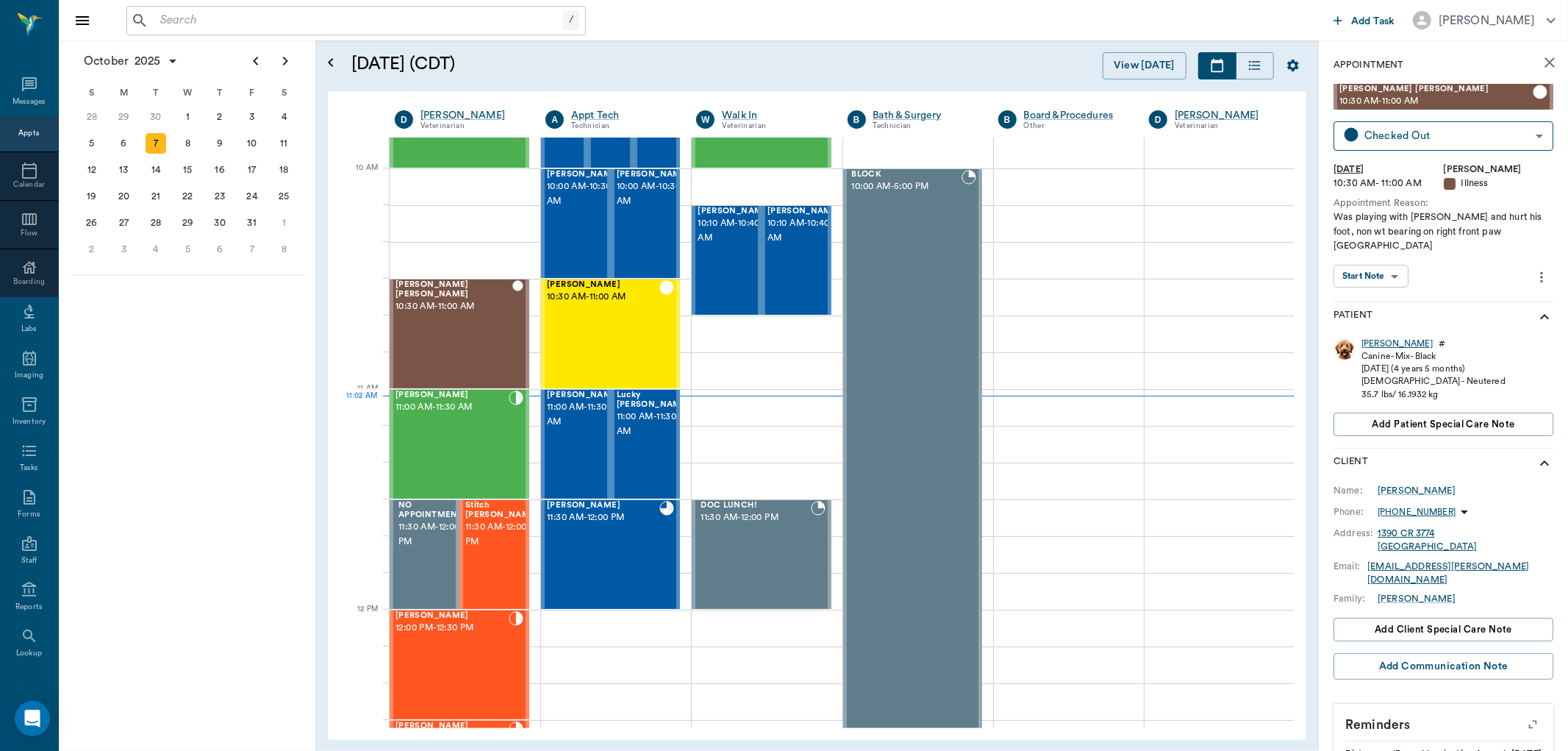
click at [1369, 338] on div "Bauer" at bounding box center [1397, 343] width 71 height 12
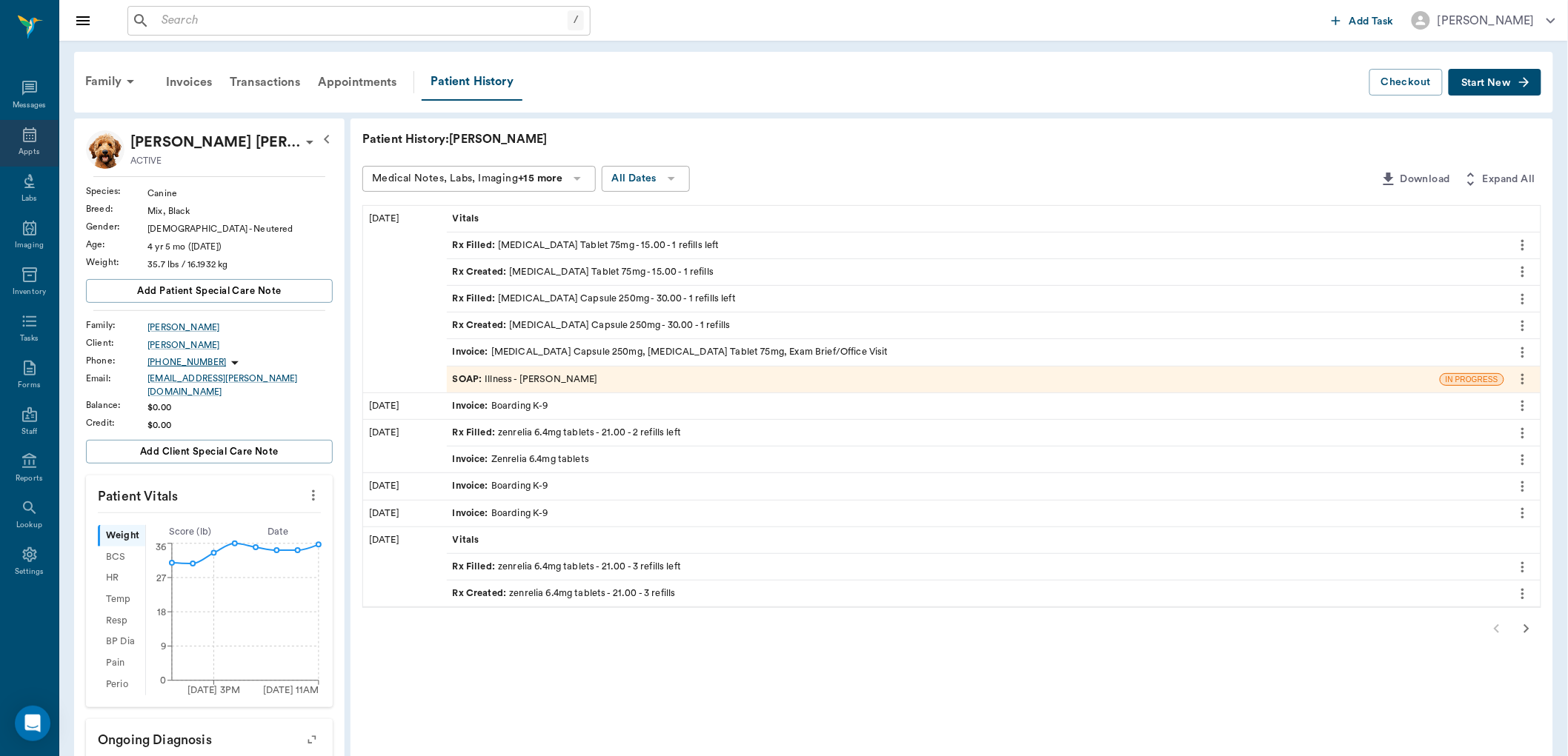
click at [10, 141] on div "Appts" at bounding box center [29, 143] width 59 height 47
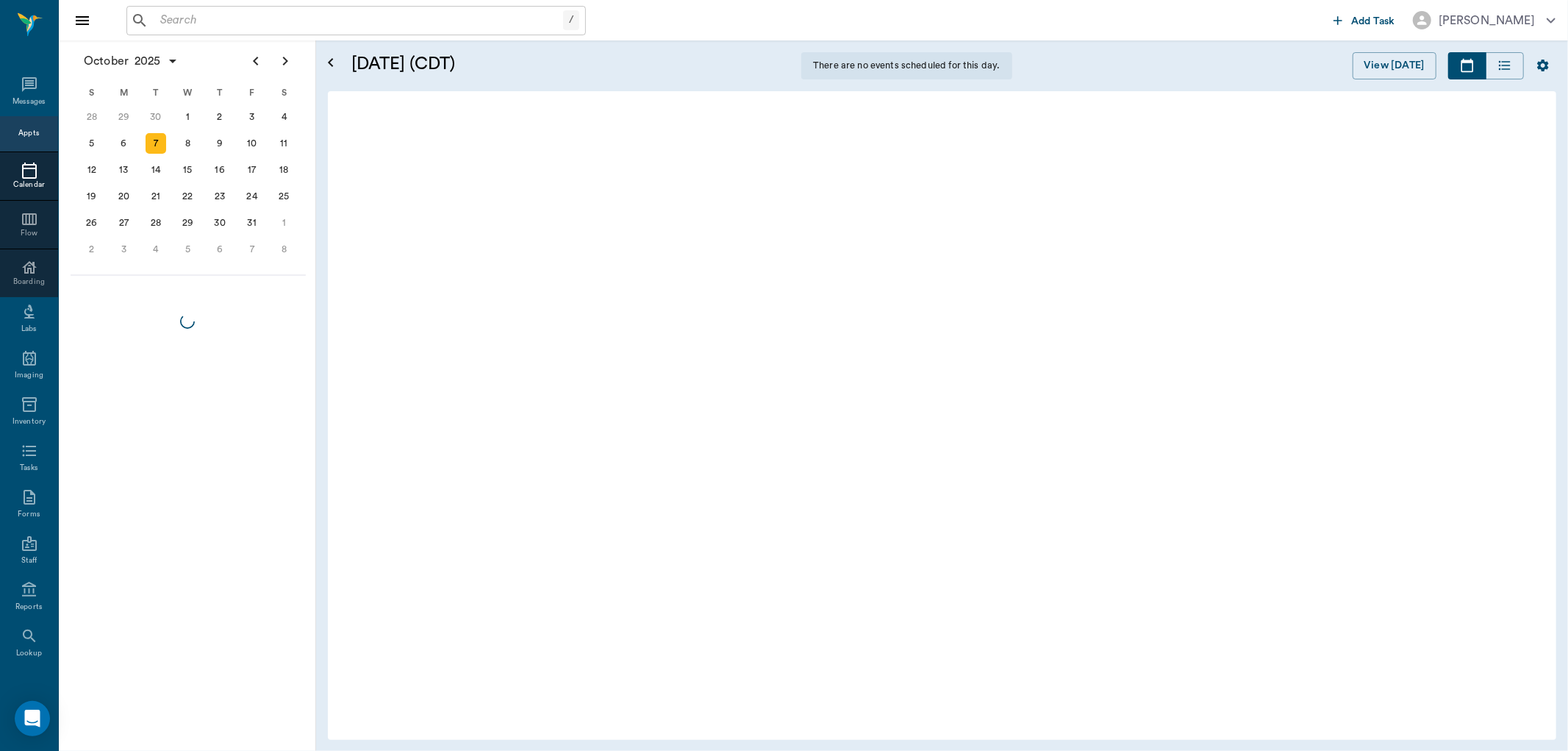
scroll to position [664, 0]
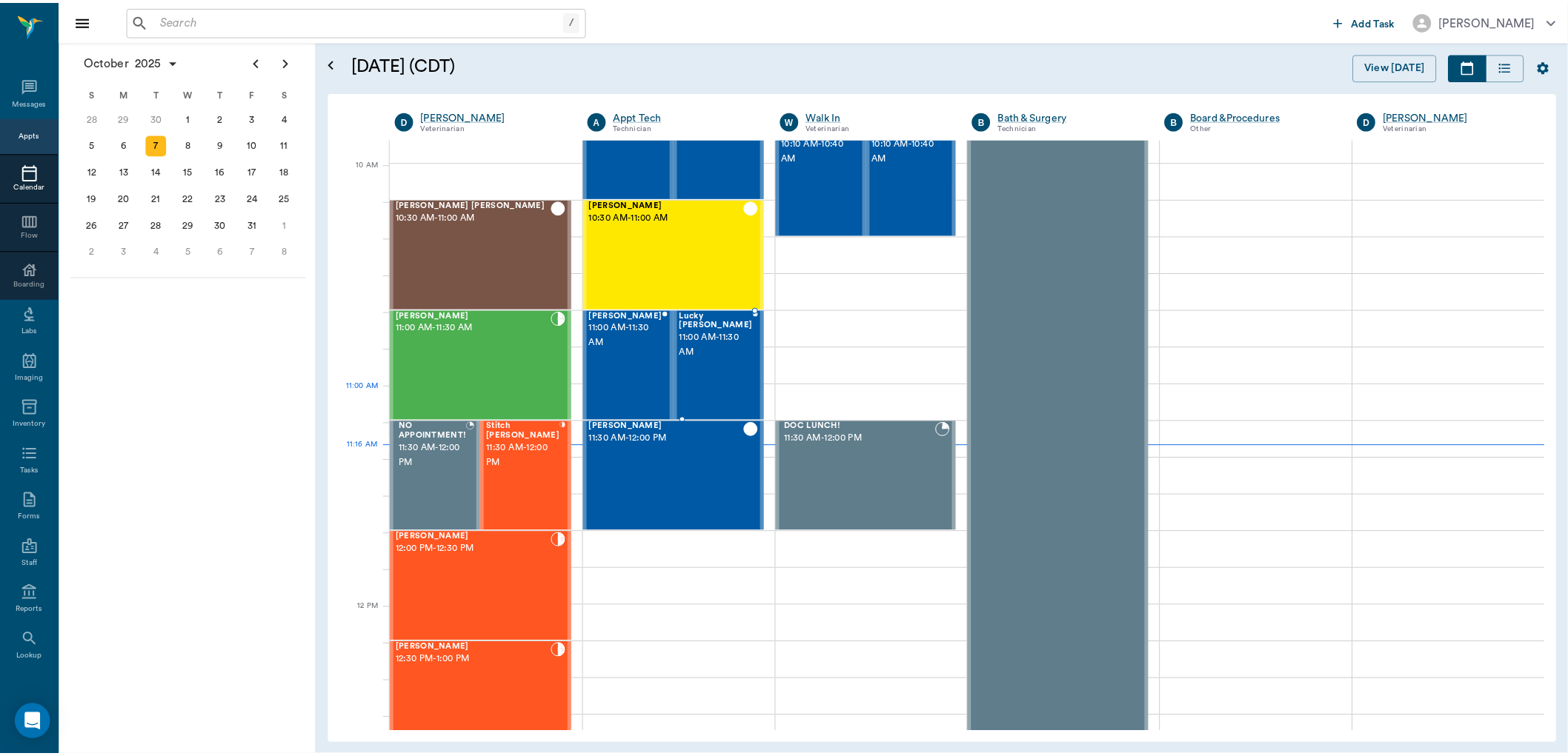
scroll to position [422, 0]
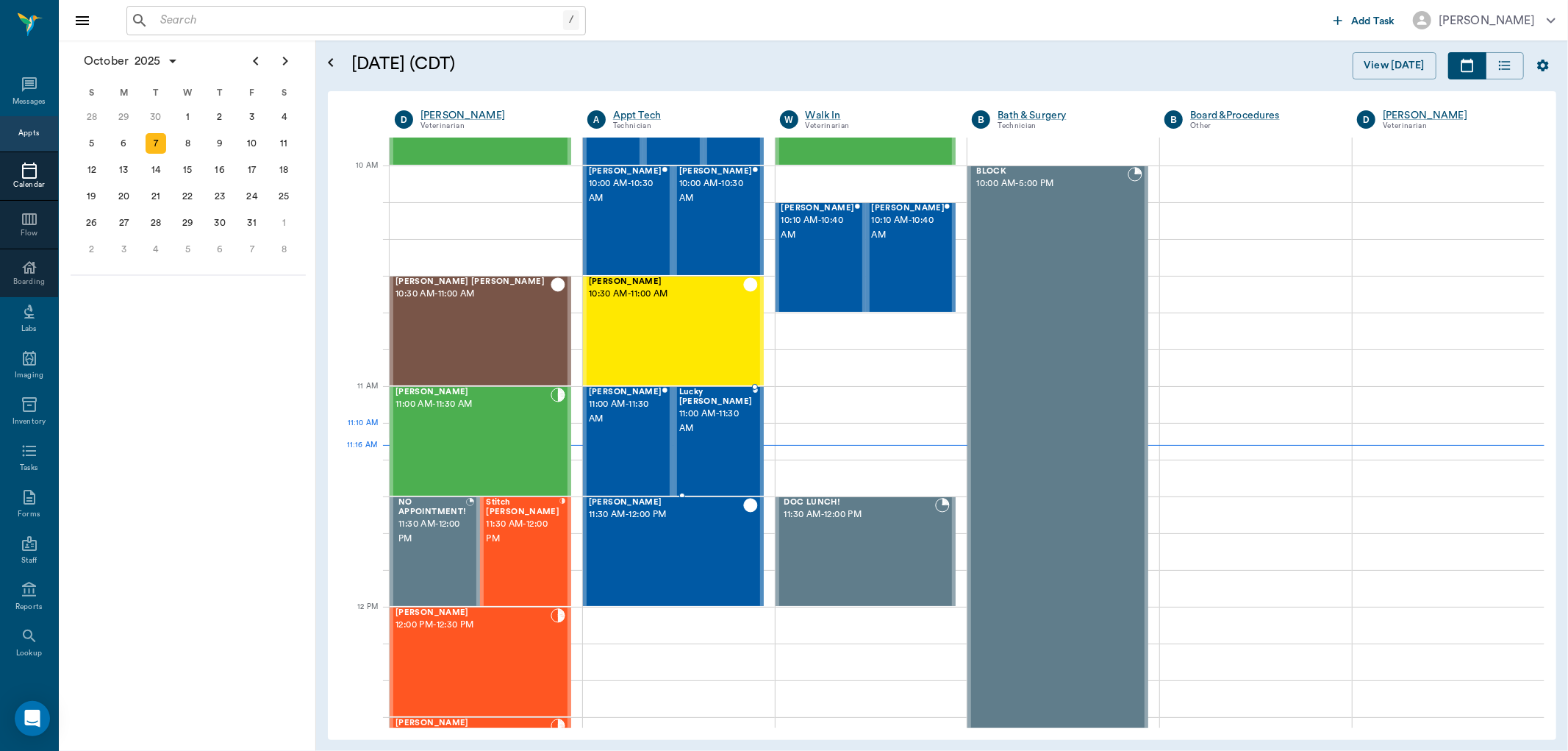
click at [721, 436] on div "Lucky [PERSON_NAME] 11:00 AM - 11:30 AM" at bounding box center [715, 442] width 73 height 108
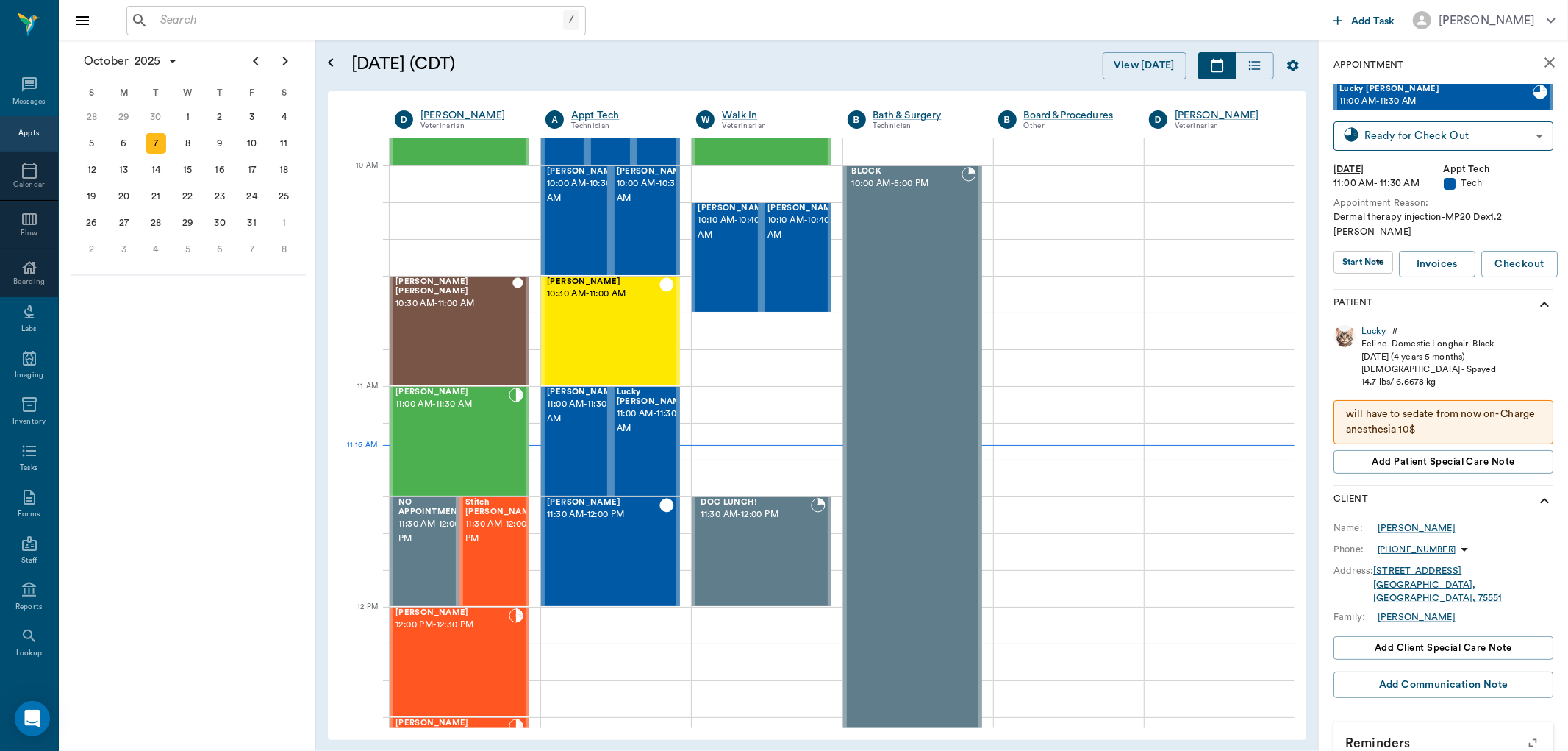
click at [1372, 325] on div "Lucky" at bounding box center [1374, 330] width 24 height 12
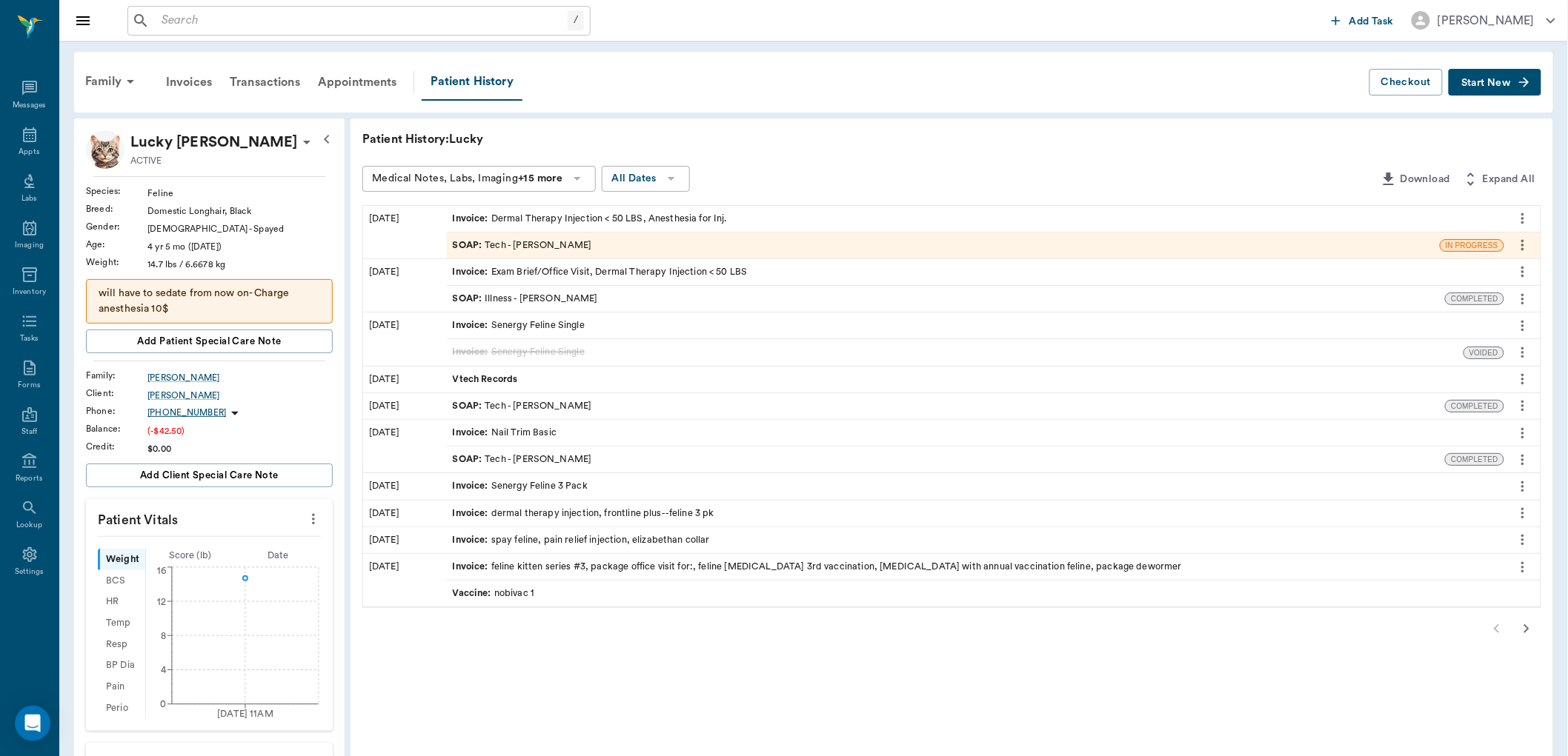
click at [314, 517] on icon "more" at bounding box center [312, 519] width 16 height 18
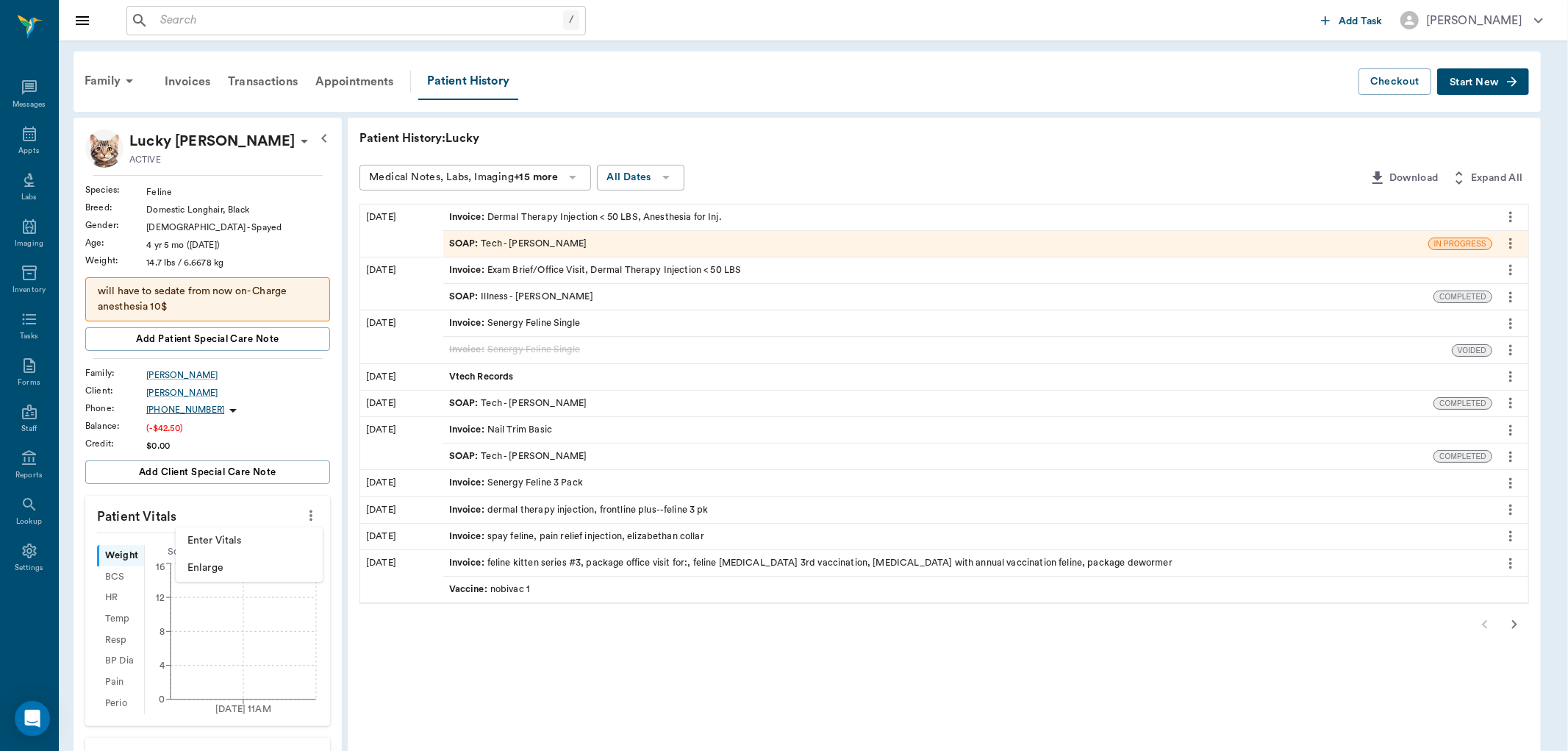
click at [263, 539] on span "Enter Vitals" at bounding box center [249, 541] width 123 height 16
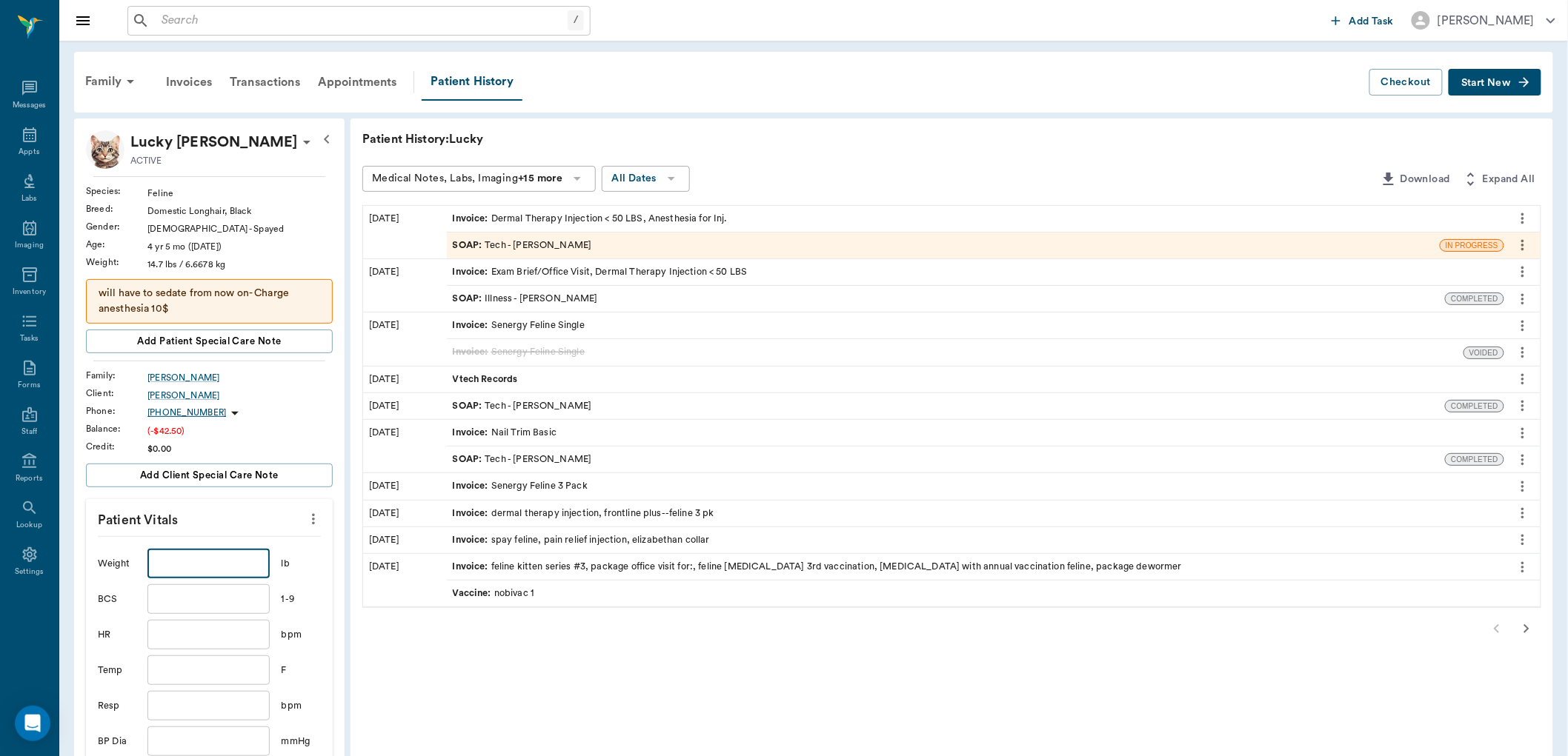
click at [233, 559] on input "text" at bounding box center [209, 563] width 122 height 30
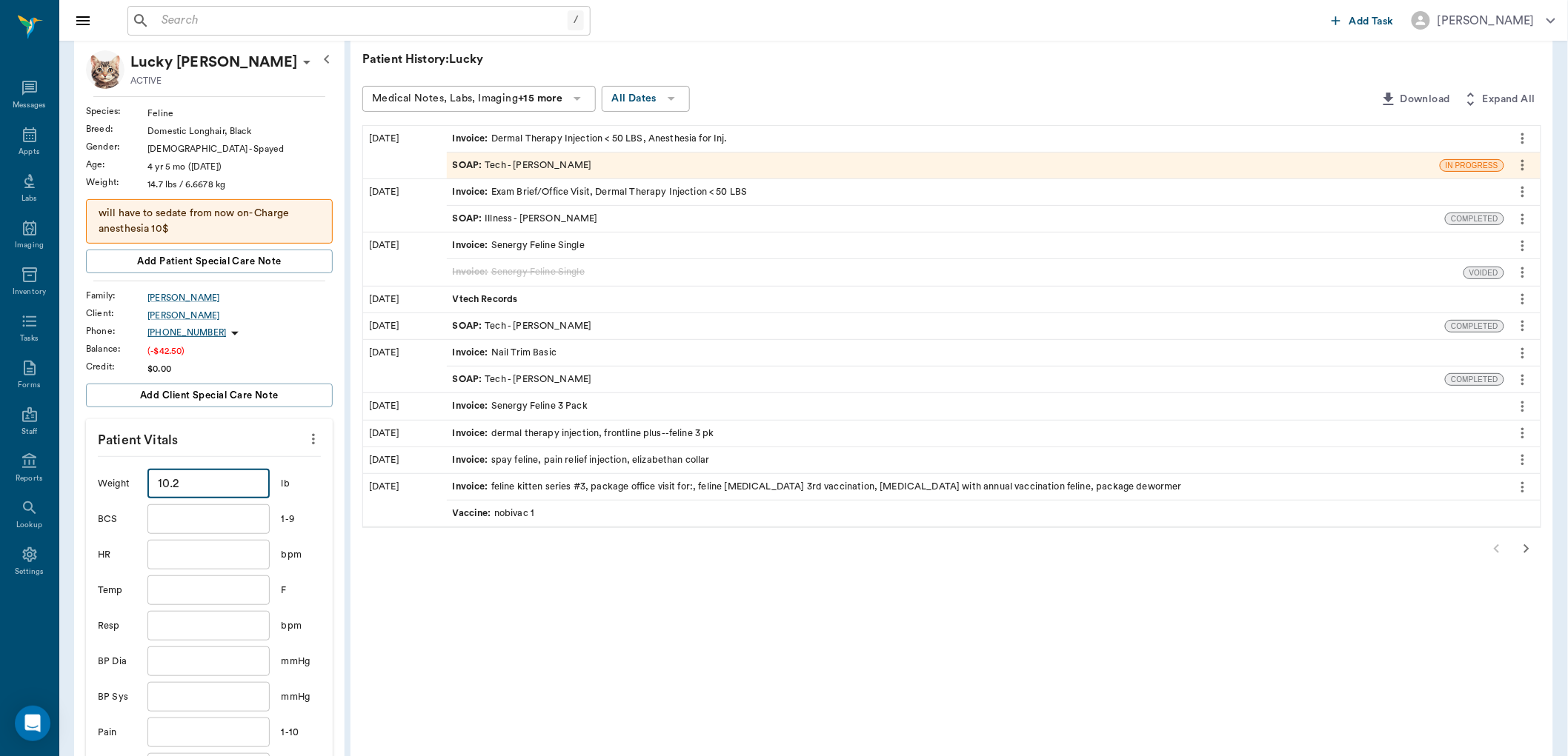
scroll to position [329, 0]
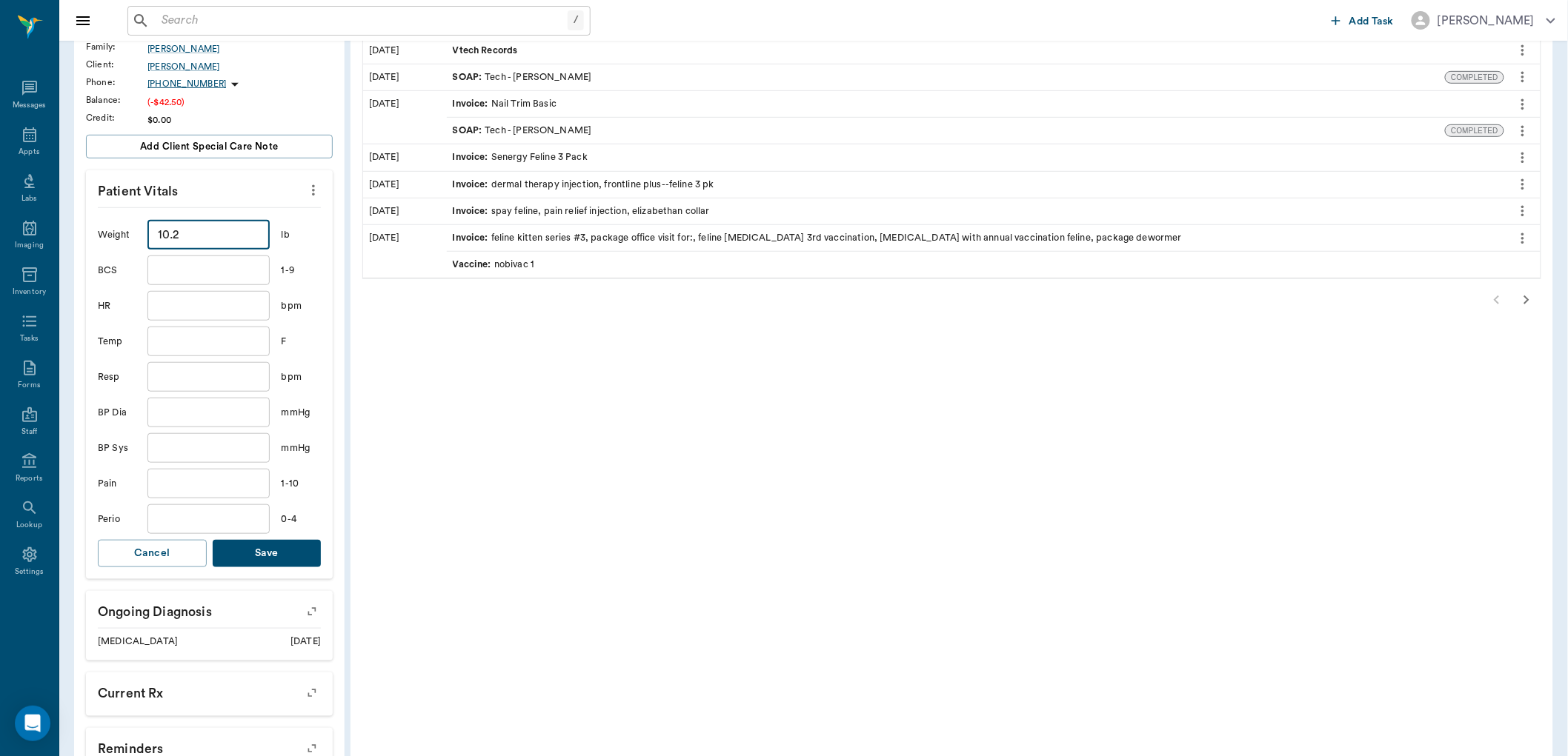
type input "10.2"
click at [257, 542] on button "Save" at bounding box center [266, 553] width 108 height 27
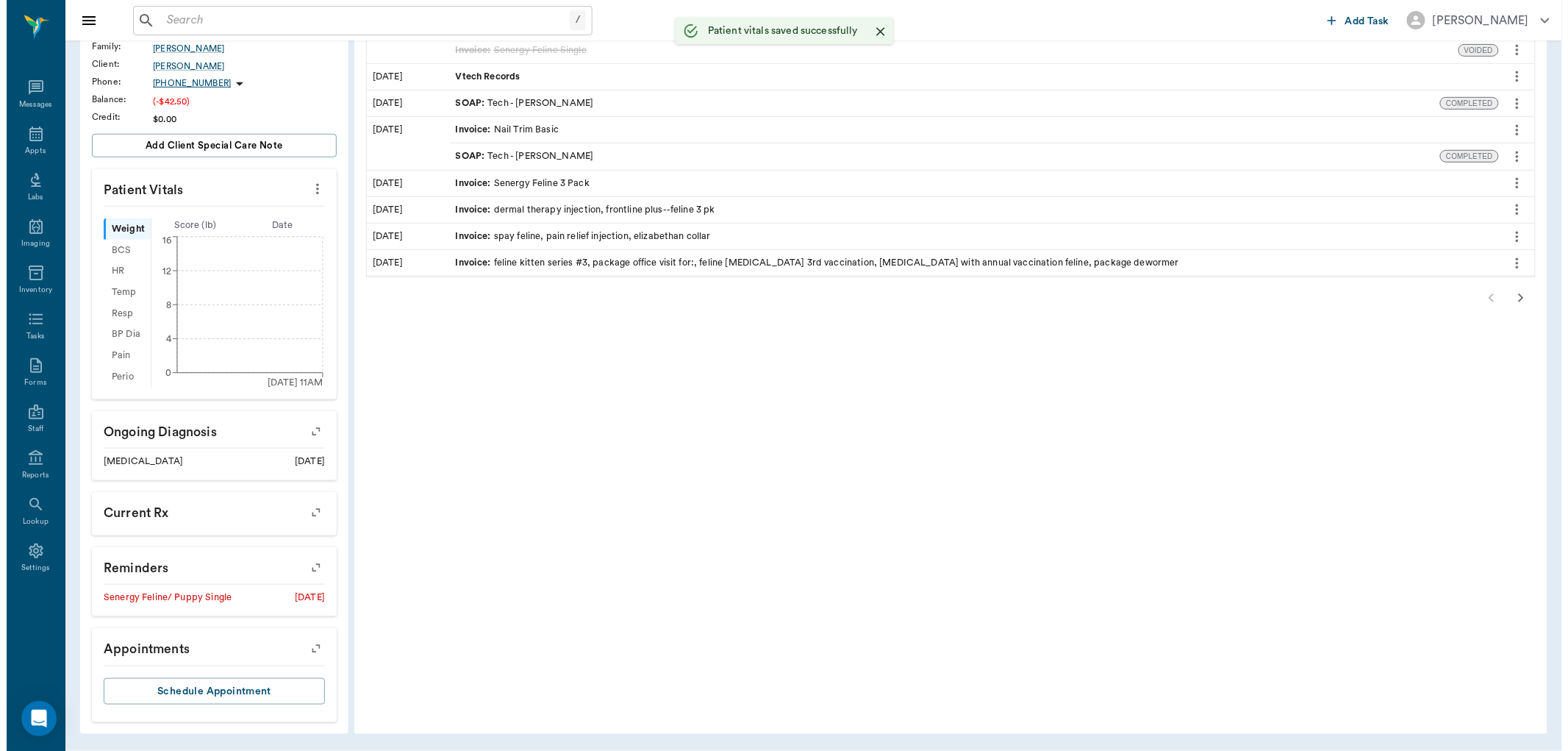
scroll to position [0, 0]
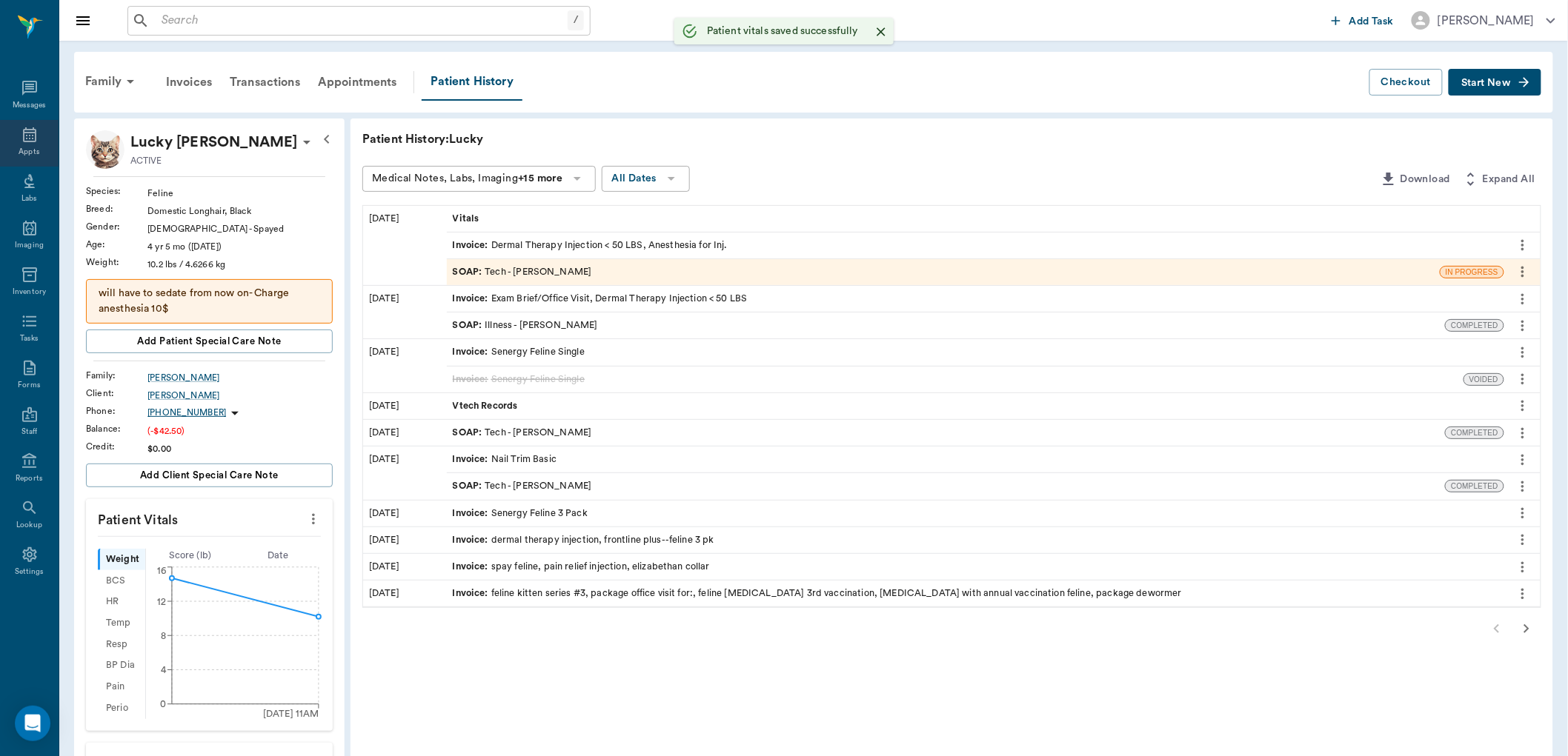
click at [30, 135] on icon at bounding box center [29, 135] width 18 height 18
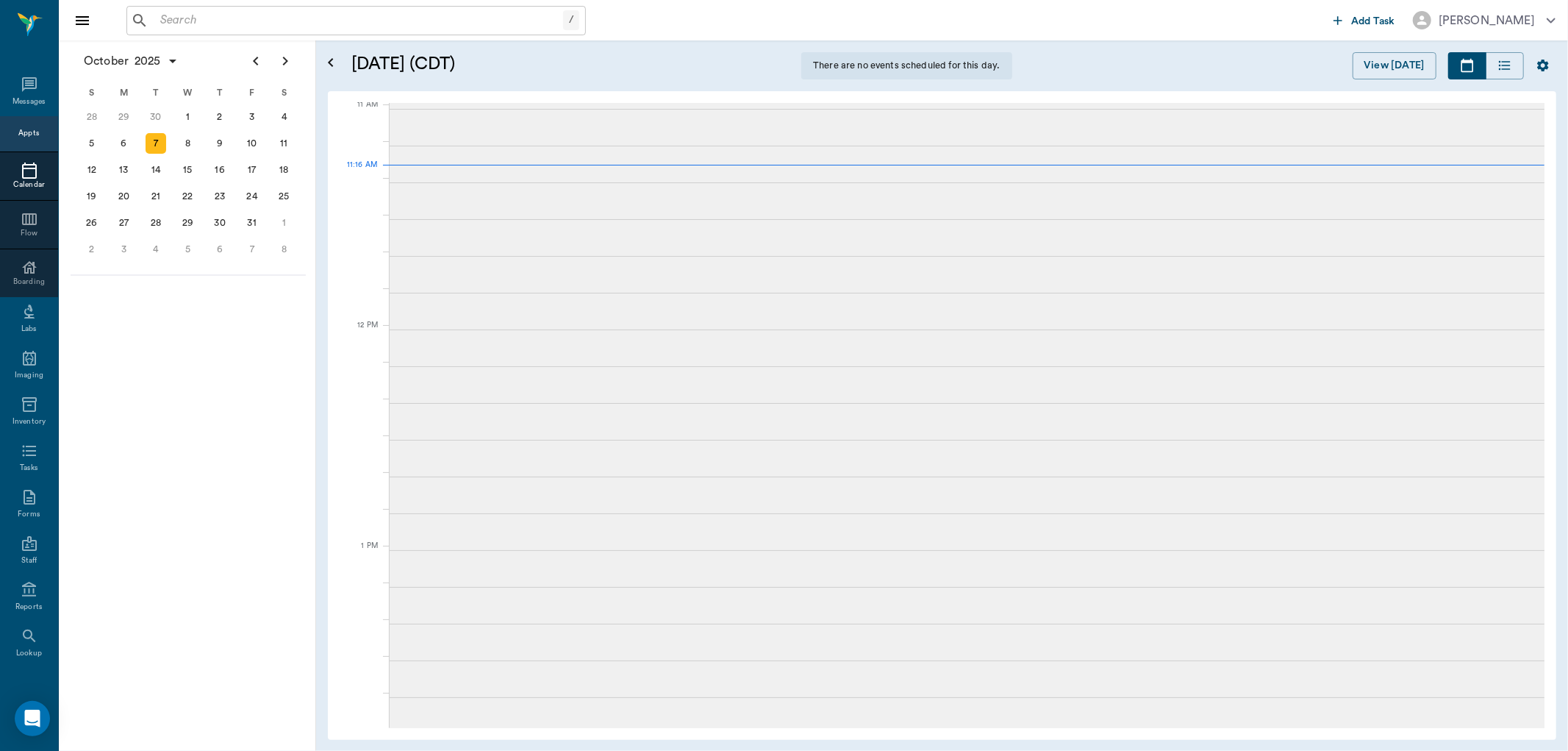
scroll to position [666, 0]
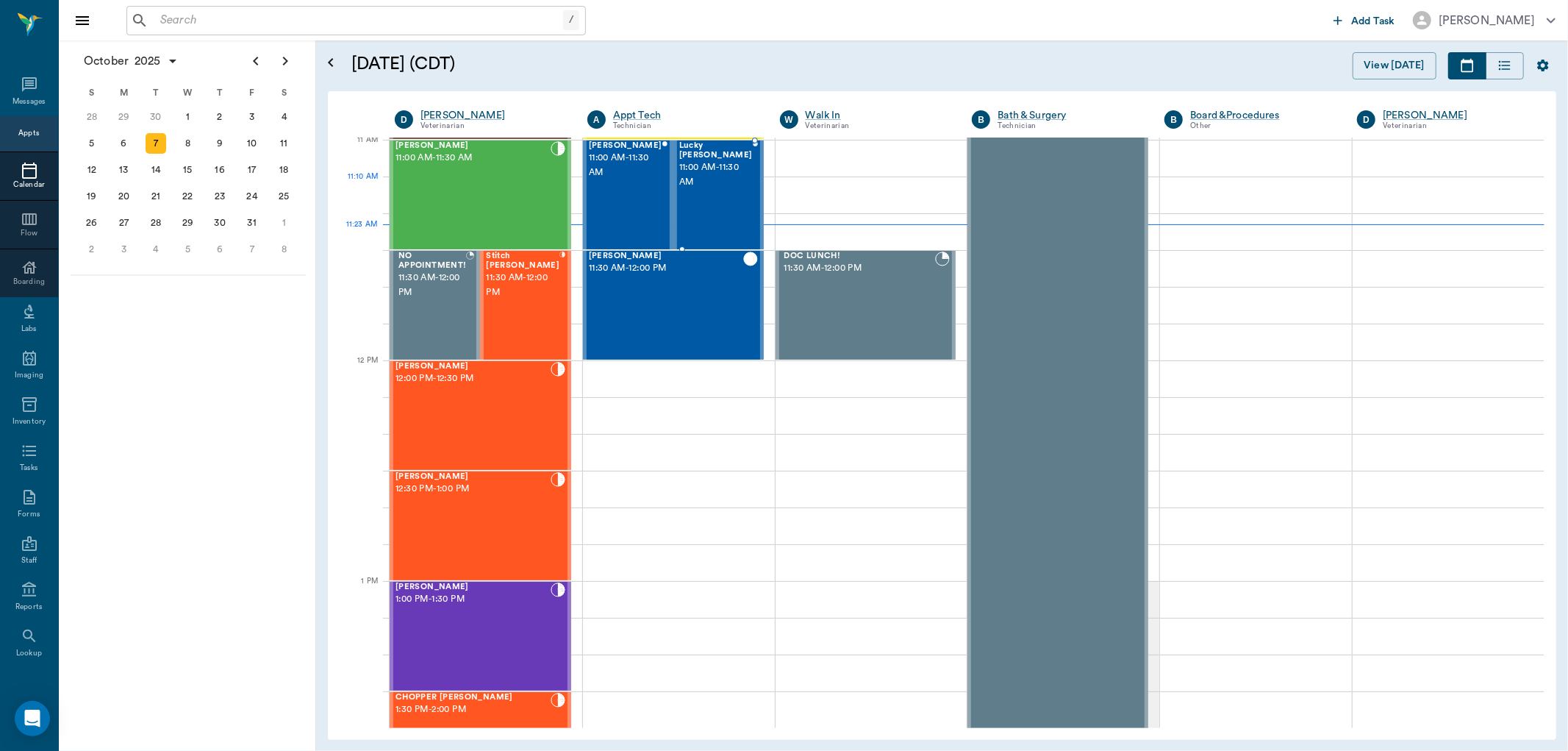
click at [684, 204] on div "Lucky [PERSON_NAME] 11:00 AM - 11:30 AM" at bounding box center [715, 195] width 73 height 108
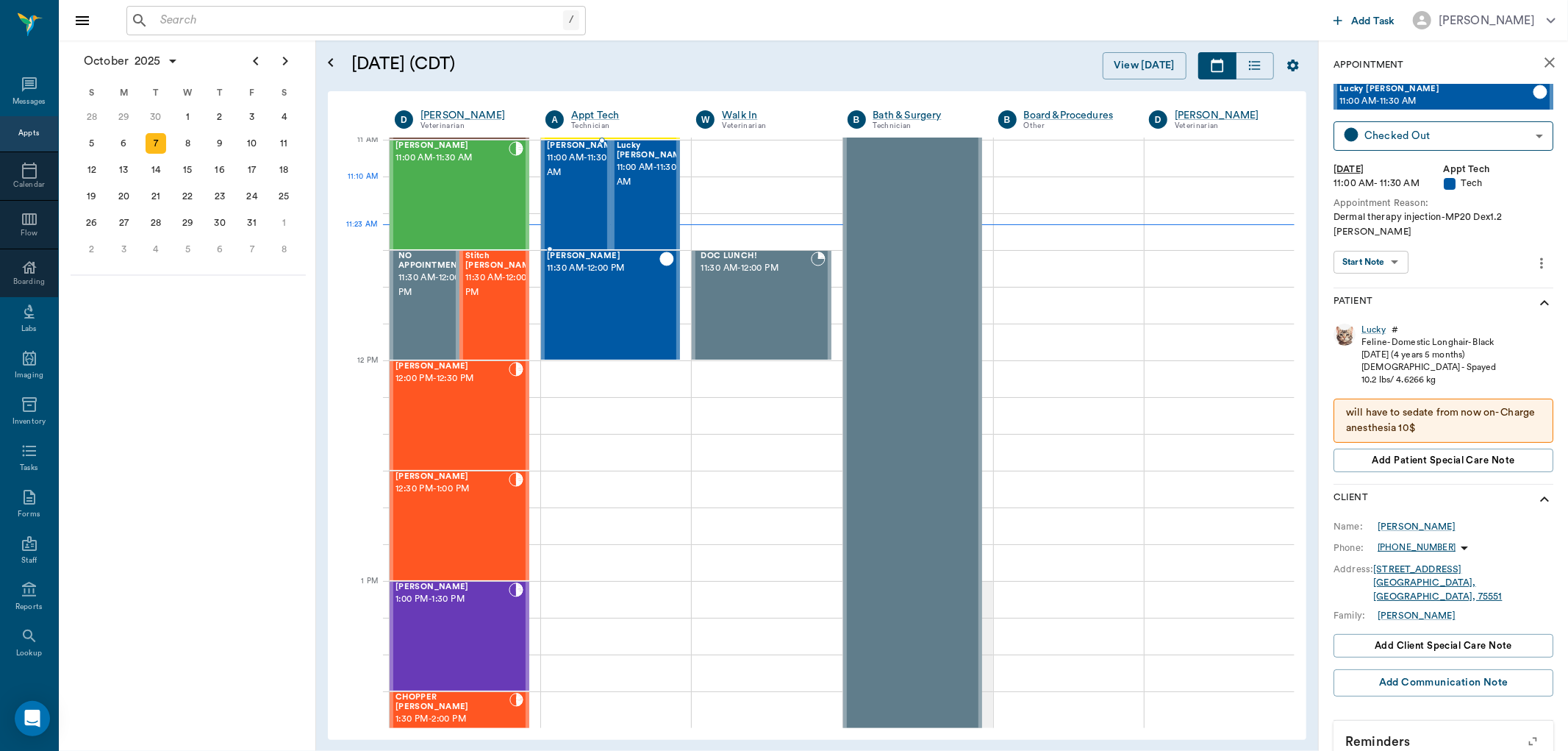
click at [558, 178] on span "11:00 AM - 11:30 AM" at bounding box center [584, 165] width 73 height 30
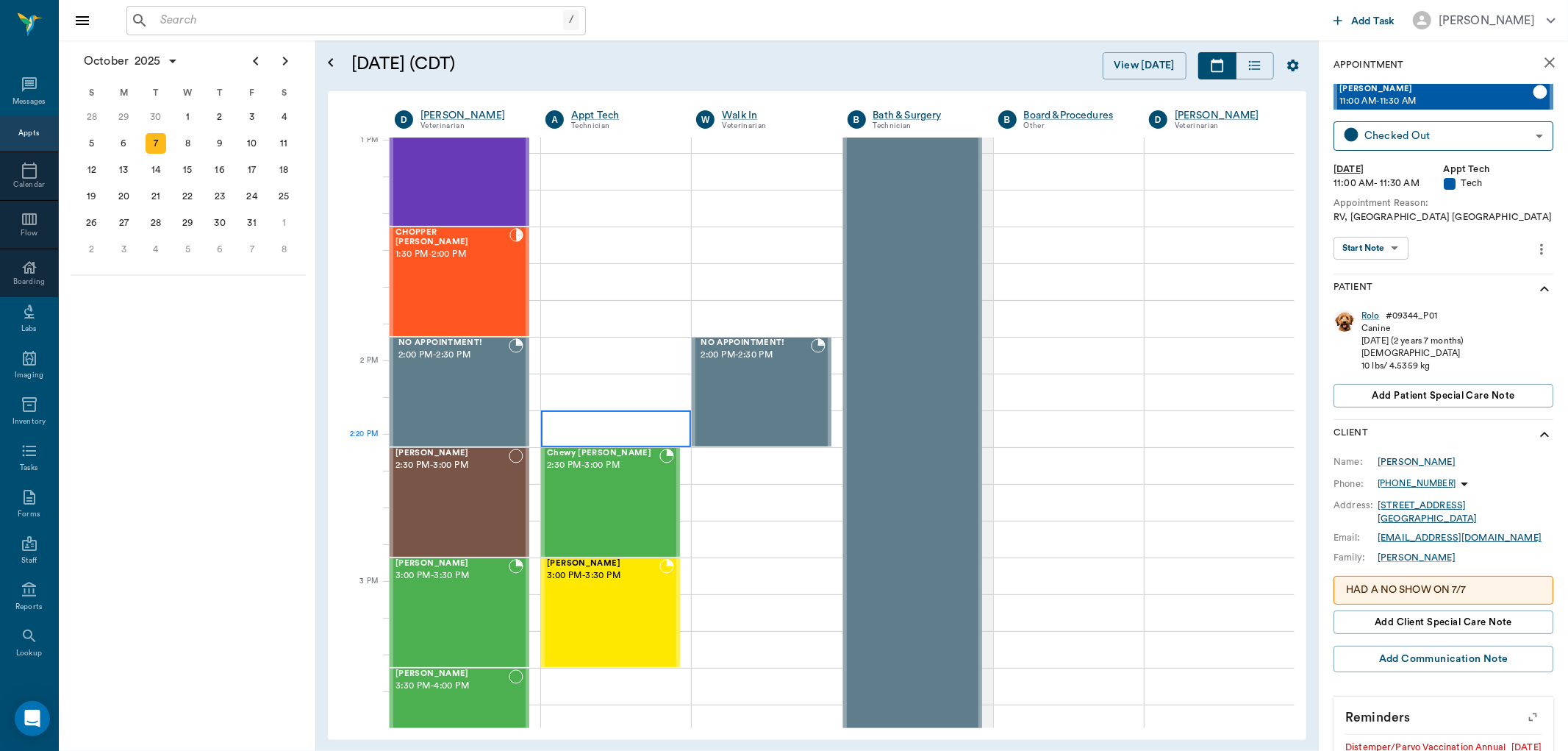
scroll to position [1157, 0]
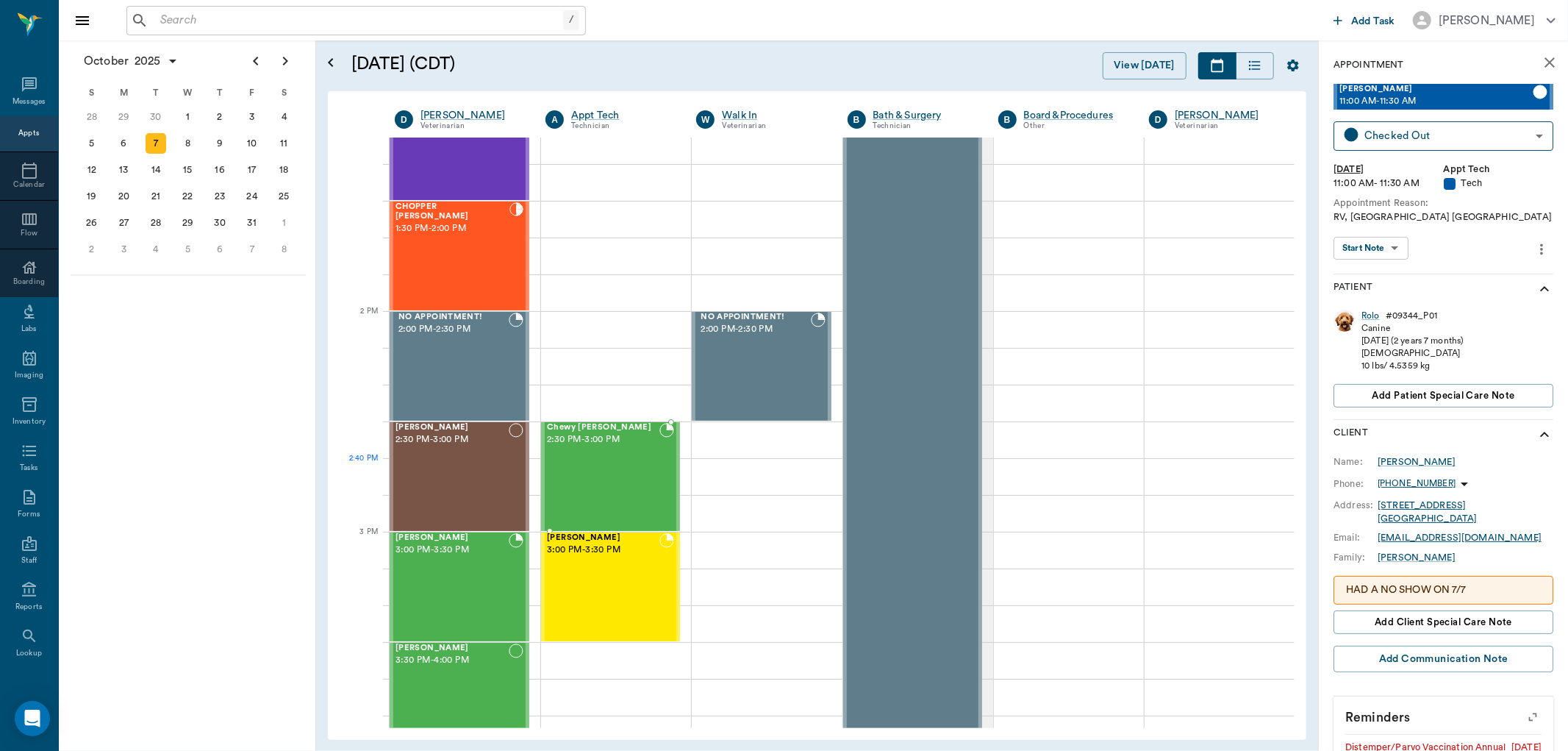
click at [604, 465] on div "Chewy [PERSON_NAME] 2:30 PM - 3:00 PM" at bounding box center [603, 477] width 112 height 108
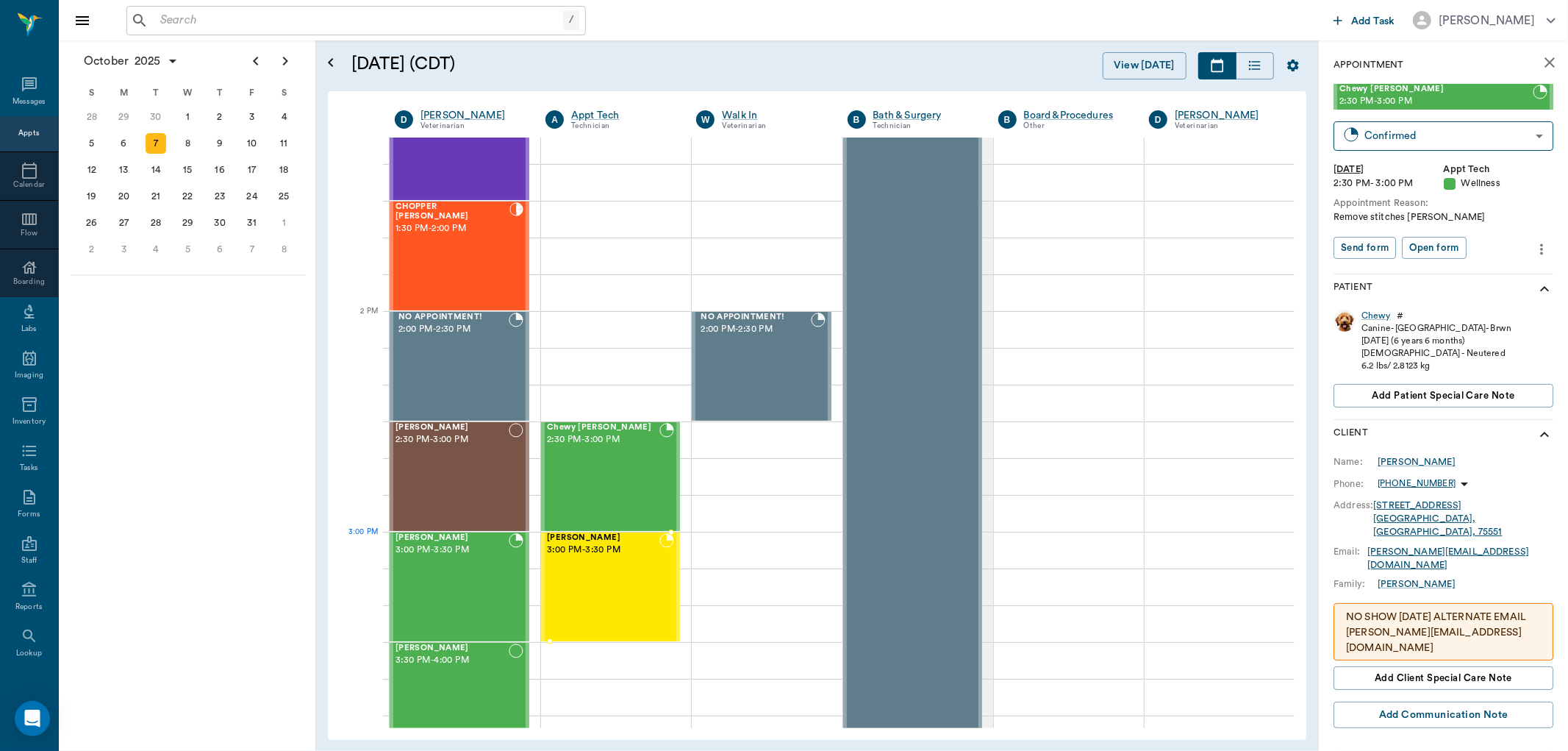
click at [608, 561] on div "[PERSON_NAME] 3:00 PM - 3:30 PM" at bounding box center [603, 588] width 112 height 108
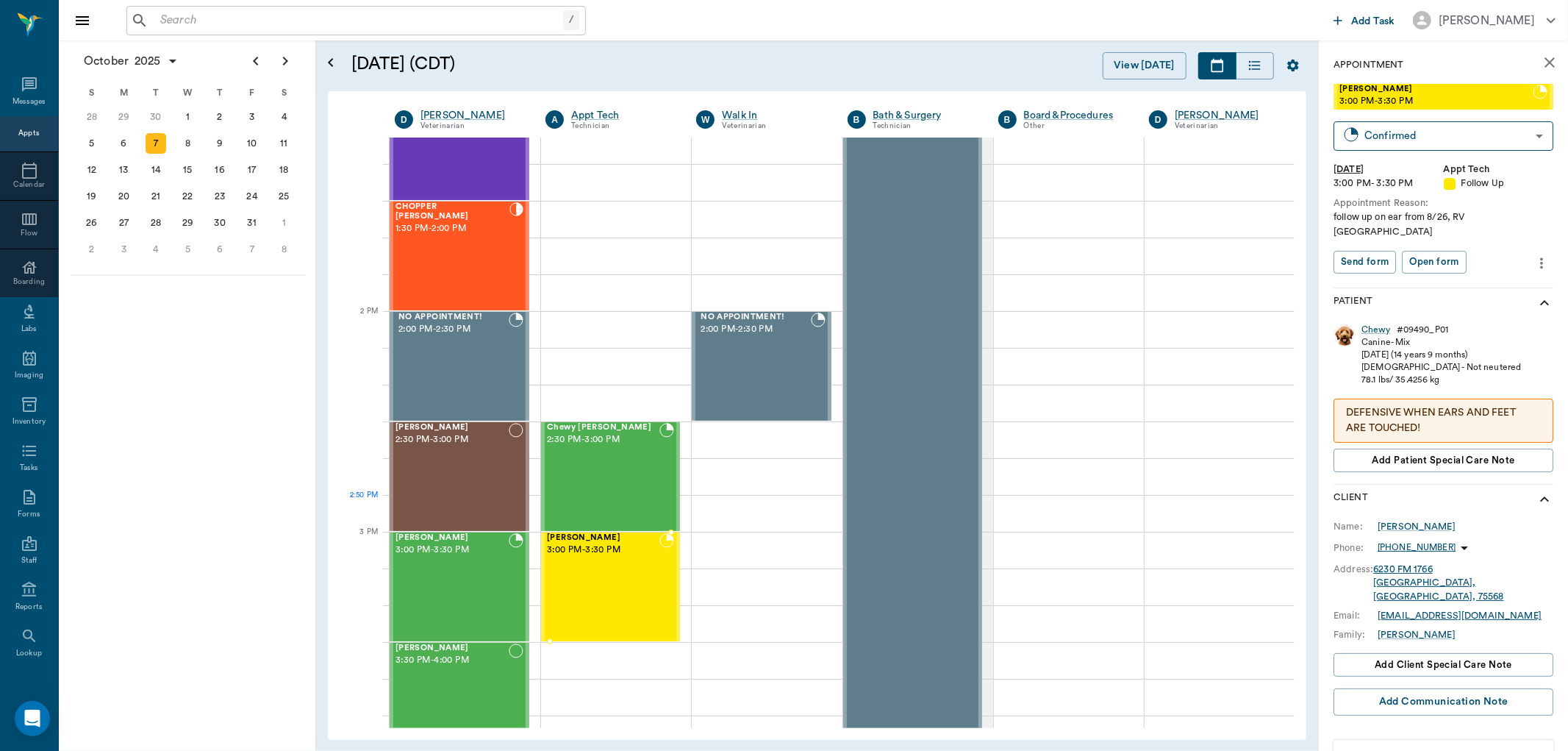
scroll to position [993, 0]
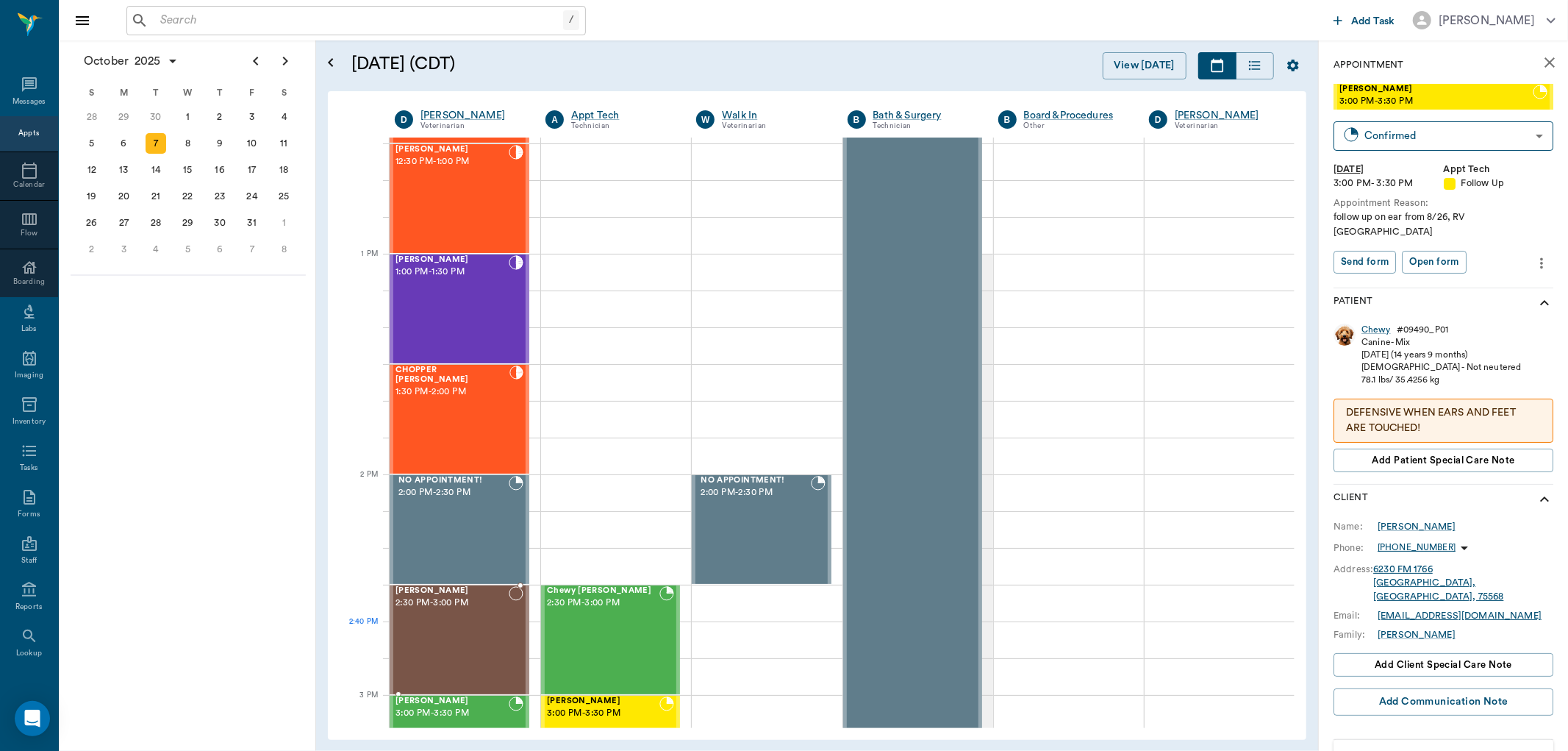
click at [485, 622] on div "[PERSON_NAME] 2:30 PM - 3:00 PM" at bounding box center [452, 641] width 113 height 108
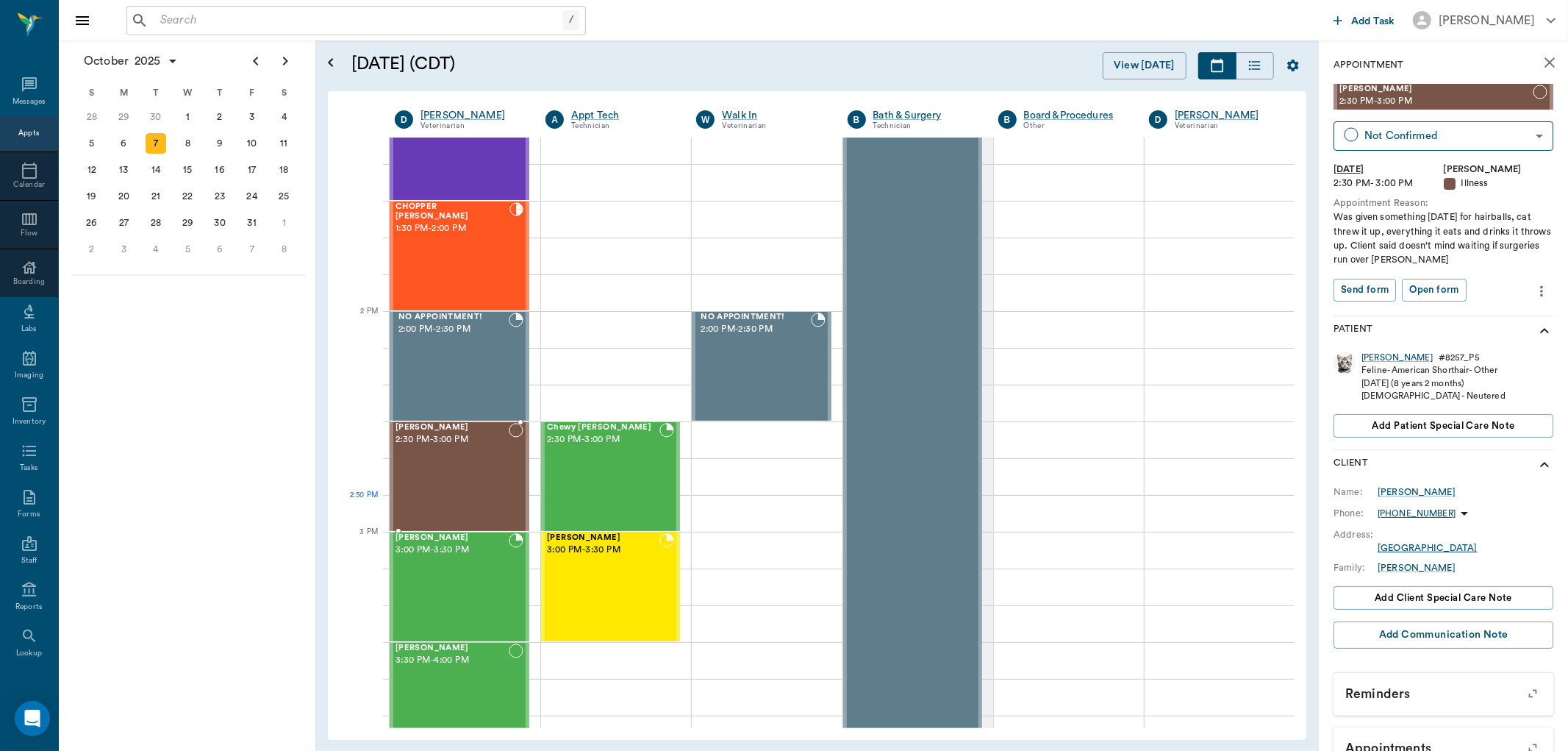
scroll to position [1238, 0]
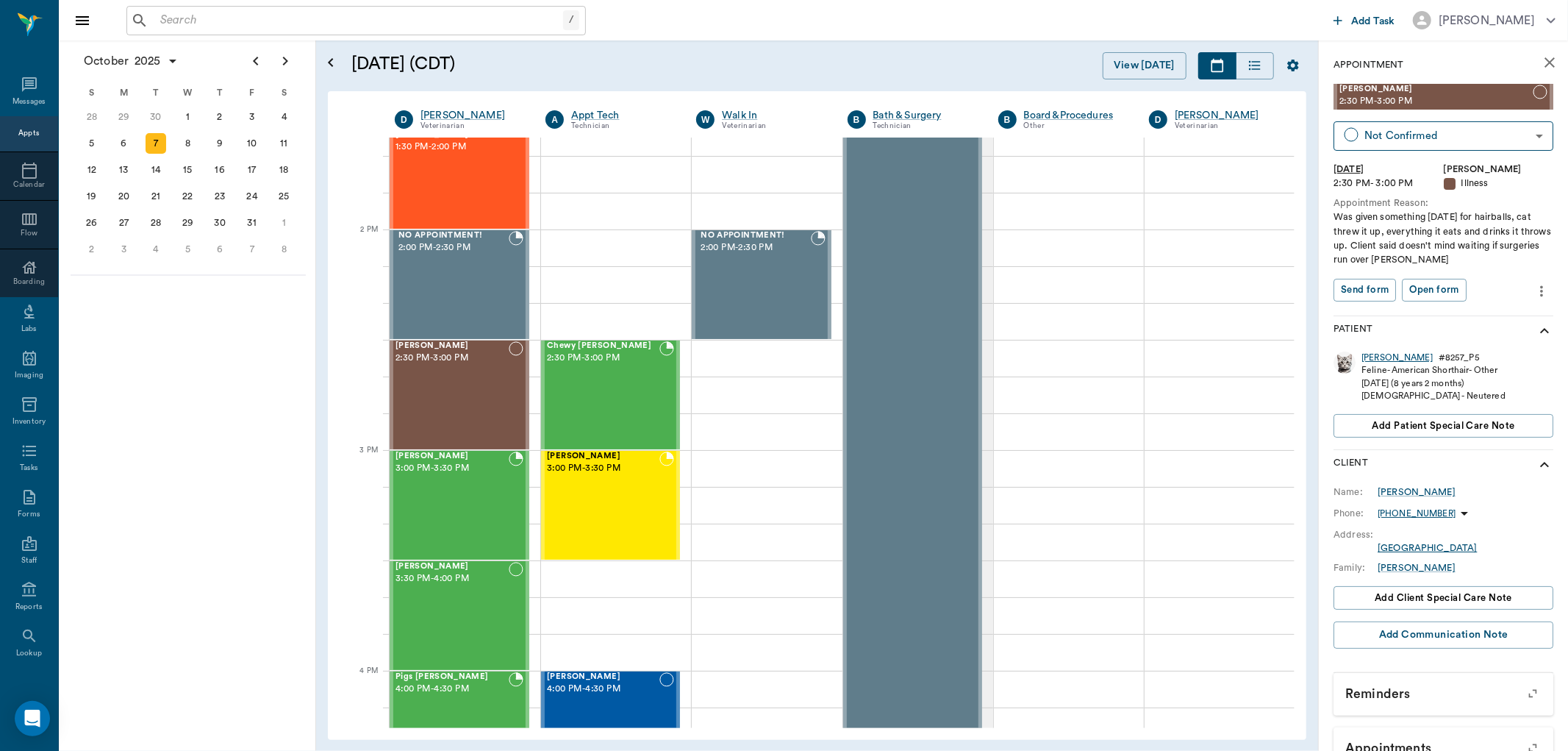
click at [1379, 357] on div "[PERSON_NAME]" at bounding box center [1397, 357] width 71 height 12
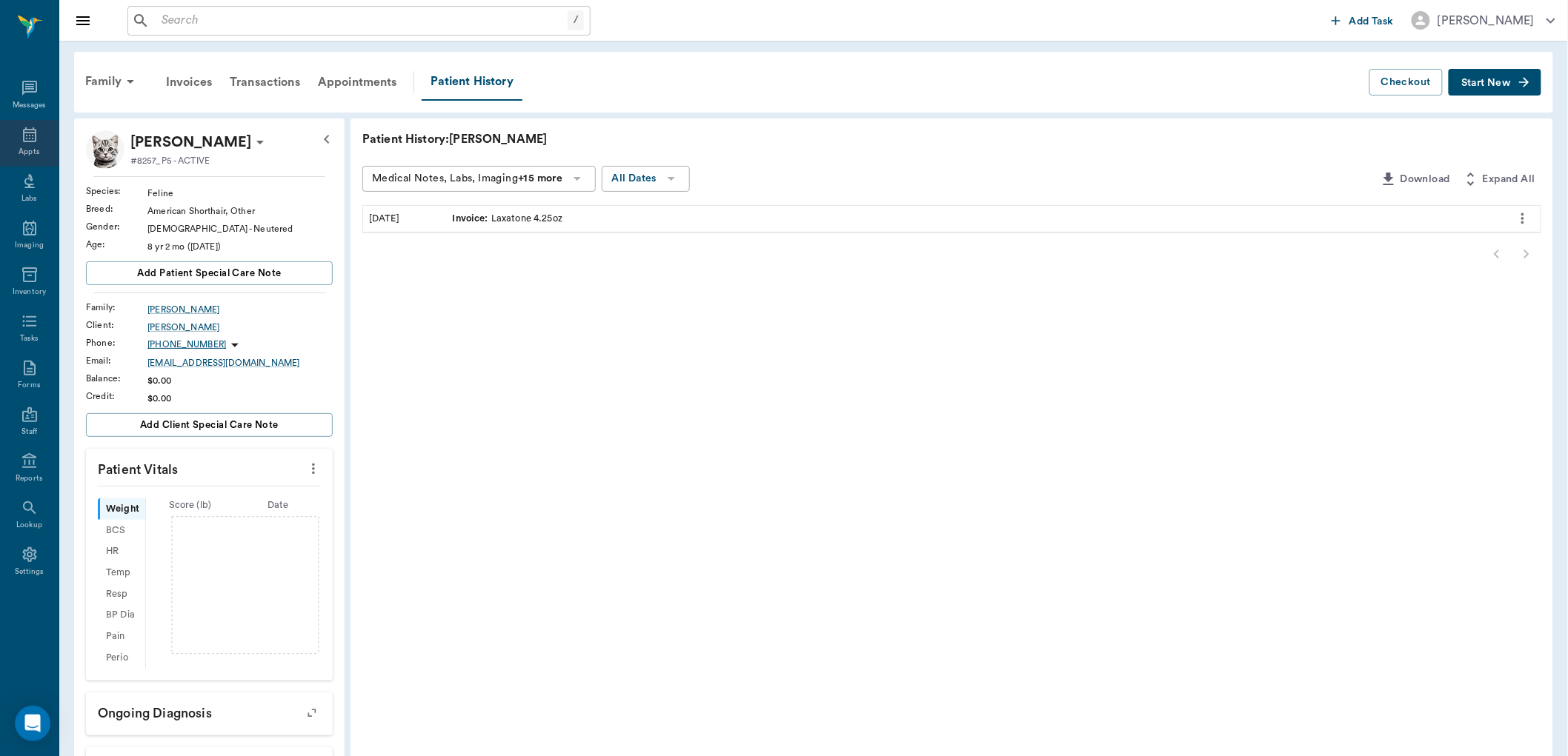
click at [23, 127] on icon at bounding box center [29, 135] width 18 height 18
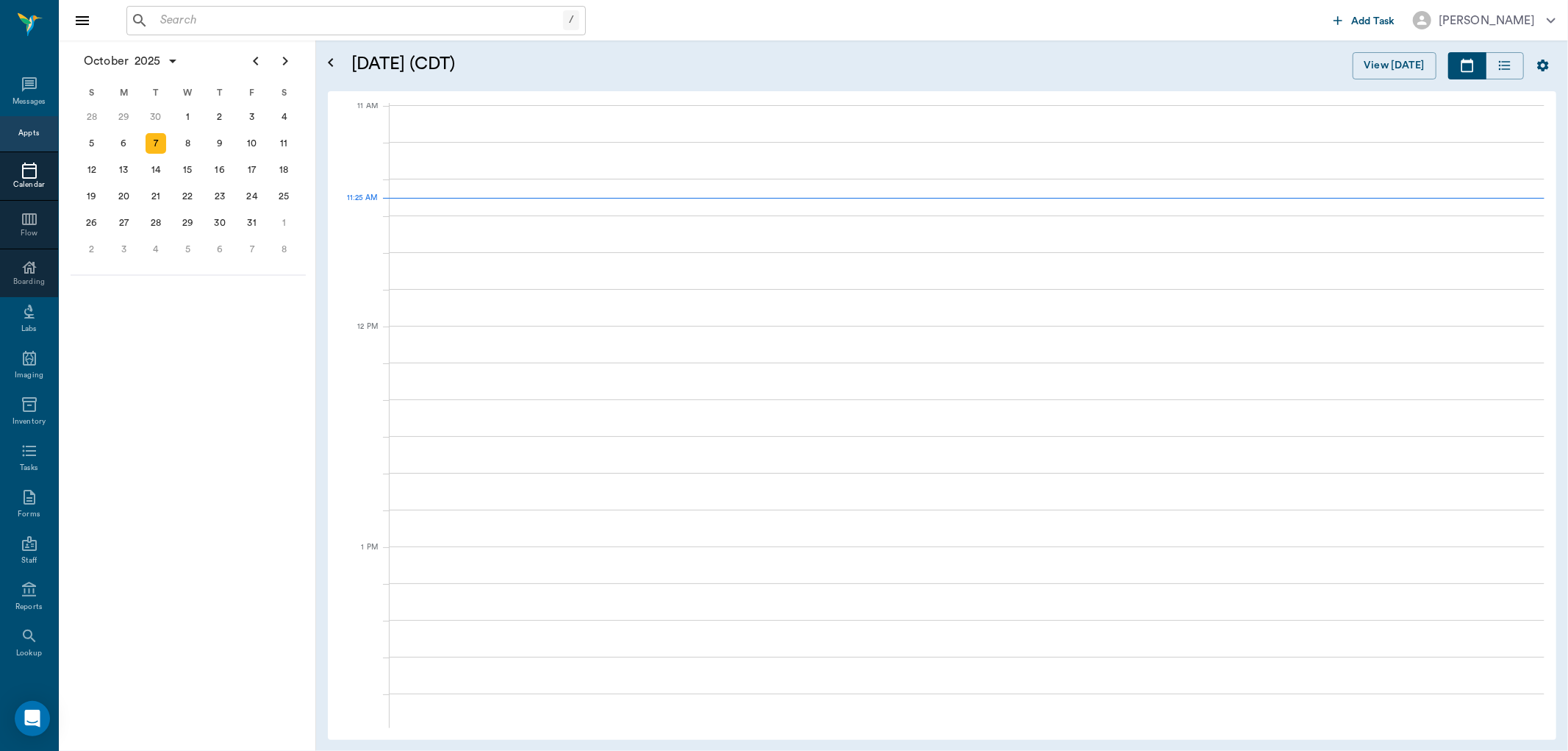
scroll to position [664, 0]
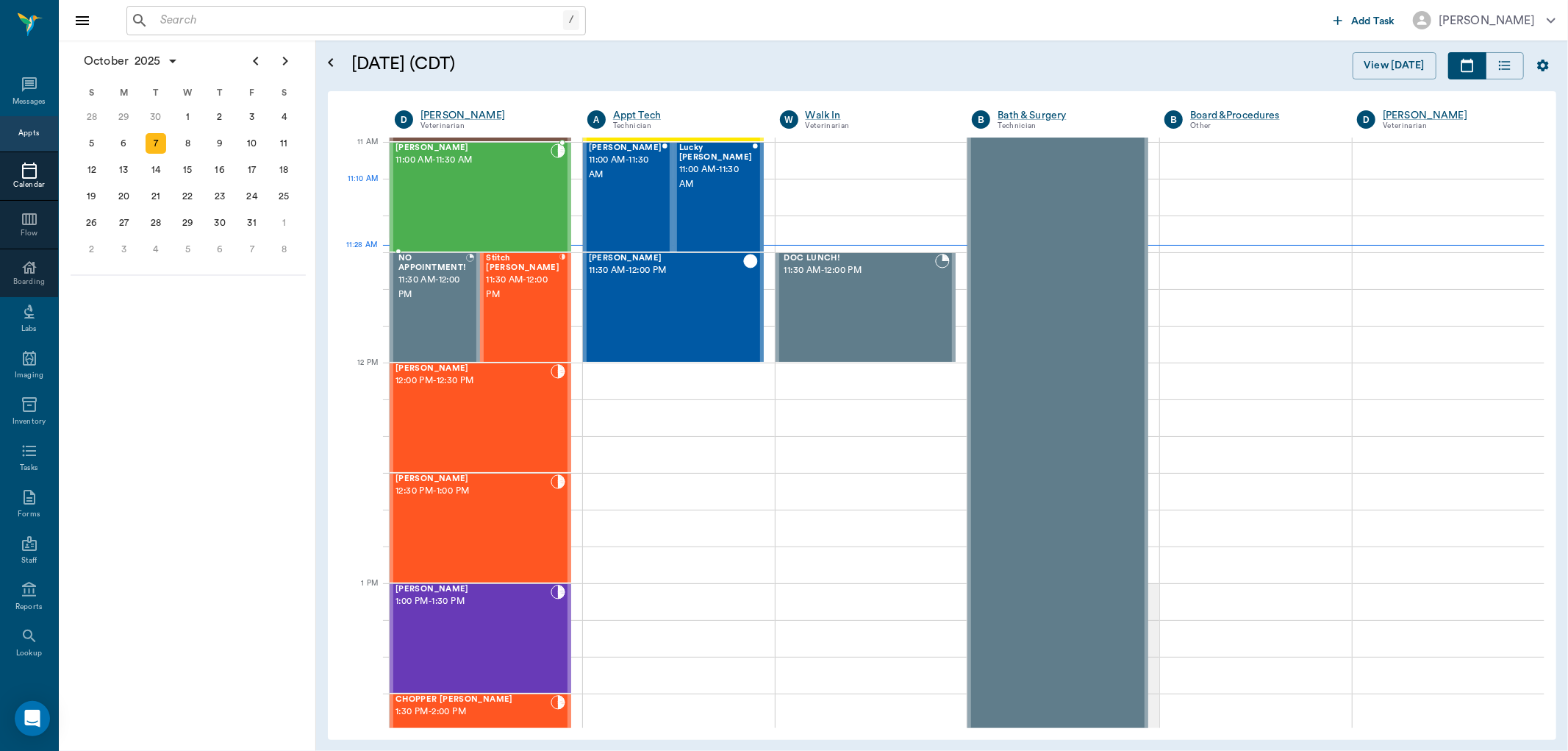
click at [457, 189] on div "[PERSON_NAME] 11:00 AM - 11:30 AM" at bounding box center [472, 198] width 155 height 108
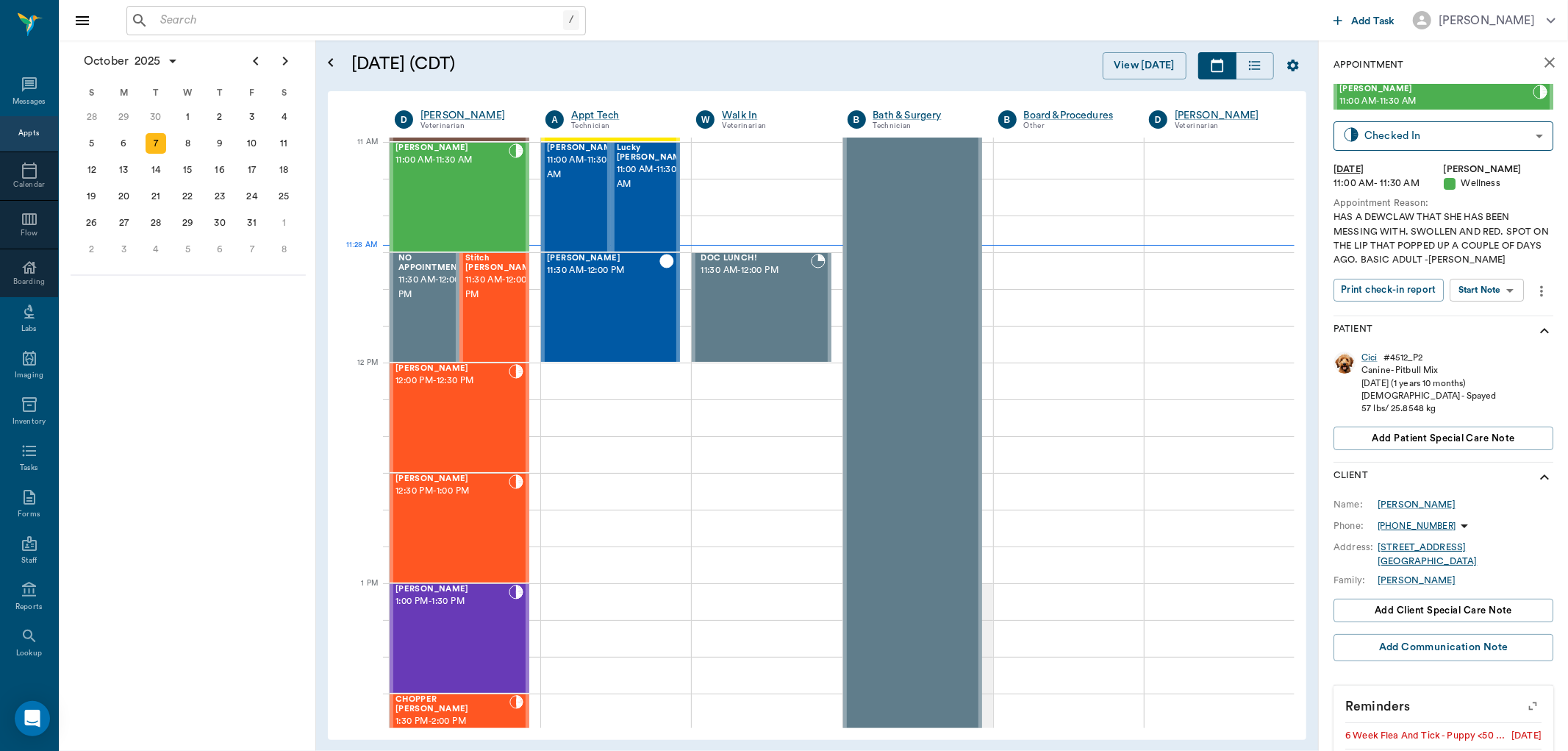
click at [1502, 281] on body "/ ​ Add Task [PERSON_NAME] Nectar Messages Appts Calendar Flow Boarding Labs Im…" at bounding box center [784, 375] width 1568 height 751
click at [1493, 313] on button "View SOAP" at bounding box center [1472, 320] width 50 height 17
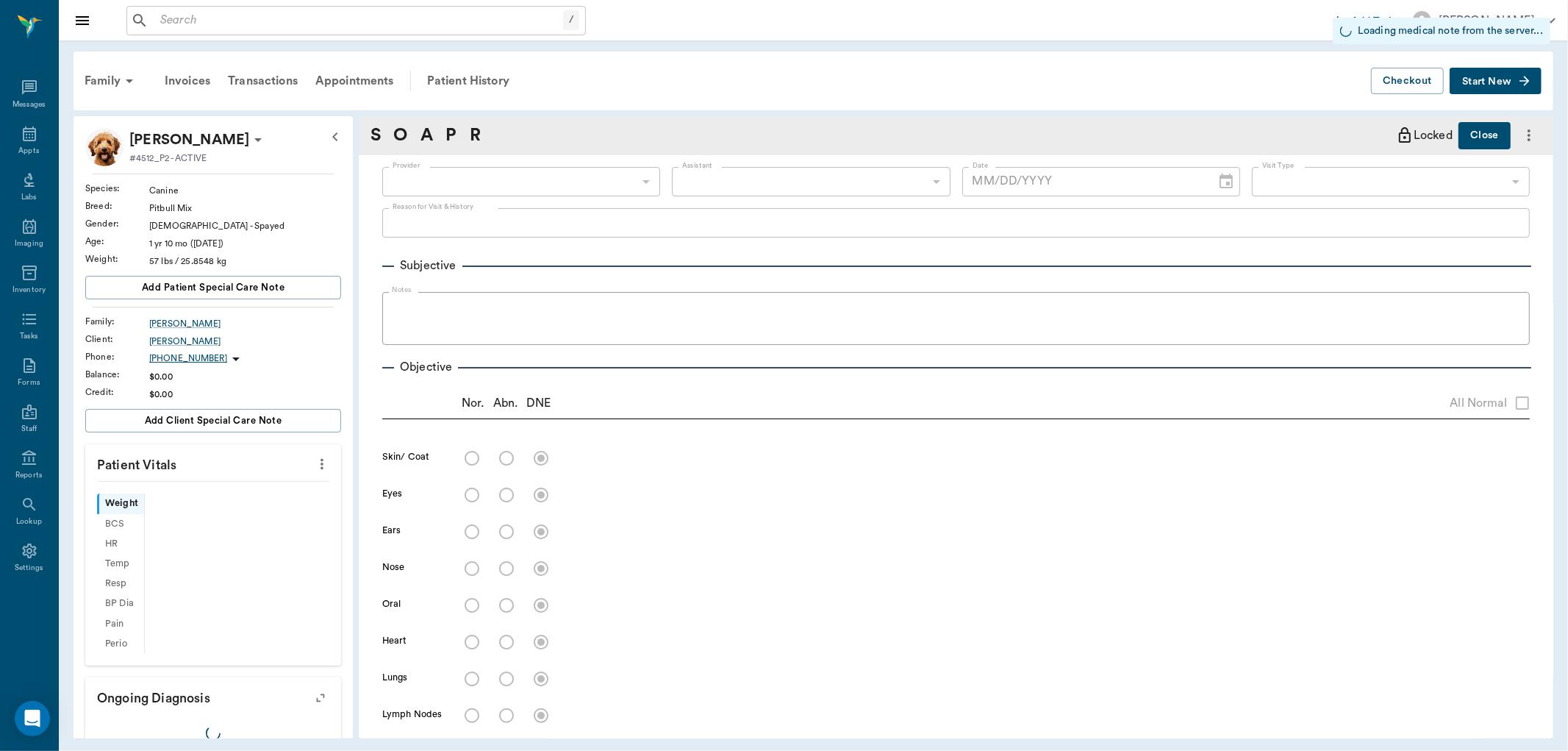
type input "63ec2f075fda476ae8351a4d"
type input "65d2be4f46e3a538d89b8c14"
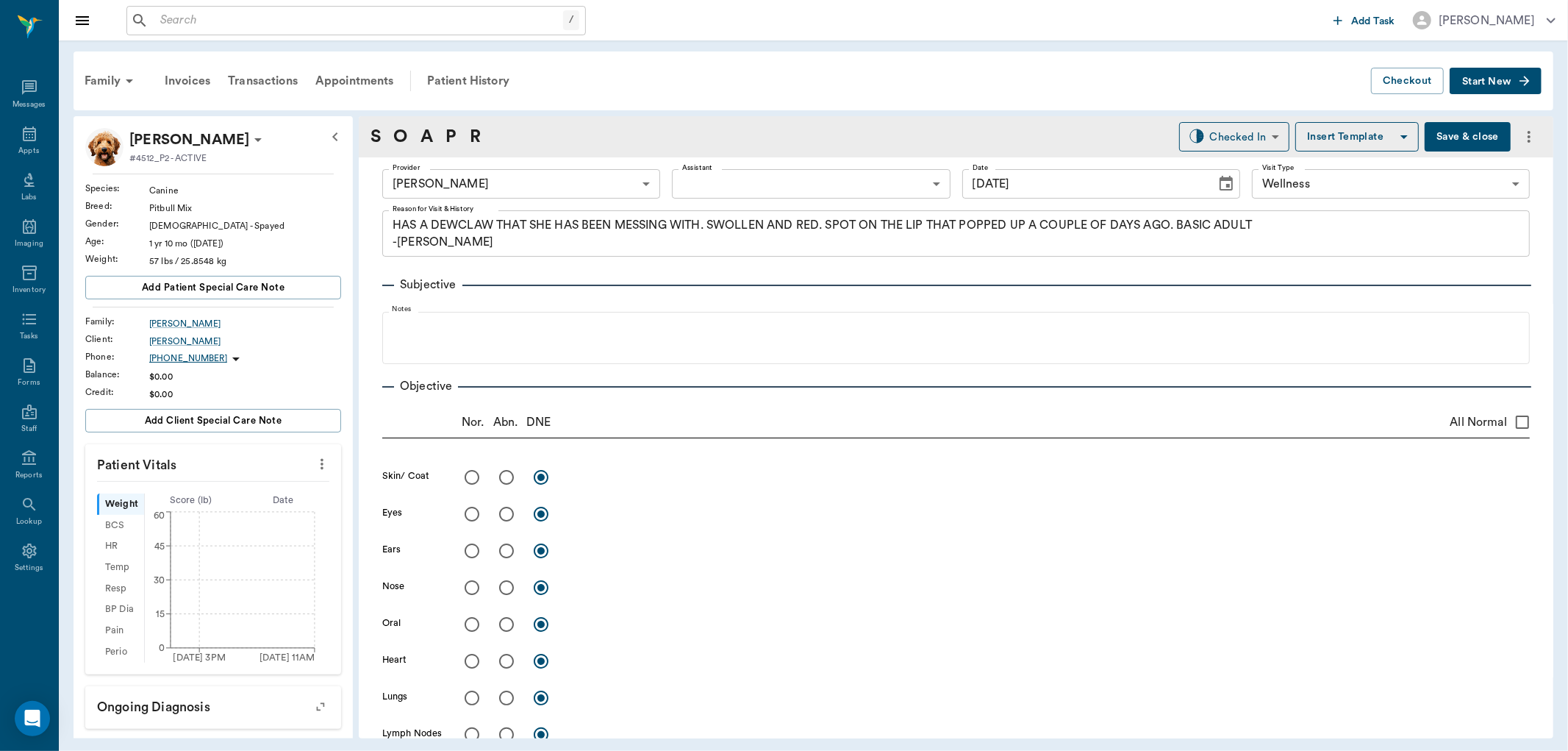
type input "[DATE]"
type textarea "HAS A DEWCLAW THAT SHE HAS BEEN MESSING WITH. SWOLLEN AND RED. SPOT ON THE LIP …"
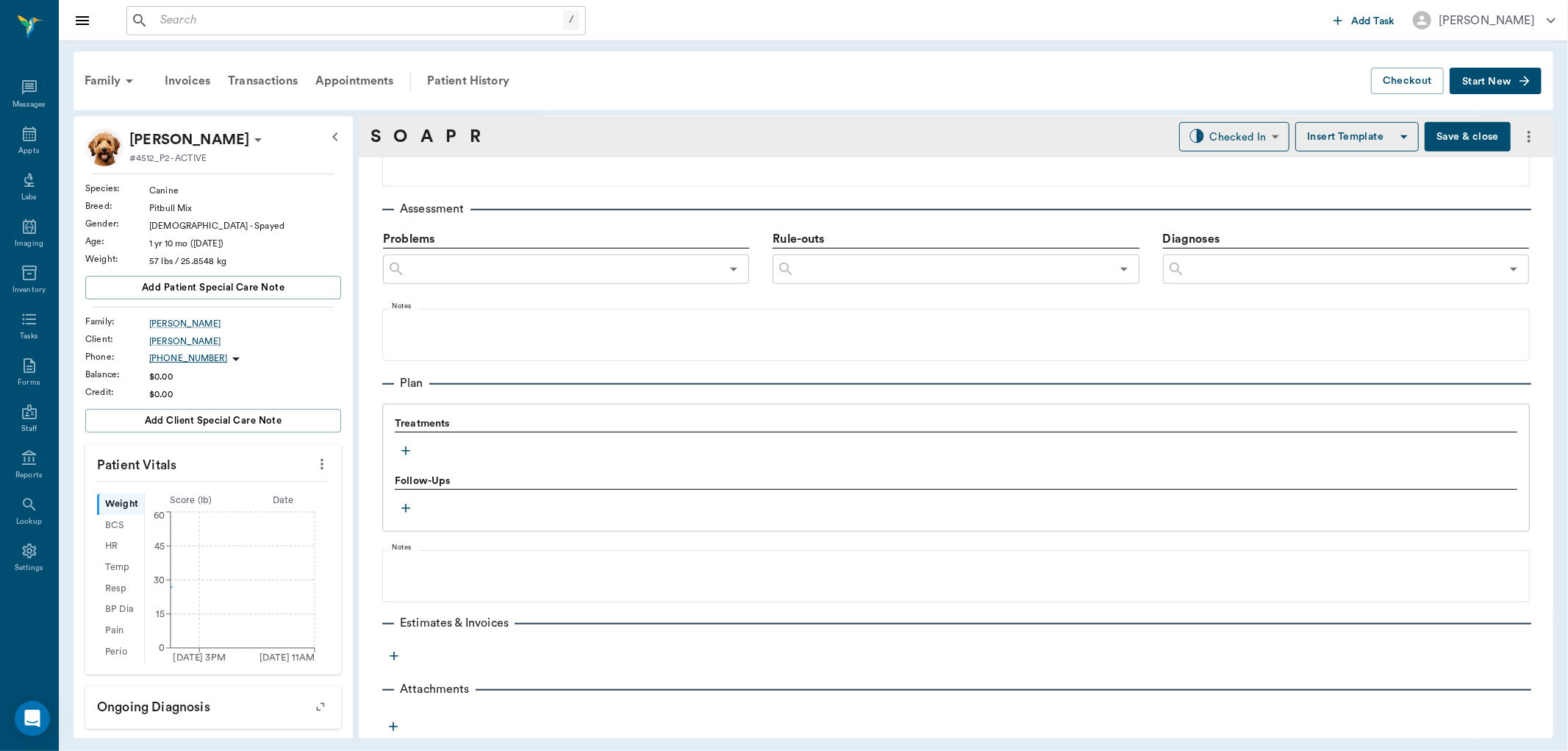
scroll to position [813, 0]
click at [400, 458] on button "button" at bounding box center [406, 450] width 22 height 22
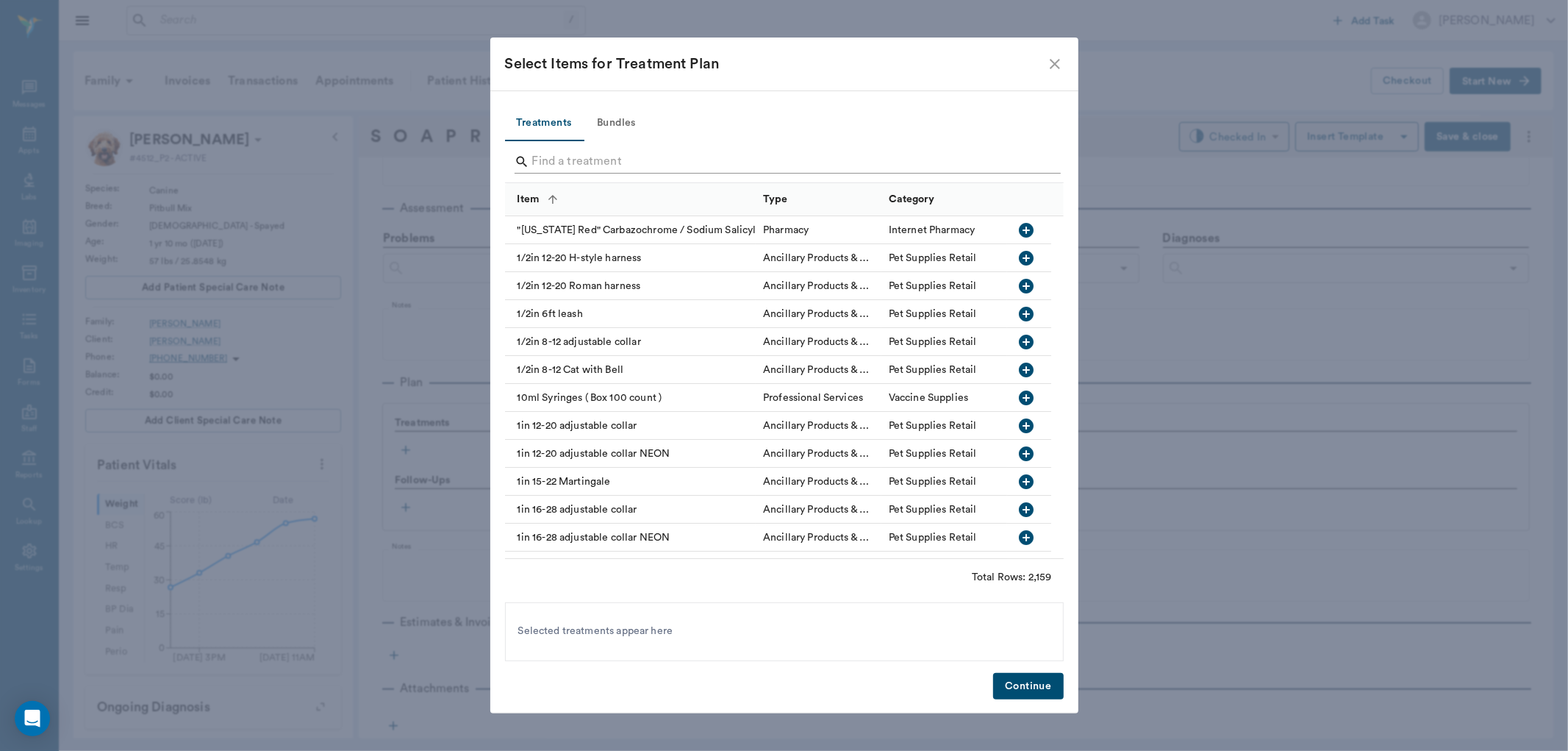
click at [629, 161] on input "Search" at bounding box center [786, 162] width 507 height 23
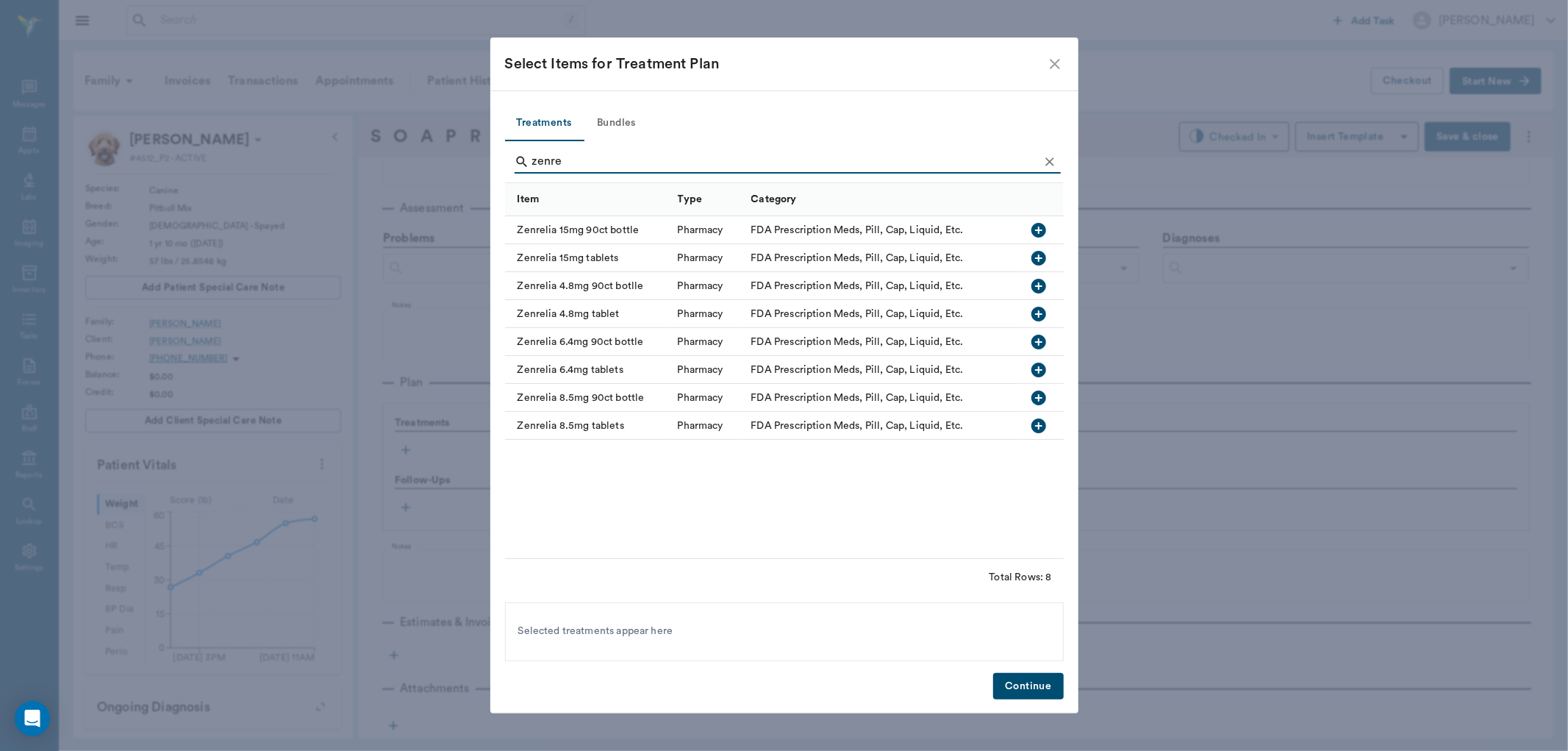
click at [1041, 258] on icon "button" at bounding box center [1038, 258] width 18 height 18
click at [828, 165] on input "zenre" at bounding box center [786, 162] width 507 height 23
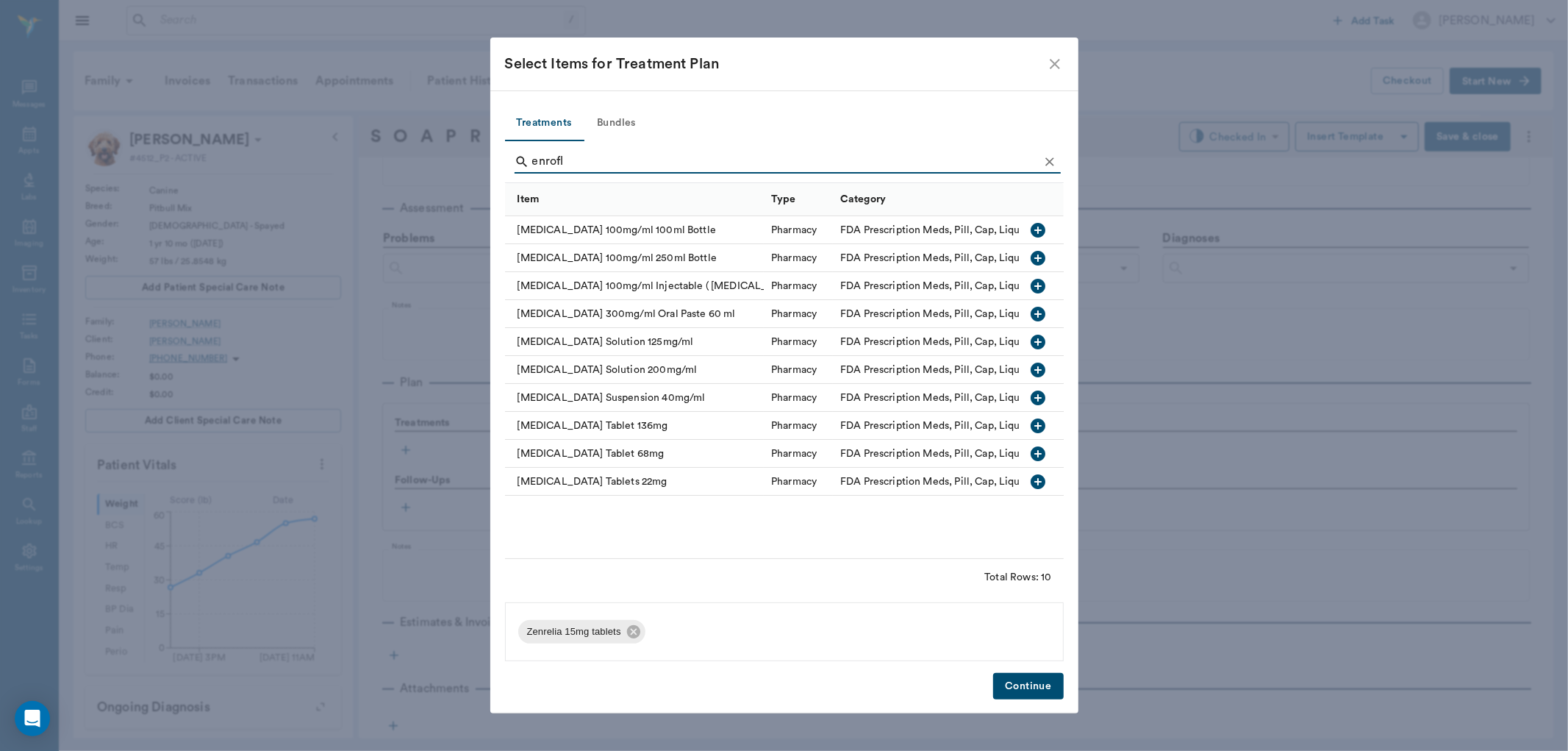
type input "enrofl"
click at [1035, 427] on icon "button" at bounding box center [1039, 426] width 15 height 15
click at [1025, 679] on button "Continue" at bounding box center [1028, 686] width 70 height 27
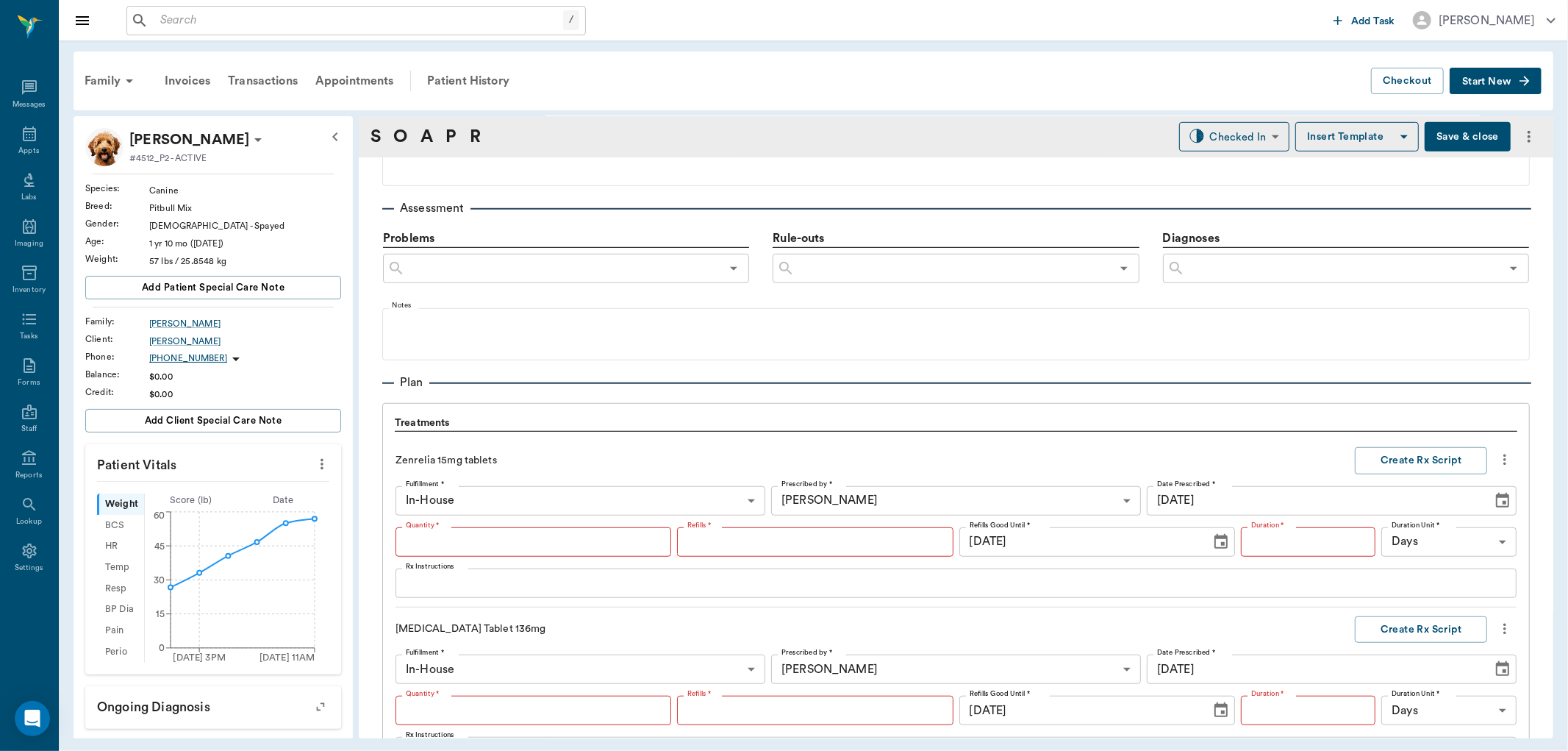
type input "1"
type input "0"
type textarea "Give 1 Tablet daily"
type input "1"
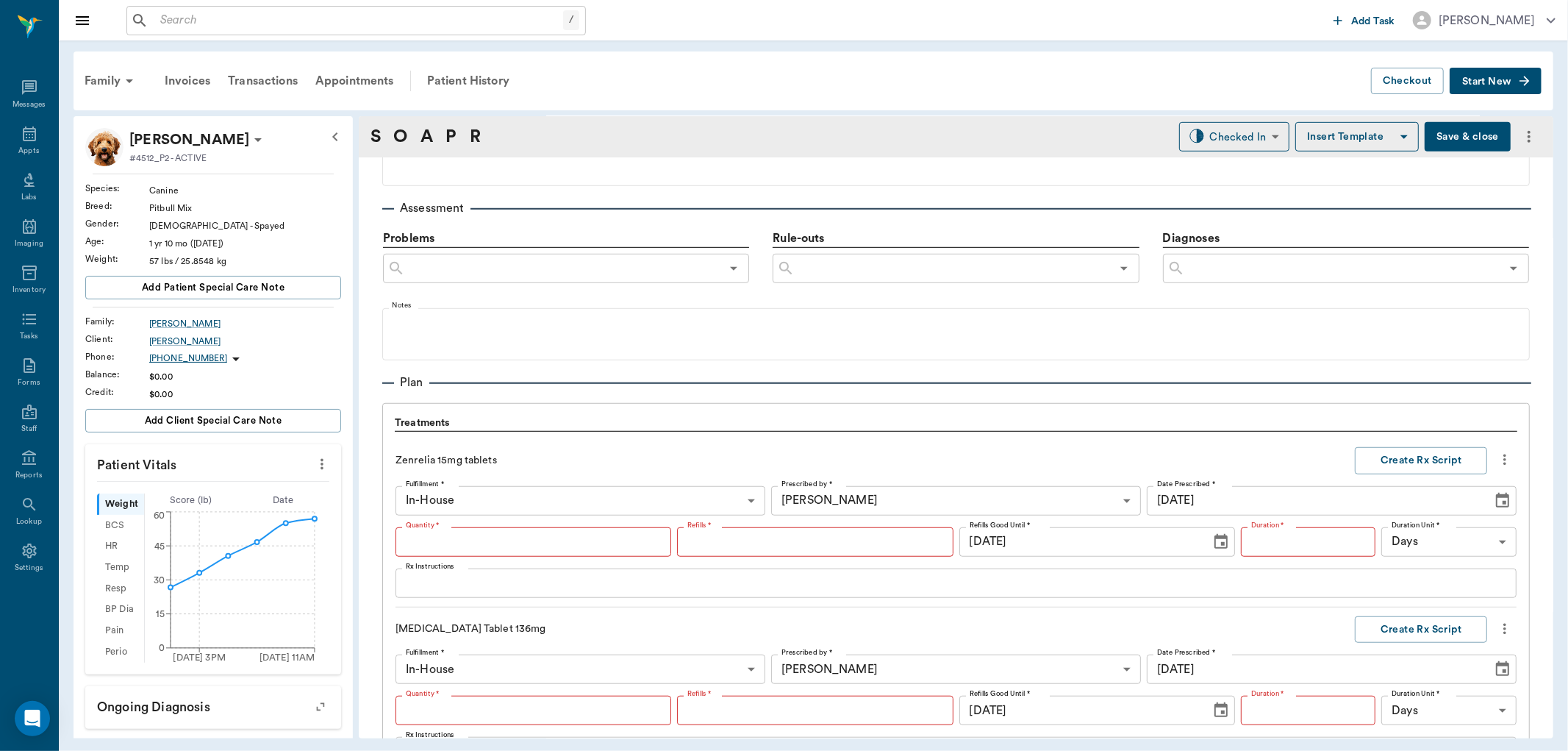
type input "0"
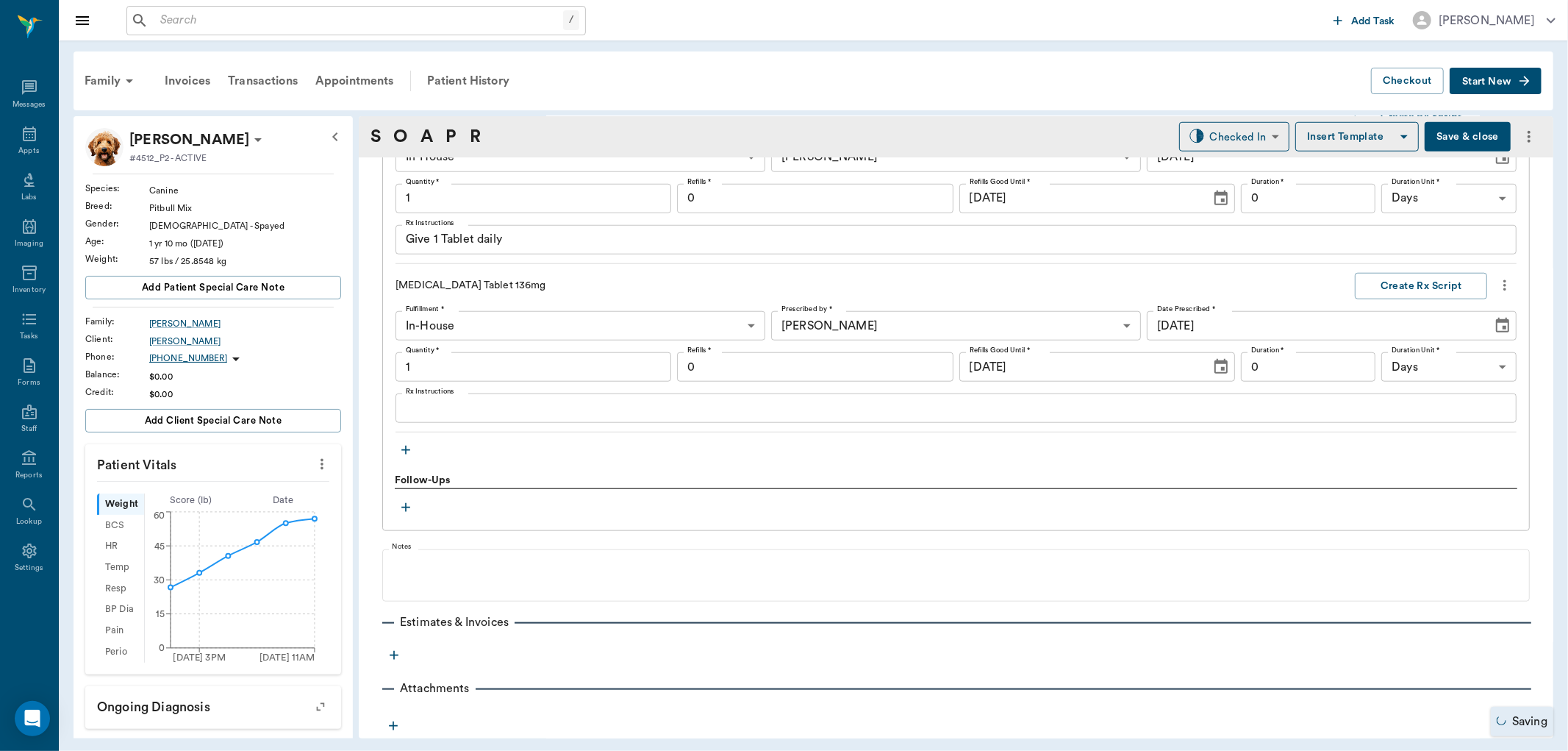
type input "1.00"
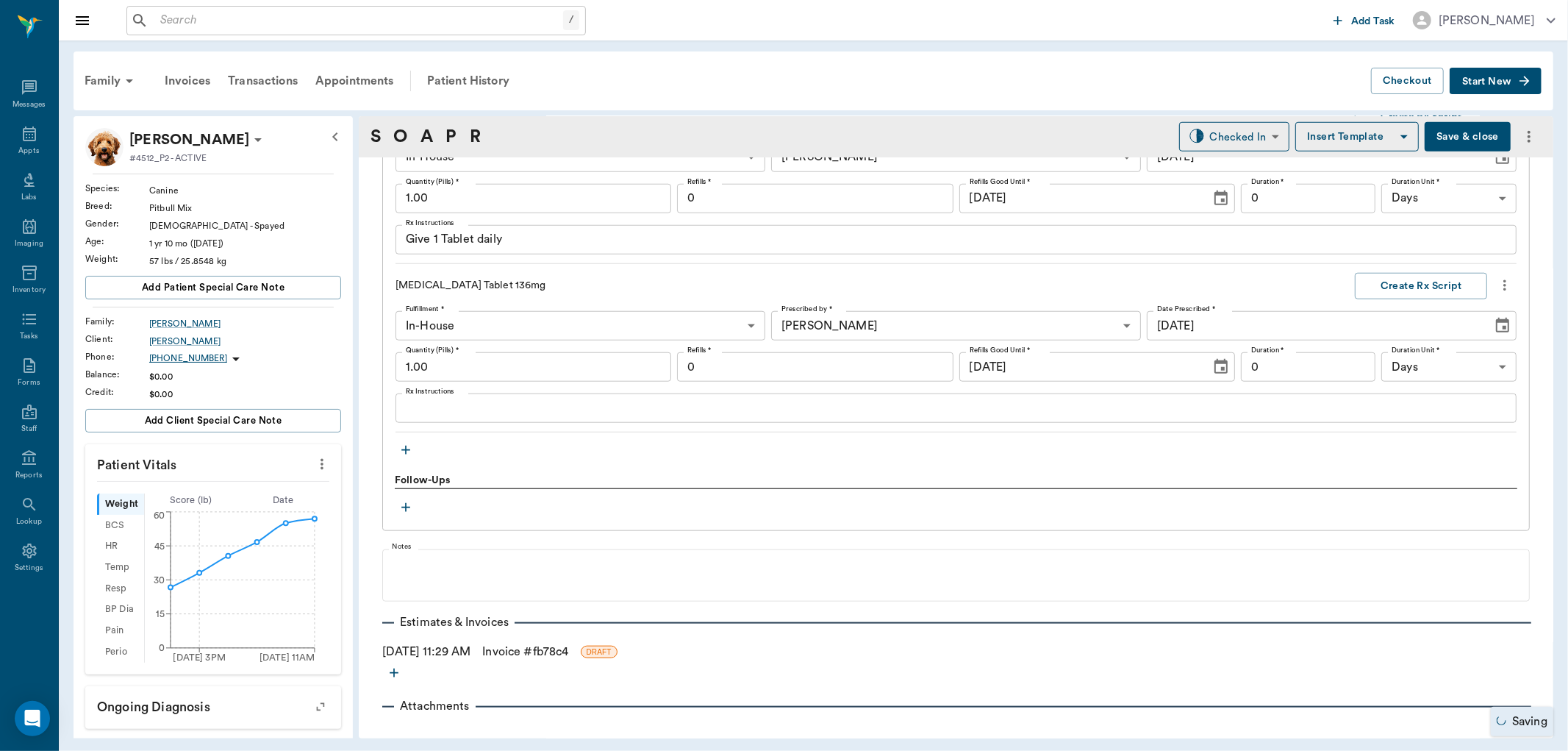
click at [483, 382] on div "Fulfillment * In-House In-House Fulfillment * Prescribed by * [PERSON_NAME] 63e…" at bounding box center [956, 367] width 1121 height 111
click at [483, 366] on input "1.00" at bounding box center [533, 368] width 276 height 30
click at [508, 201] on input "1.00" at bounding box center [533, 199] width 276 height 30
type input "15.00"
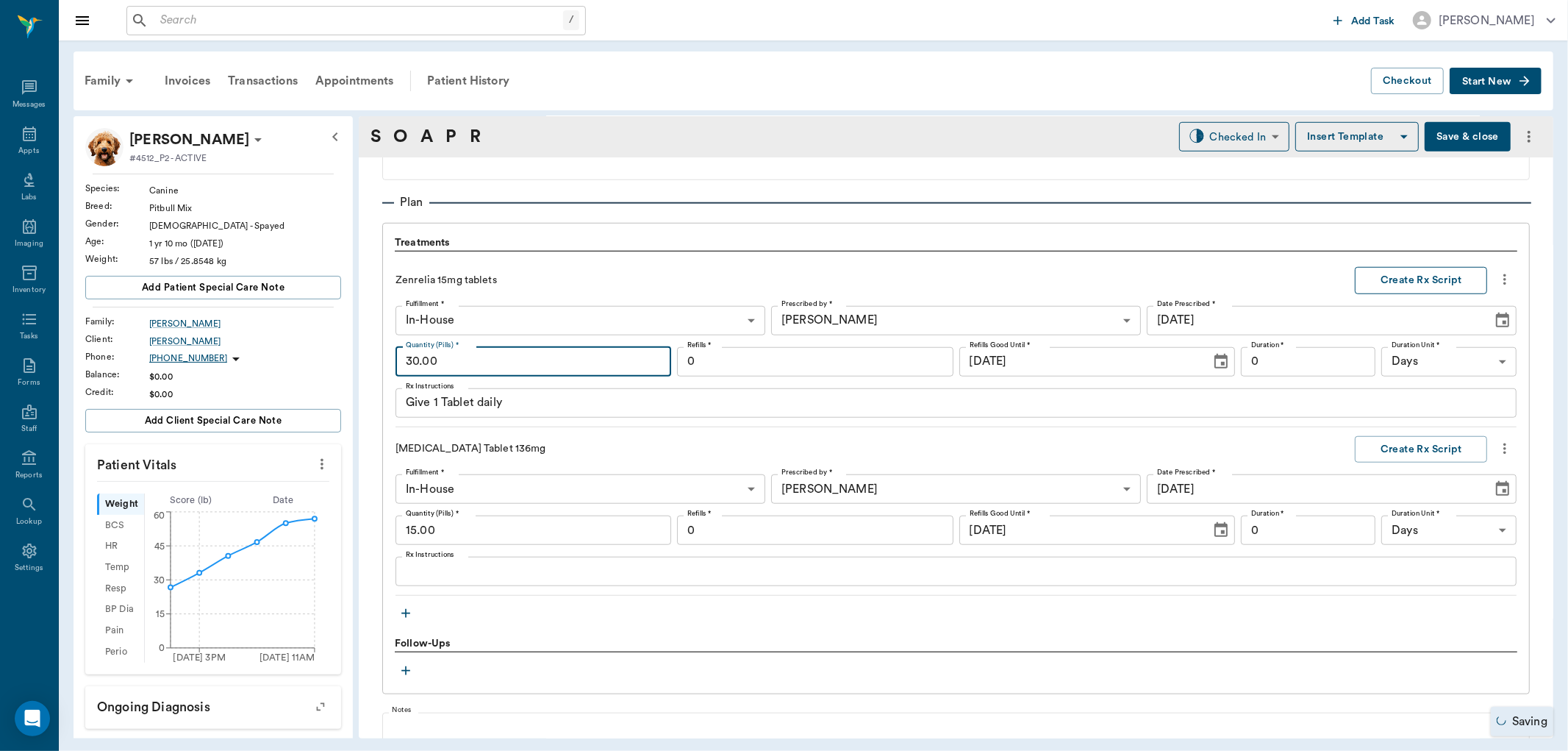
type input "30.00"
click at [1416, 281] on button "Create Rx Script" at bounding box center [1420, 280] width 133 height 27
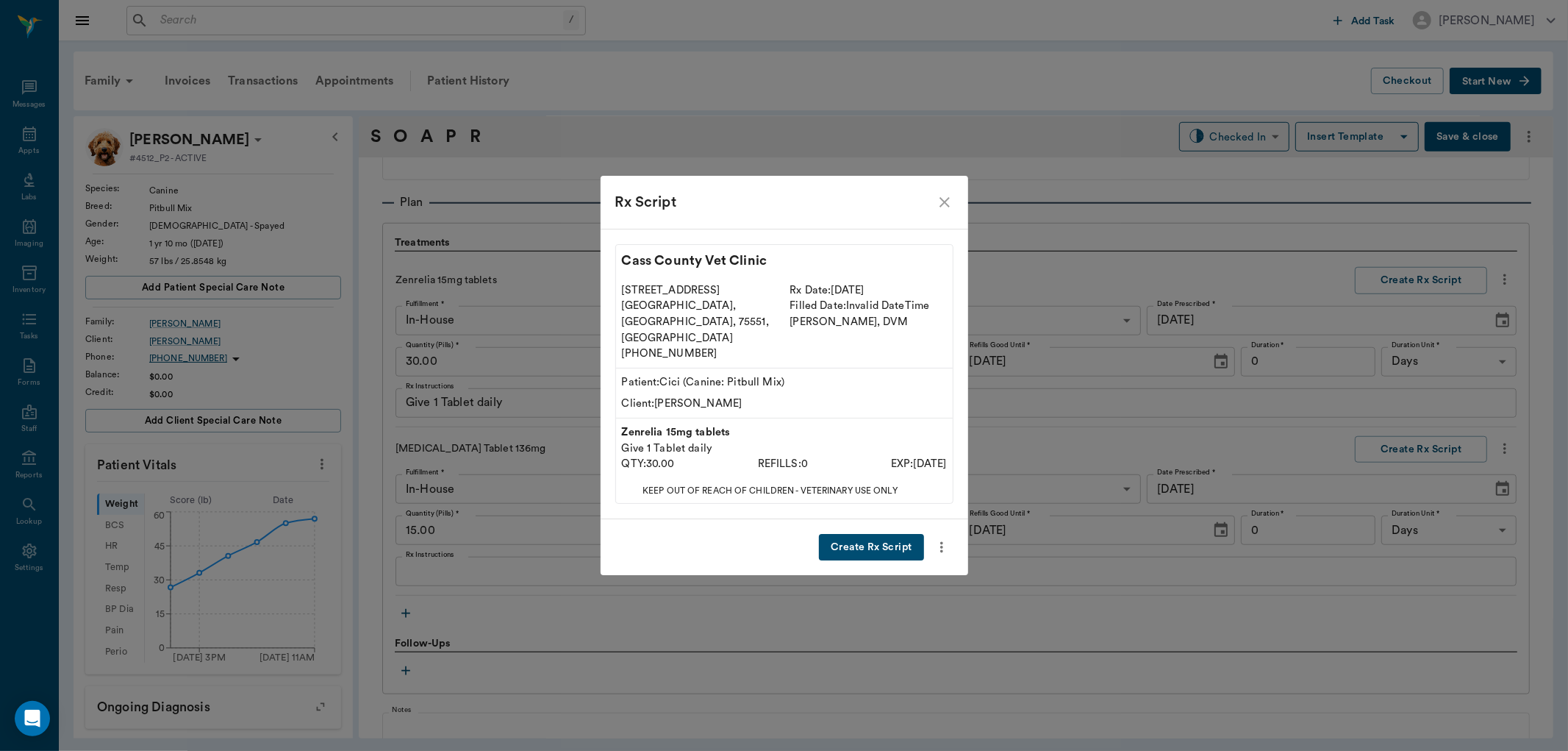
click at [862, 534] on button "Create Rx Script" at bounding box center [871, 547] width 105 height 27
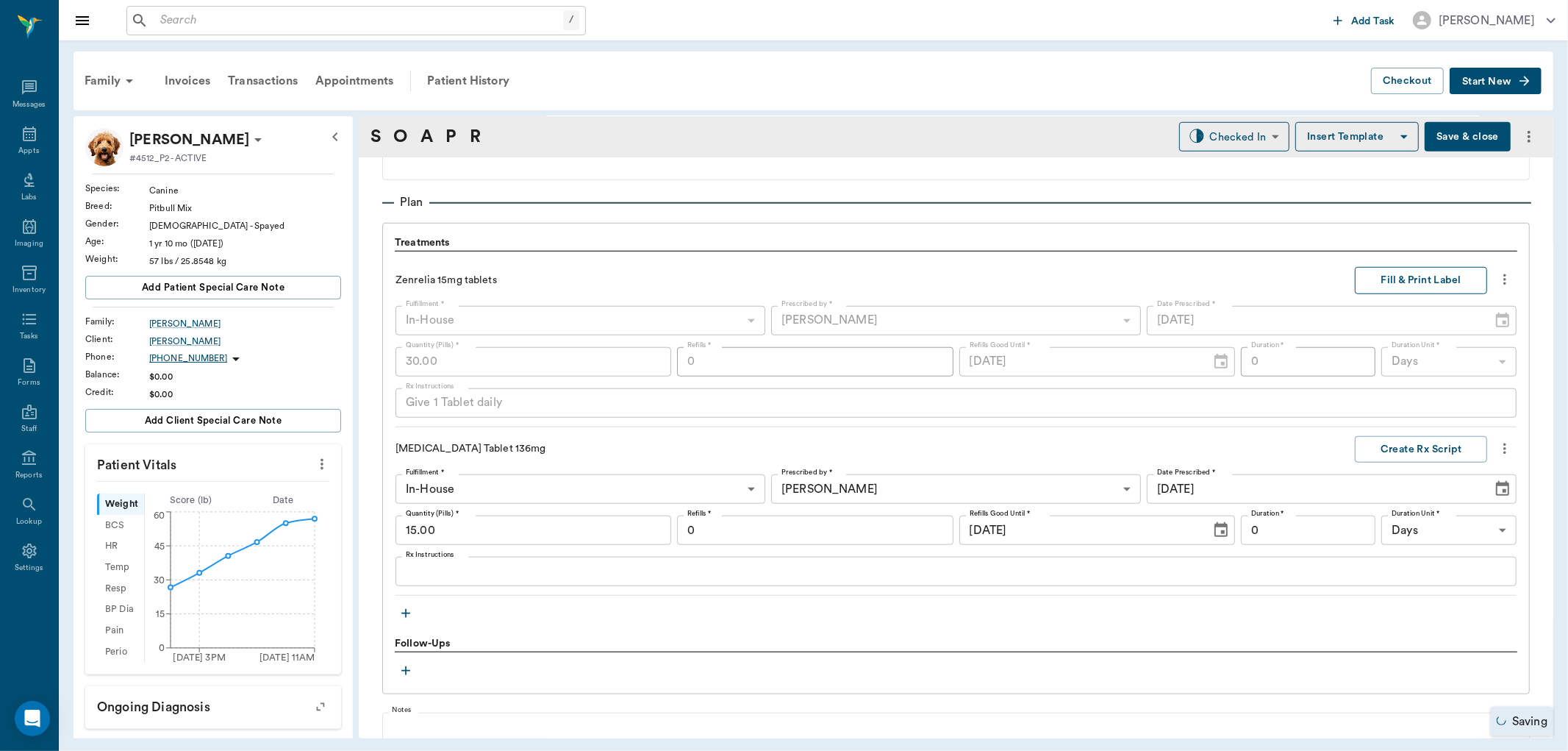
click at [1432, 284] on button "Fill & Print Label" at bounding box center [1420, 280] width 133 height 27
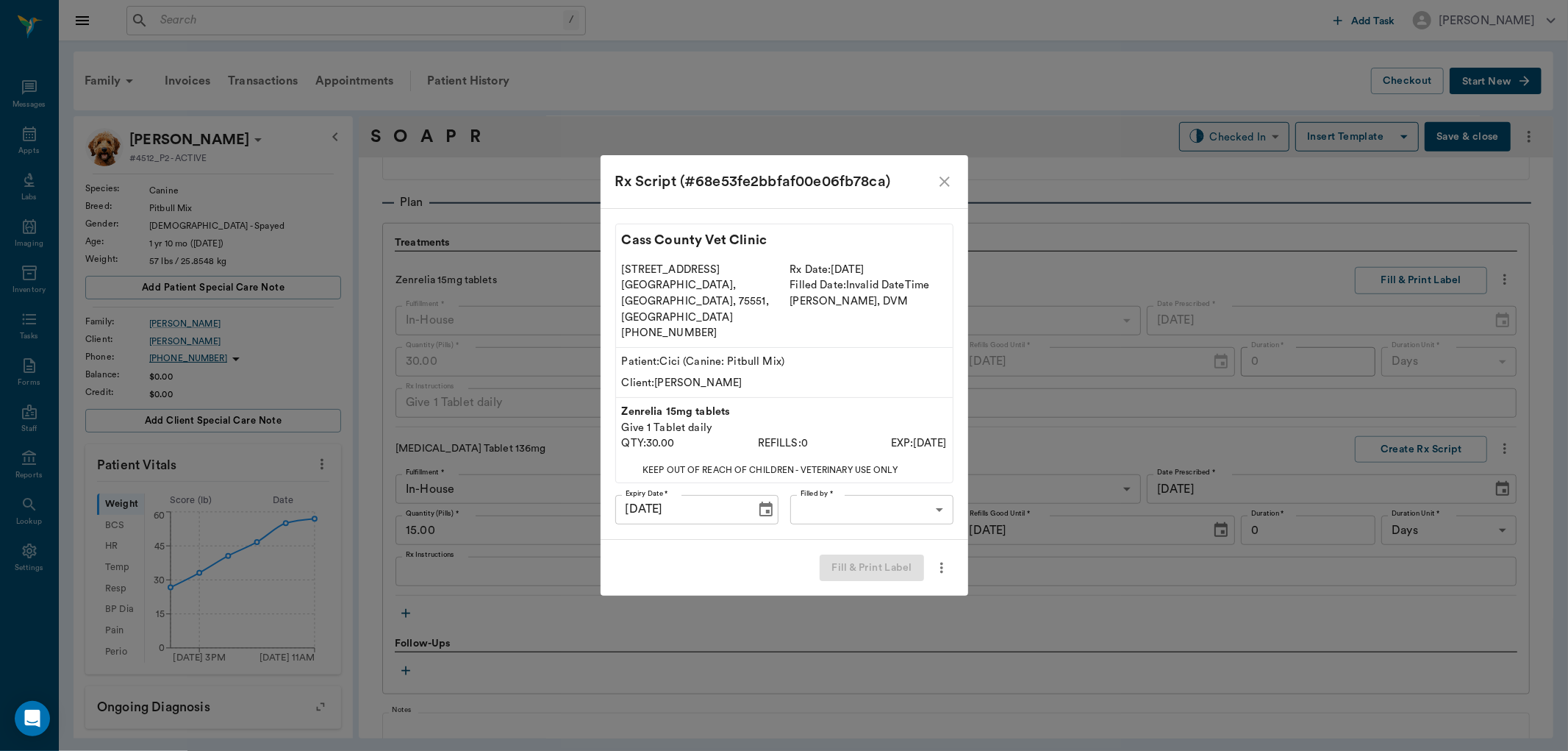
click at [880, 493] on body "/ ​ Add Task [PERSON_NAME] Nectar Messages Appts Labs Imaging Inventory Tasks F…" at bounding box center [784, 375] width 1568 height 751
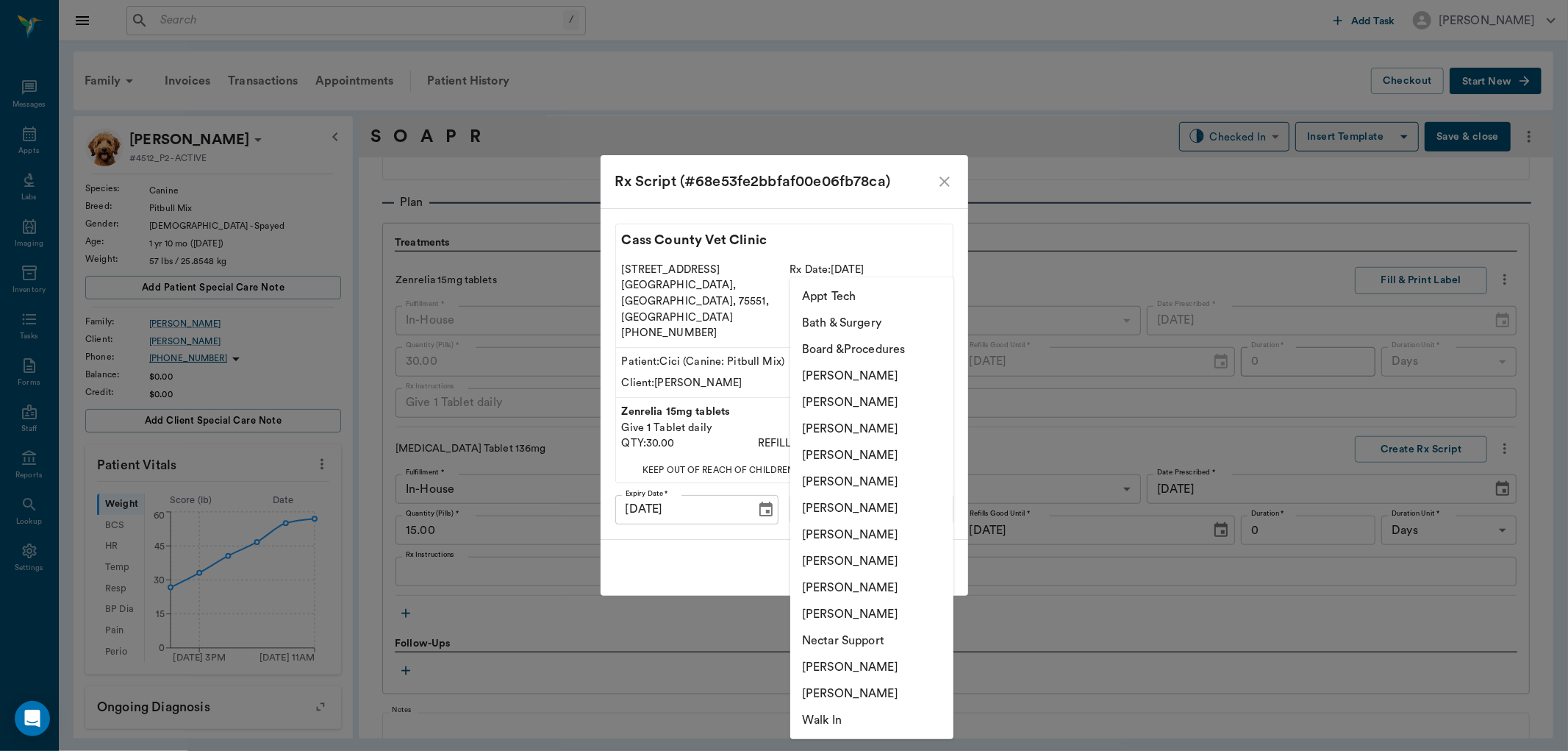
click at [866, 427] on li "[PERSON_NAME]" at bounding box center [872, 429] width 163 height 27
type input "642ef10e332a41444de2bad1"
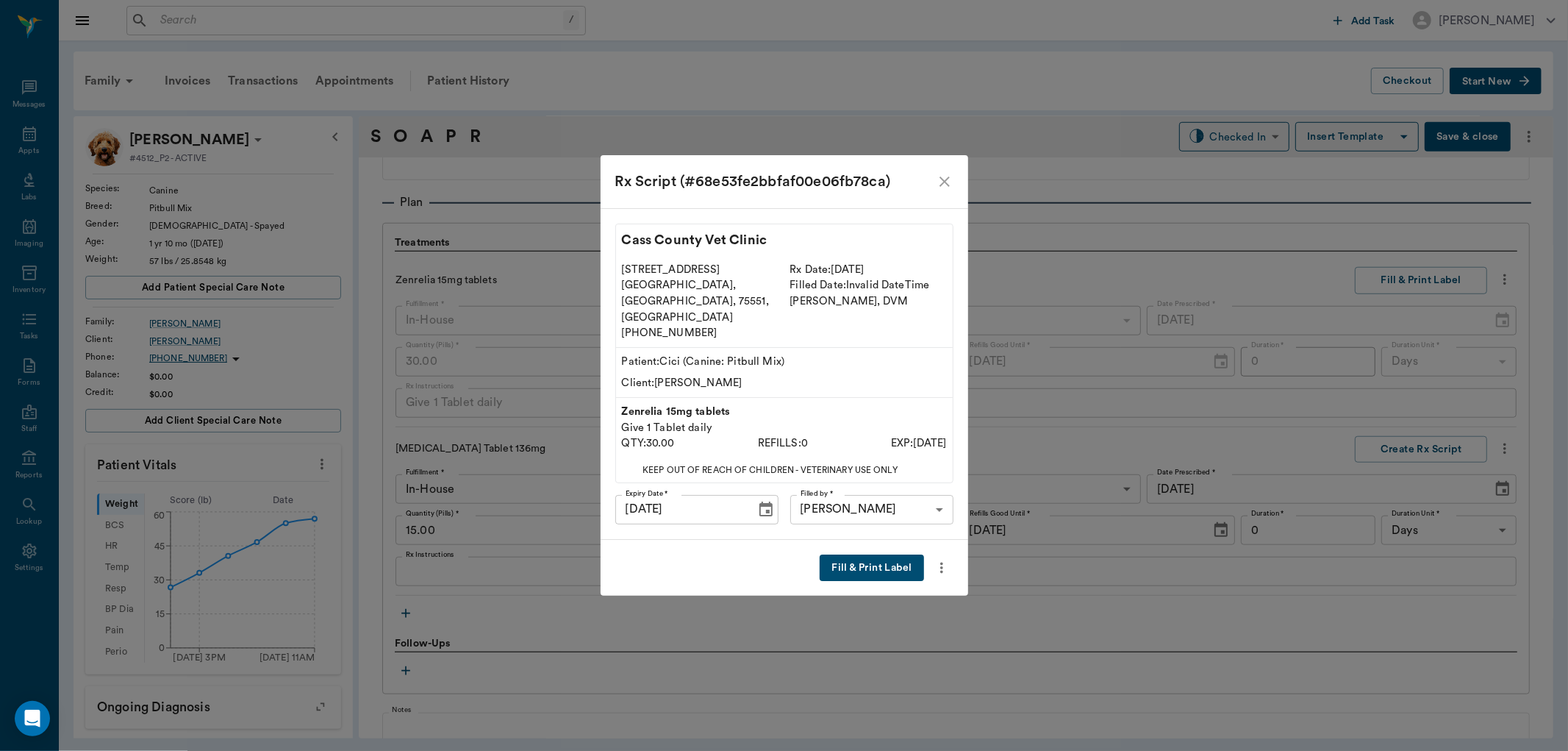
click at [883, 555] on button "Fill & Print Label" at bounding box center [872, 568] width 104 height 27
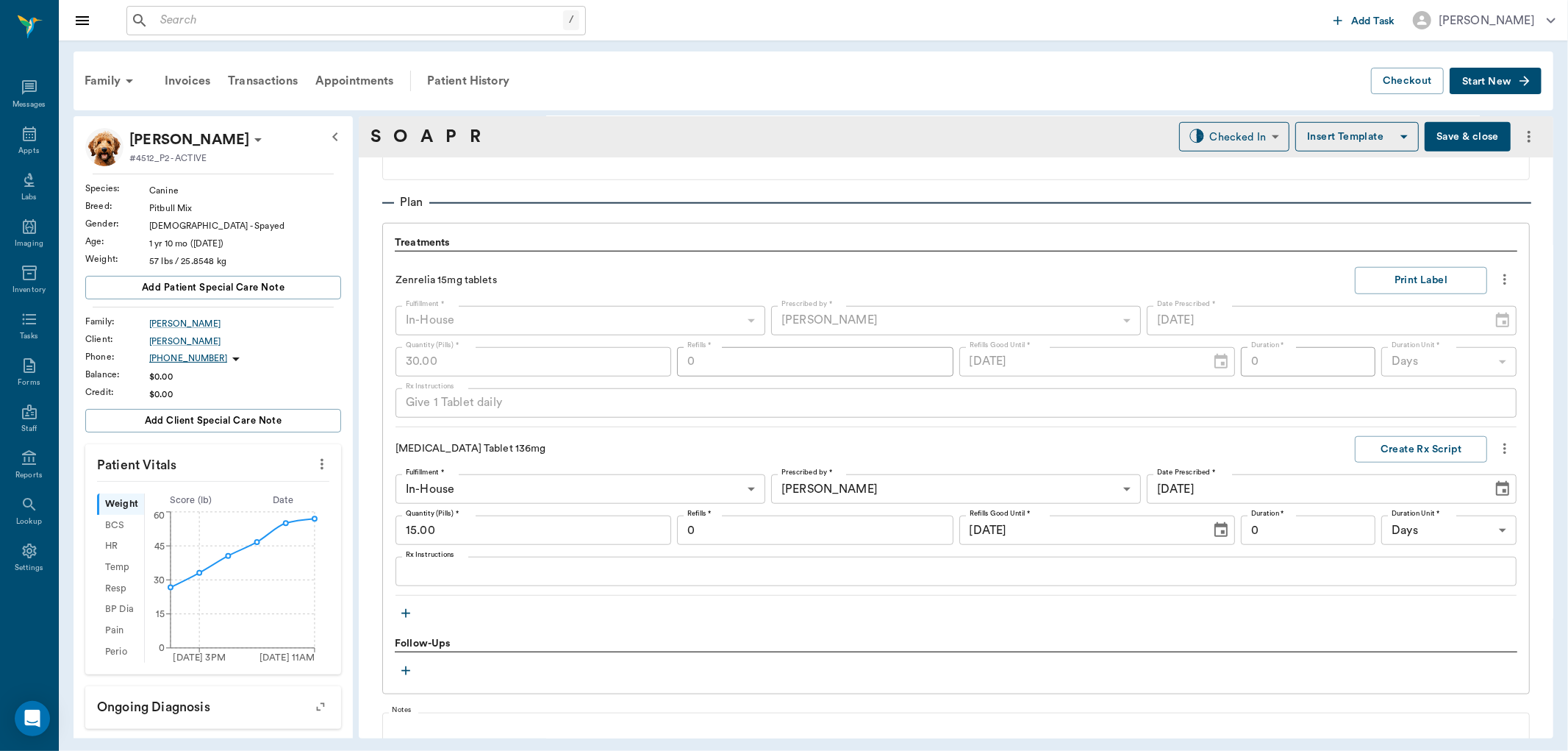
click at [639, 578] on textarea "Rx Instructions" at bounding box center [956, 572] width 1100 height 17
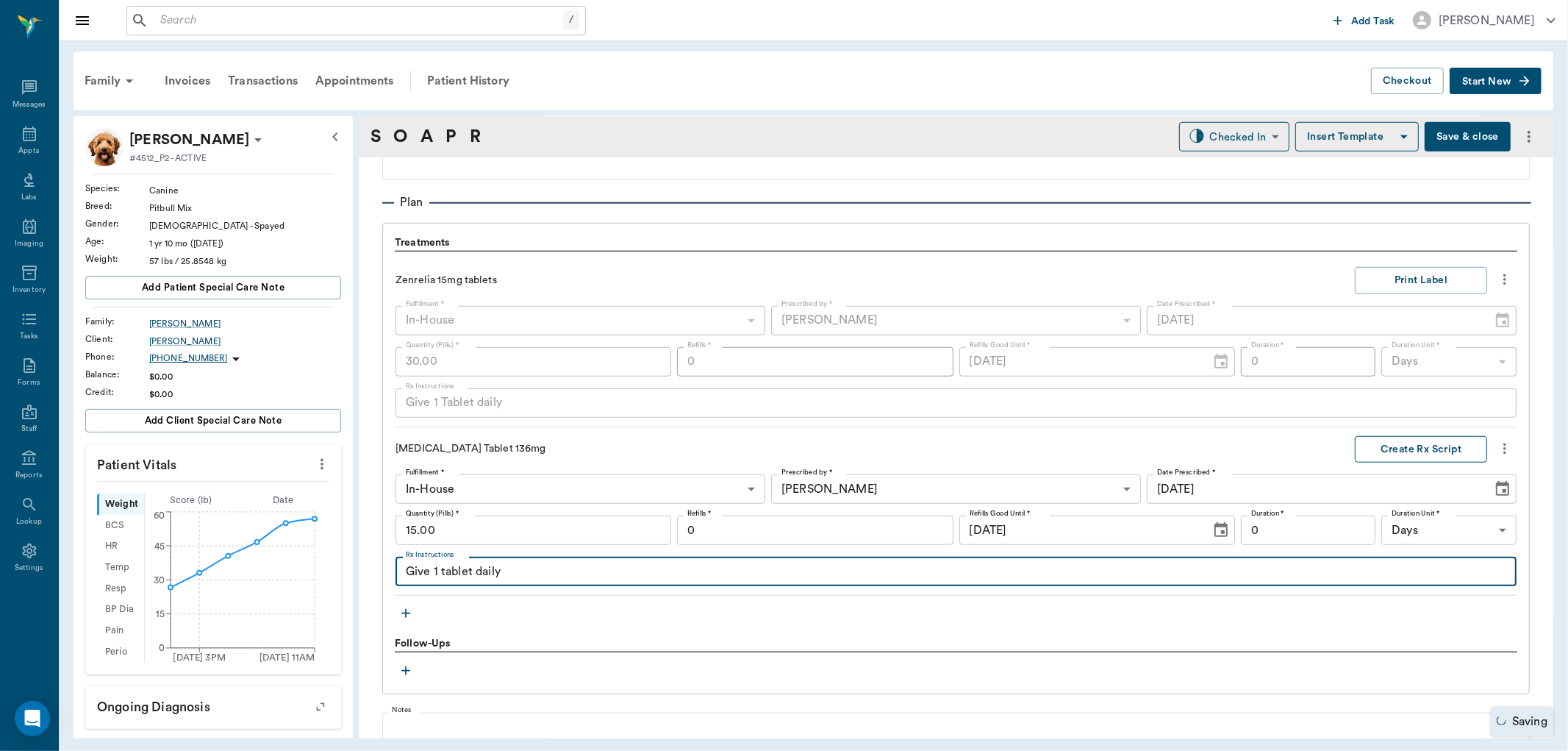
type textarea "Give 1 tablet daily"
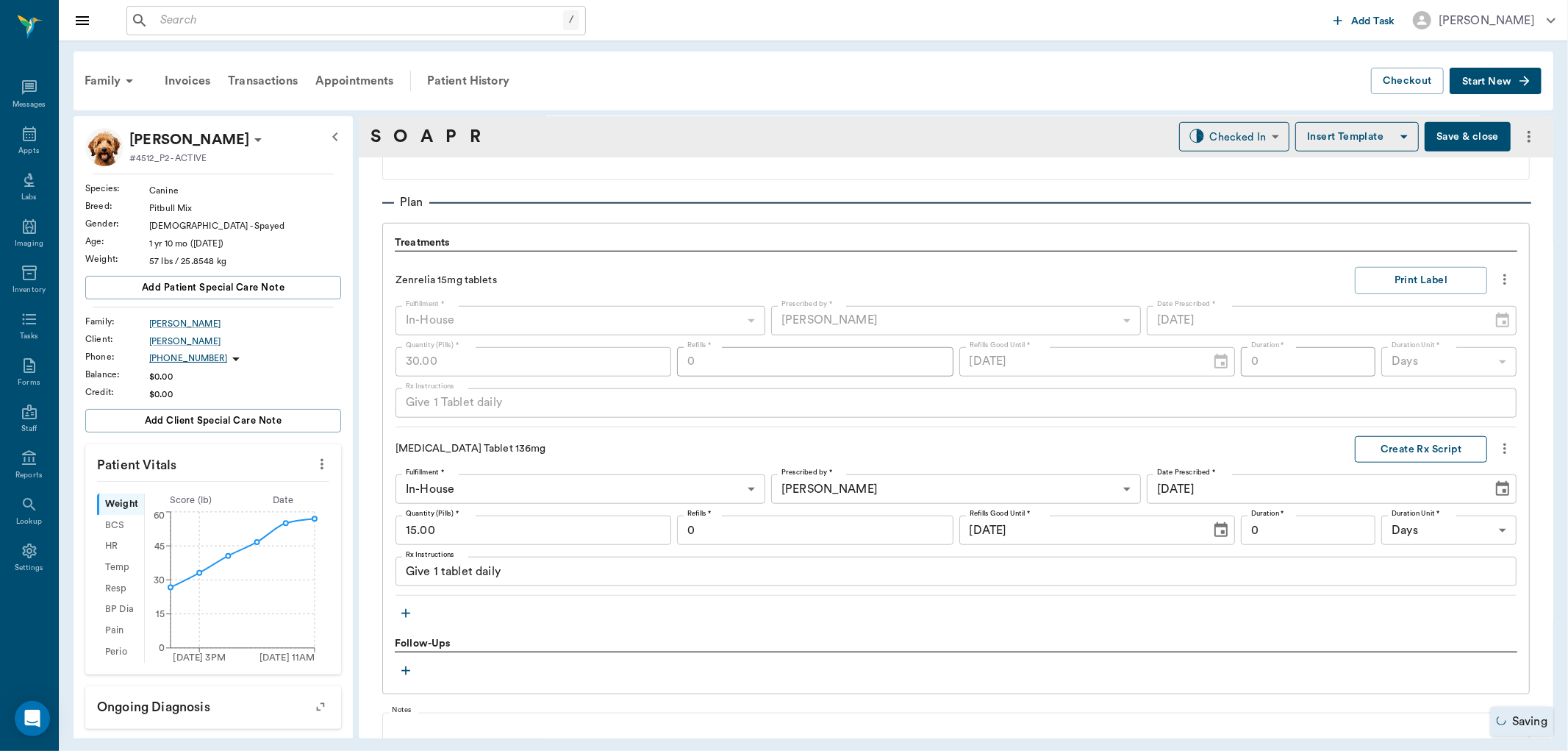
click at [1406, 449] on button "Create Rx Script" at bounding box center [1420, 449] width 133 height 27
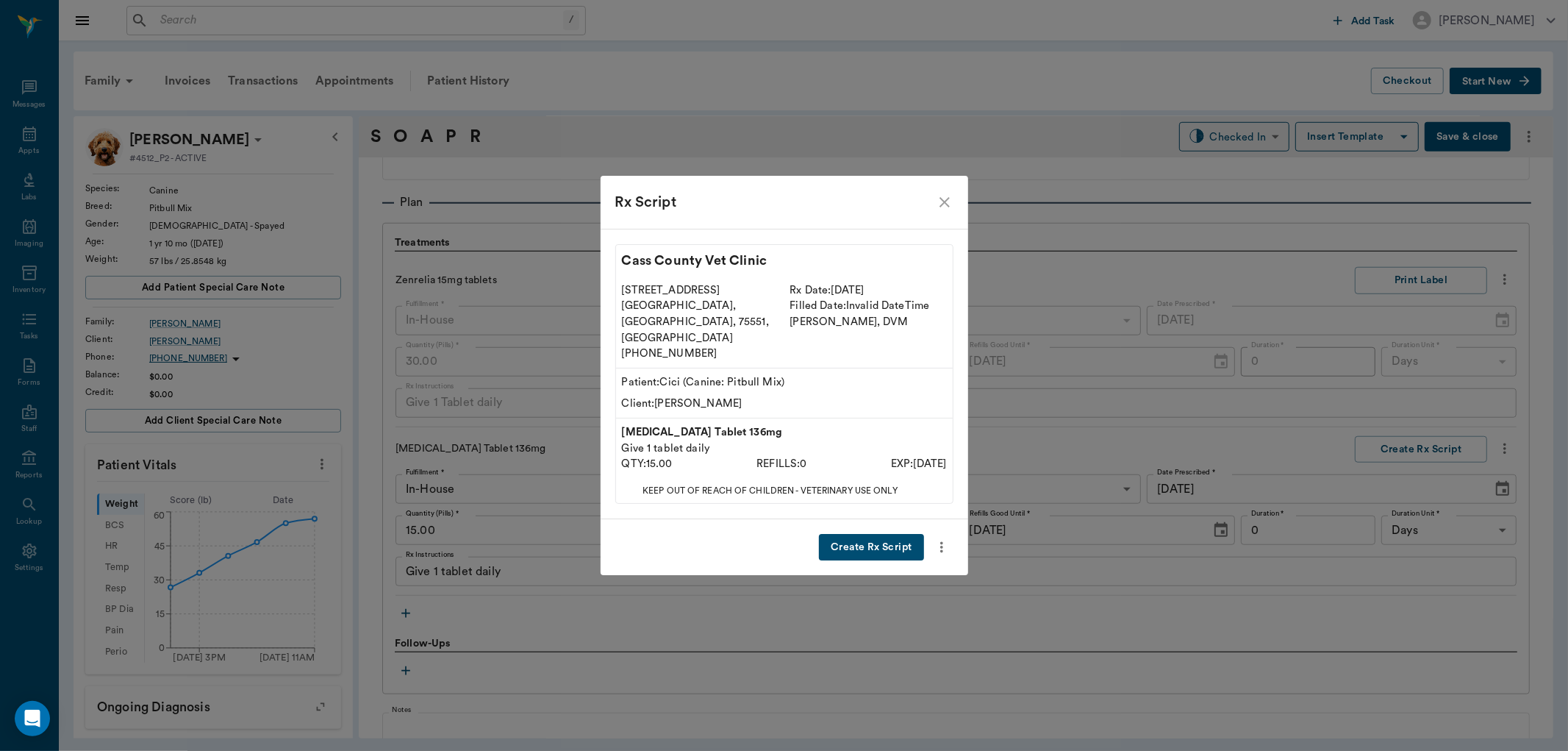
click at [864, 534] on button "Create Rx Script" at bounding box center [871, 547] width 105 height 27
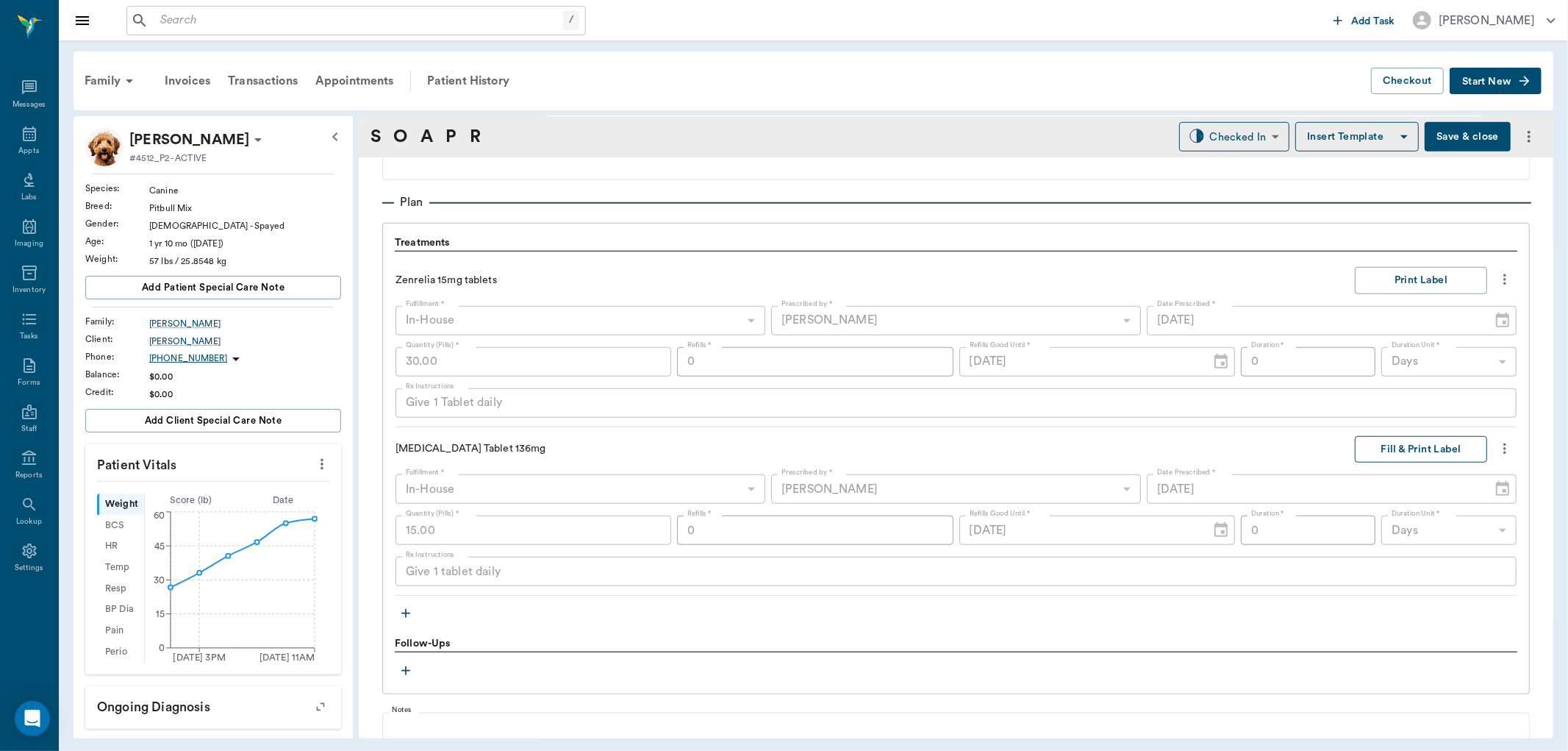
click at [1395, 443] on button "Fill & Print Label" at bounding box center [1420, 449] width 133 height 27
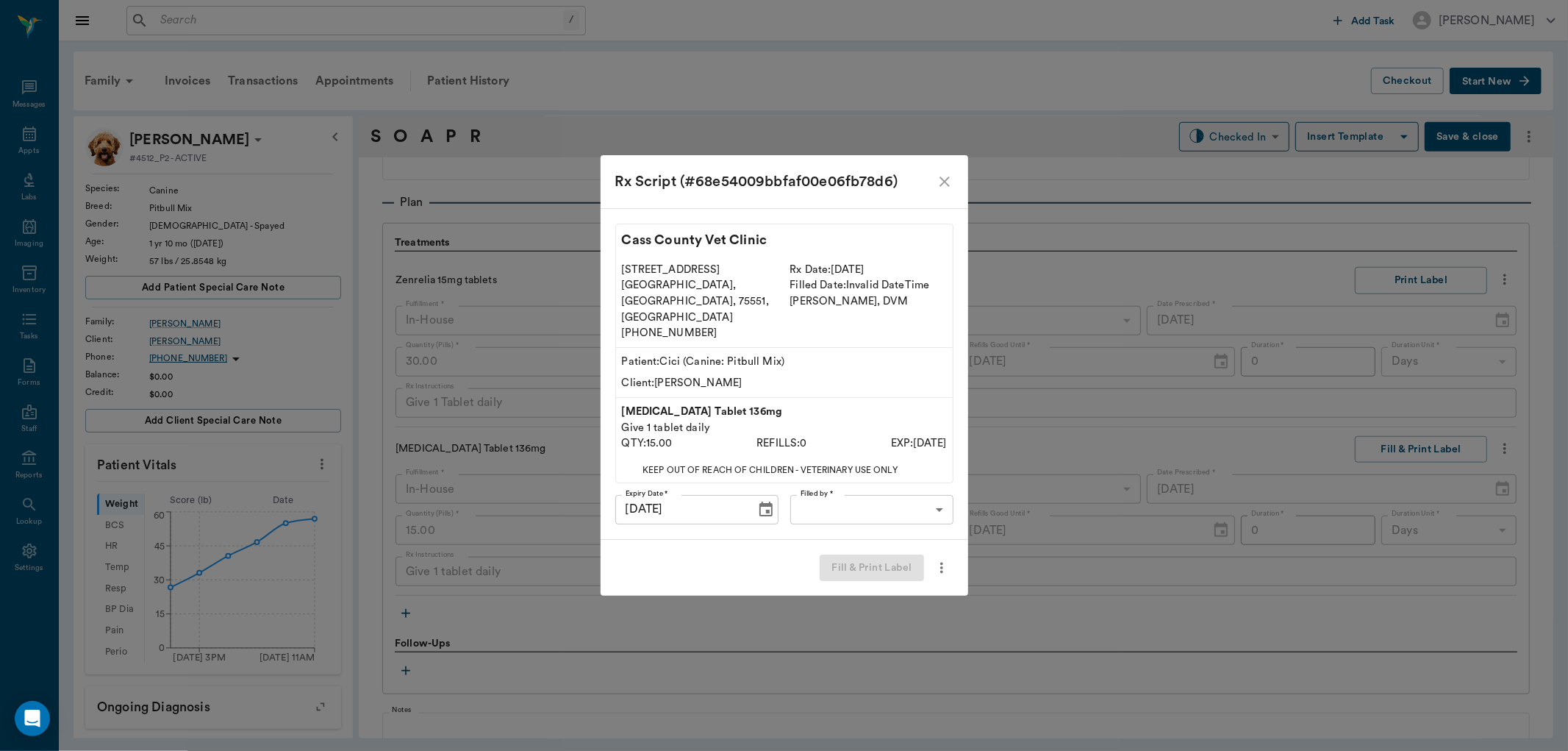
click at [890, 496] on body "/ ​ Add Task [PERSON_NAME] Nectar Messages Appts Labs Imaging Inventory Tasks F…" at bounding box center [784, 375] width 1568 height 751
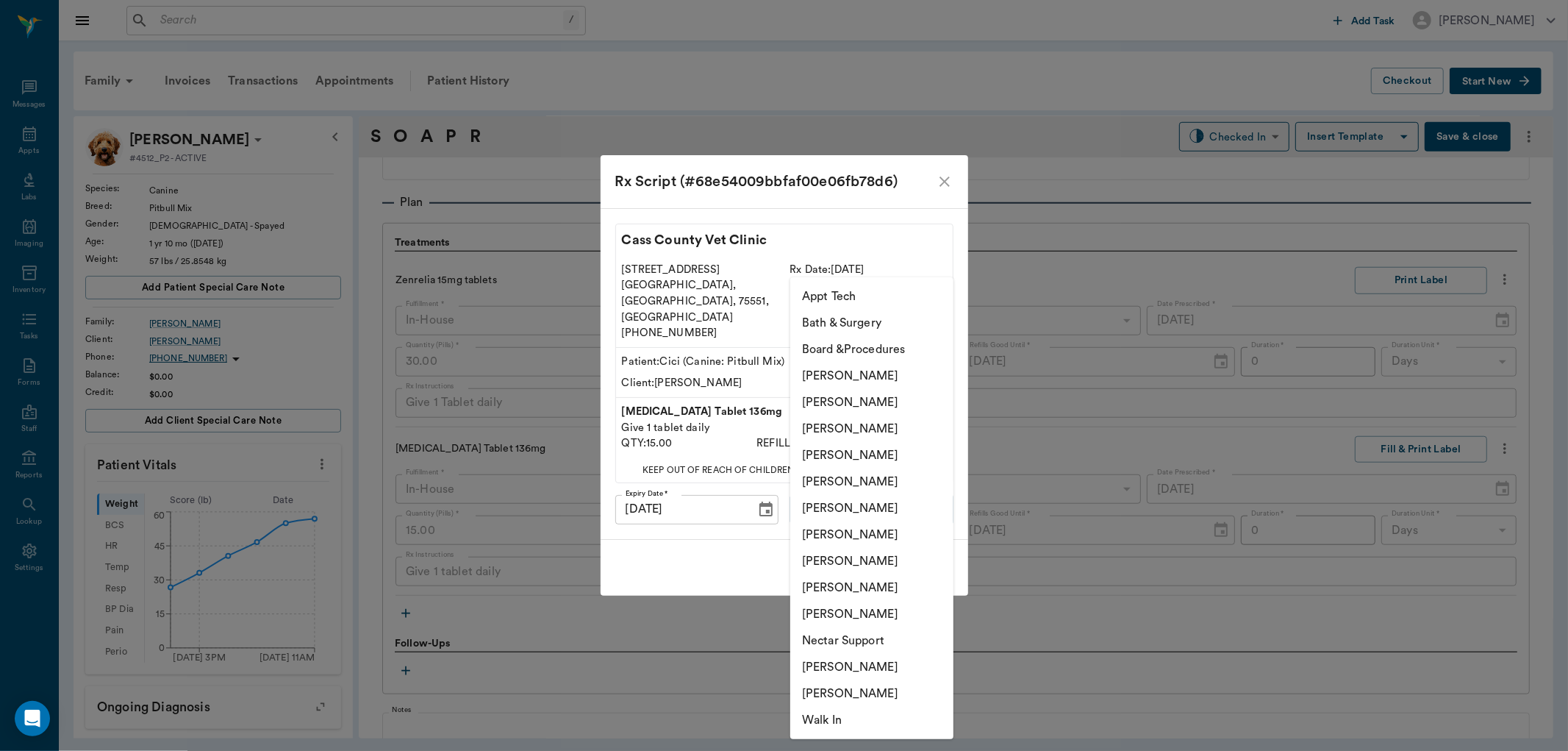
click at [884, 424] on li "[PERSON_NAME]" at bounding box center [872, 429] width 163 height 27
type input "642ef10e332a41444de2bad1"
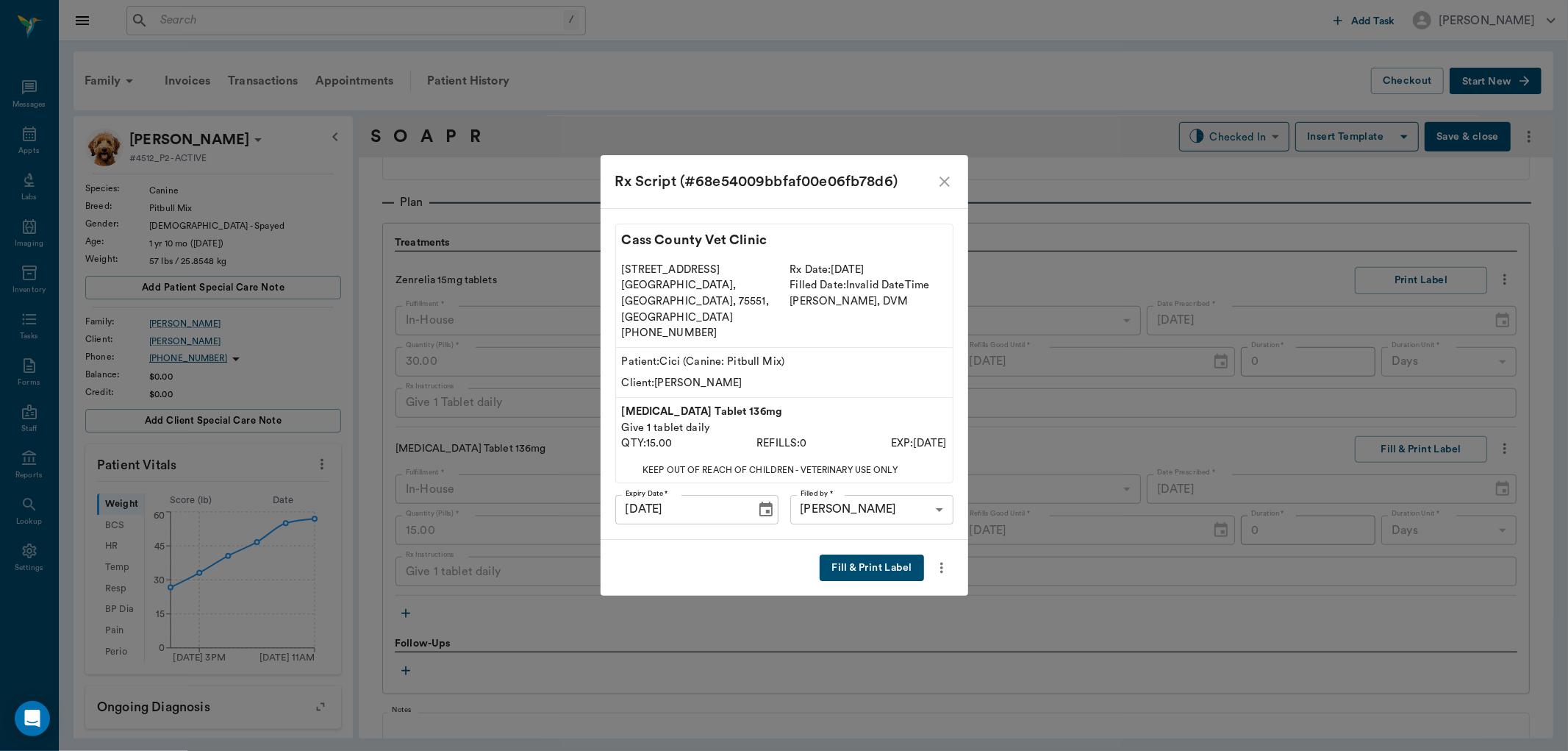
click at [865, 557] on button "Fill & Print Label" at bounding box center [872, 568] width 104 height 27
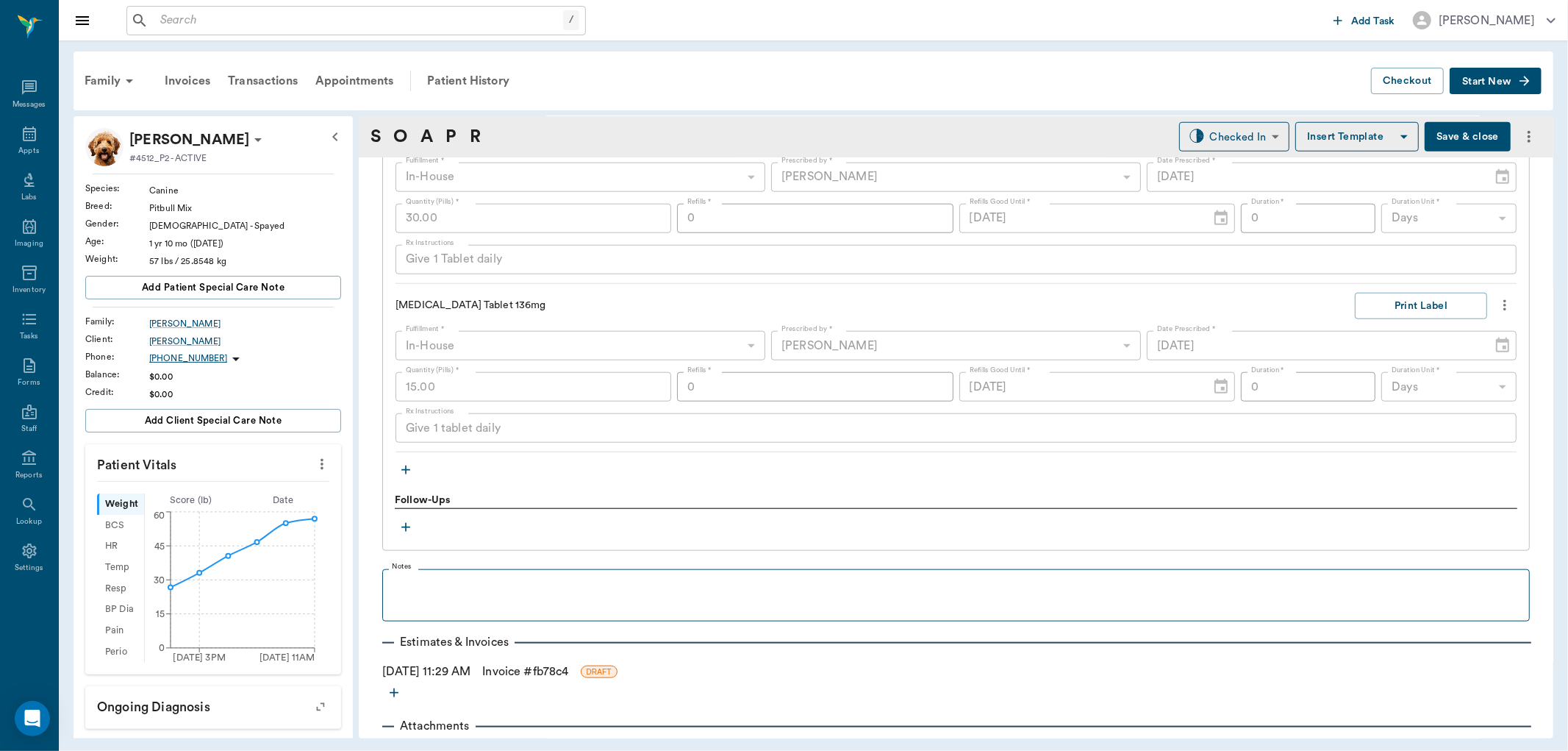
scroll to position [1157, 0]
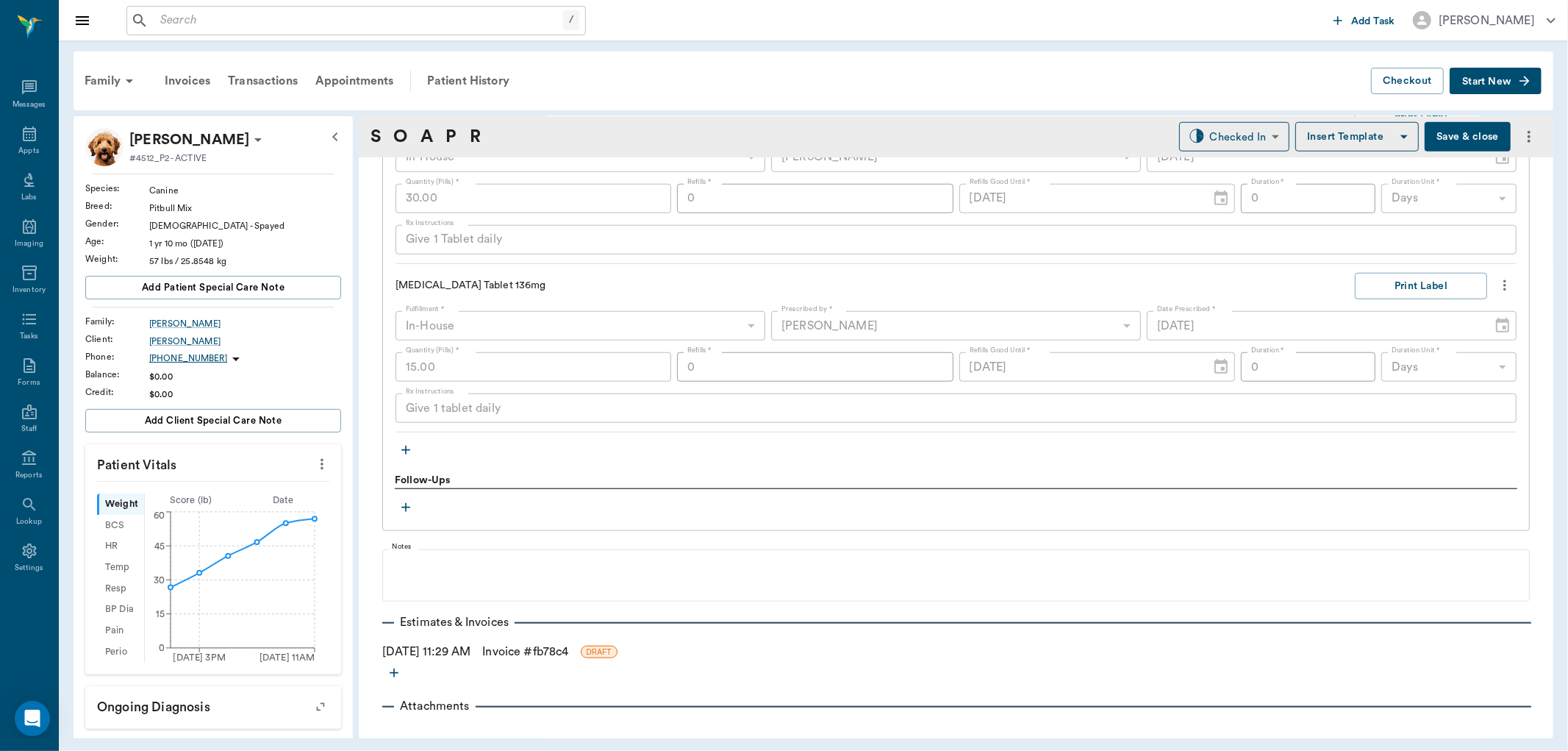
click at [402, 454] on icon "button" at bounding box center [406, 450] width 15 height 15
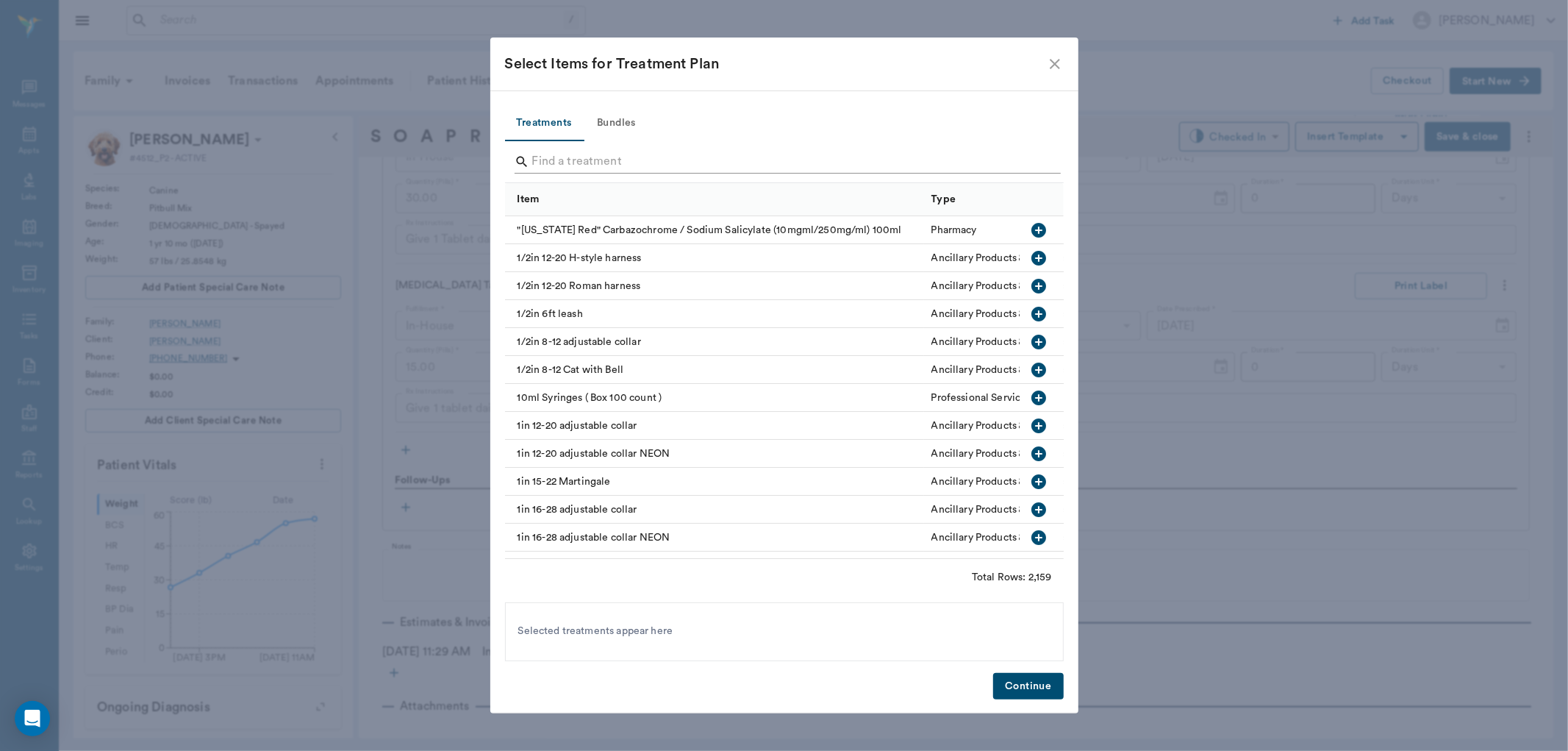
click at [567, 158] on input "Search" at bounding box center [786, 162] width 507 height 23
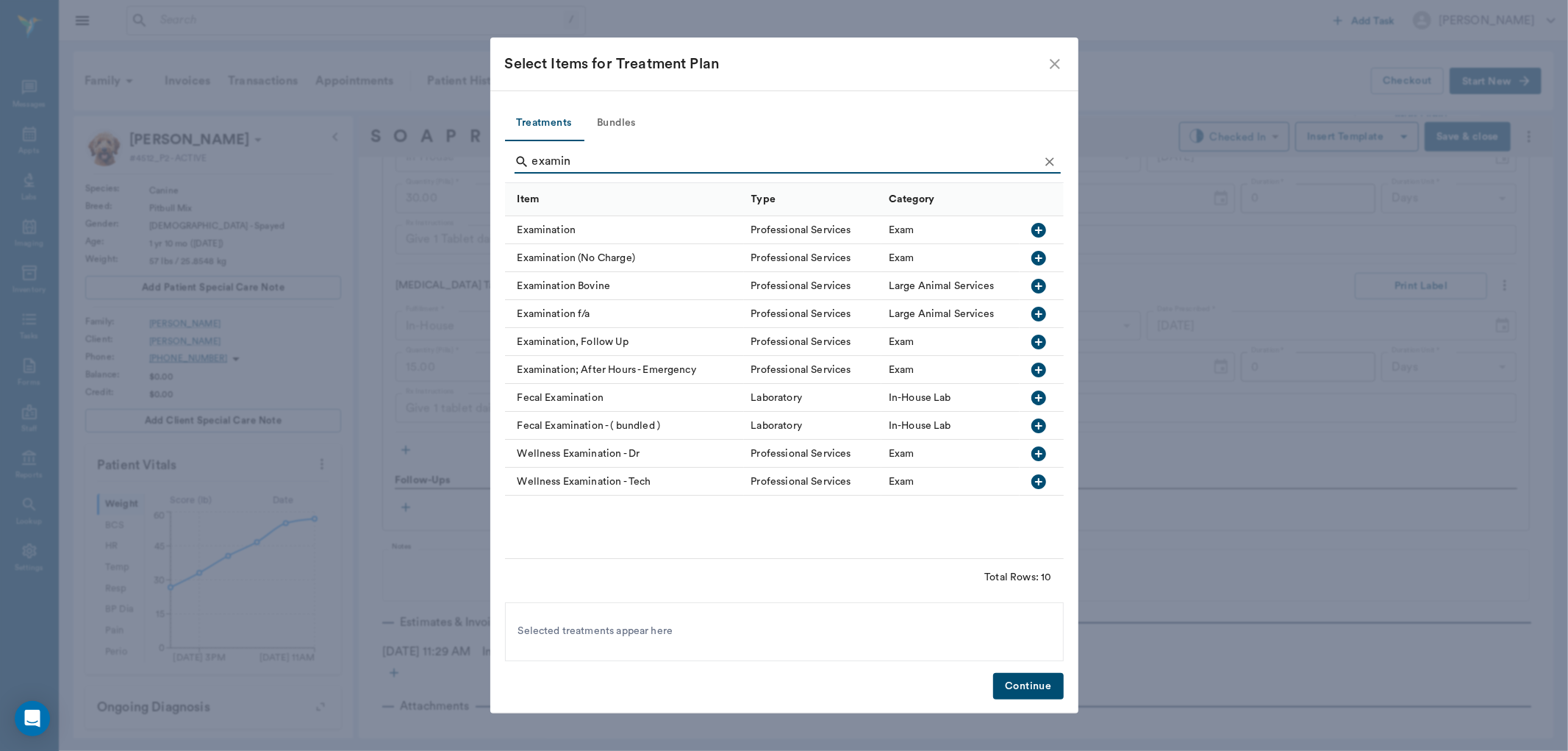
type input "examin"
click at [1037, 230] on icon "button" at bounding box center [1038, 230] width 18 height 18
click at [1027, 686] on button "Continue" at bounding box center [1028, 686] width 70 height 27
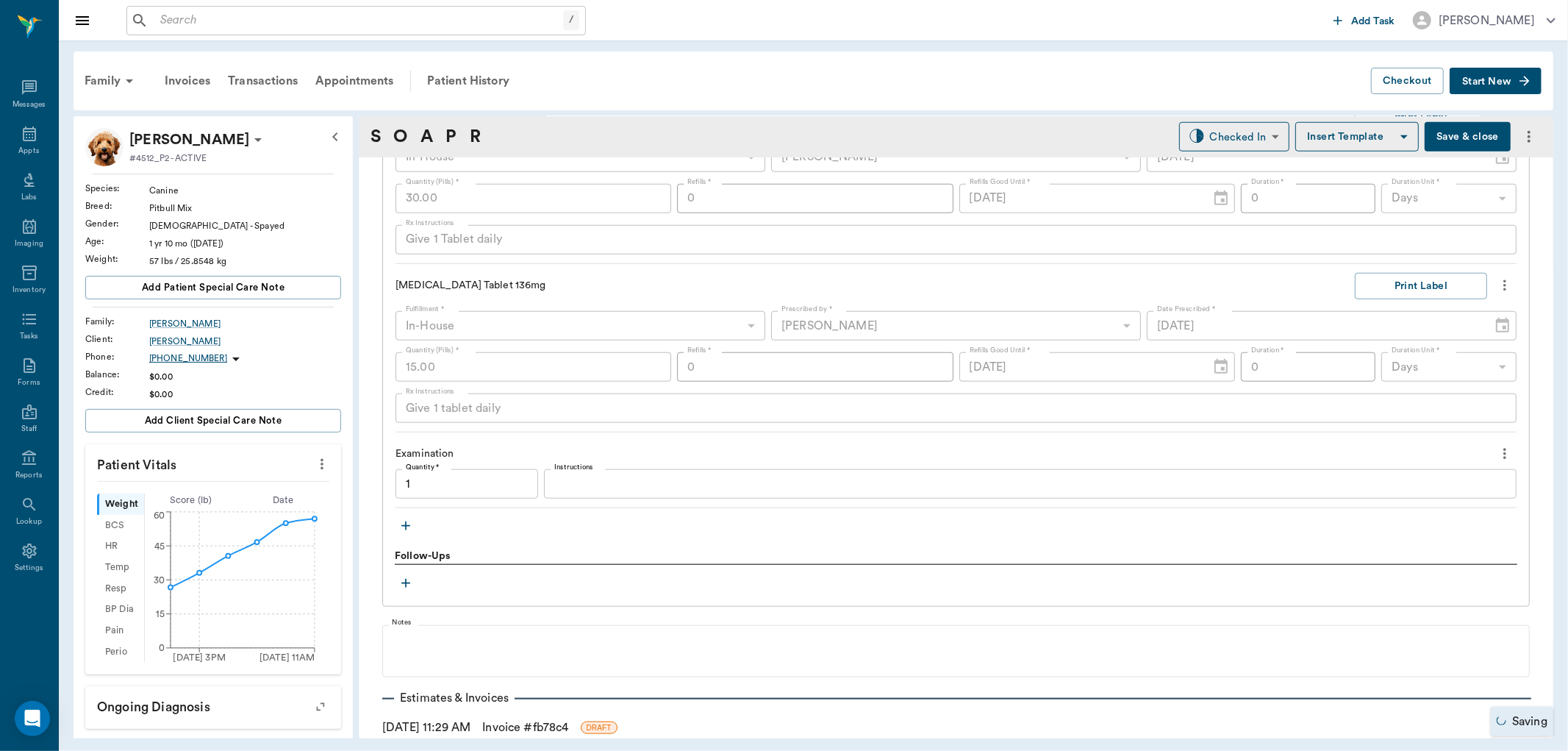
type input "1.00"
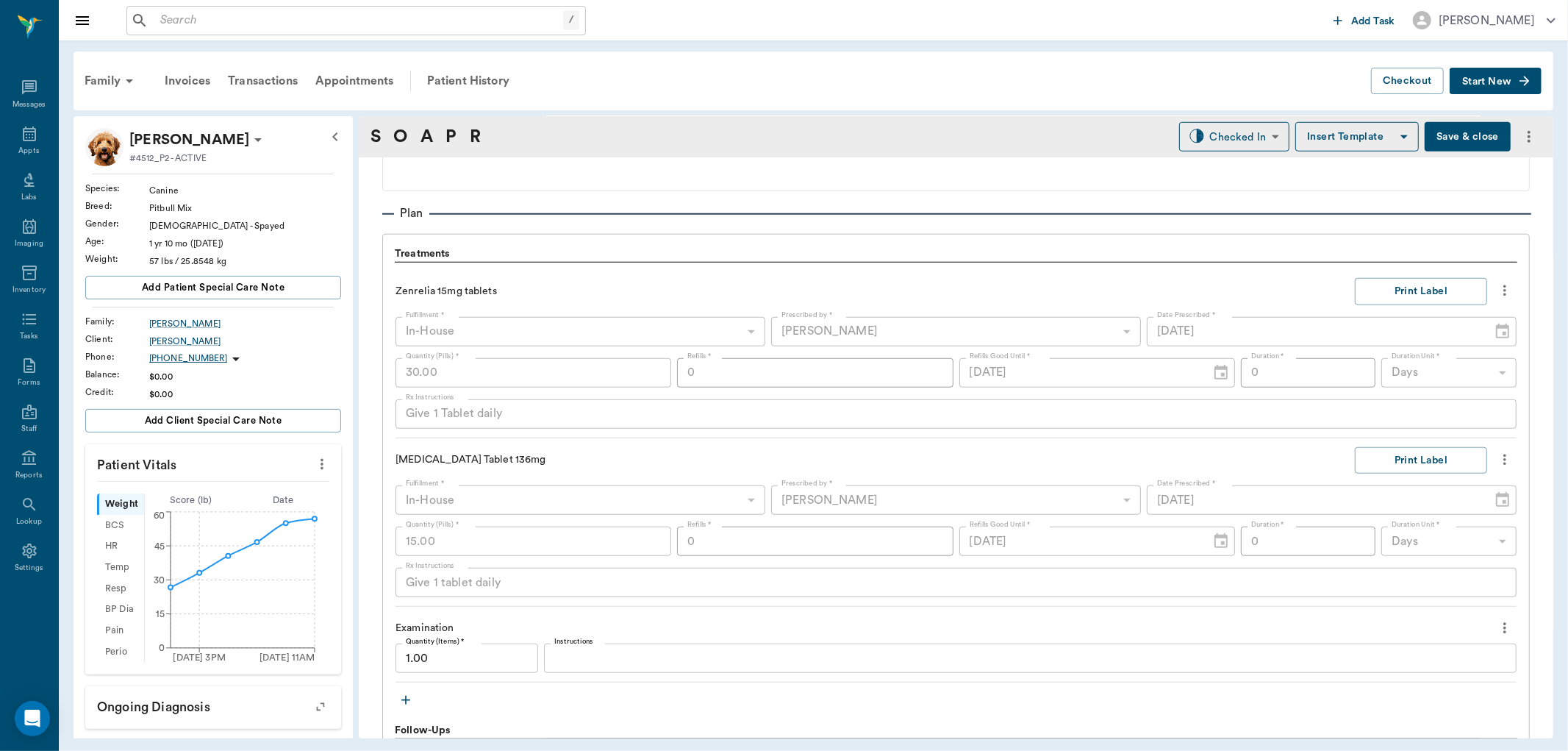
scroll to position [1168, 0]
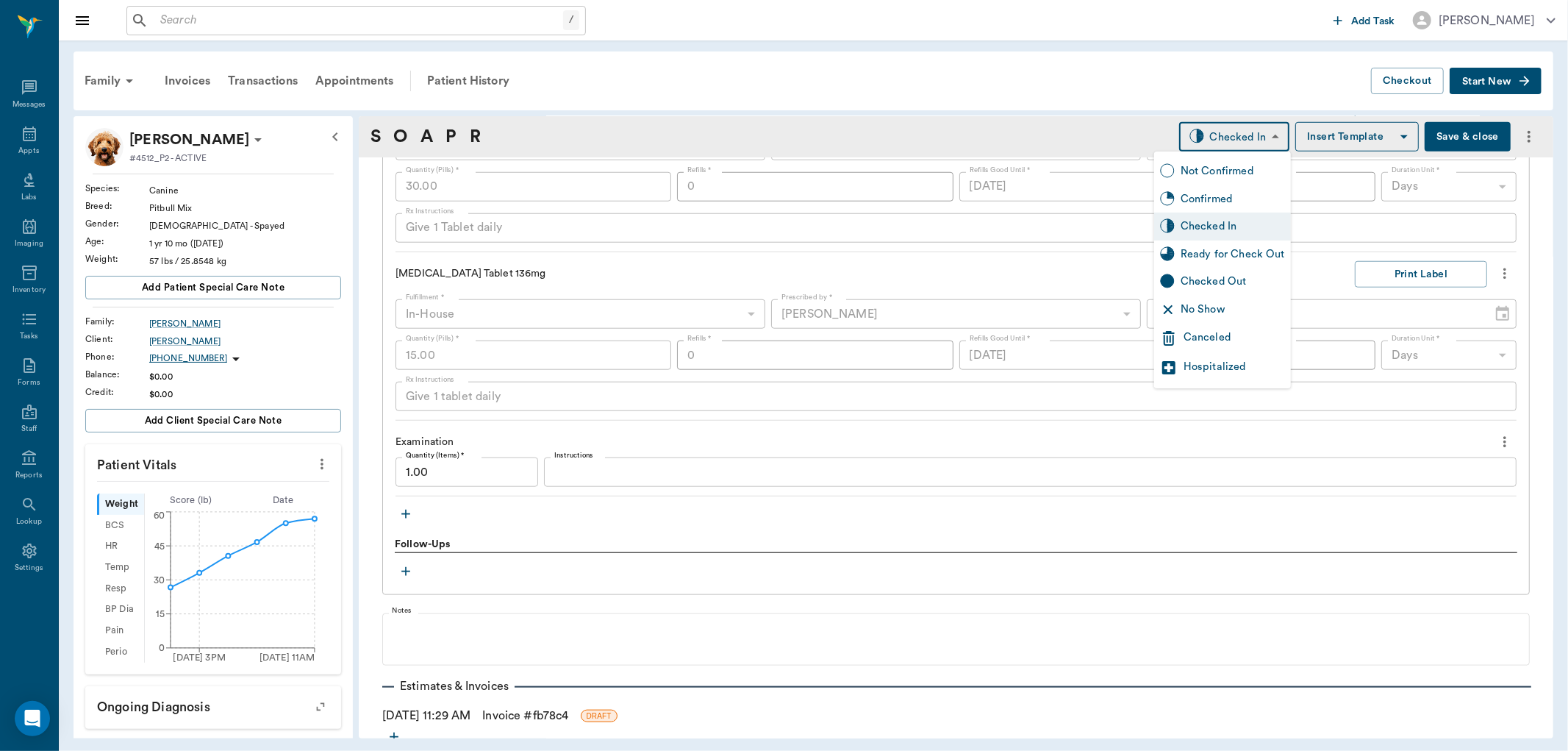
click at [1242, 137] on body "/ ​ Add Task [PERSON_NAME] Nectar Messages Appts Labs Imaging Inventory Tasks F…" at bounding box center [784, 375] width 1568 height 751
click at [1220, 253] on div "Ready for Check Out" at bounding box center [1233, 253] width 105 height 16
type input "READY_TO_CHECKOUT"
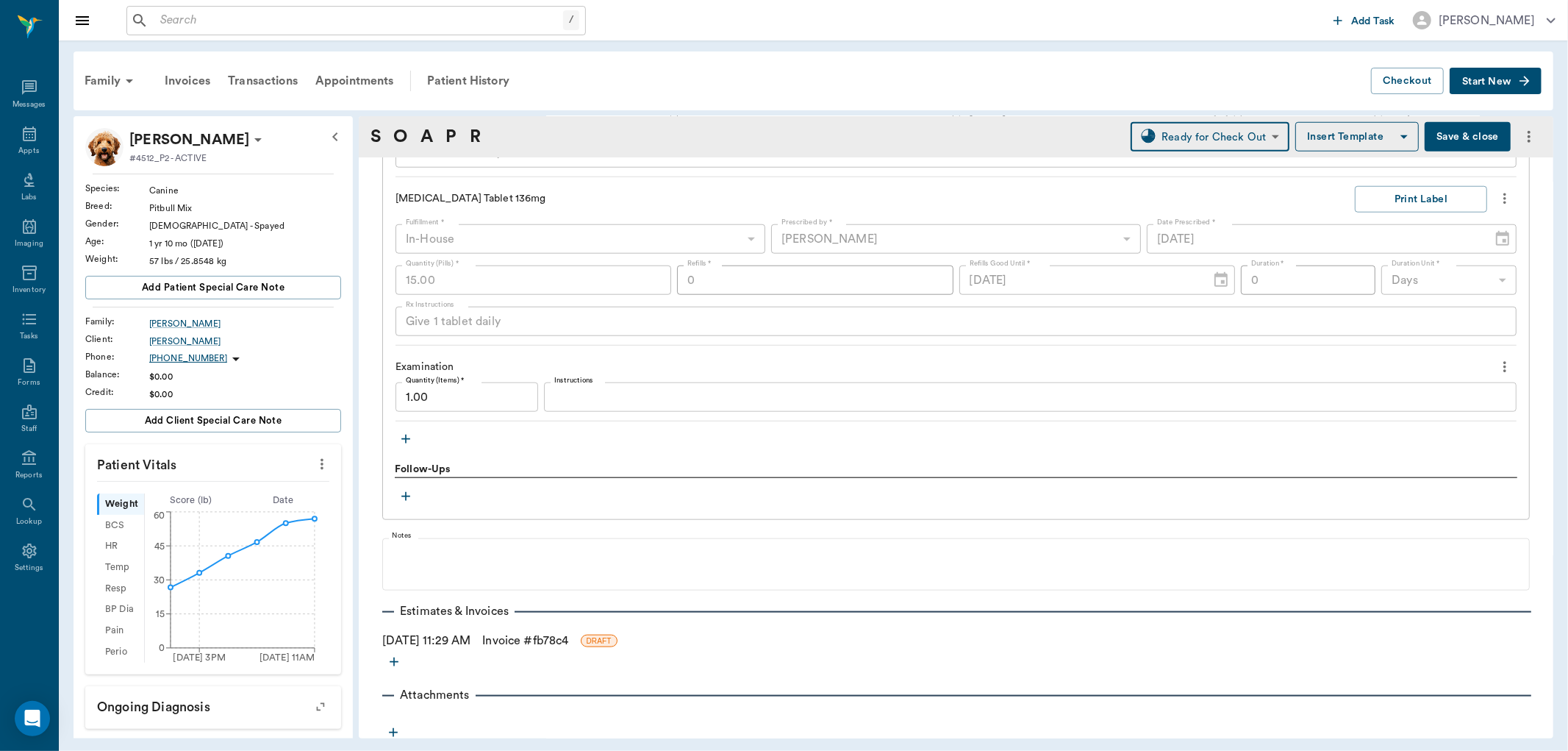
scroll to position [1250, 0]
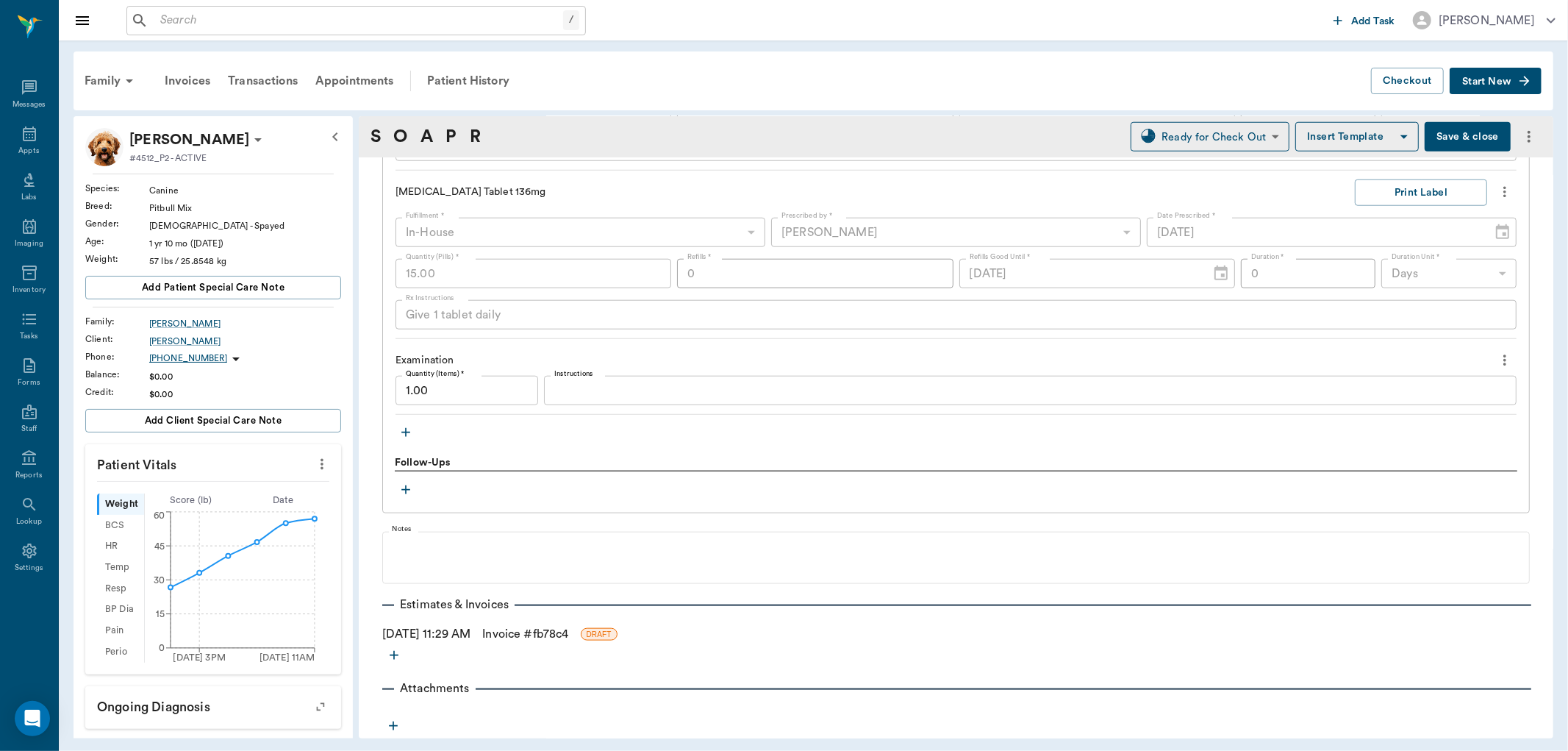
click at [539, 630] on link "Invoice # fb78c4" at bounding box center [525, 634] width 86 height 18
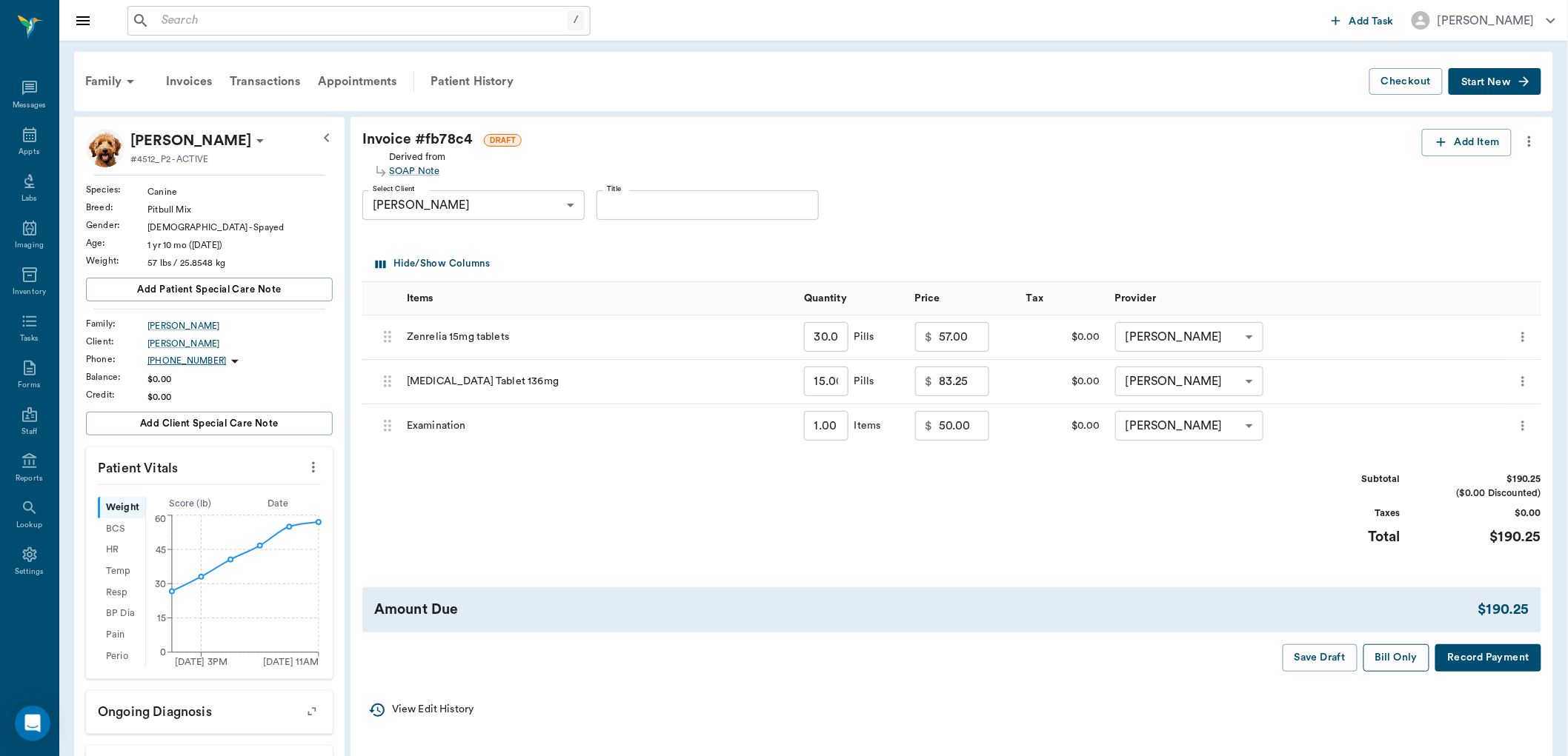
click at [1394, 661] on button "Bill Only" at bounding box center [1396, 657] width 66 height 27
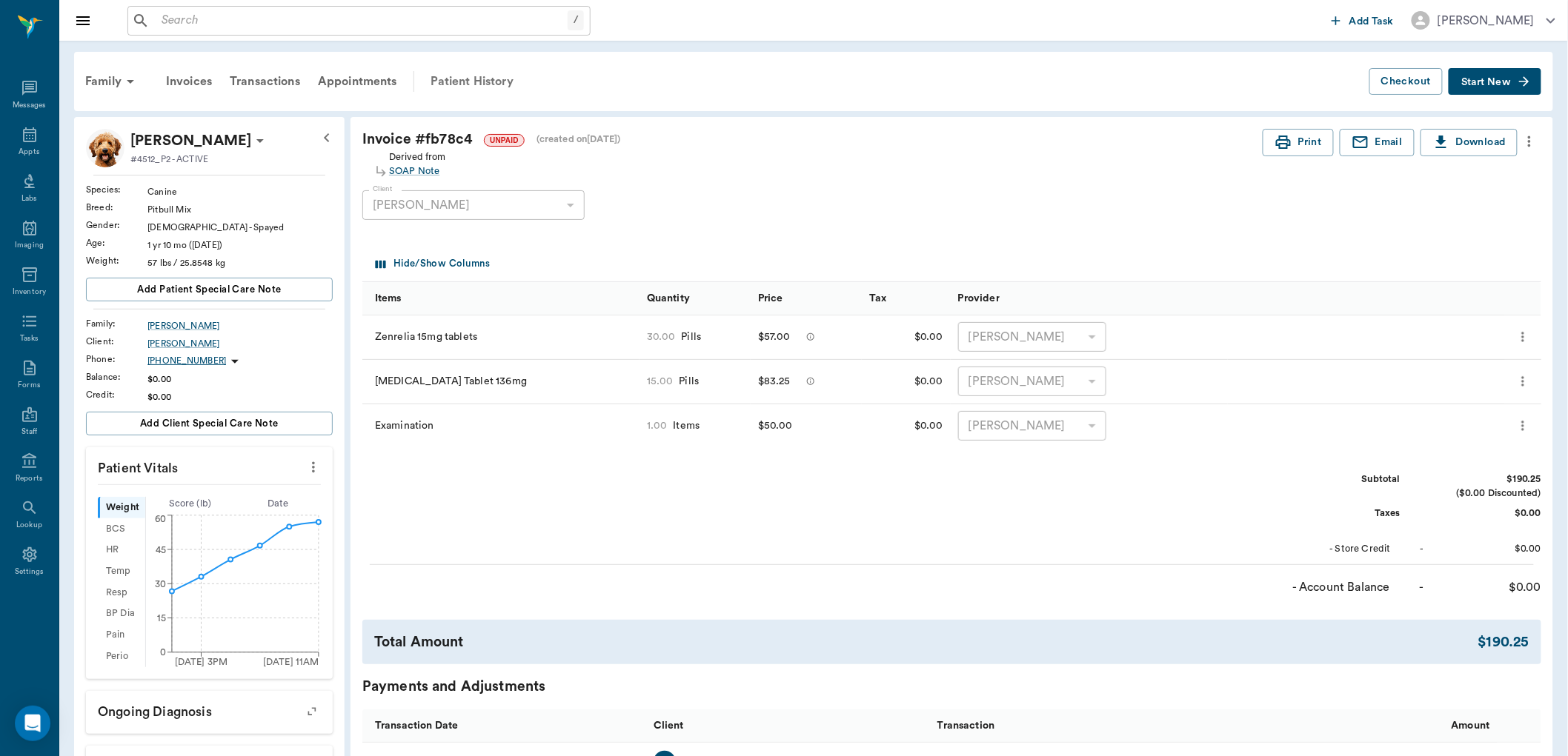
click at [458, 77] on div "Patient History" at bounding box center [472, 81] width 101 height 36
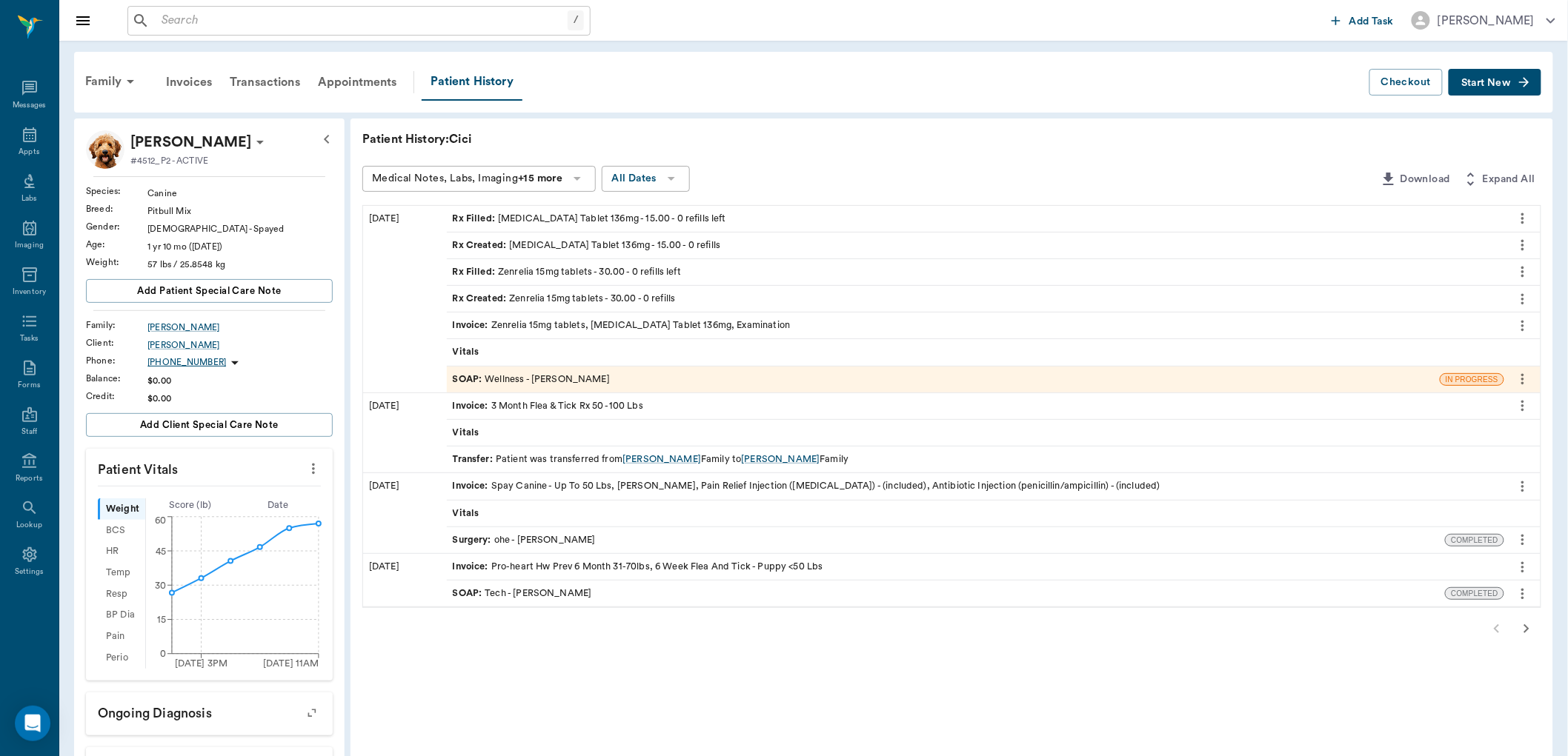
click at [1472, 83] on span "Start New" at bounding box center [1486, 83] width 50 height 0
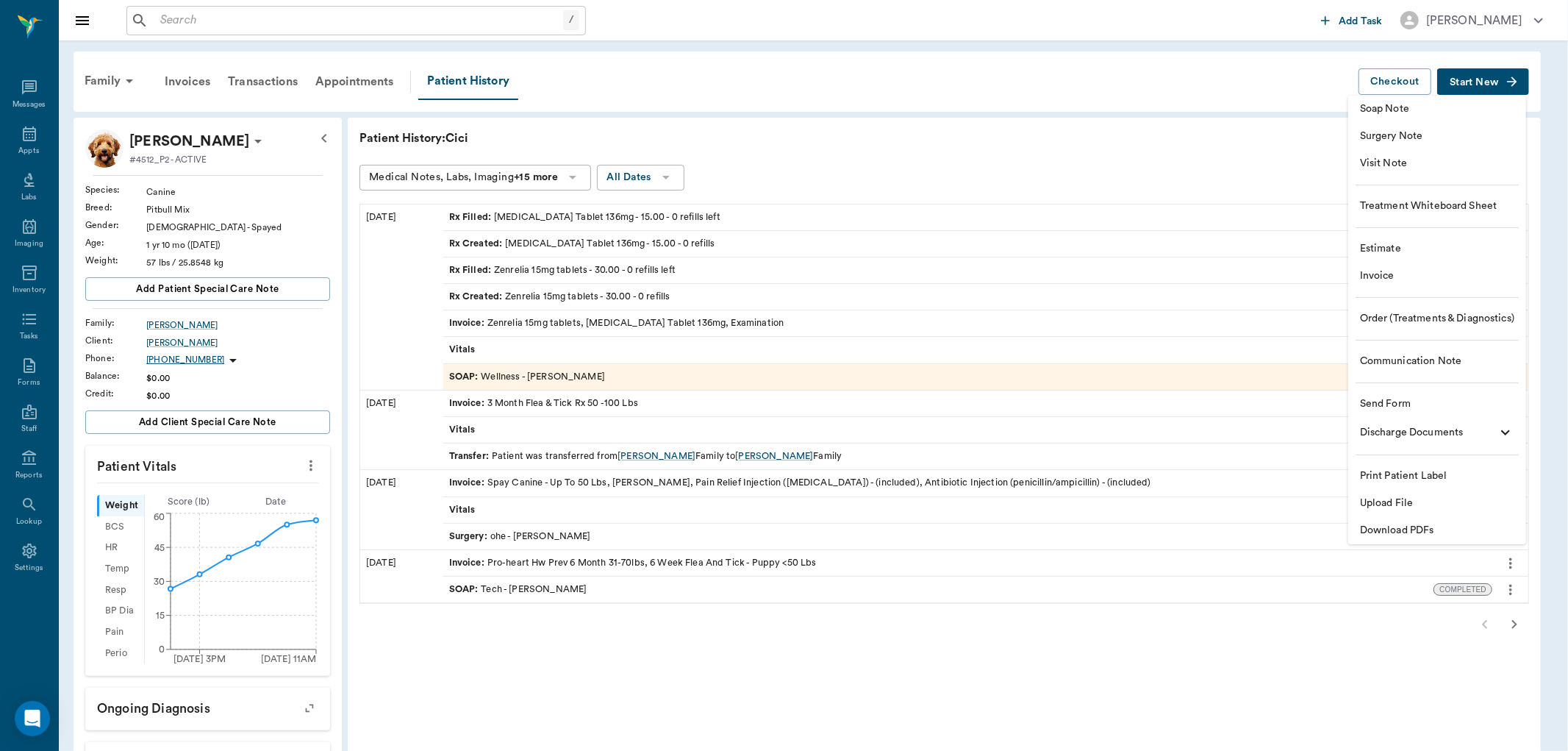
click at [1458, 314] on span "Order (Treatments & Diagnostics)" at bounding box center [1437, 318] width 154 height 16
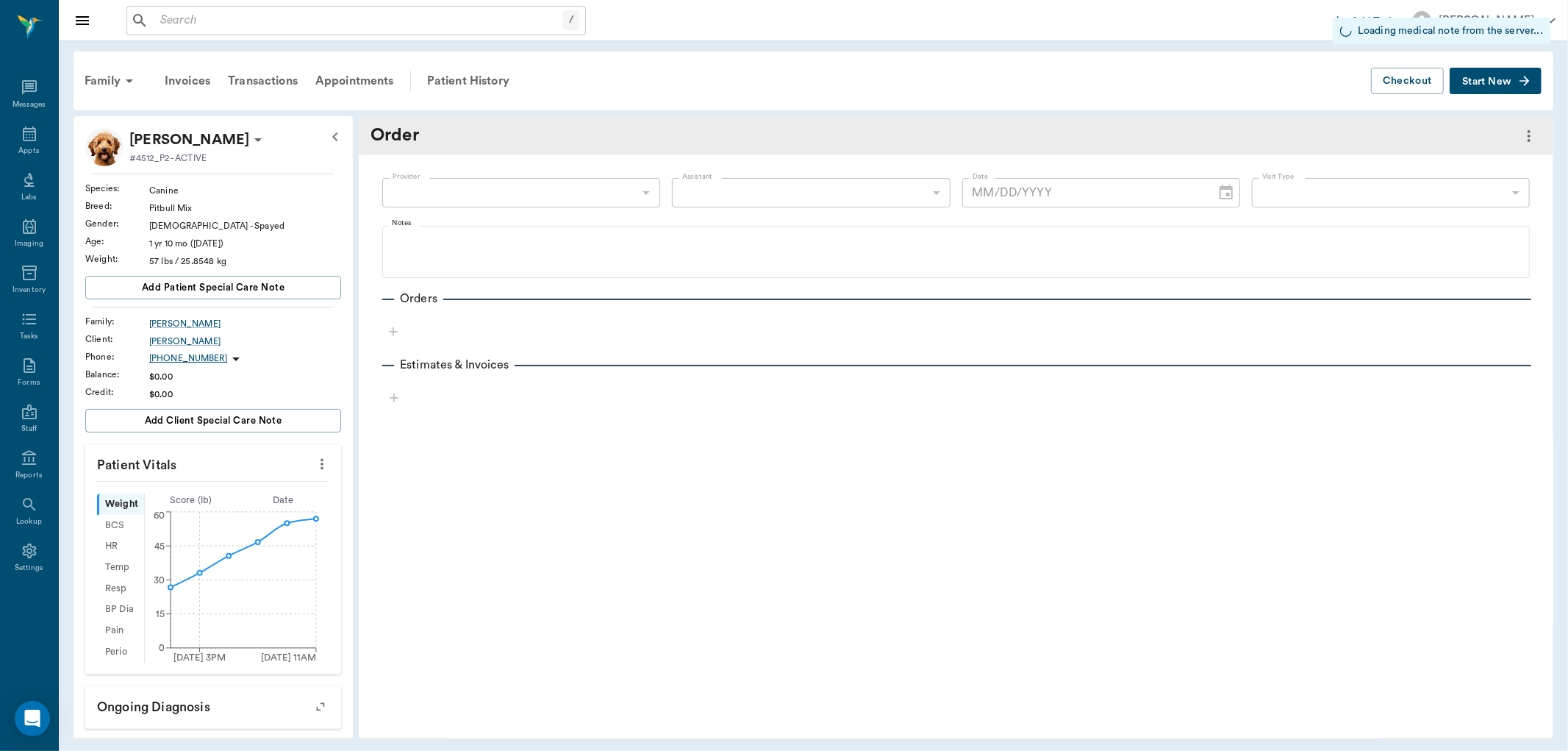
type input "63ec2f075fda476ae8351a4d"
type input "[DATE]"
click at [391, 334] on icon "button" at bounding box center [393, 331] width 15 height 15
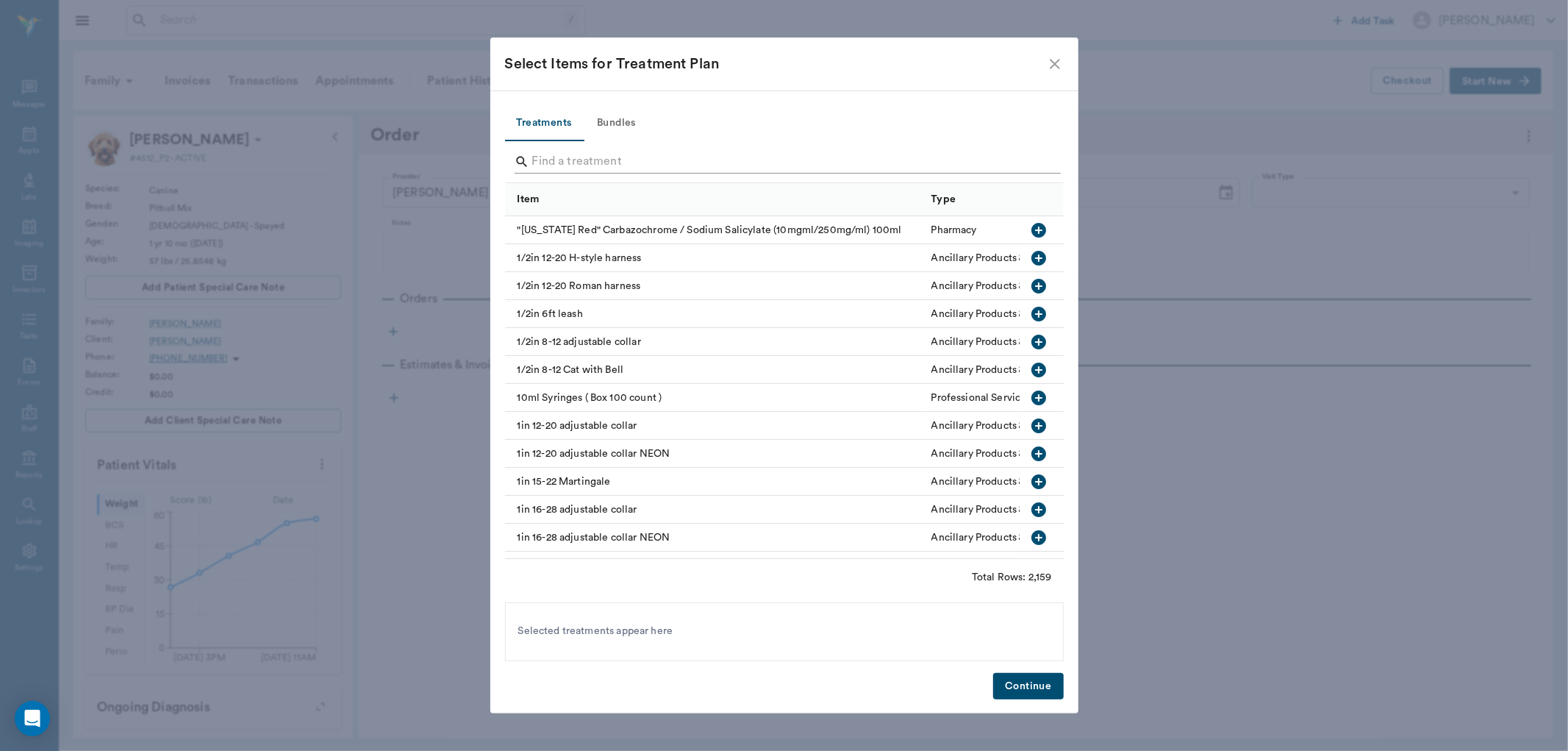
click at [575, 162] on input "Search" at bounding box center [786, 162] width 507 height 23
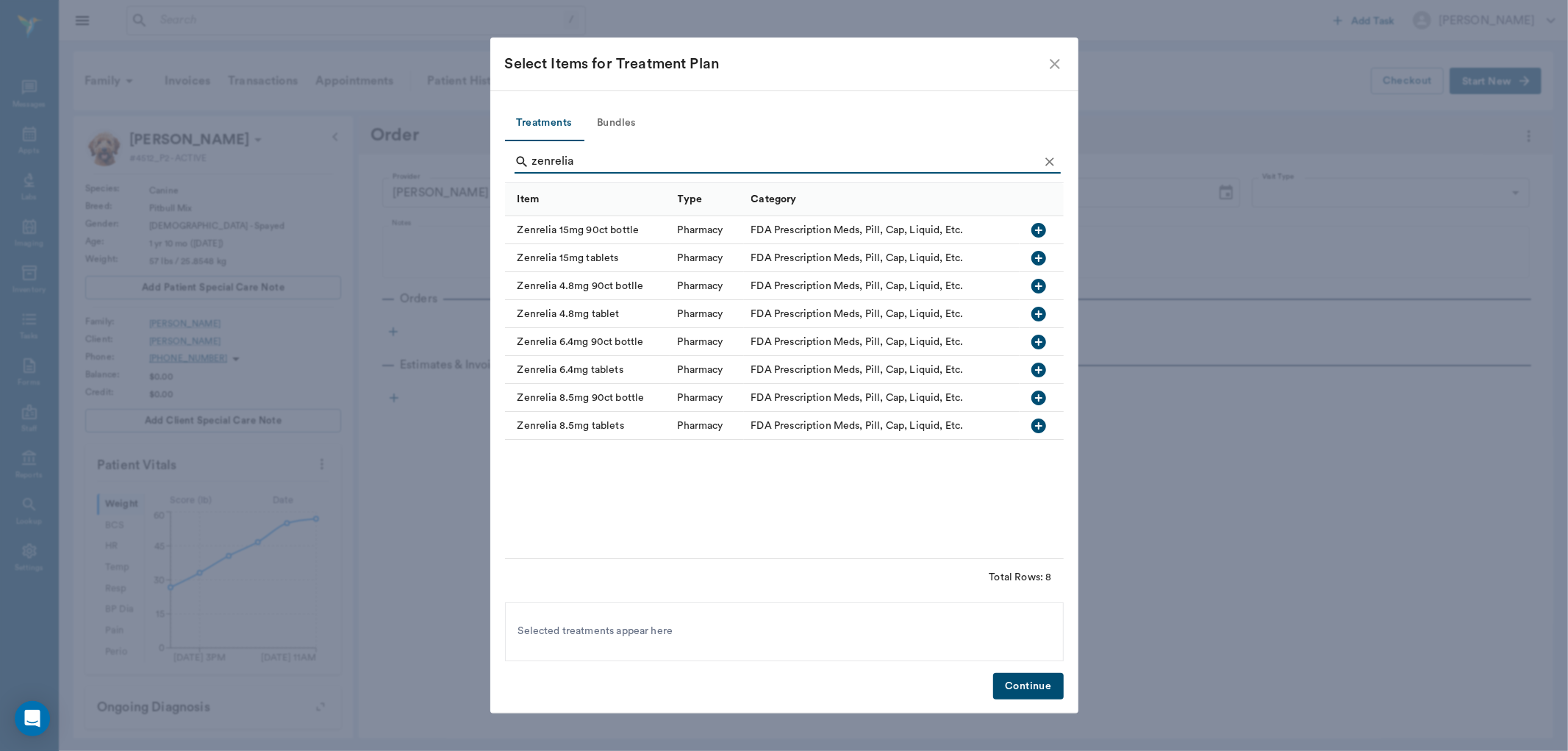
type input "zenrelia"
click at [1038, 260] on icon "button" at bounding box center [1038, 258] width 18 height 18
click at [1030, 685] on button "Continue" at bounding box center [1028, 686] width 70 height 27
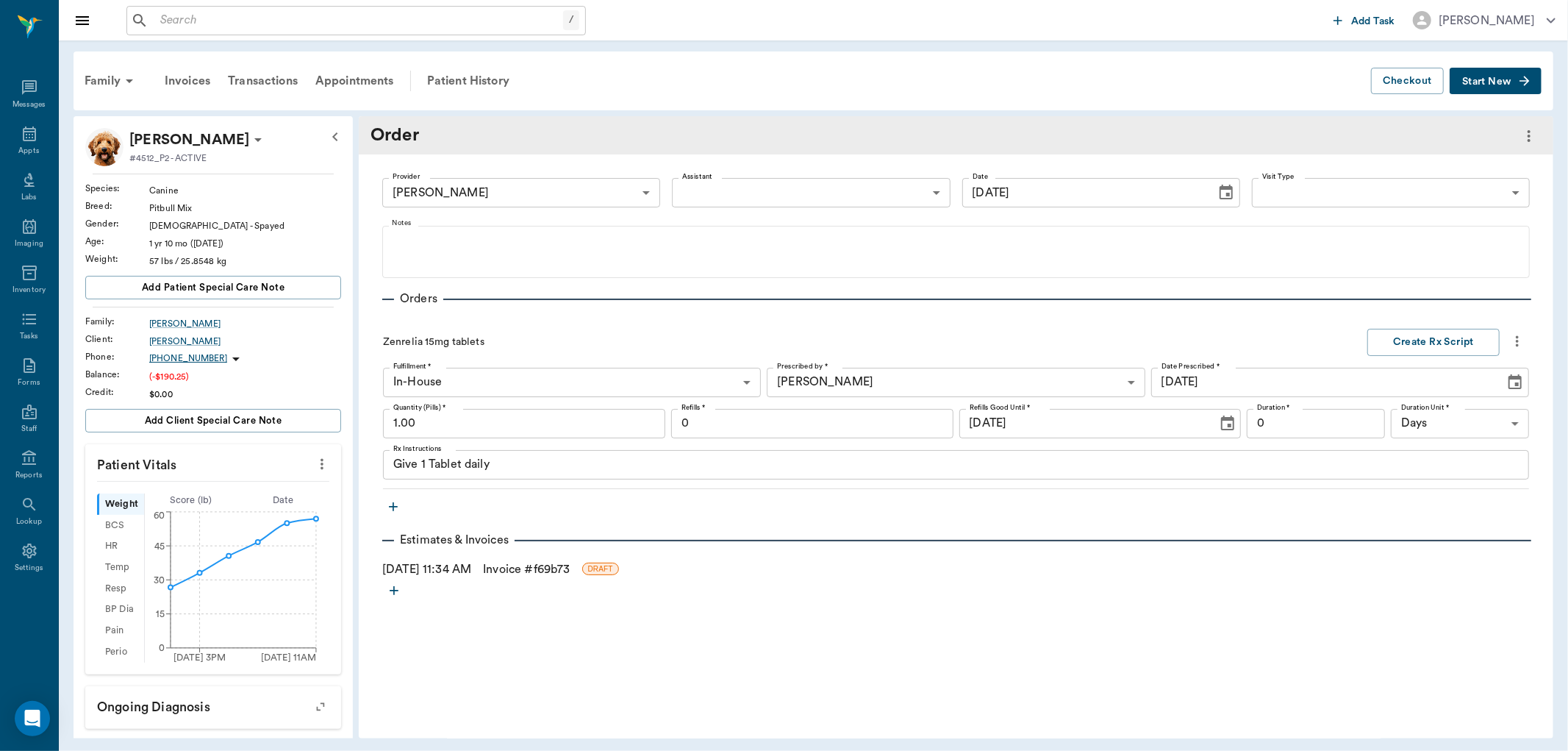
click at [533, 434] on input "1.00" at bounding box center [524, 424] width 282 height 30
type input "30.00"
click at [785, 423] on input "0" at bounding box center [813, 424] width 282 height 30
type input "12"
click at [1443, 345] on button "Create Rx Script" at bounding box center [1433, 342] width 133 height 27
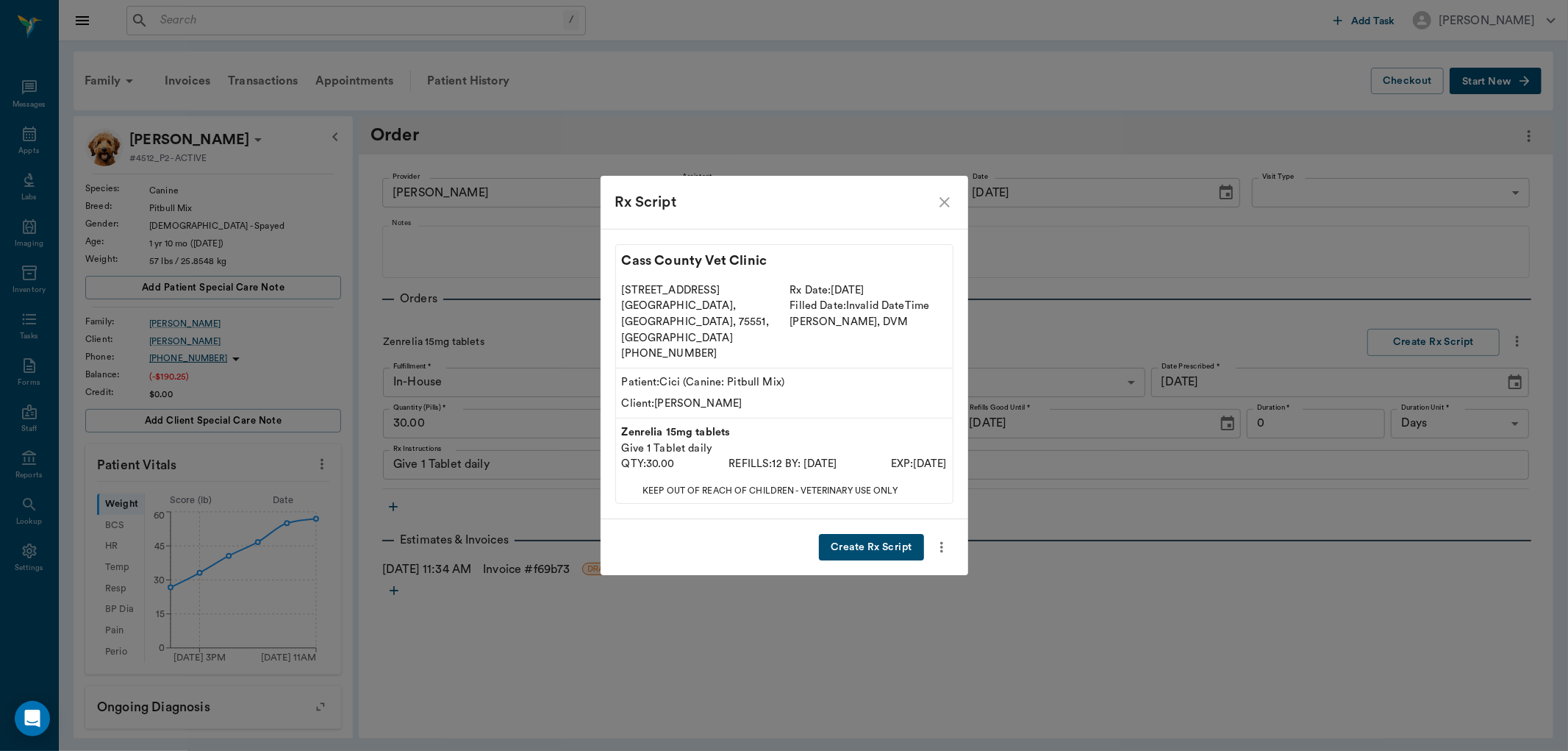
click at [886, 534] on button "Create Rx Script" at bounding box center [871, 547] width 105 height 27
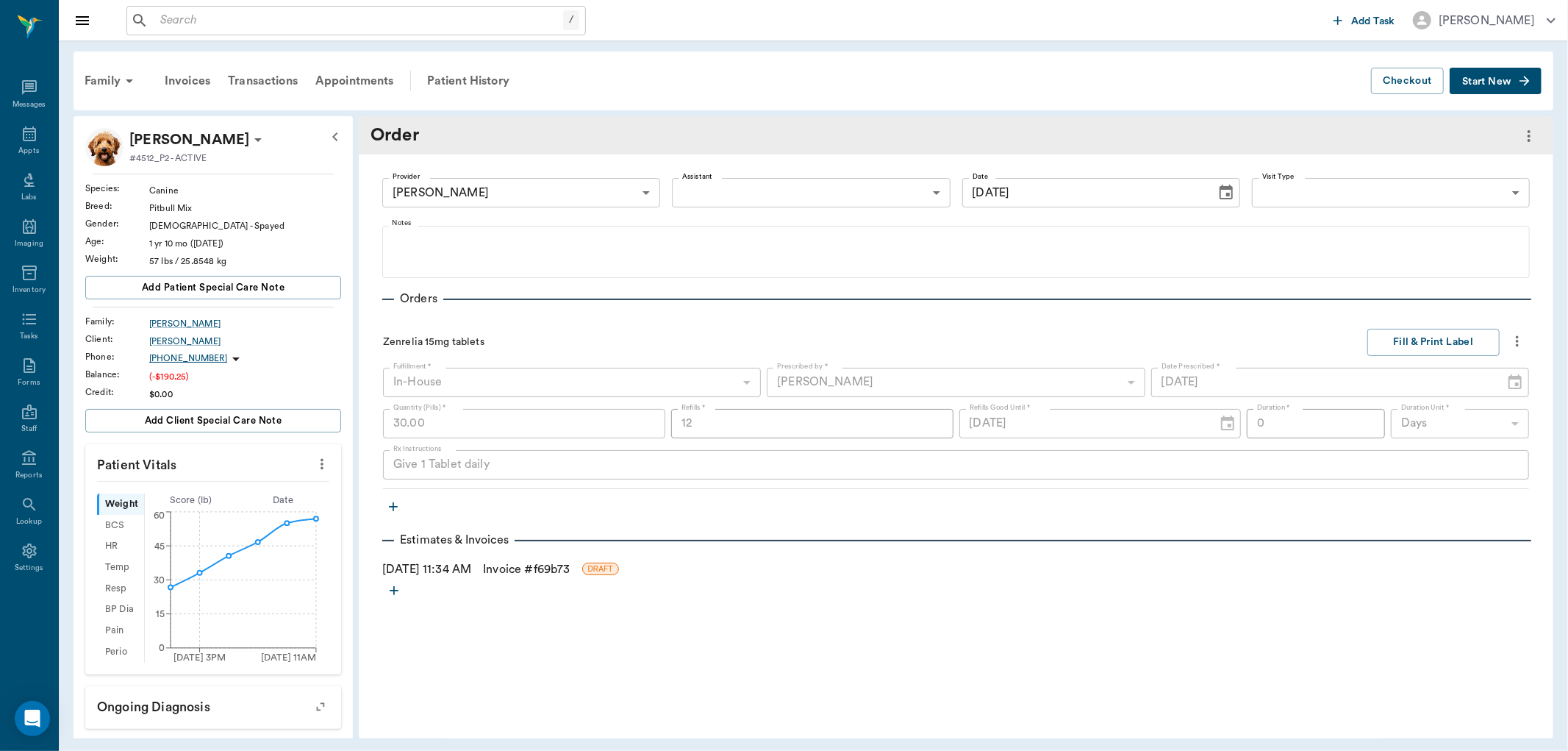
click at [545, 572] on link "Invoice # f69b73" at bounding box center [527, 569] width 87 height 18
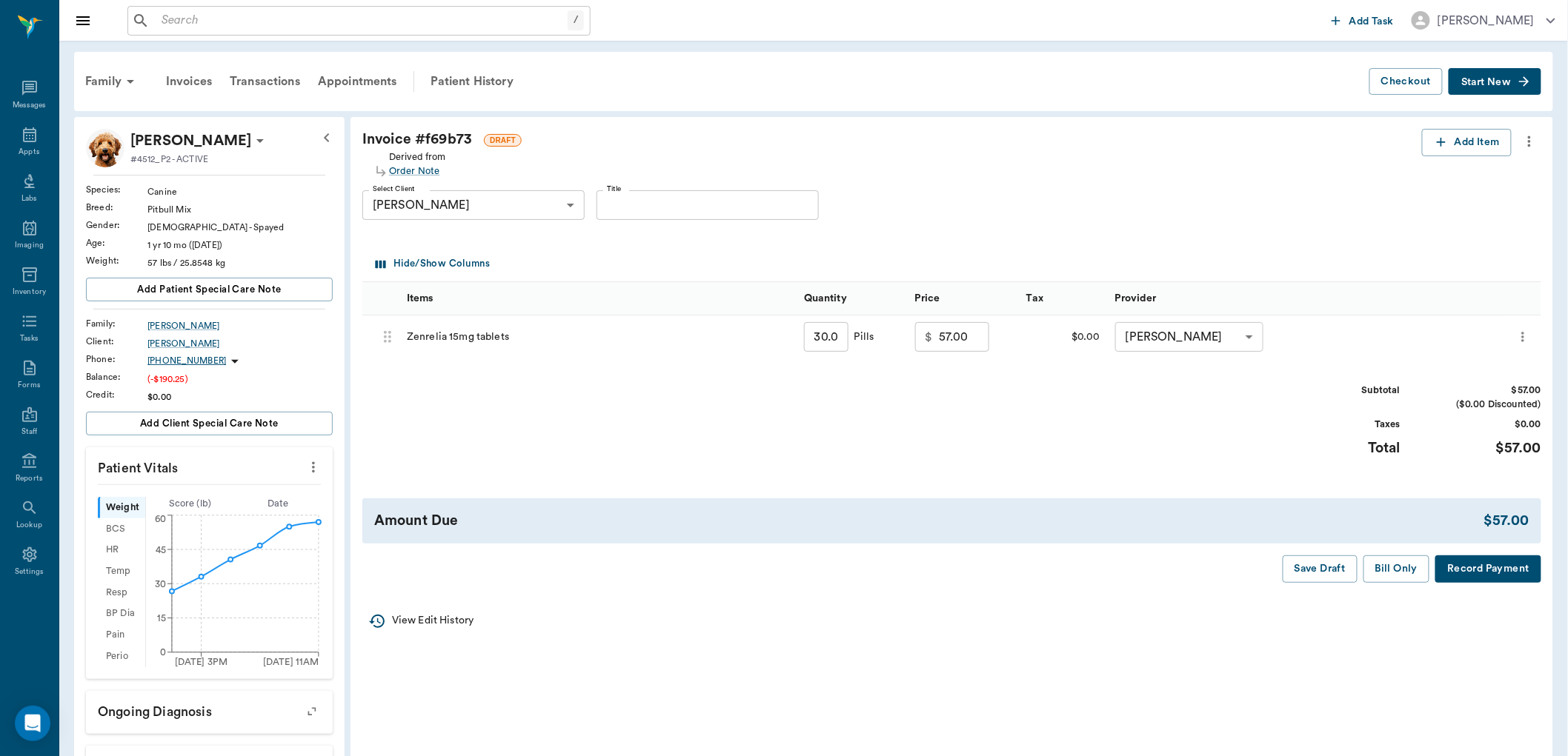
click at [1532, 138] on icon "more" at bounding box center [1529, 141] width 16 height 18
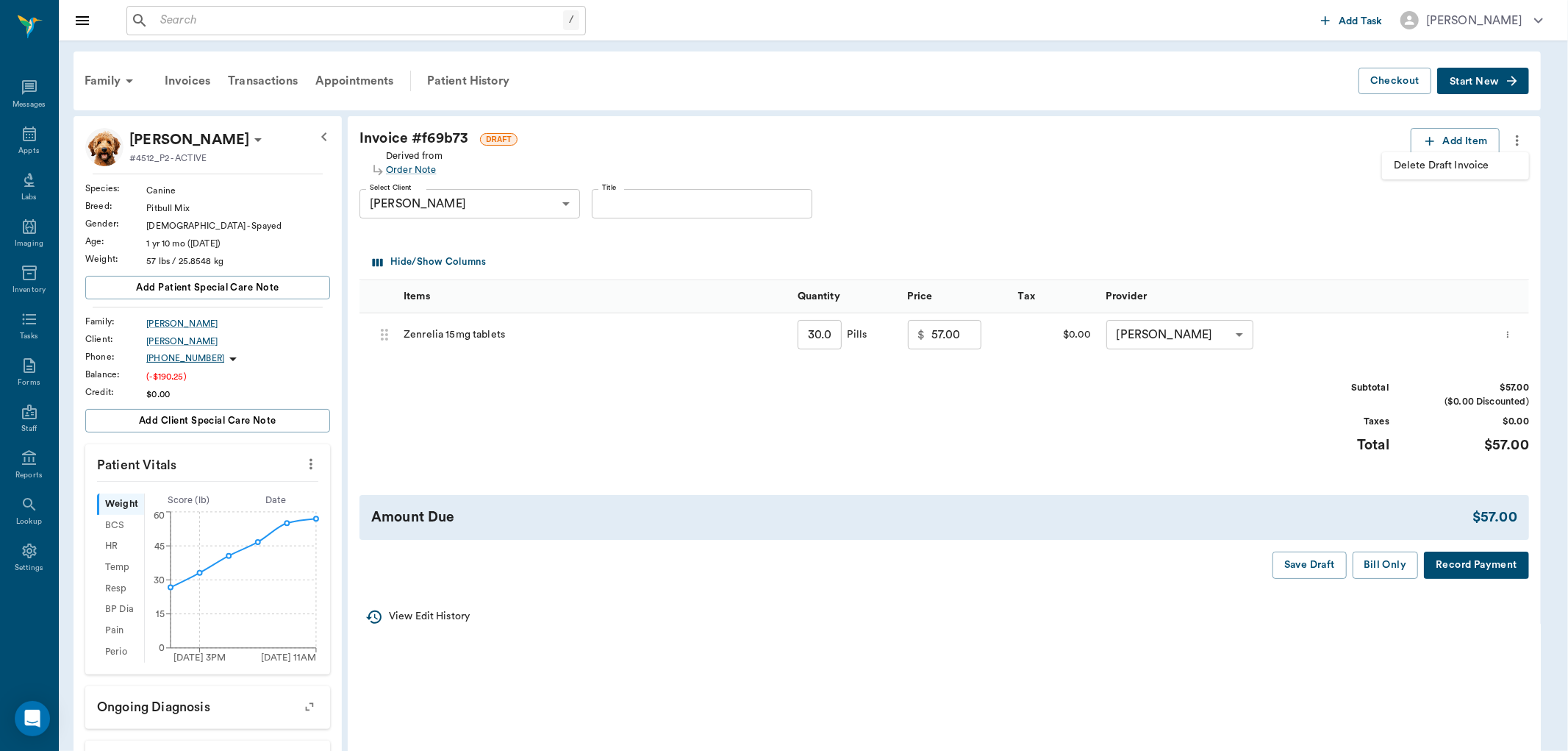
click at [1461, 164] on span "Delete Draft Invoice" at bounding box center [1455, 165] width 123 height 16
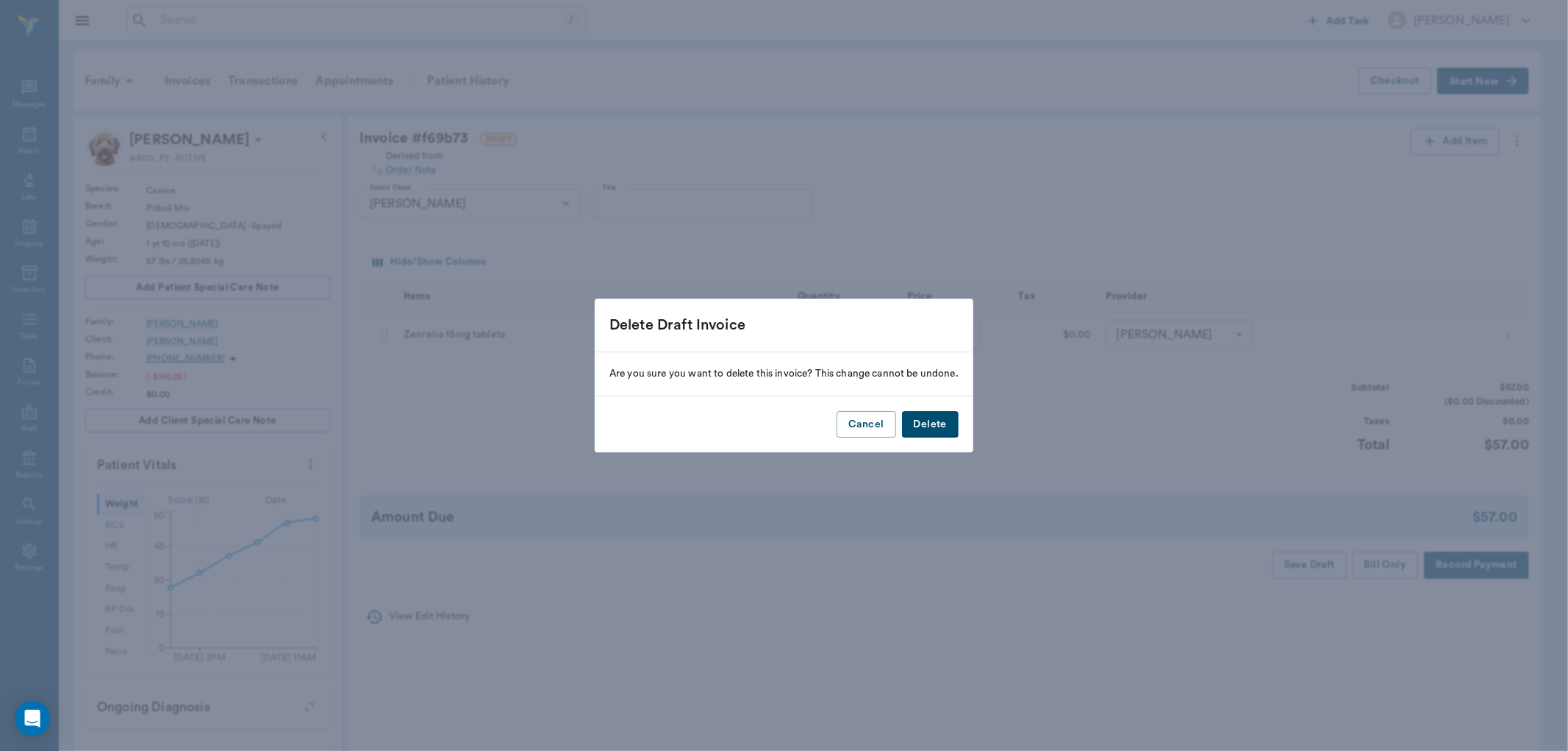
click at [928, 427] on button "Delete" at bounding box center [930, 424] width 57 height 27
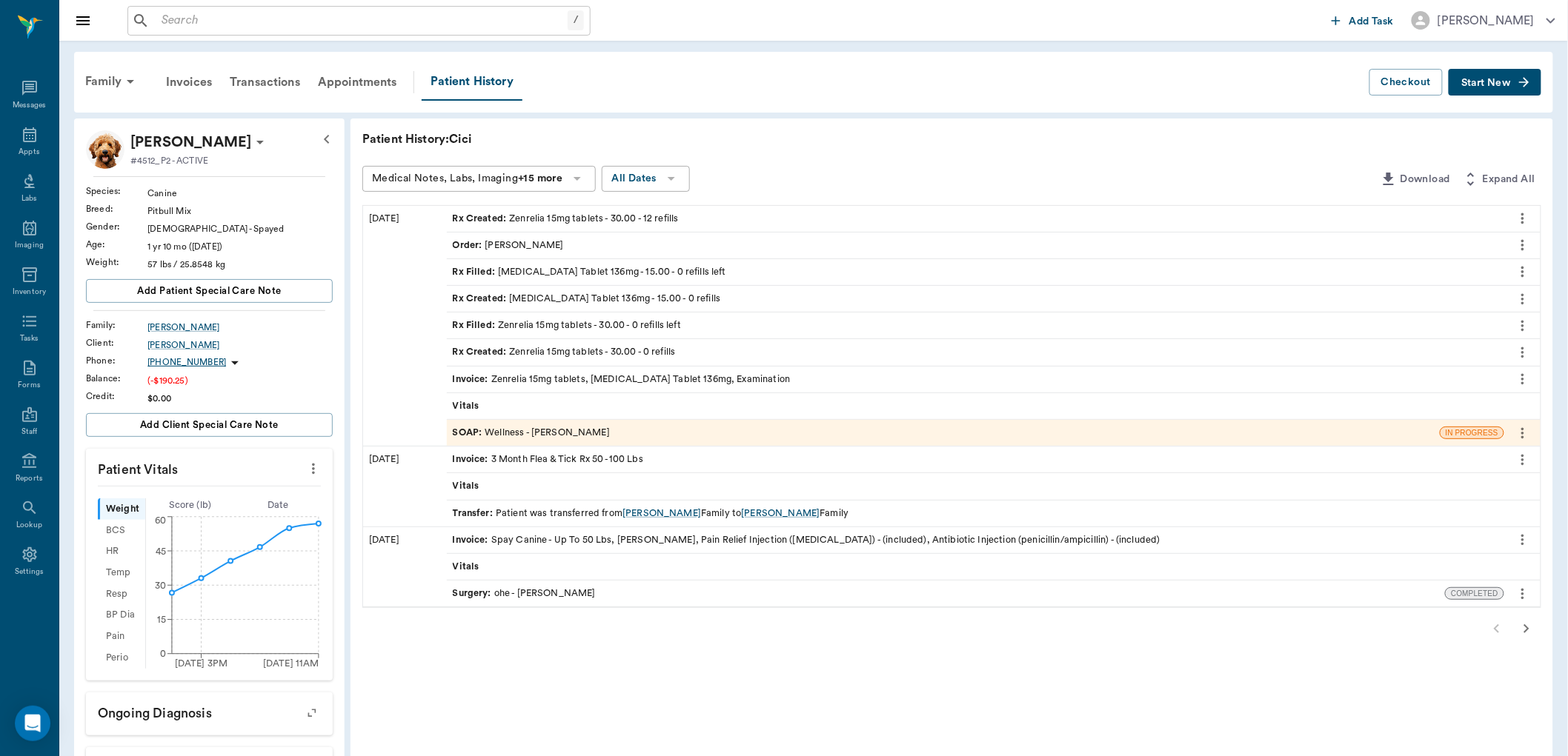
click at [495, 430] on div "SOAP : Wellness - [PERSON_NAME]" at bounding box center [531, 433] width 157 height 14
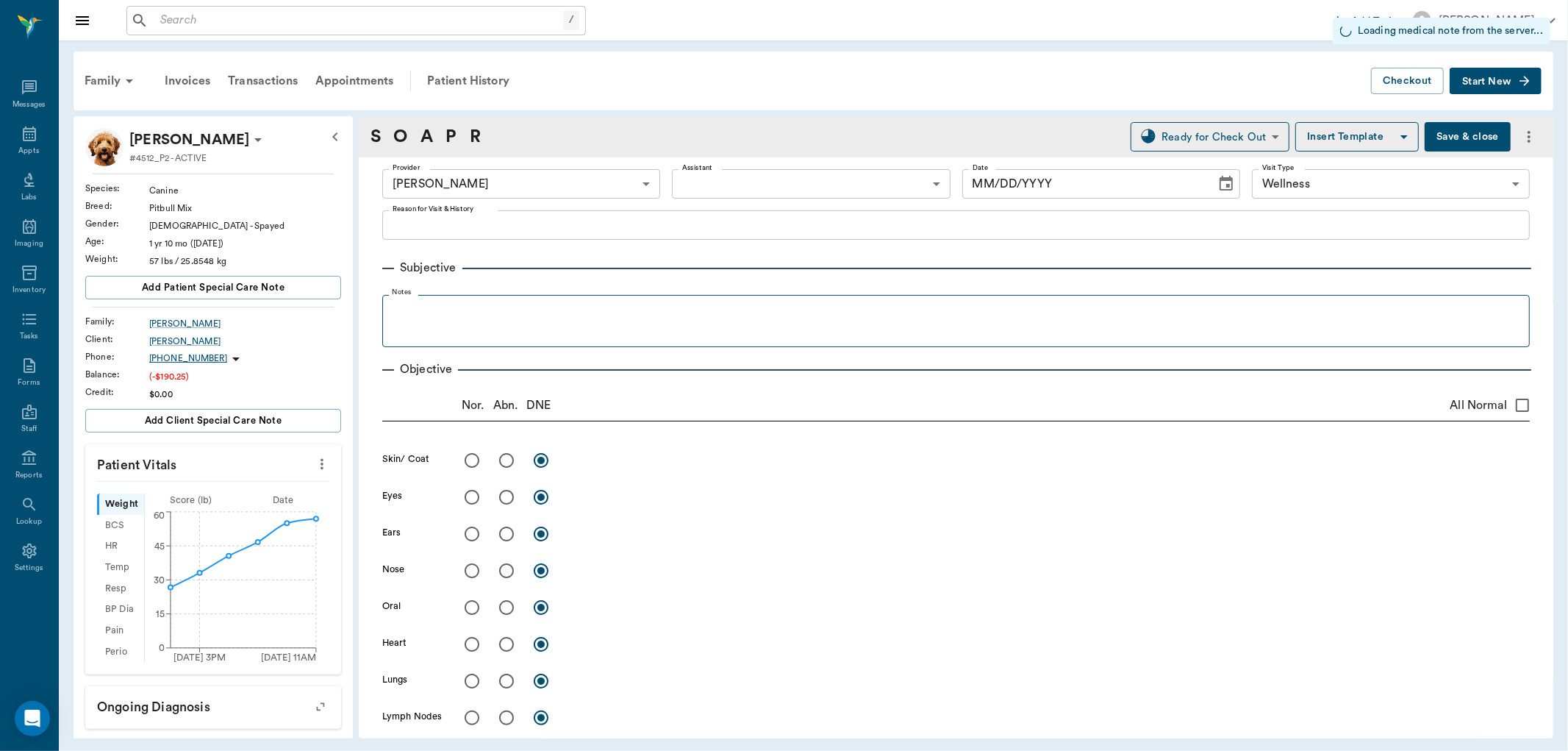
type input "63ec2f075fda476ae8351a4d"
type input "65d2be4f46e3a538d89b8c14"
type input "[DATE]"
type textarea "HAS A DEWCLAW THAT SHE HAS BEEN MESSING WITH. SWOLLEN AND RED. SPOT ON THE LIP …"
type input "30.00"
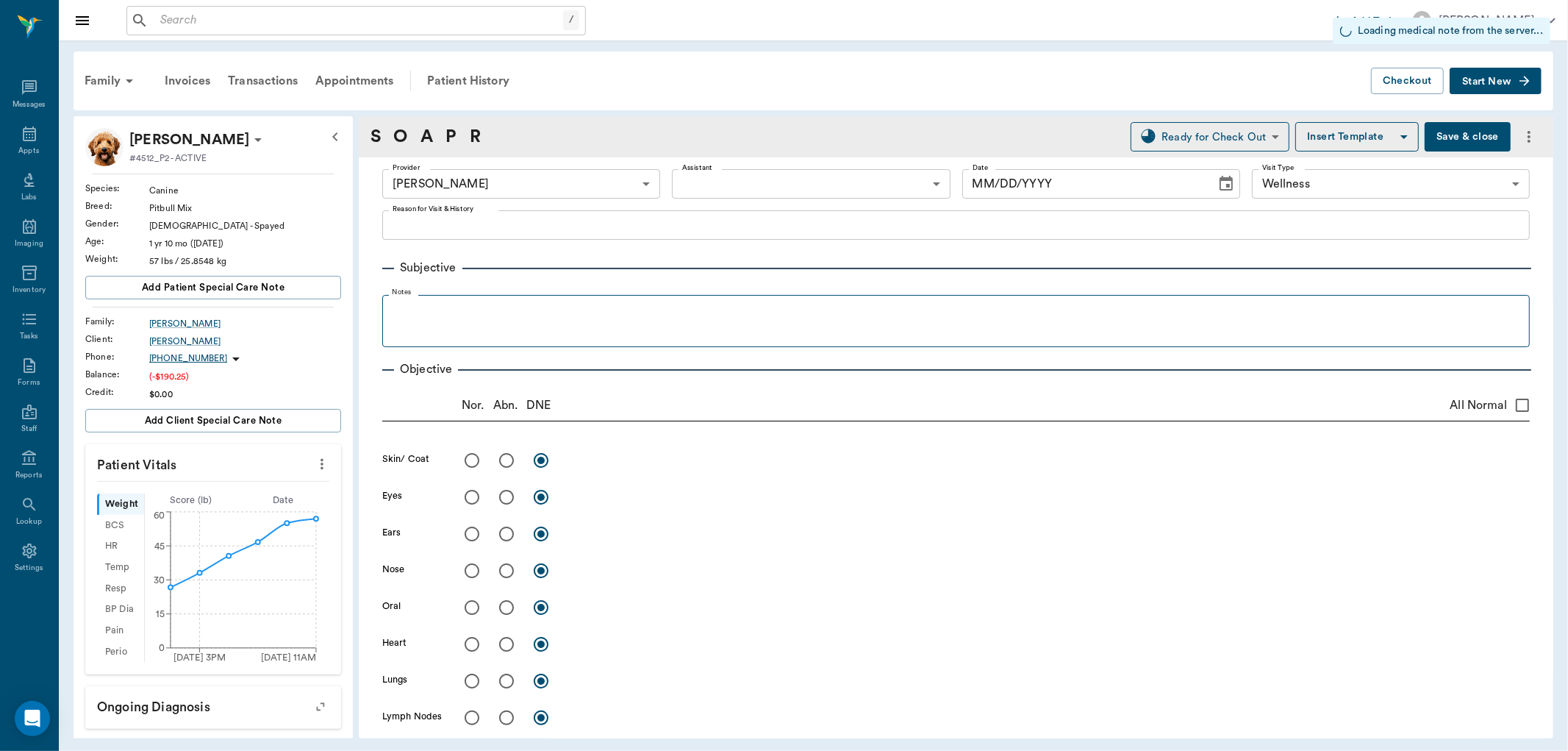
type input "0"
type textarea "Give 1 Tablet daily"
type input "15.00"
type input "0"
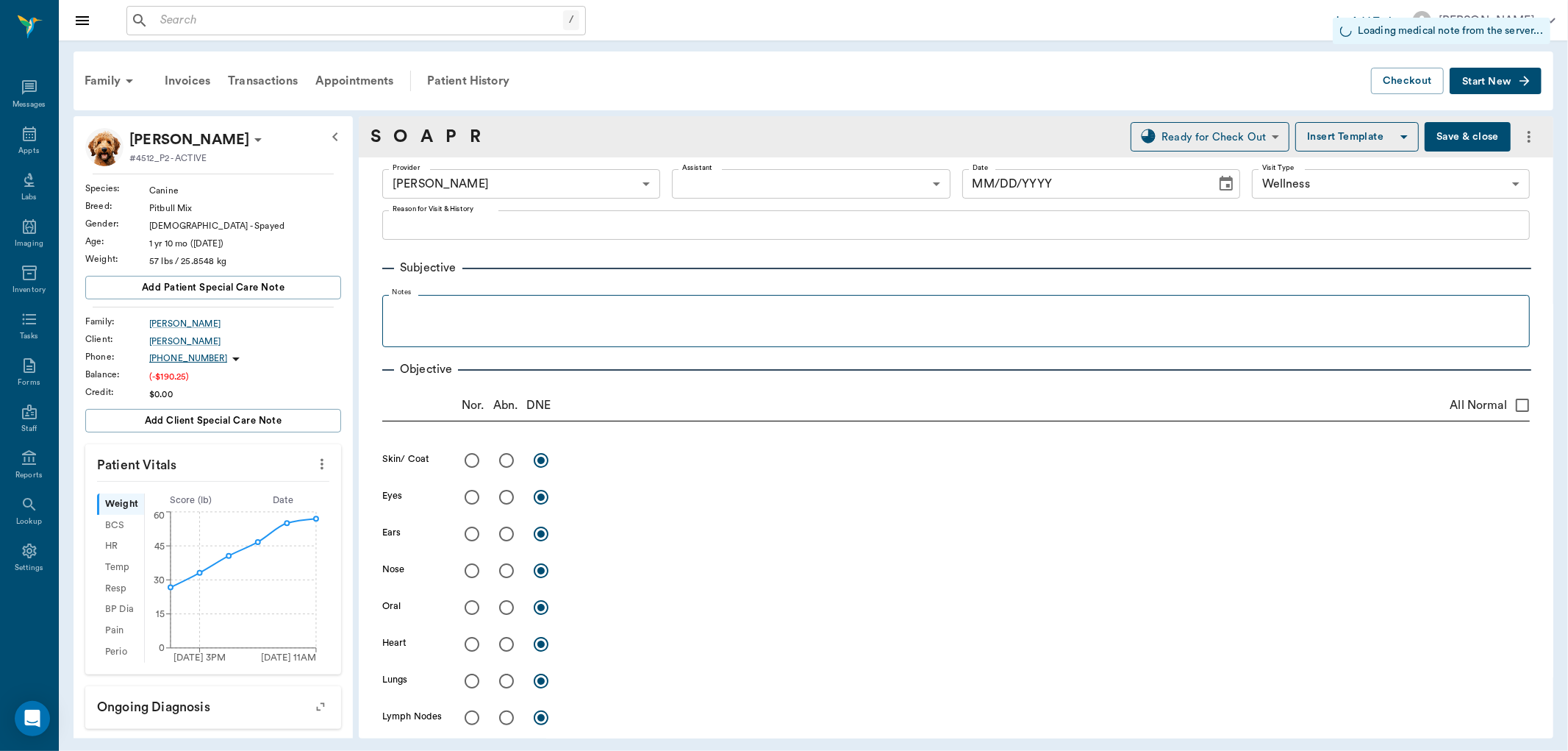
type input "0"
type textarea "Give 1 tablet daily"
type input "1.00"
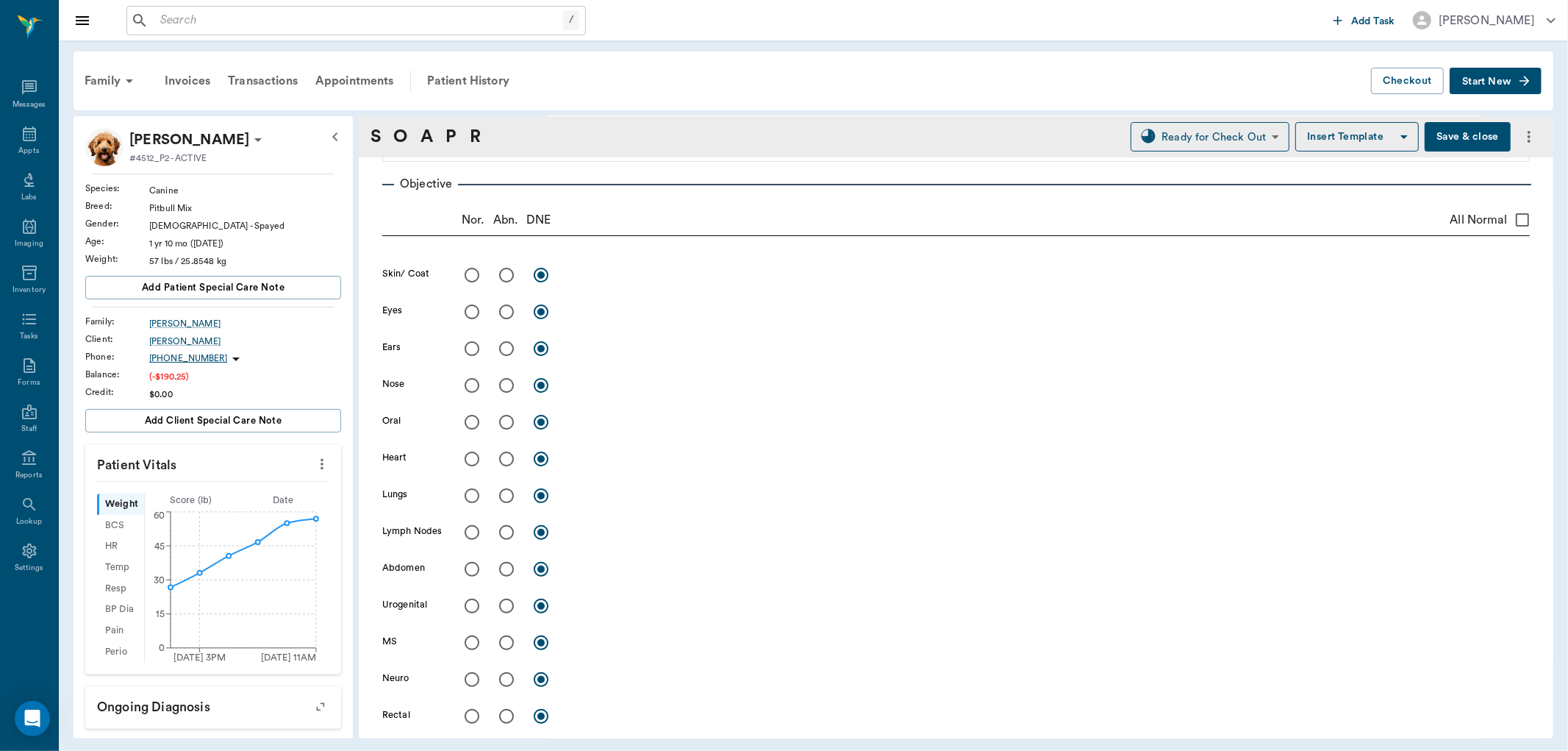
scroll to position [245, 0]
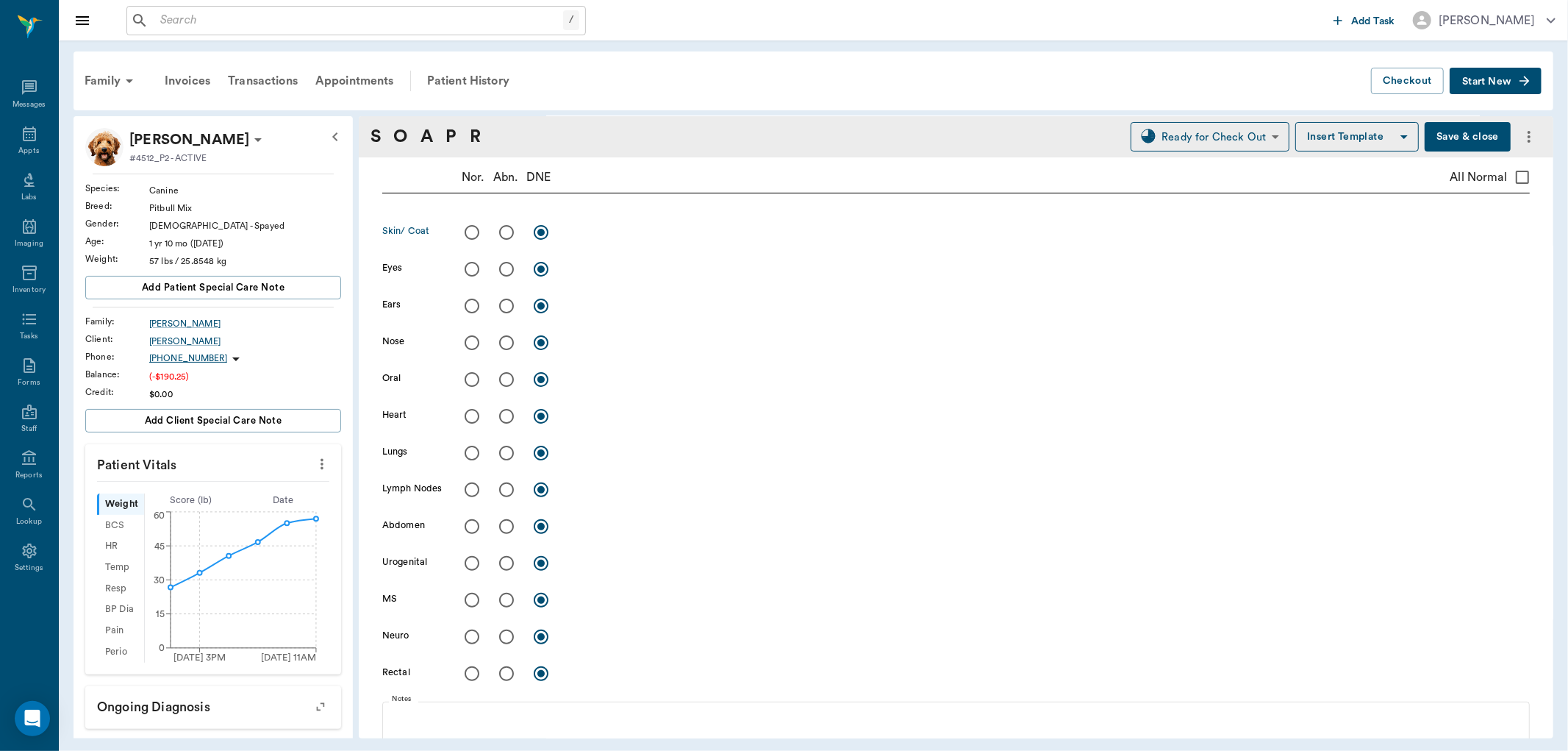
click at [504, 228] on input "radio" at bounding box center [506, 232] width 31 height 31
radio input "true"
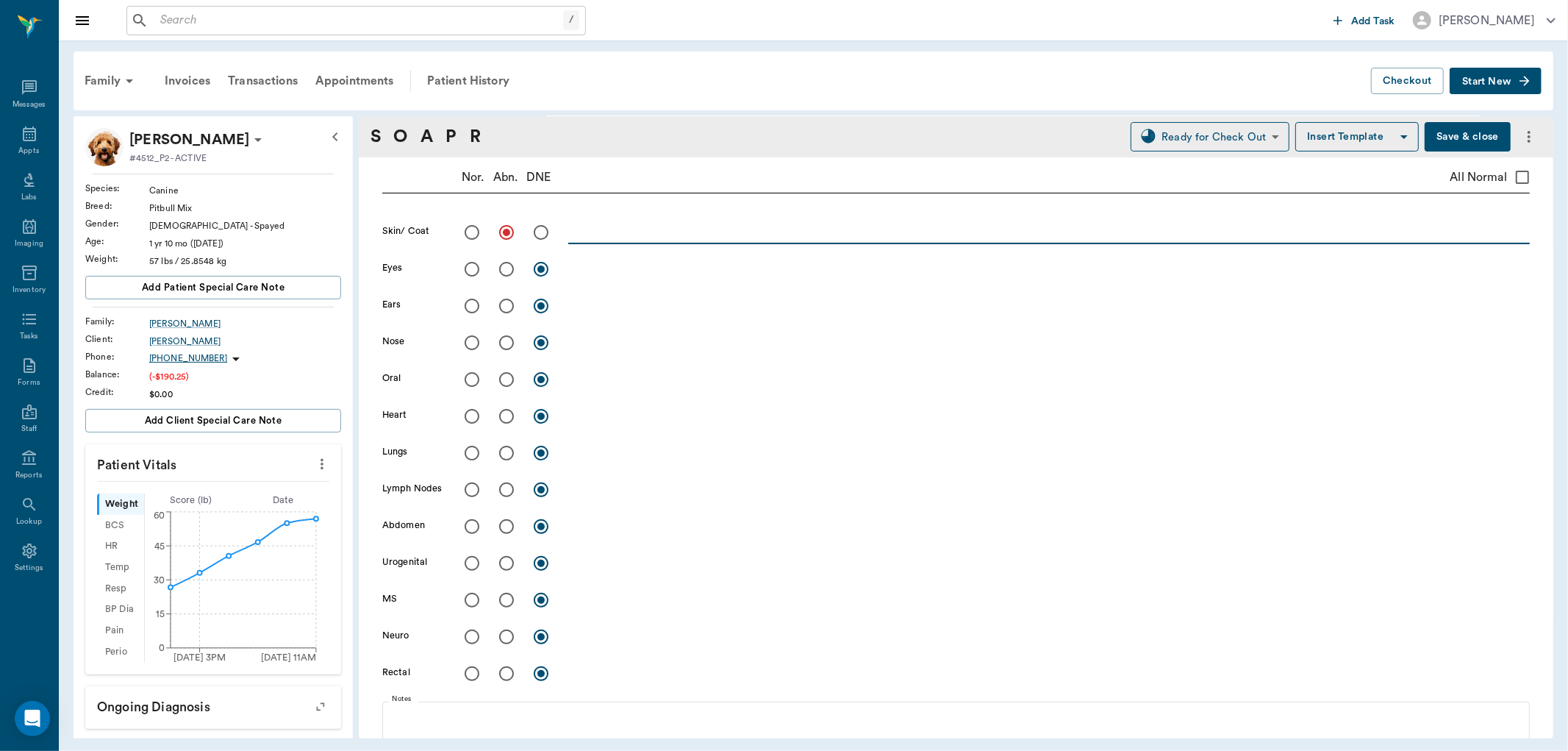
click at [633, 237] on textarea at bounding box center [1049, 232] width 962 height 17
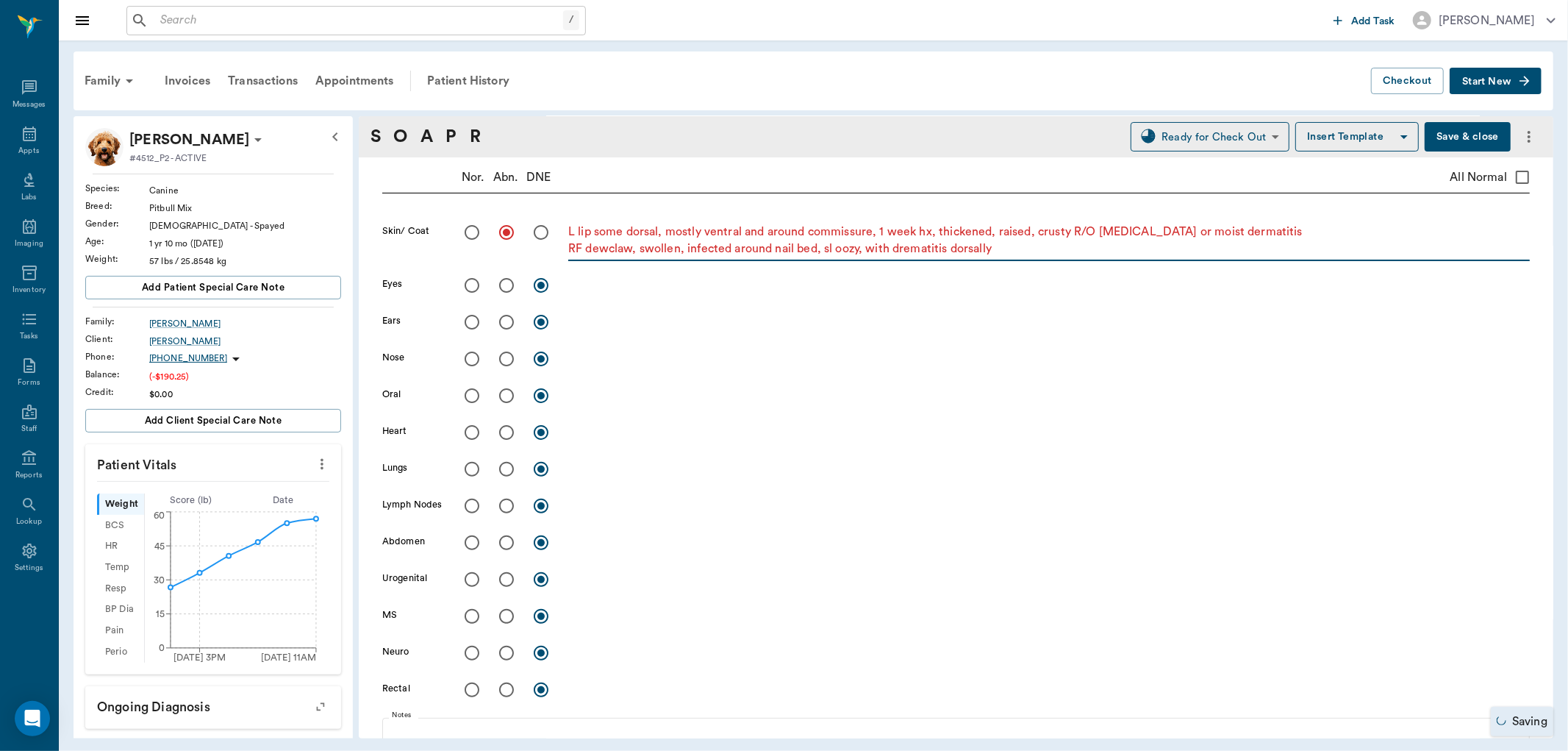
click at [910, 253] on textarea "L lip some dorsal, mostly ventral and around commissure, 1 week hx, thickened, …" at bounding box center [1049, 240] width 962 height 33
click at [1032, 246] on textarea "L lip some dorsal, mostly ventral and around commissure, 1 week hx, thickened, …" at bounding box center [1049, 240] width 962 height 33
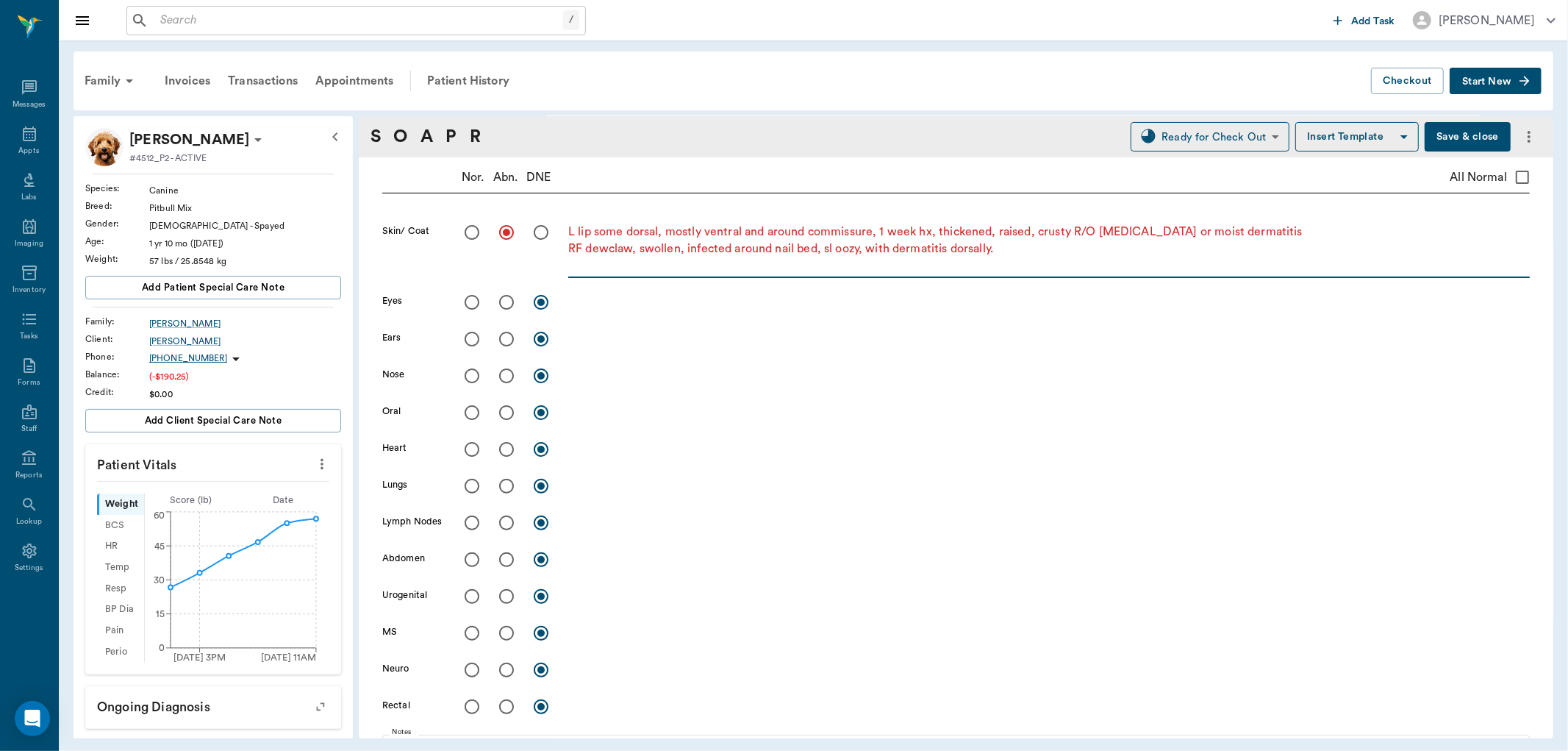
click at [1015, 248] on textarea "L lip some dorsal, mostly ventral and around commissure, 1 week hx, thickened, …" at bounding box center [1049, 249] width 962 height 51
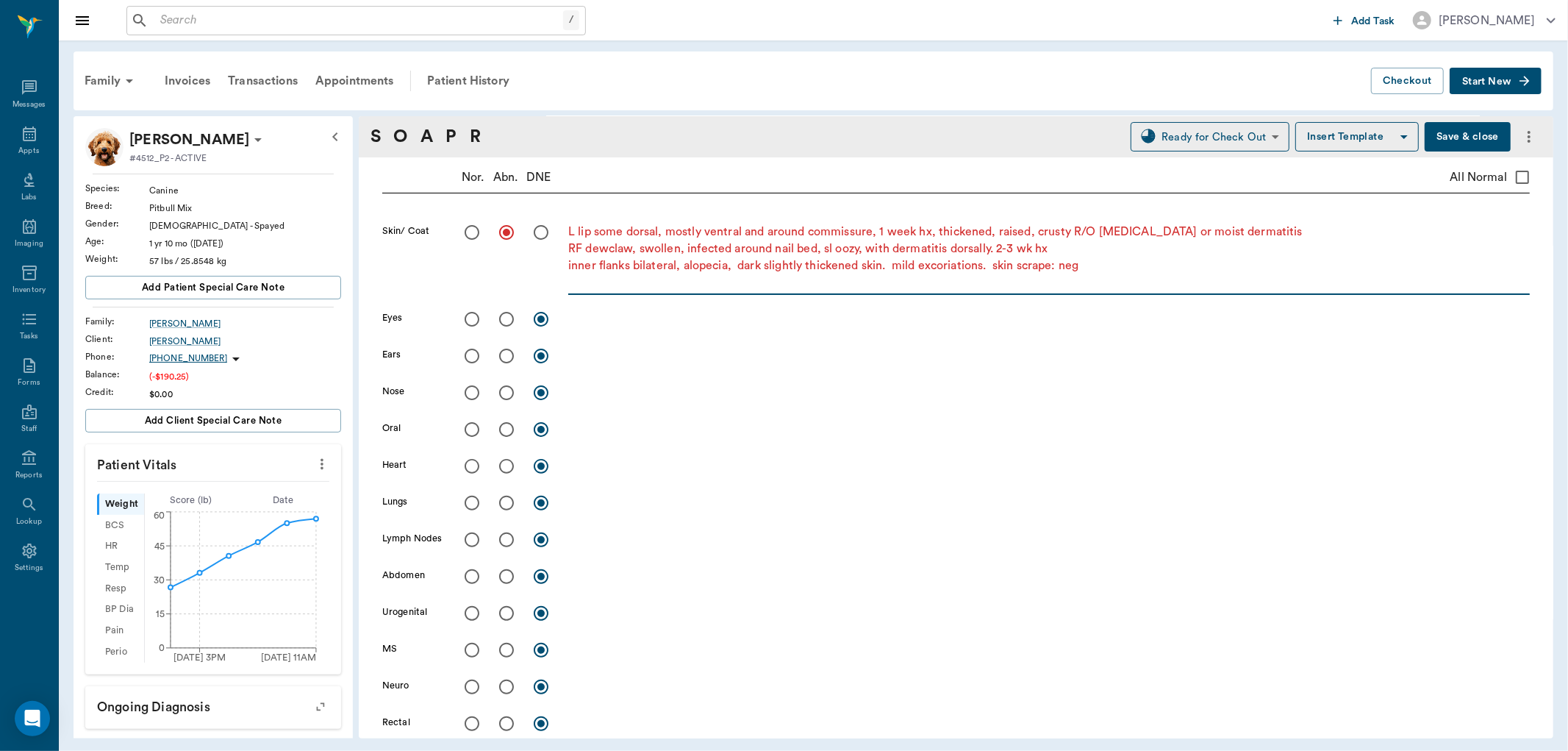
click at [1106, 249] on textarea "L lip some dorsal, mostly ventral and around commissure, 1 week hx, thickened, …" at bounding box center [1049, 257] width 962 height 68
click at [1260, 233] on textarea "L lip some dorsal, mostly ventral and around commissure, 1 week hx, thickened, …" at bounding box center [1049, 257] width 962 height 68
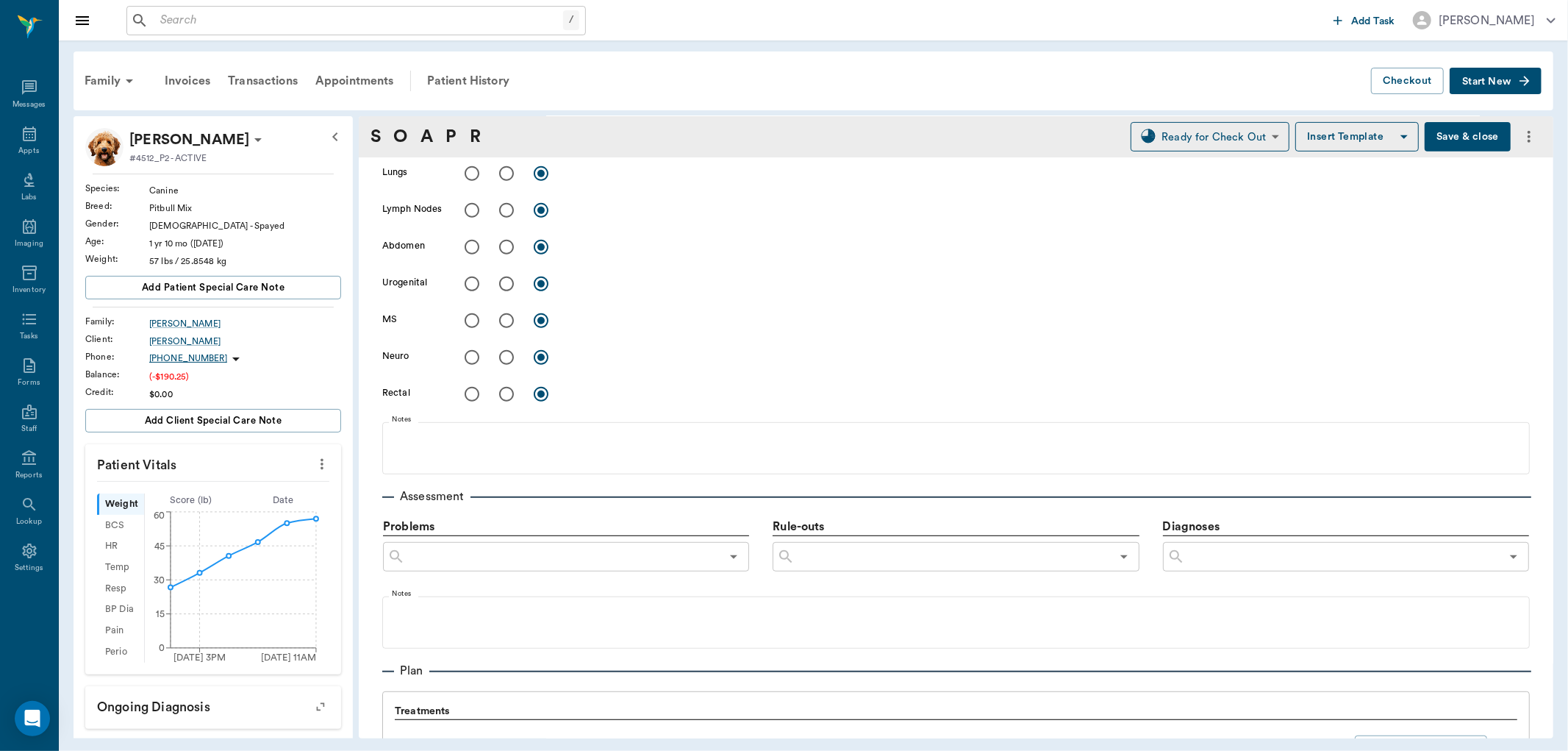
scroll to position [654, 0]
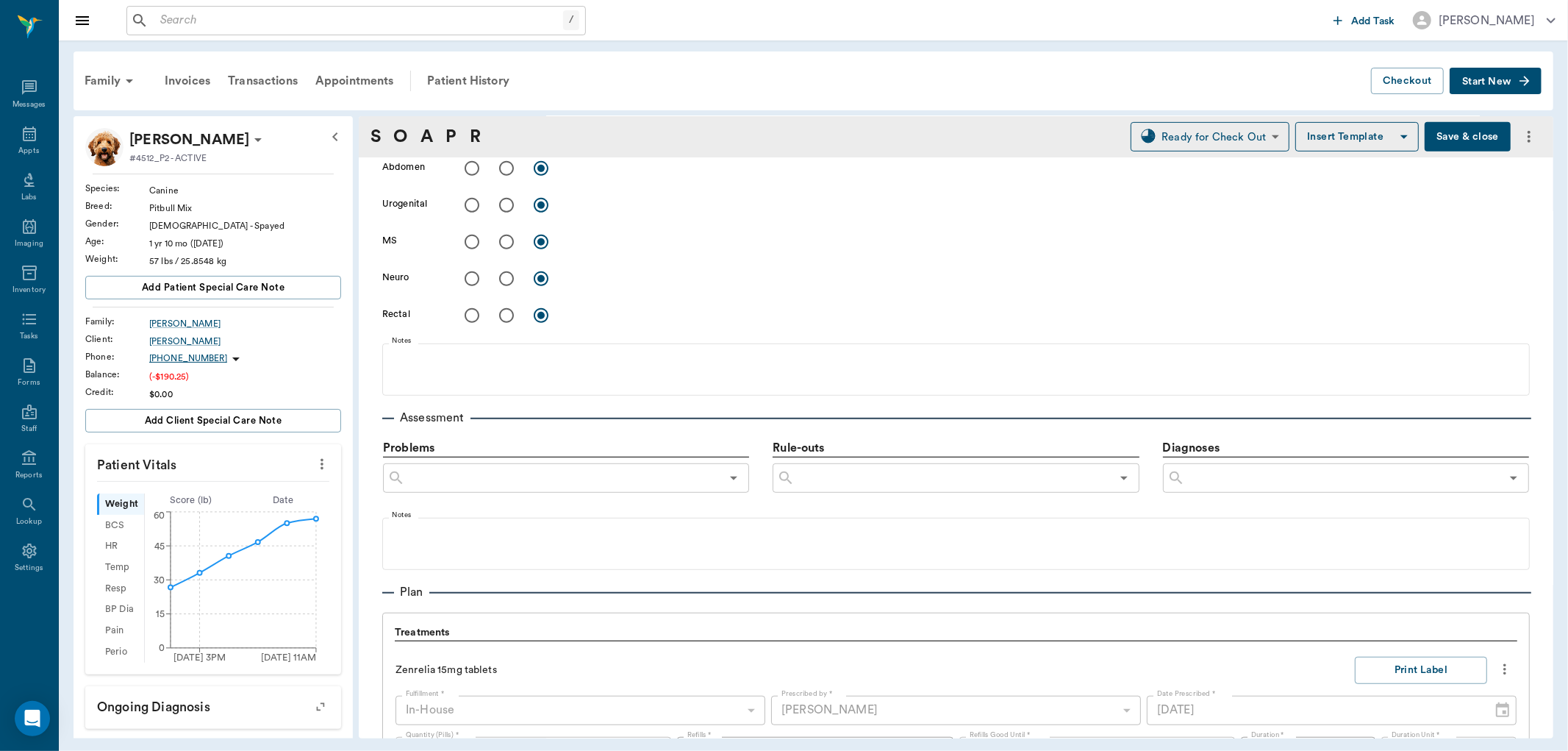
type textarea "L lip some dorsal, mostly ventral and around commissure, 1 week hx, thickened, …"
click at [1259, 481] on input "text" at bounding box center [1343, 478] width 315 height 20
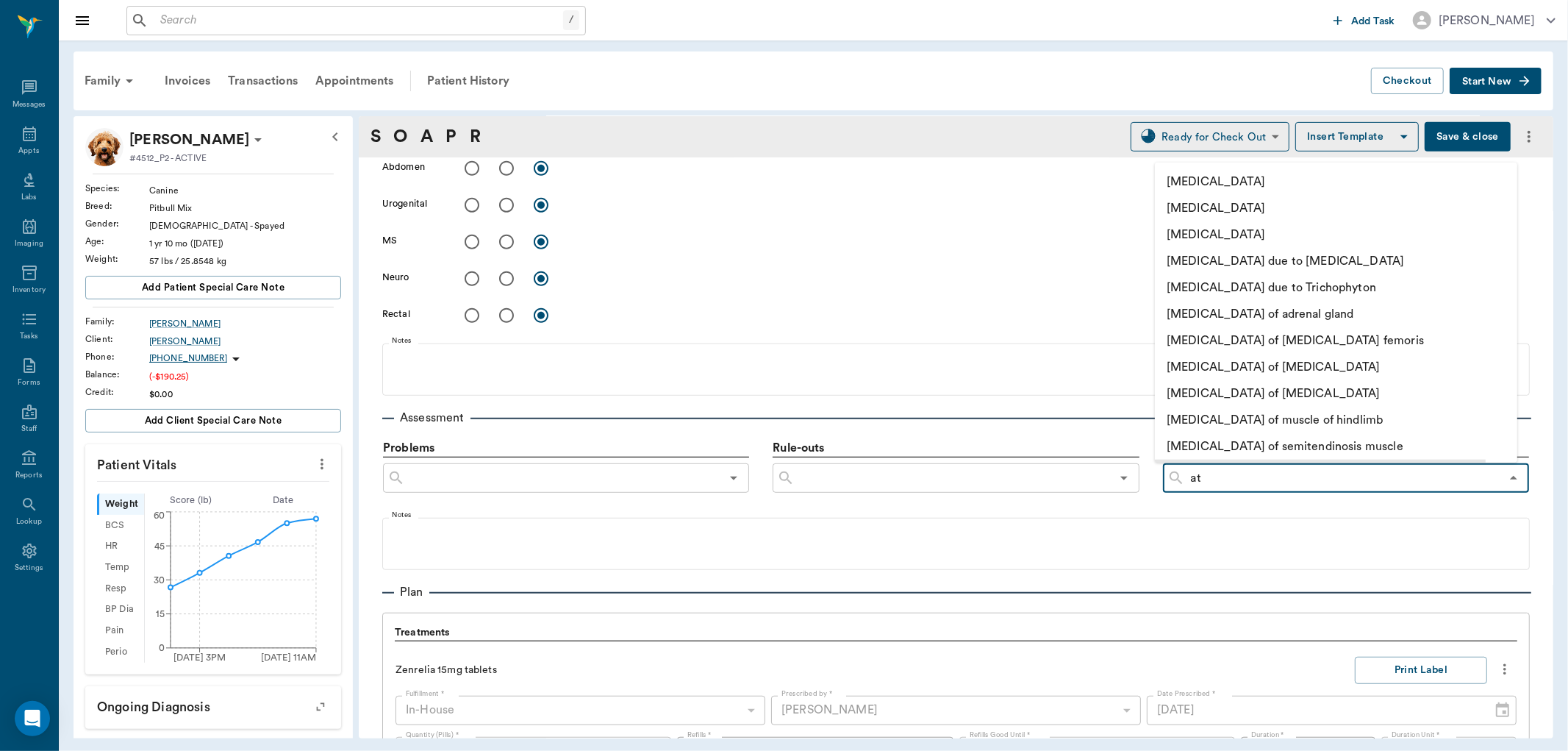
type input "a"
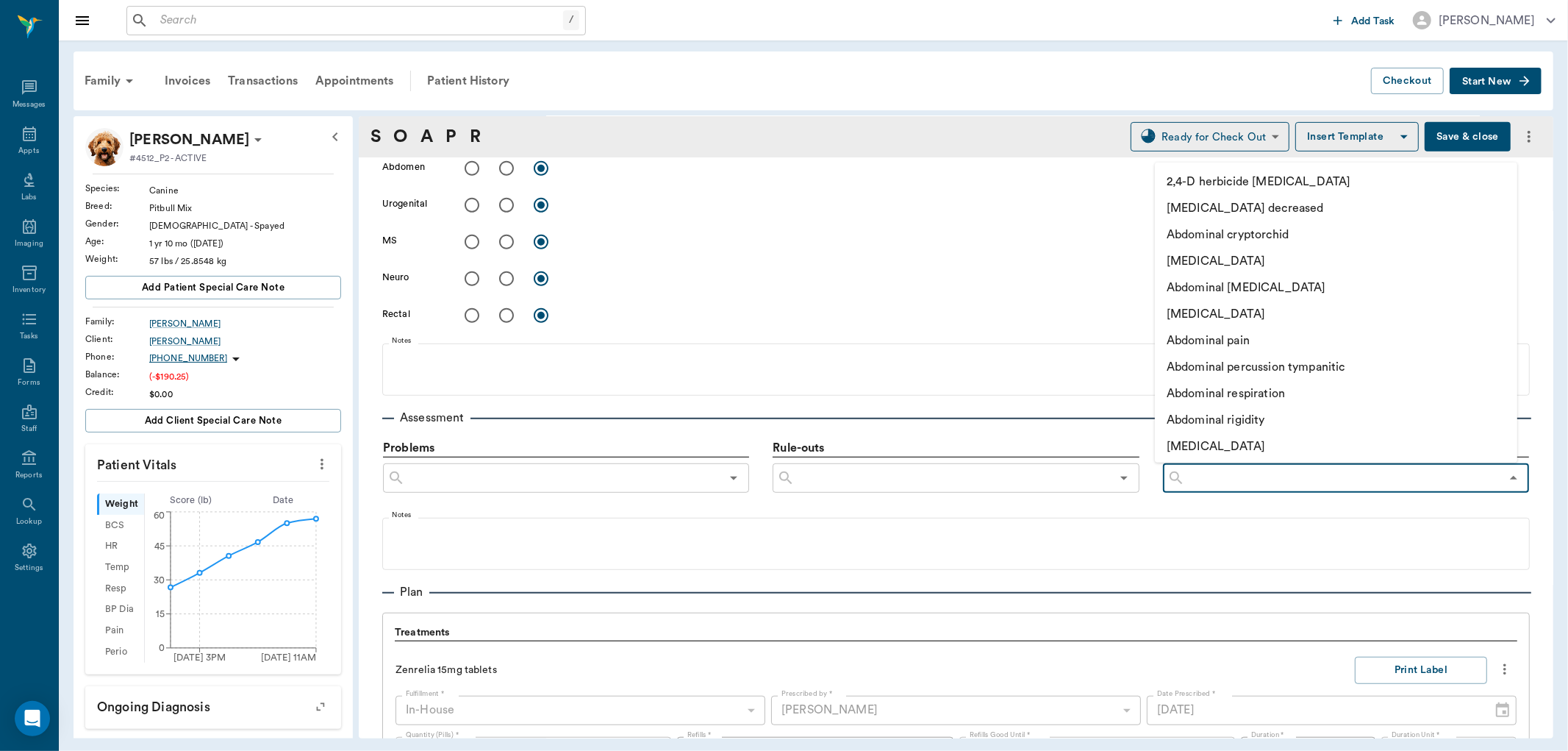
click at [907, 472] on input "text" at bounding box center [953, 478] width 315 height 20
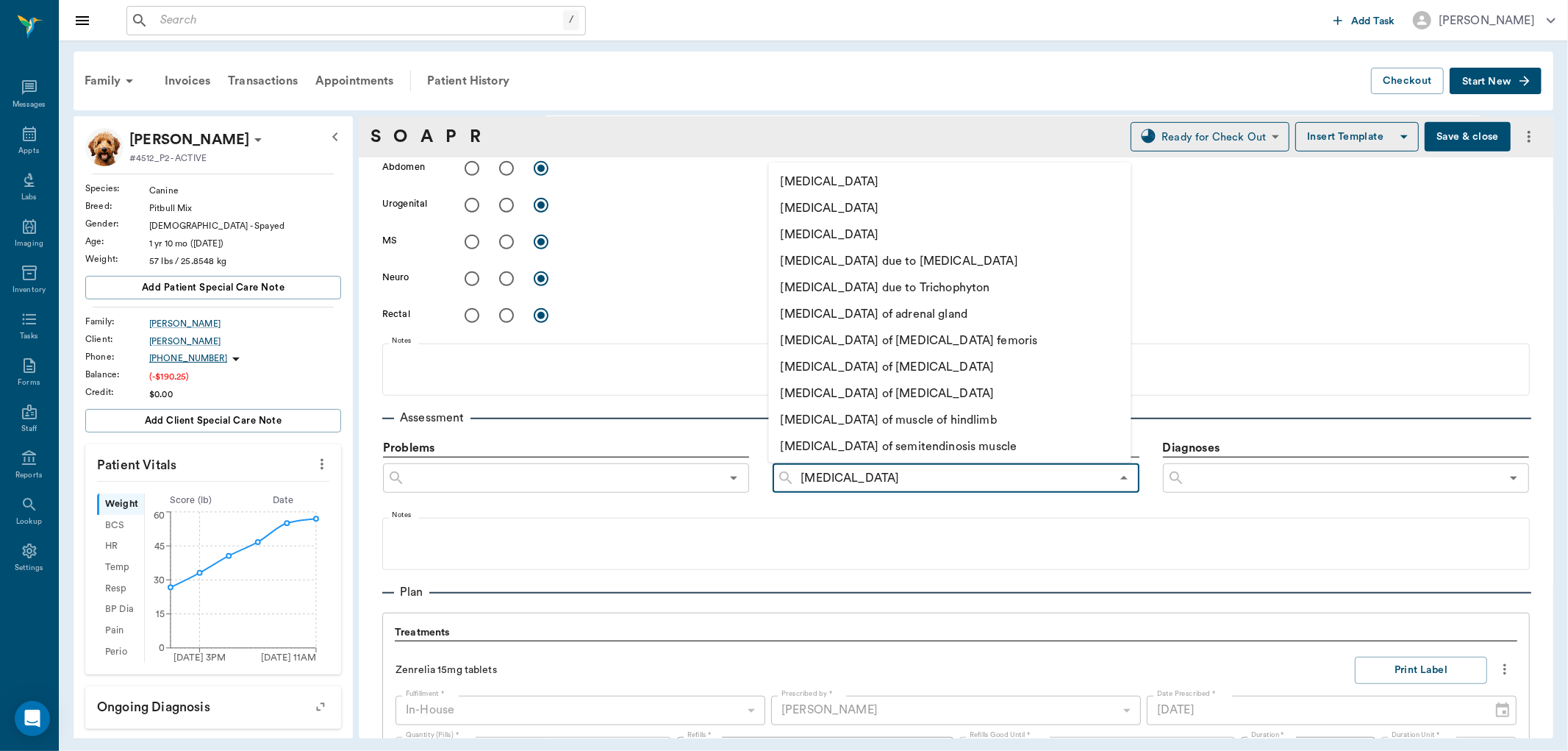
type input "[MEDICAL_DATA]"
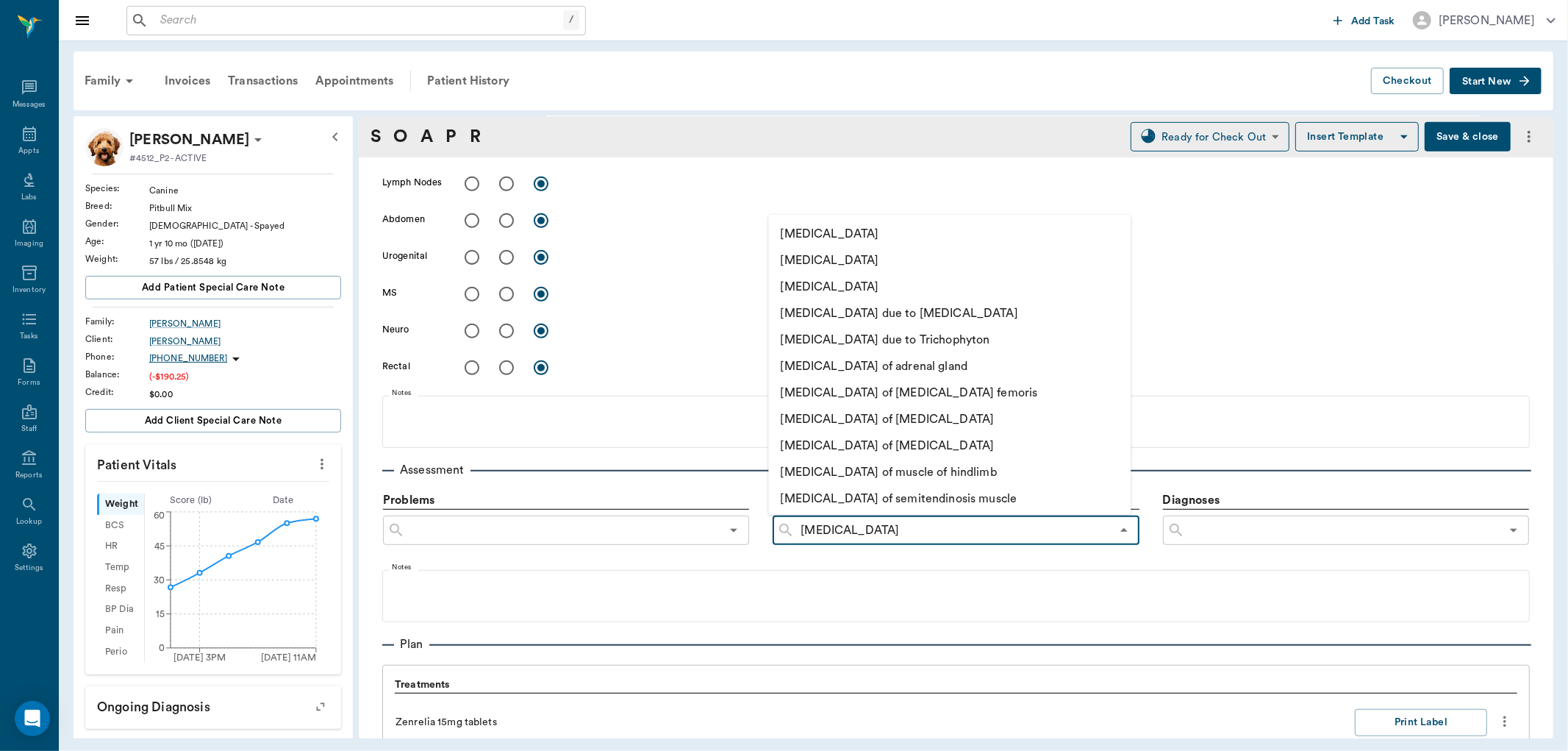
scroll to position [572, 0]
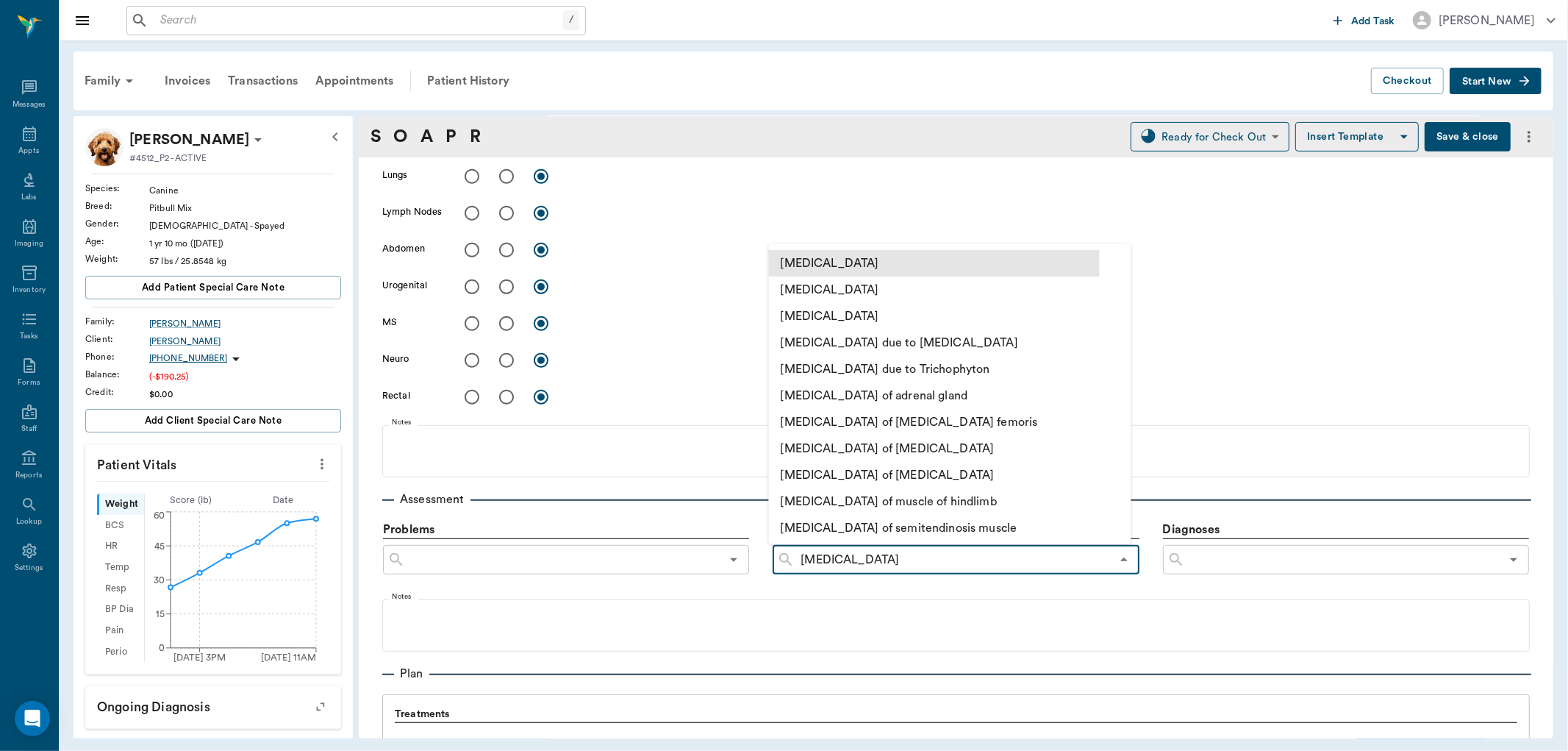
click at [863, 261] on li "[MEDICAL_DATA]" at bounding box center [934, 263] width 331 height 27
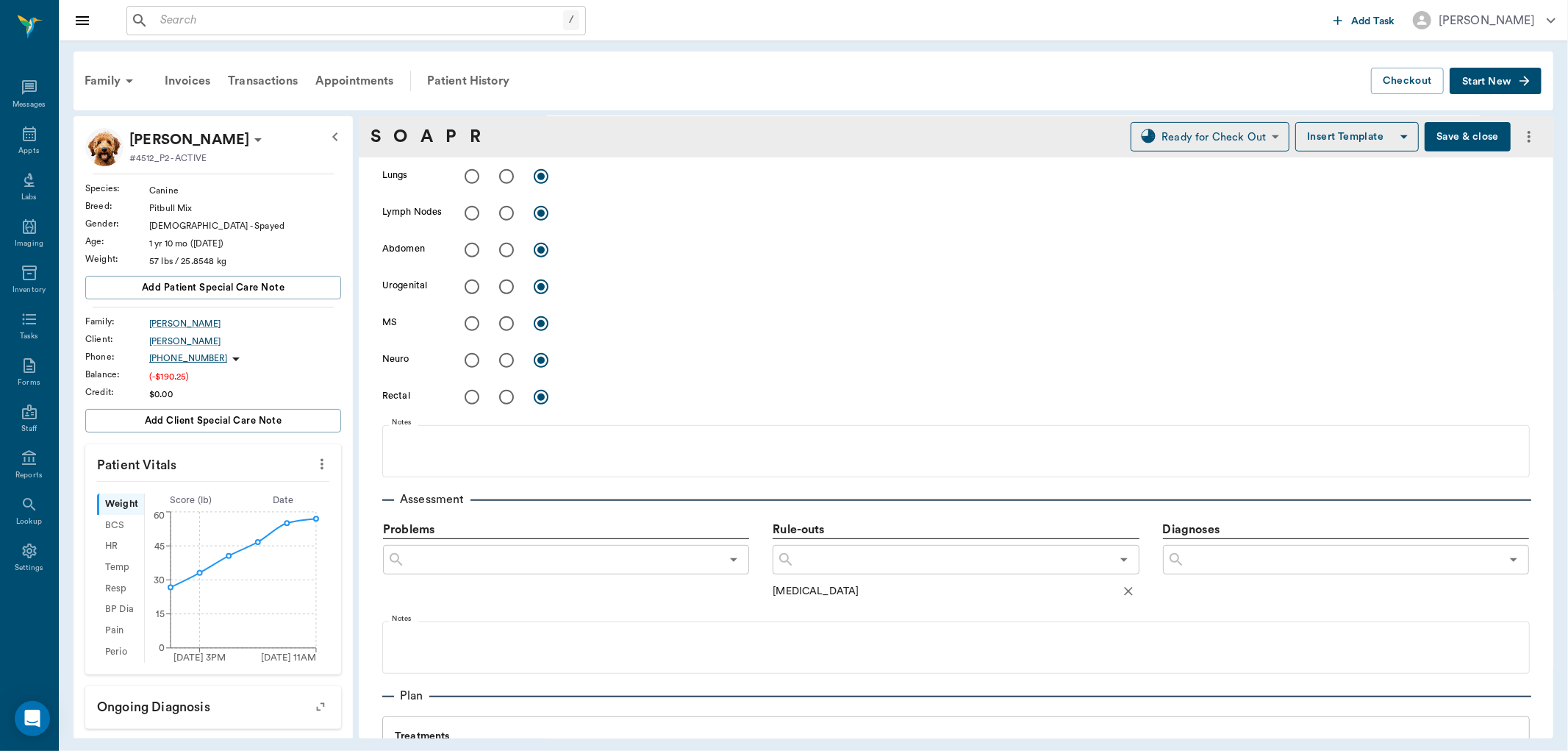
click at [834, 564] on input "text" at bounding box center [953, 560] width 315 height 20
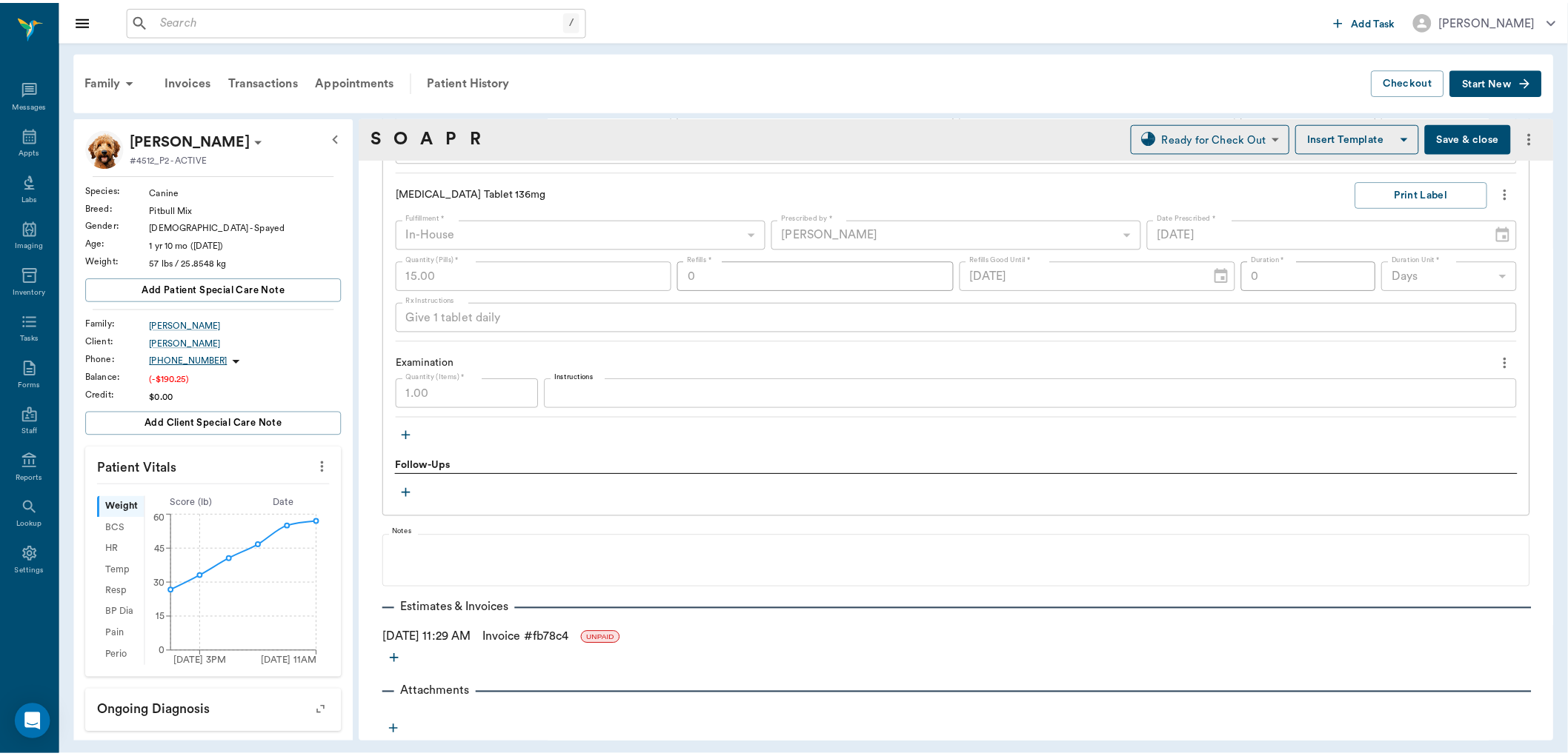
scroll to position [1058, 0]
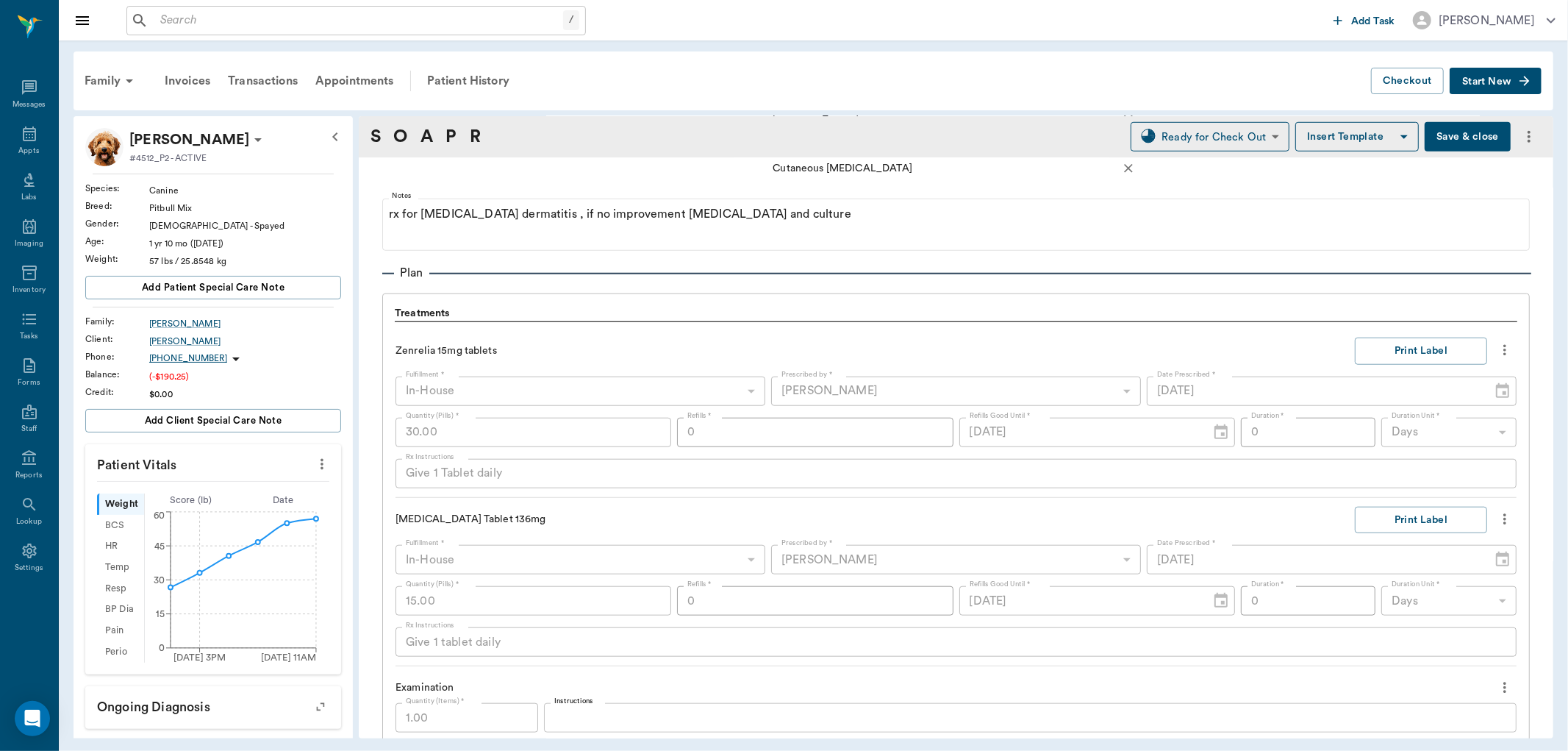
click at [1450, 136] on button "Save & close" at bounding box center [1468, 137] width 86 height 30
